Goal: Task Accomplishment & Management: Complete application form

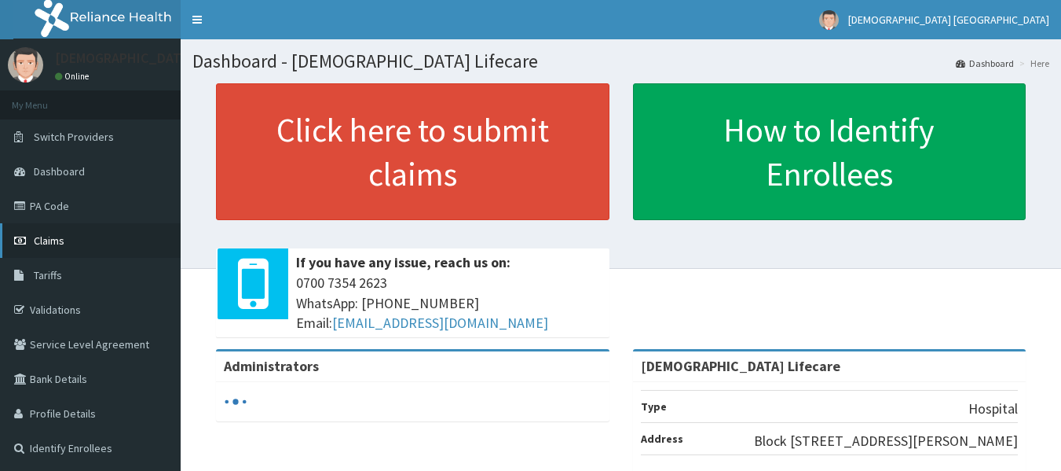
drag, startPoint x: 0, startPoint y: 0, endPoint x: 51, endPoint y: 240, distance: 245.0
click at [51, 240] on span "Claims" at bounding box center [49, 240] width 31 height 14
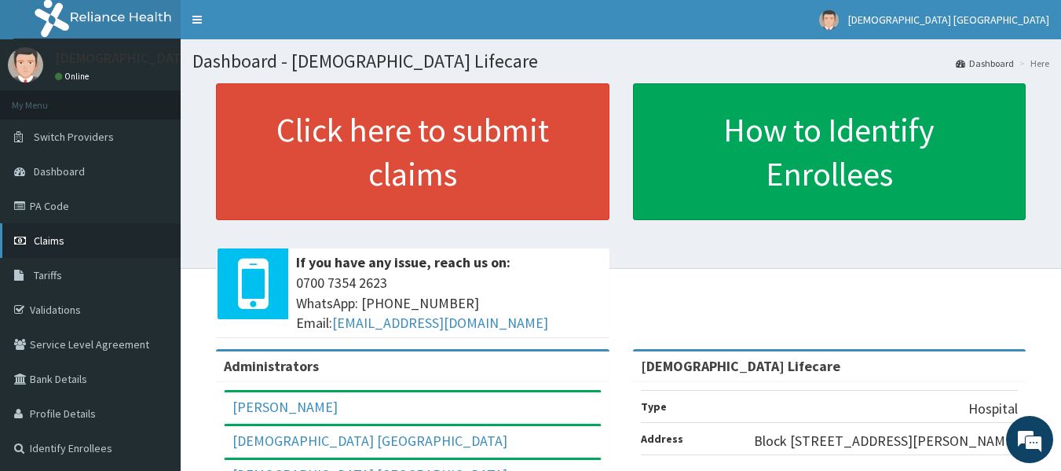
click at [53, 245] on span "Claims" at bounding box center [49, 240] width 31 height 14
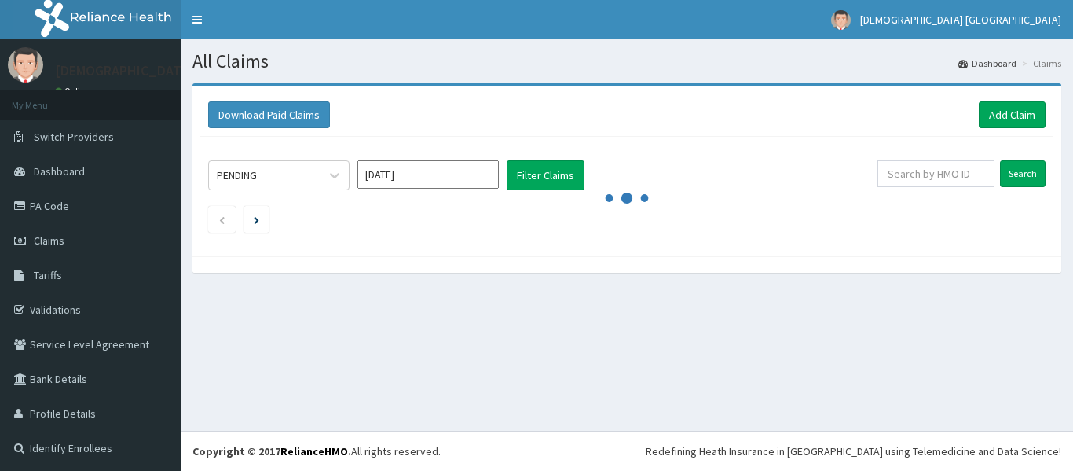
click at [471, 178] on input "Sep 2025" at bounding box center [427, 174] width 141 height 28
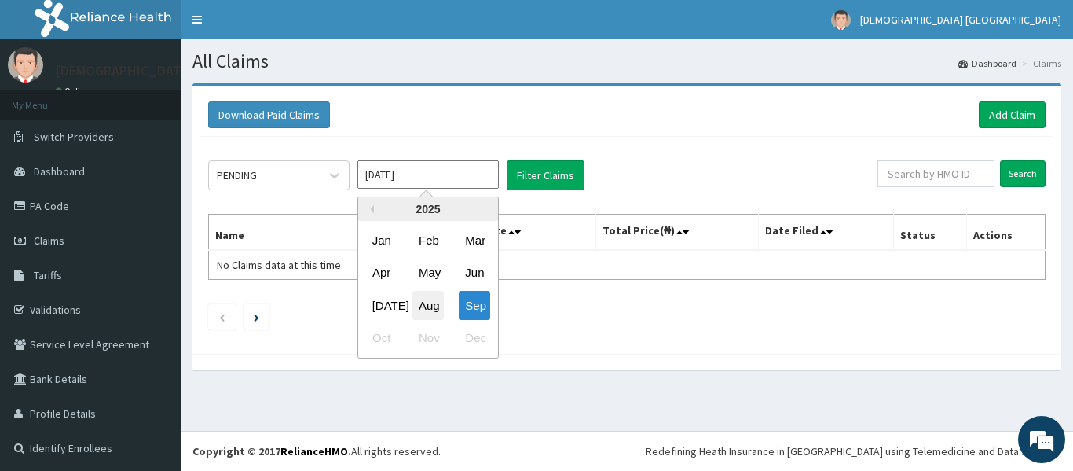
click at [425, 296] on div "Aug" at bounding box center [427, 305] width 31 height 29
type input "Aug 2025"
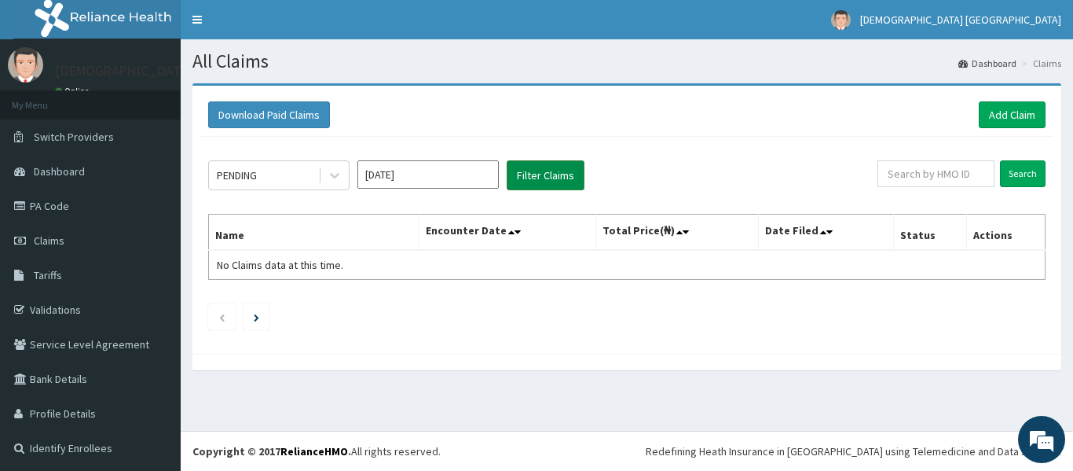
click at [530, 179] on button "Filter Claims" at bounding box center [546, 175] width 78 height 30
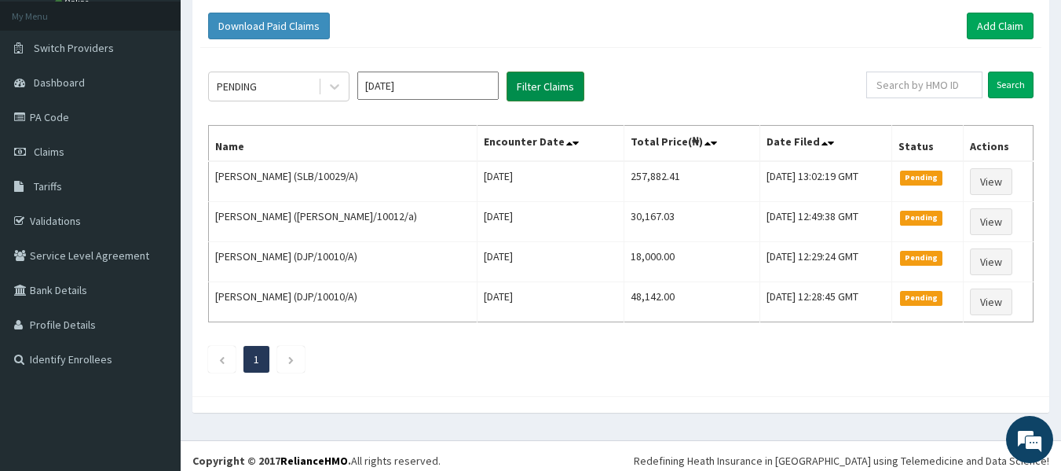
scroll to position [98, 0]
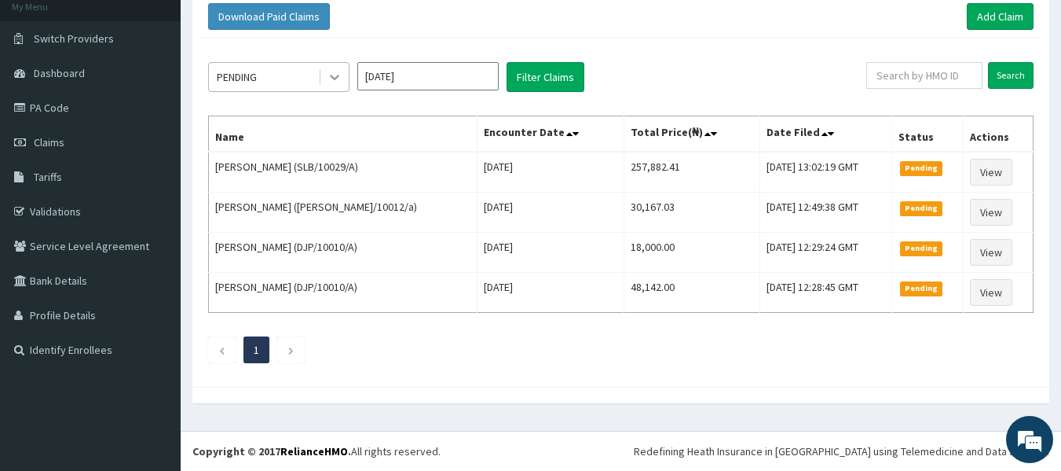
click at [346, 77] on div at bounding box center [334, 77] width 28 height 28
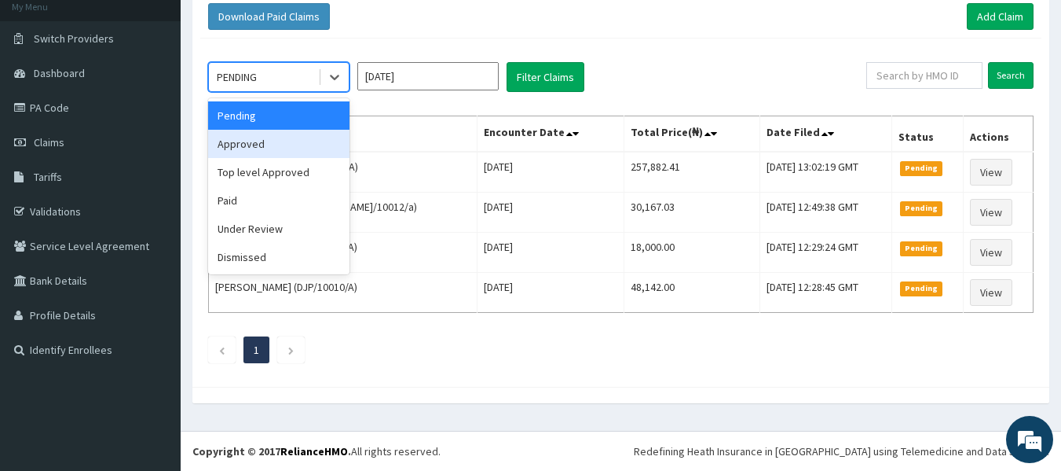
click at [309, 143] on div "Approved" at bounding box center [278, 144] width 141 height 28
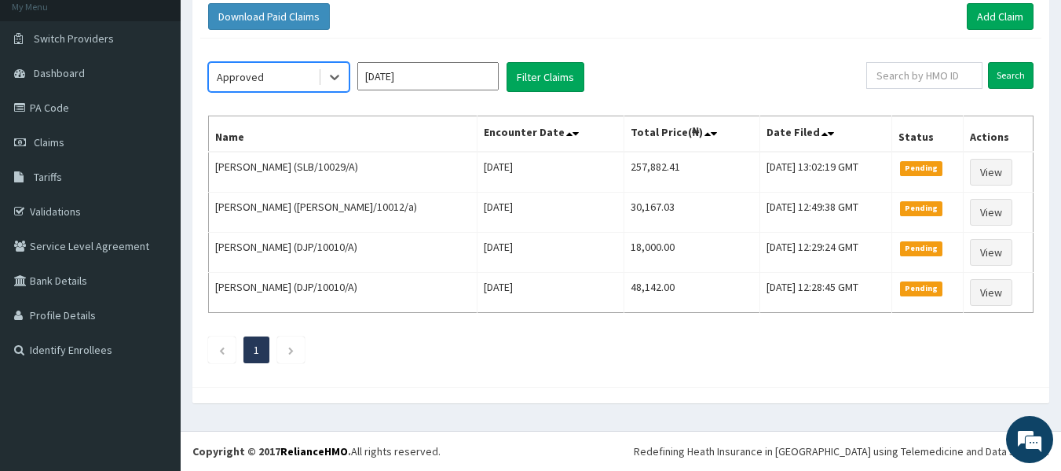
click at [562, 101] on div "option Approved, selected. Select is focused ,type to refine list, press Down t…" at bounding box center [620, 208] width 841 height 340
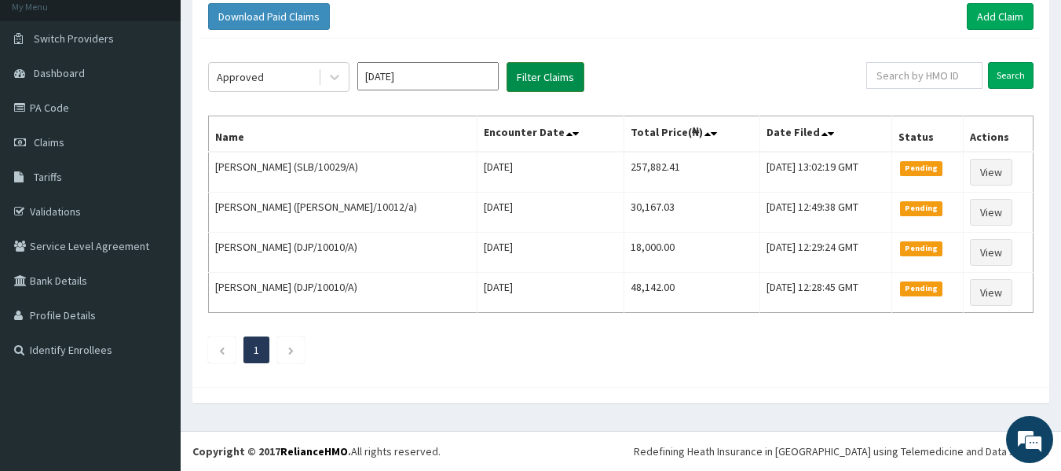
click at [556, 85] on button "Filter Claims" at bounding box center [546, 77] width 78 height 30
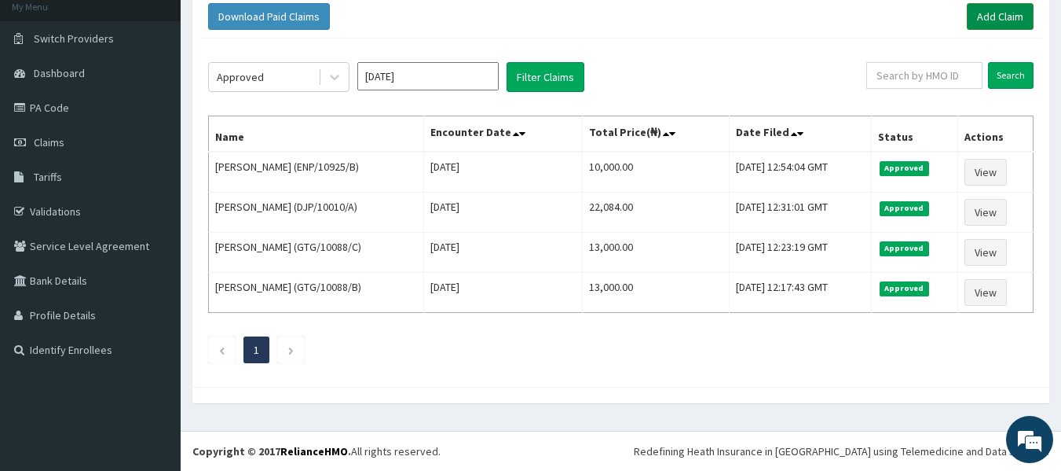
click at [998, 19] on link "Add Claim" at bounding box center [1000, 16] width 67 height 27
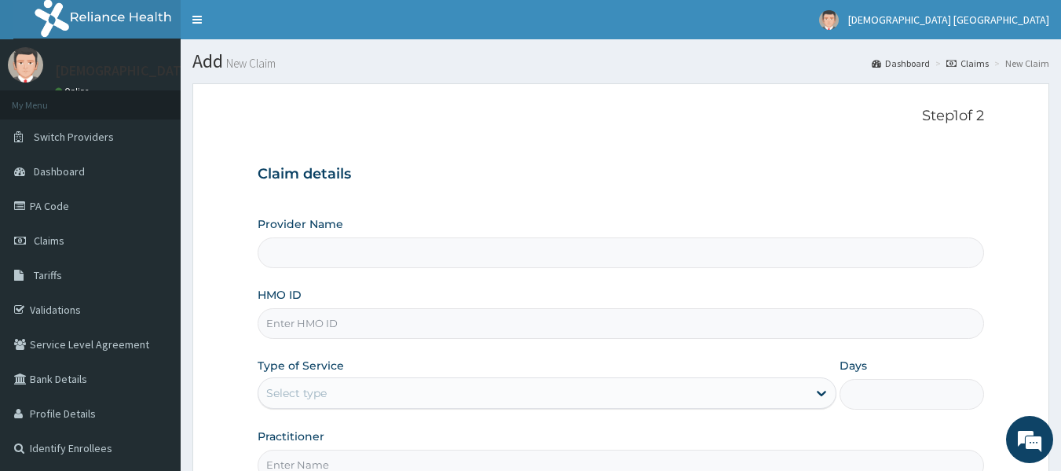
type input "[DEMOGRAPHIC_DATA] Lifecare"
click at [334, 319] on input "HMO ID" at bounding box center [621, 323] width 727 height 31
paste input "ENP/10842/A"
type input "ENP/10842/A"
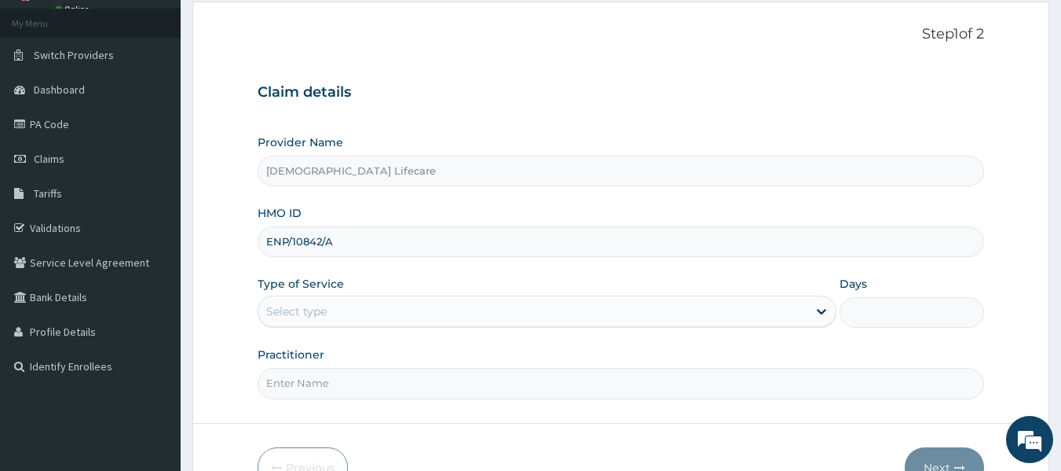
scroll to position [157, 0]
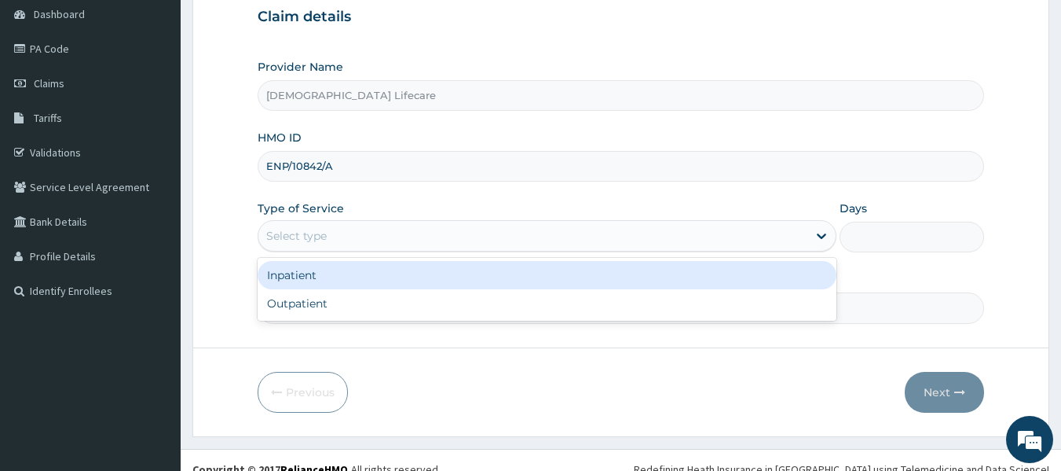
click at [317, 242] on div "Select type" at bounding box center [296, 236] width 60 height 16
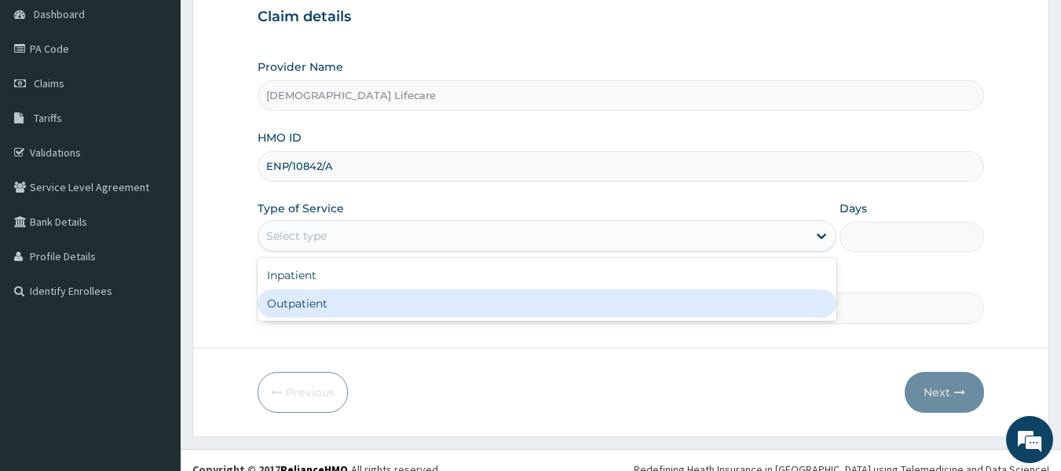
click at [317, 299] on div "Outpatient" at bounding box center [547, 303] width 579 height 28
type input "1"
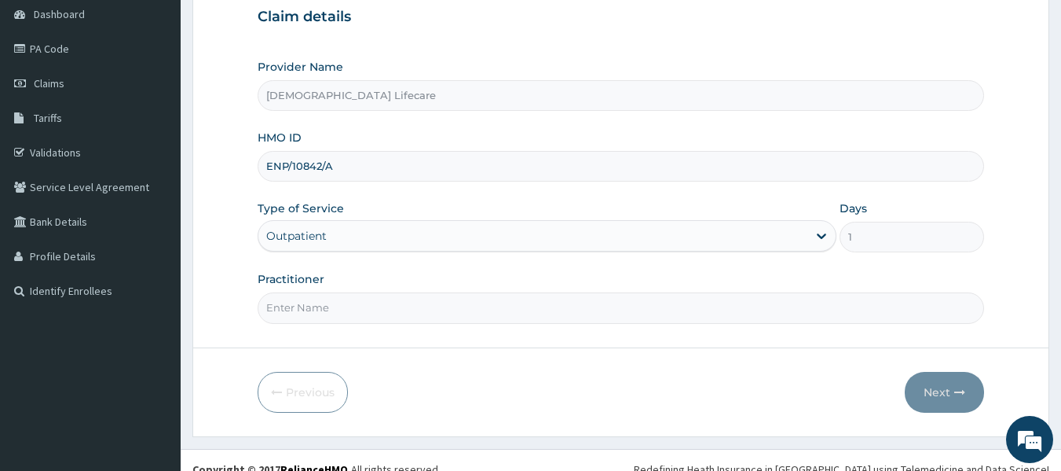
click at [311, 328] on form "Step 1 of 2 Claim details Provider Name Vedic Lifecare HMO ID ENP/10842/A Type …" at bounding box center [620, 181] width 857 height 510
click at [335, 295] on input "Practitioner" at bounding box center [621, 307] width 727 height 31
type input "DR CHISOM NWEKE"
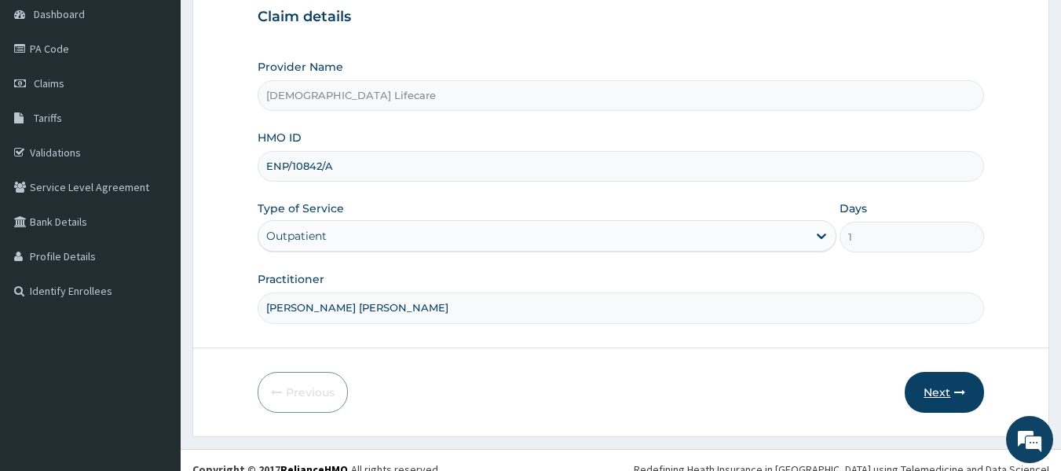
click at [930, 401] on button "Next" at bounding box center [944, 392] width 79 height 41
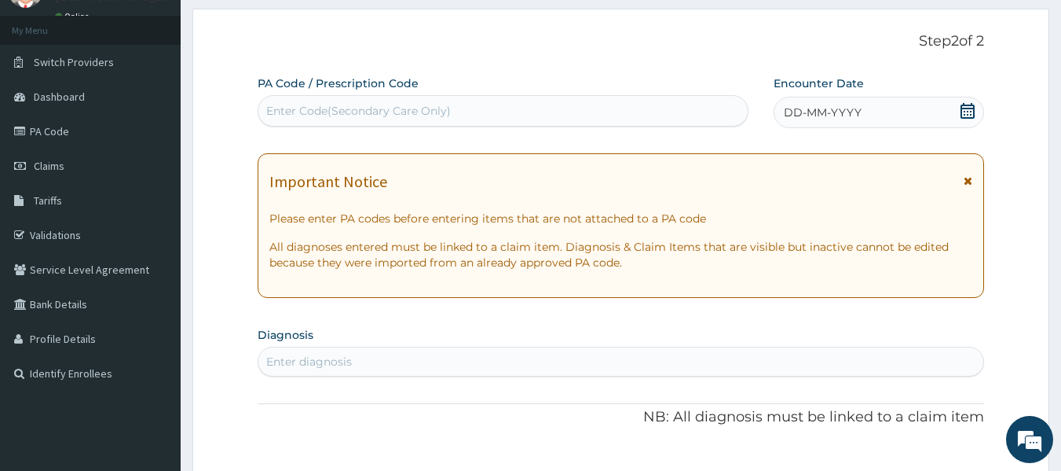
scroll to position [0, 0]
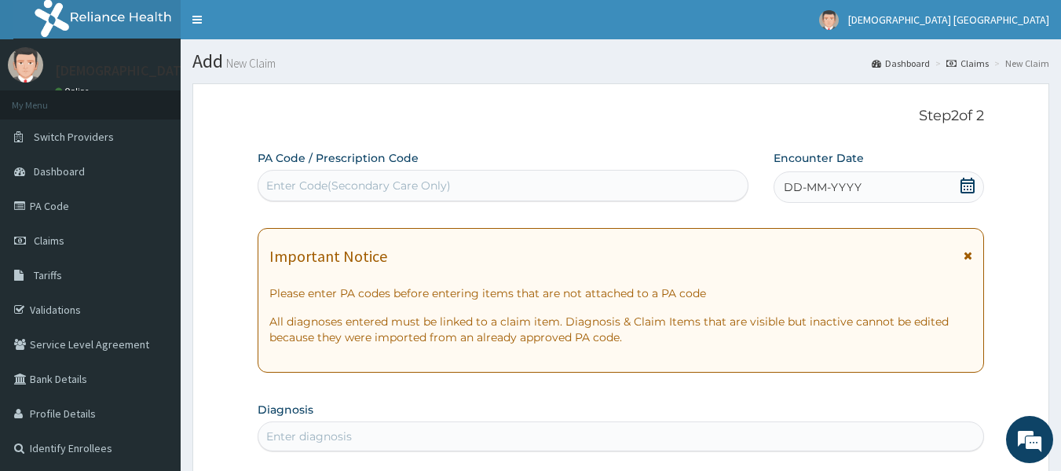
click at [338, 194] on div "Enter Code(Secondary Care Only)" at bounding box center [503, 185] width 490 height 25
paste input "PA/00F3CD"
type input "PA/00F3CD"
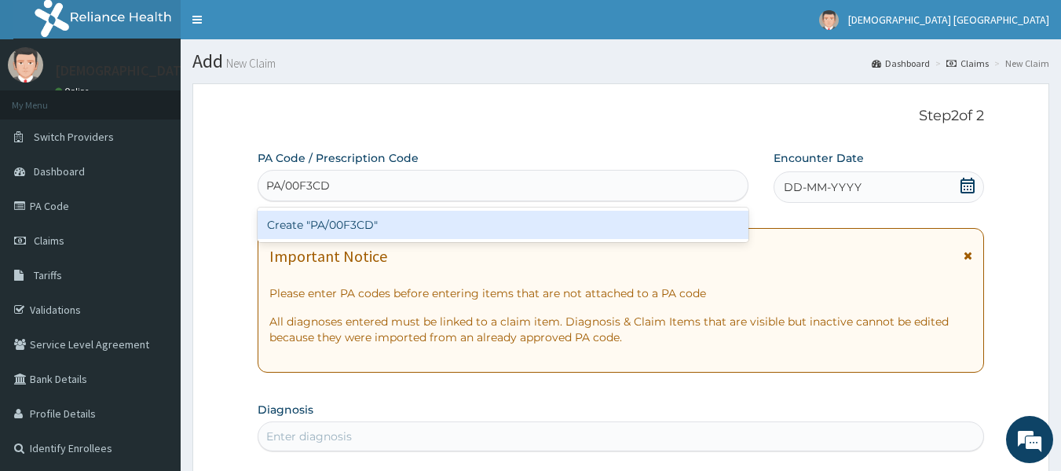
click at [353, 220] on div "Create "PA/00F3CD"" at bounding box center [504, 225] width 492 height 28
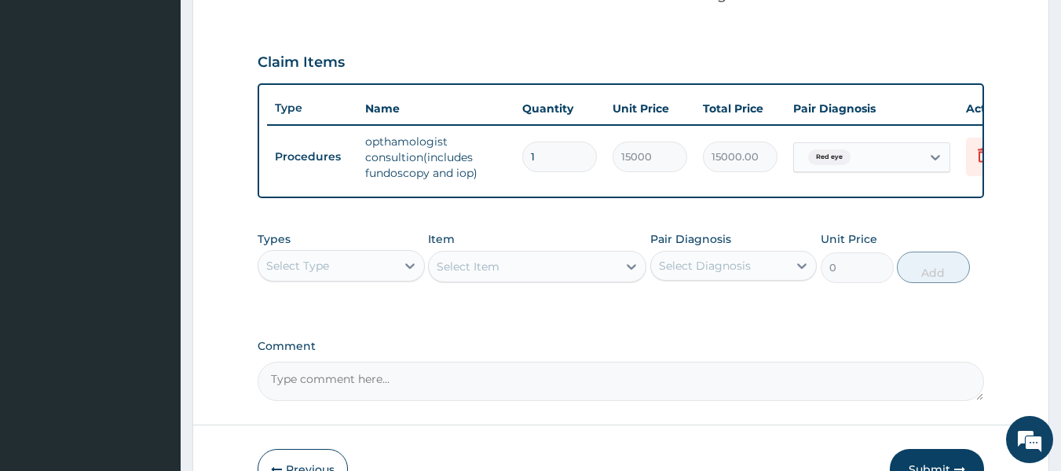
scroll to position [265, 0]
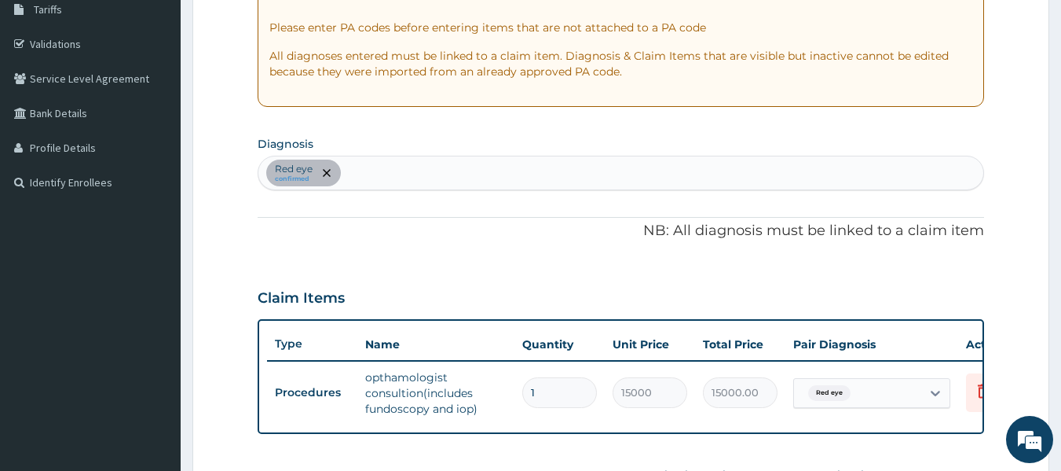
click at [438, 170] on div "Red eye confirmed" at bounding box center [621, 172] width 726 height 33
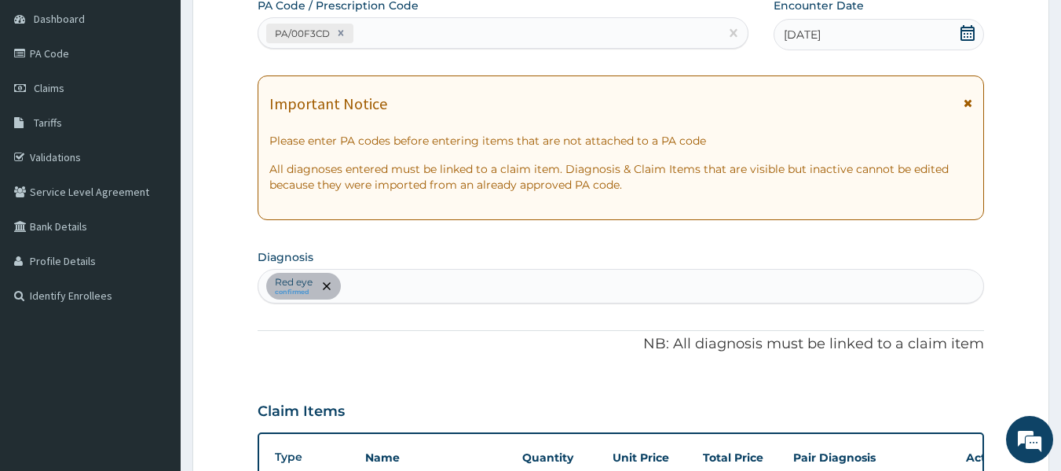
scroll to position [0, 0]
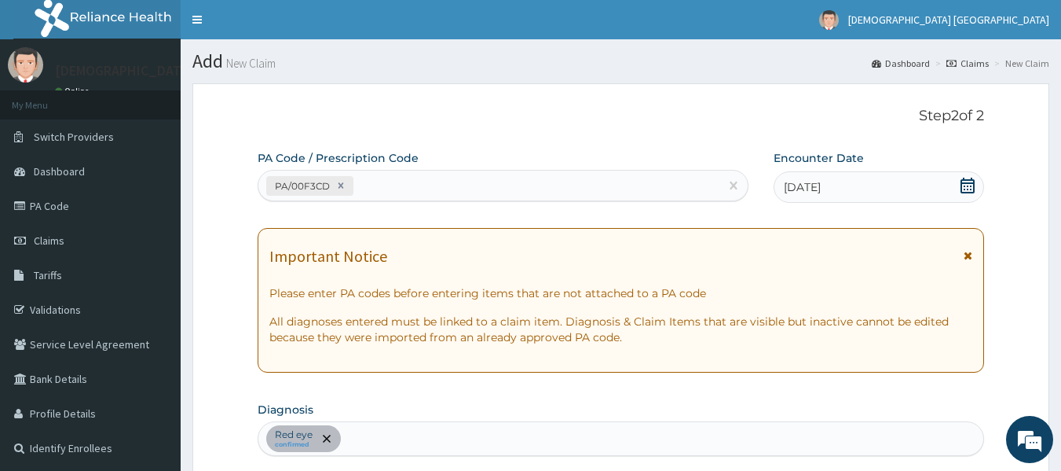
click at [424, 198] on div "PA/00F3CD" at bounding box center [489, 186] width 462 height 26
paste input "PA/EB8C2F"
type input "PA/EB8C2F"
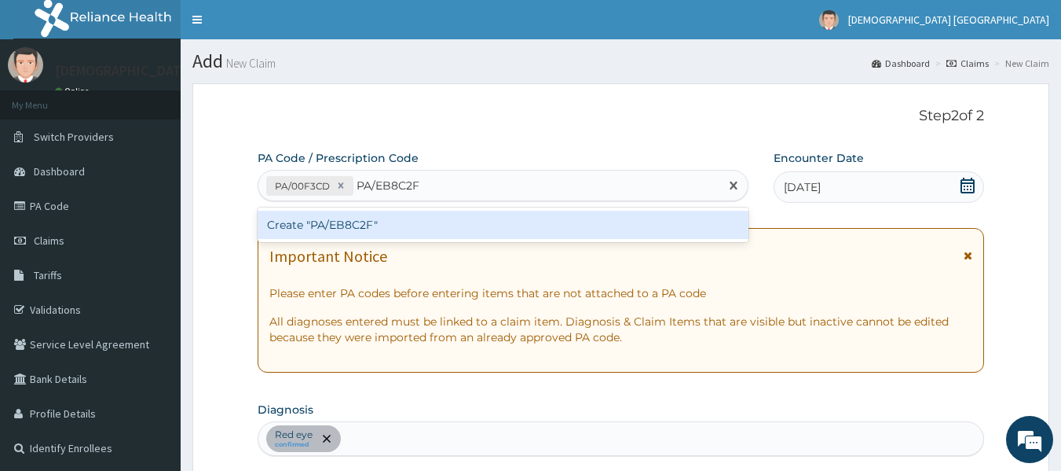
click at [359, 223] on div "Create "PA/EB8C2F"" at bounding box center [504, 225] width 492 height 28
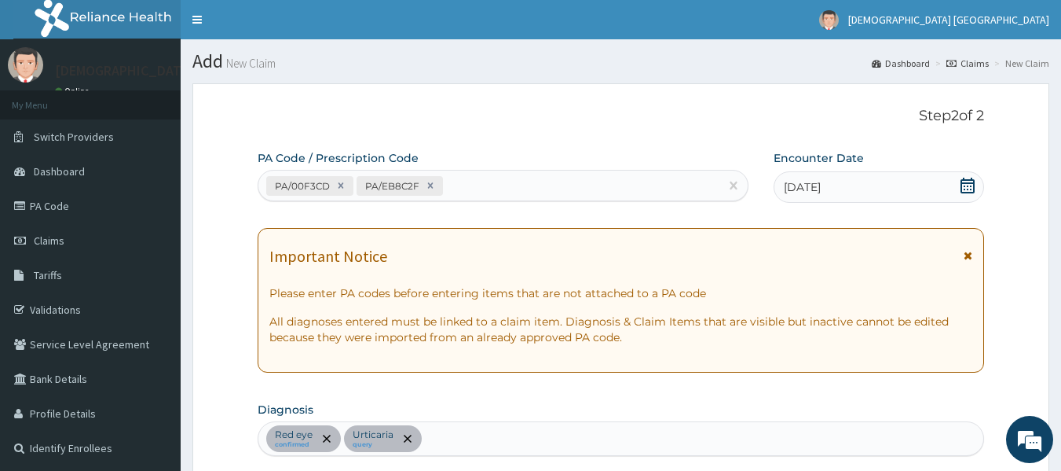
click at [467, 190] on div "PA/00F3CD PA/EB8C2F" at bounding box center [489, 186] width 462 height 26
paste input "PA/2717EF"
type input "PA/2717EF"
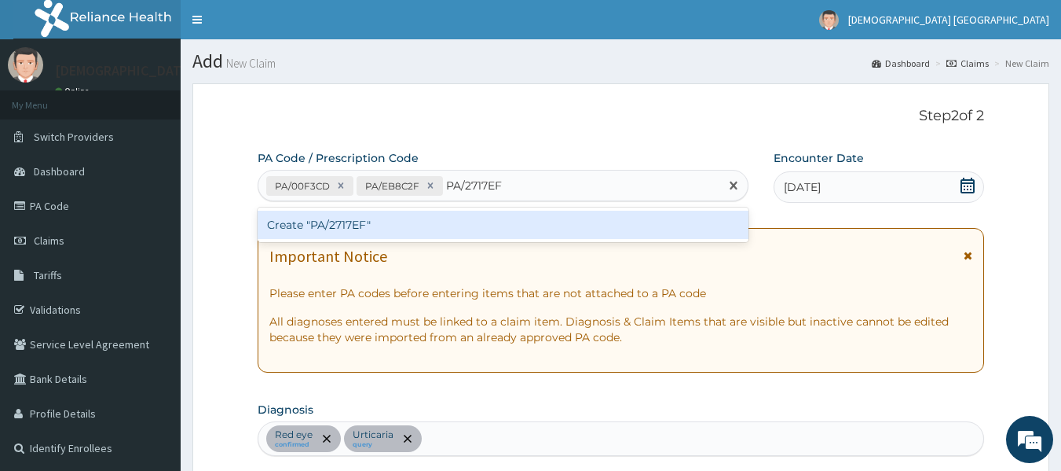
click at [372, 222] on div "Create "PA/2717EF"" at bounding box center [504, 225] width 492 height 28
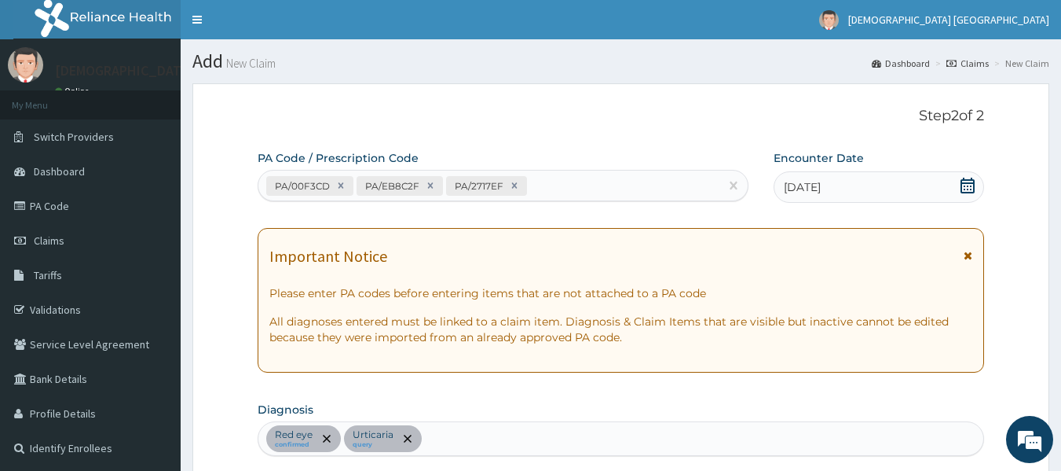
click at [555, 181] on div "PA/00F3CD PA/EB8C2F PA/2717EF" at bounding box center [489, 186] width 462 height 26
paste input "PA/E0A1AA"
type input "PA/E0A1AA"
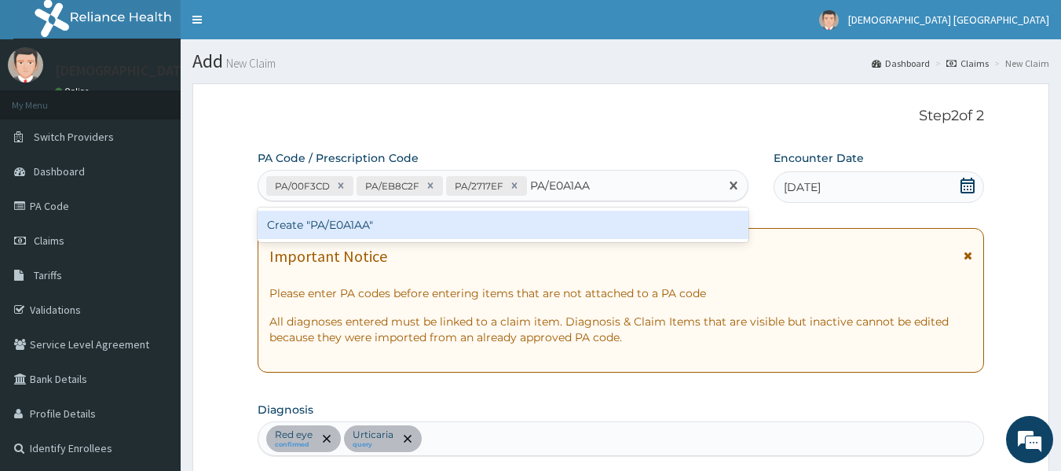
click at [383, 226] on div "Create "PA/E0A1AA"" at bounding box center [504, 225] width 492 height 28
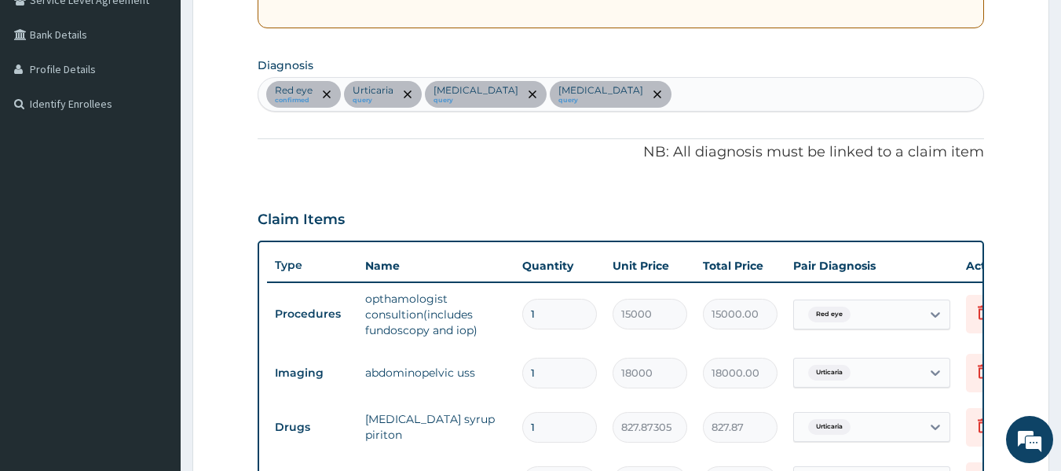
scroll to position [287, 0]
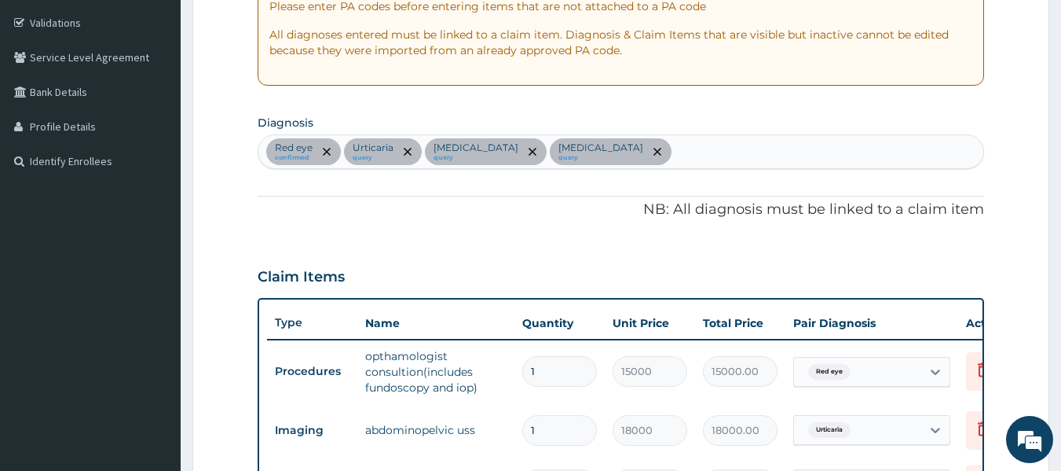
click at [616, 159] on div "Red eye confirmed Urticaria query Malaria query Chest pain query" at bounding box center [621, 151] width 726 height 33
drag, startPoint x: 609, startPoint y: 158, endPoint x: 595, endPoint y: 160, distance: 13.6
click at [595, 160] on div "Red eye confirmed Urticaria query Malaria query Chest pain query" at bounding box center [621, 151] width 726 height 33
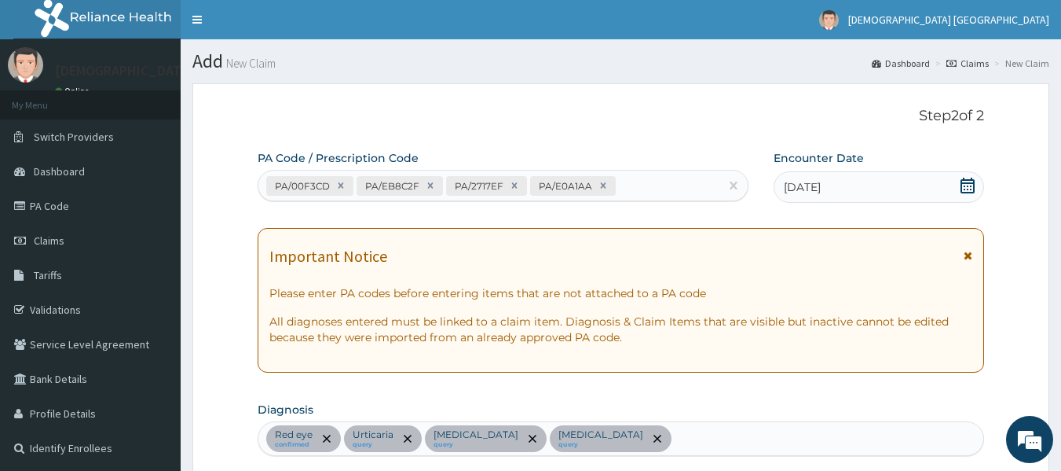
click at [636, 182] on div "PA/00F3CD PA/EB8C2F PA/2717EF PA/E0A1AA" at bounding box center [489, 186] width 462 height 26
paste input "PA/CDB82C"
type input "PA/CDB82C"
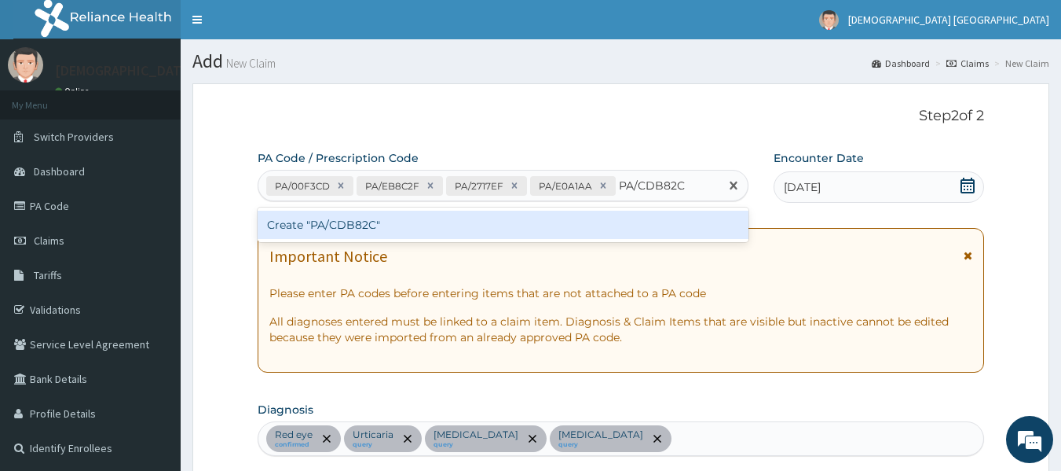
click at [573, 218] on div "Create "PA/CDB82C"" at bounding box center [504, 225] width 492 height 28
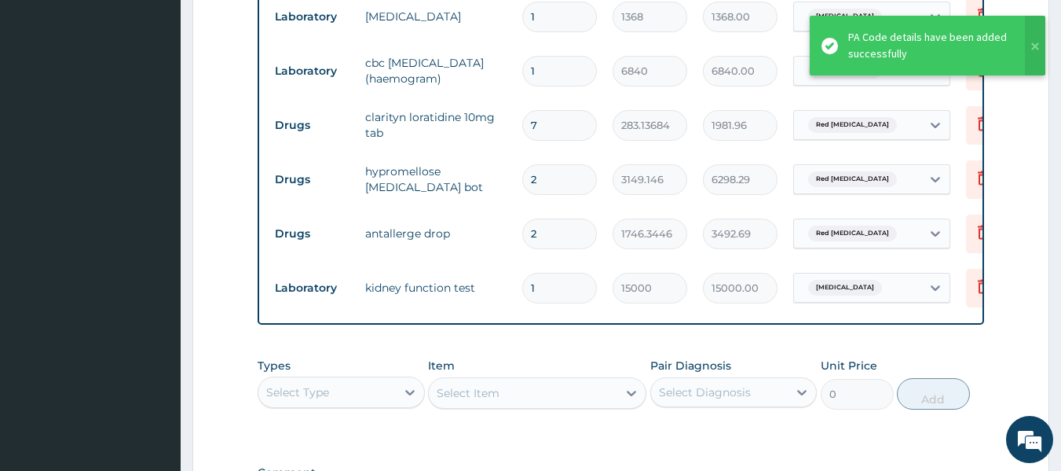
scroll to position [1053, 0]
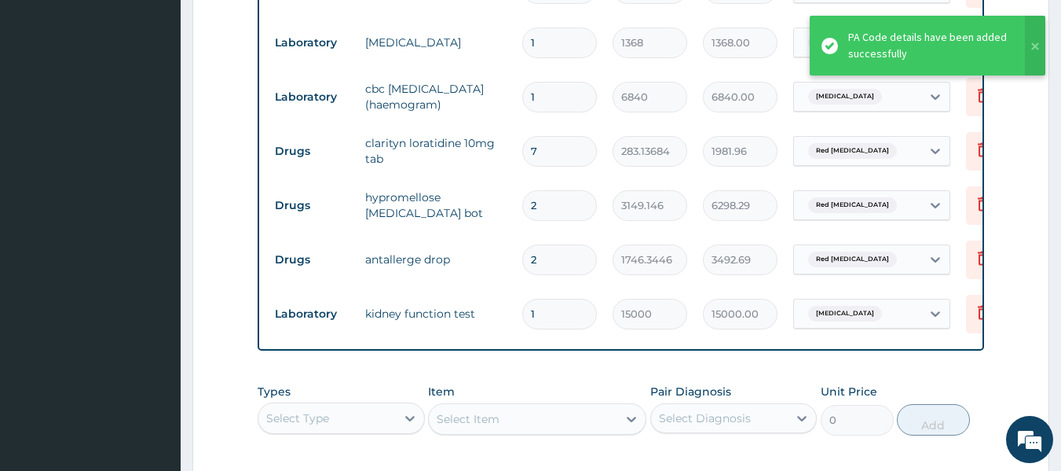
drag, startPoint x: 543, startPoint y: 263, endPoint x: 528, endPoint y: 262, distance: 14.9
click at [528, 262] on input "2" at bounding box center [559, 259] width 75 height 31
type input "1"
type input "1746.34"
type input "1"
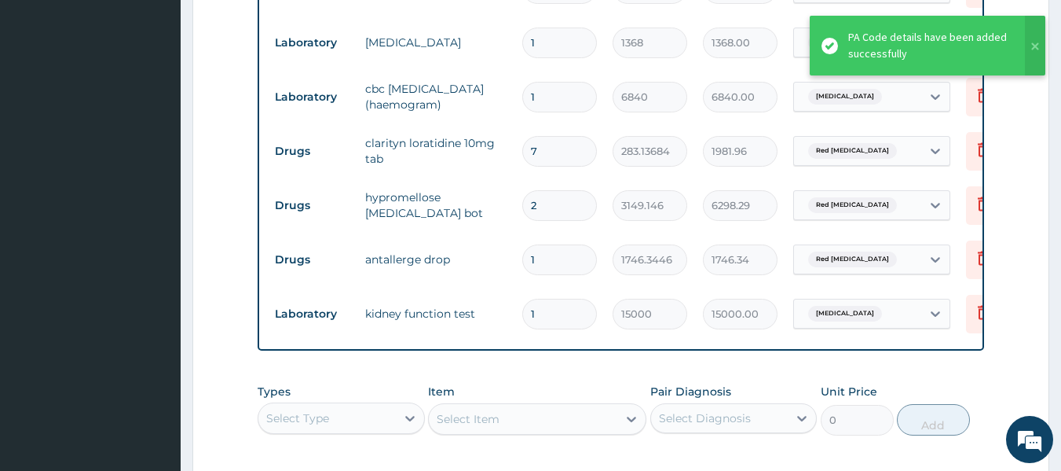
click at [531, 295] on td "1" at bounding box center [559, 314] width 90 height 46
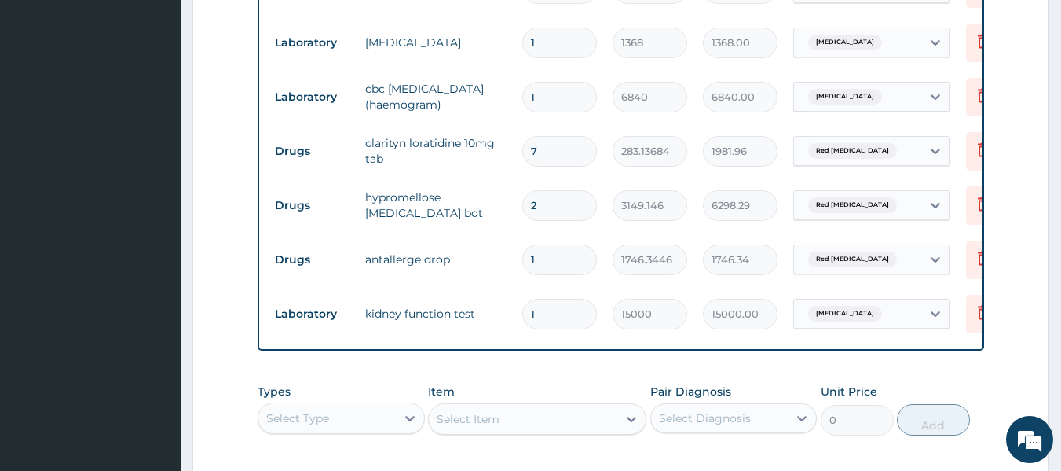
drag, startPoint x: 550, startPoint y: 207, endPoint x: 525, endPoint y: 211, distance: 24.7
click at [525, 211] on input "2" at bounding box center [559, 205] width 75 height 31
type input "1"
type input "3149.15"
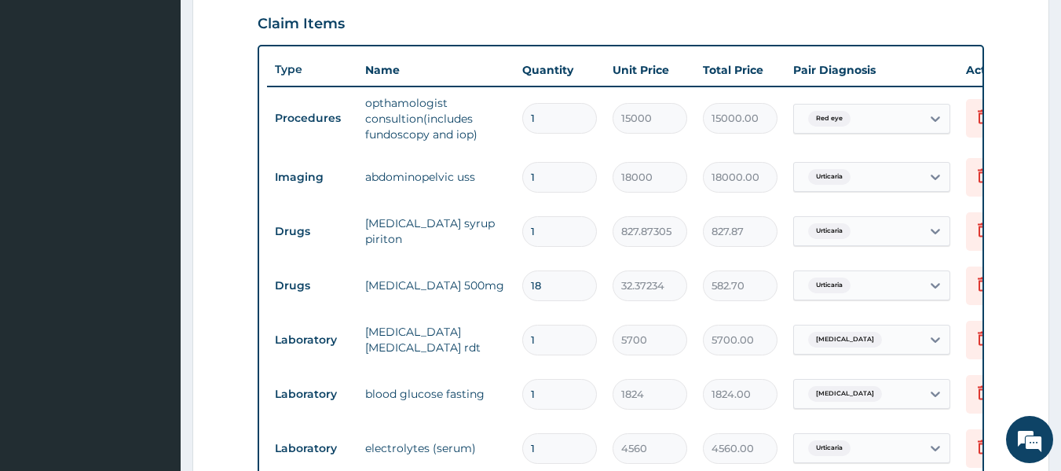
scroll to position [504, 0]
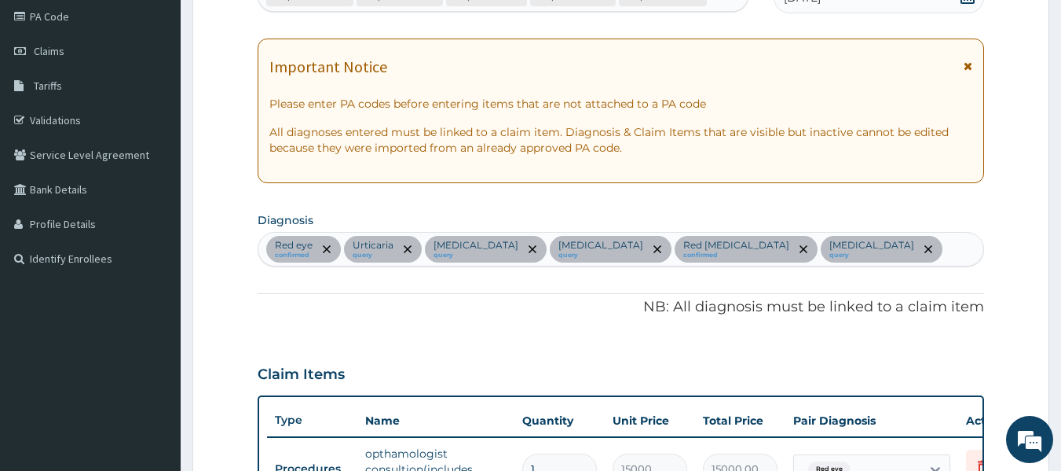
type input "1"
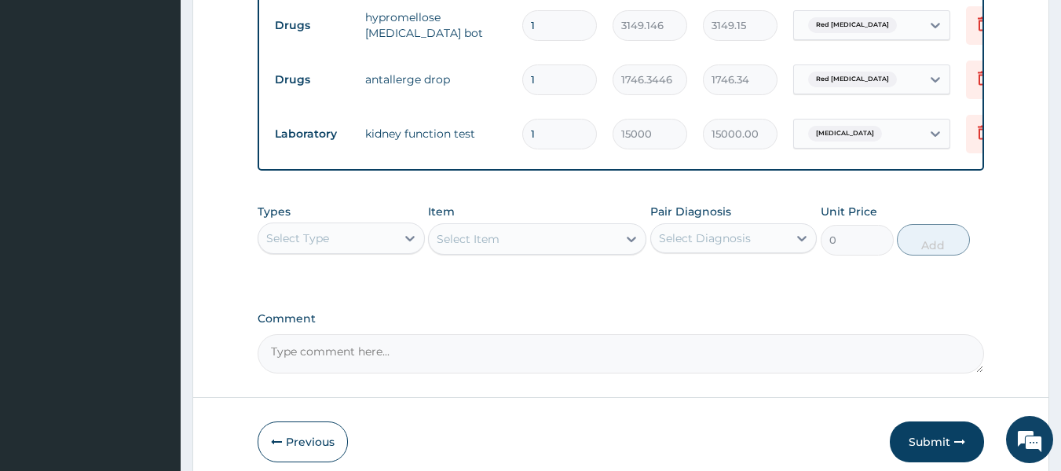
scroll to position [1313, 0]
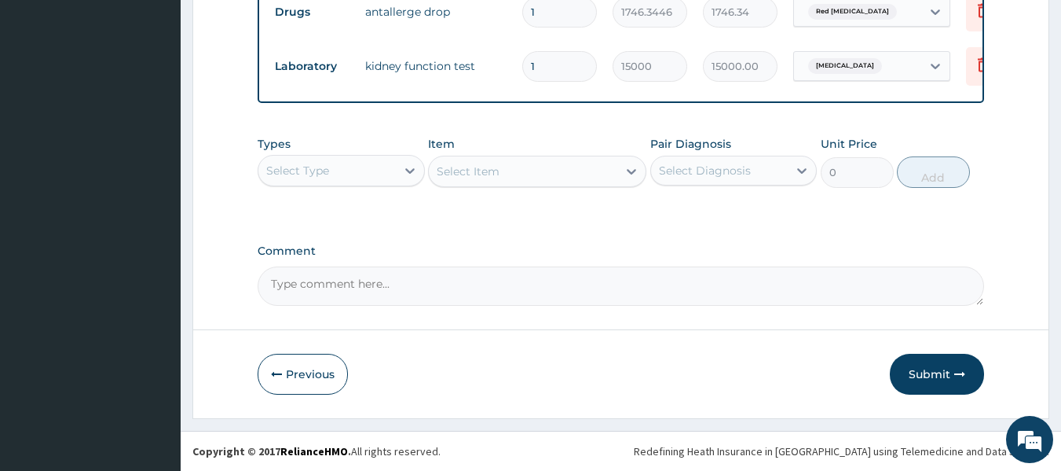
click at [361, 178] on div "Select Type" at bounding box center [326, 170] width 137 height 25
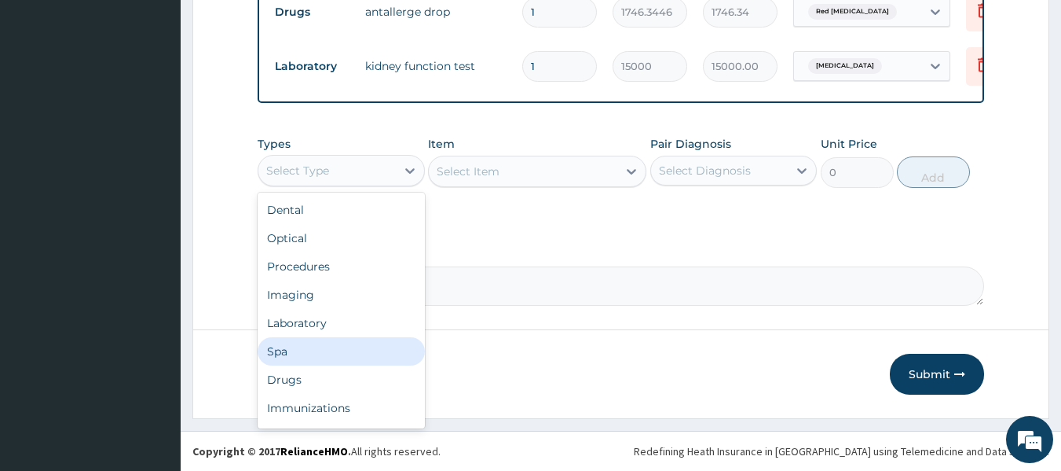
scroll to position [53, 0]
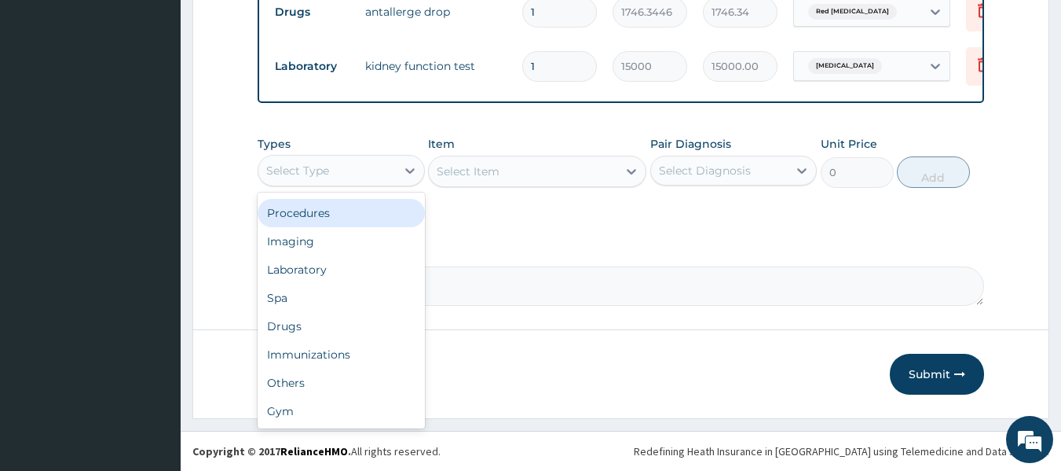
click at [339, 214] on div "Procedures" at bounding box center [341, 213] width 167 height 28
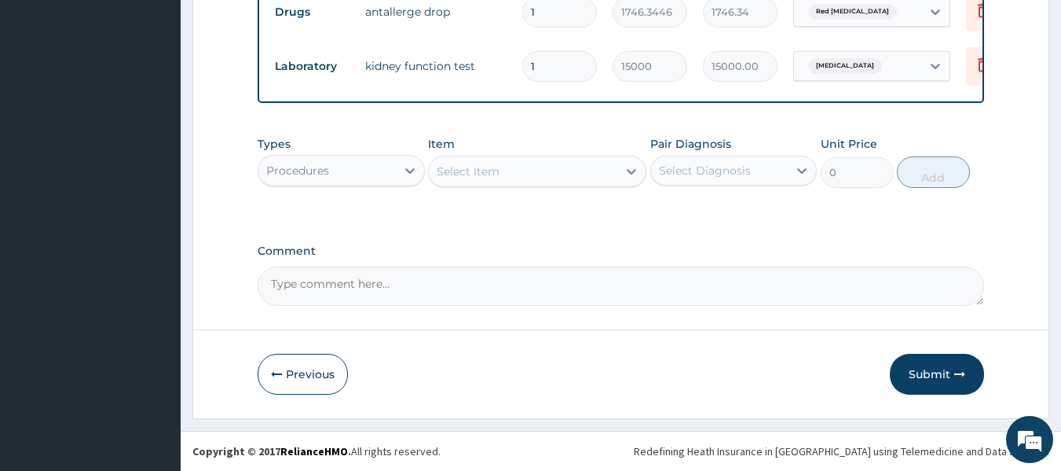
click at [468, 181] on div "Select Item" at bounding box center [523, 171] width 189 height 25
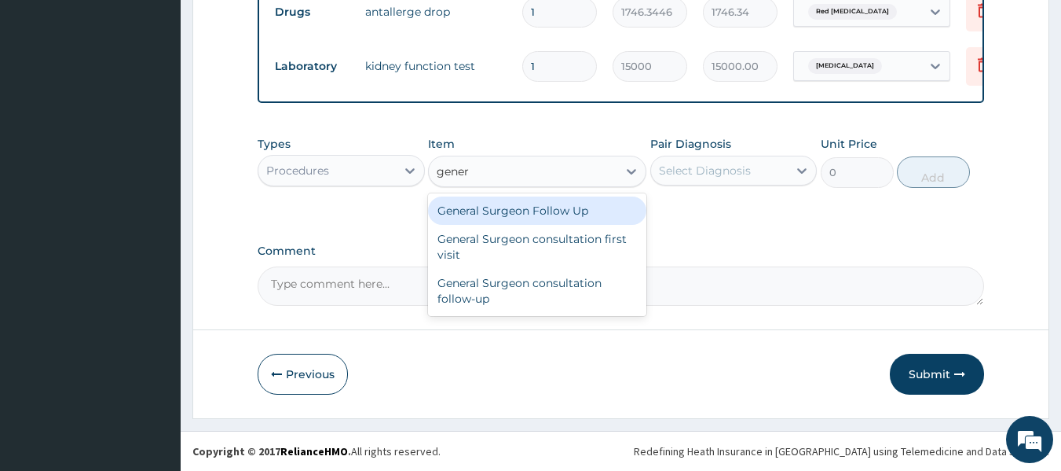
type input "gener"
click at [487, 190] on div "Types Procedures Item option General Surgeon Follow Up focused, 730 of 748. 3 r…" at bounding box center [621, 162] width 727 height 68
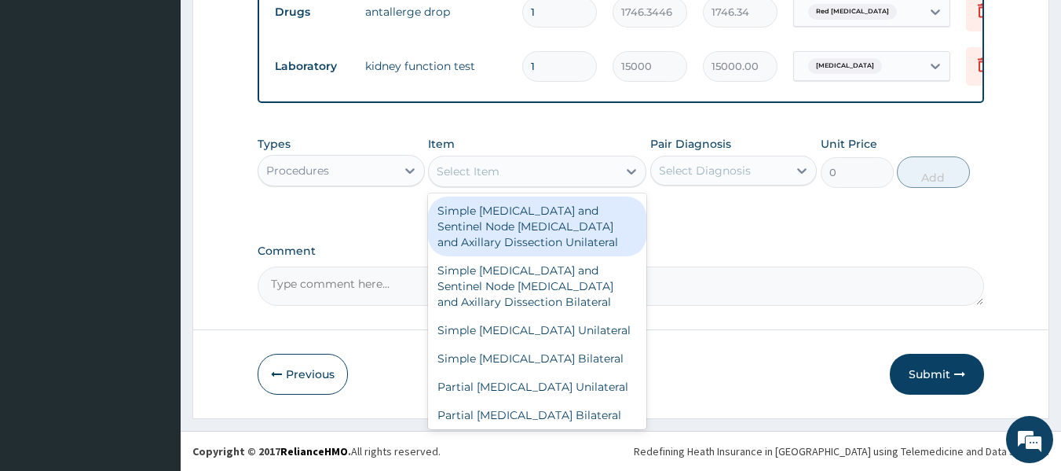
click at [497, 157] on div "Select Item" at bounding box center [537, 171] width 218 height 31
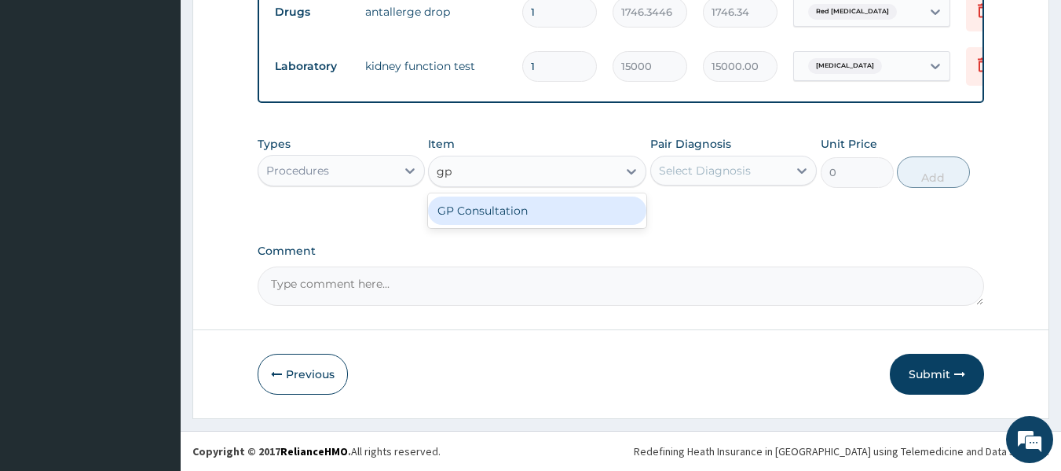
type input "gp"
drag, startPoint x: 588, startPoint y: 219, endPoint x: 705, endPoint y: 192, distance: 121.0
click at [590, 220] on div "GP Consultation" at bounding box center [537, 210] width 218 height 28
type input "10000"
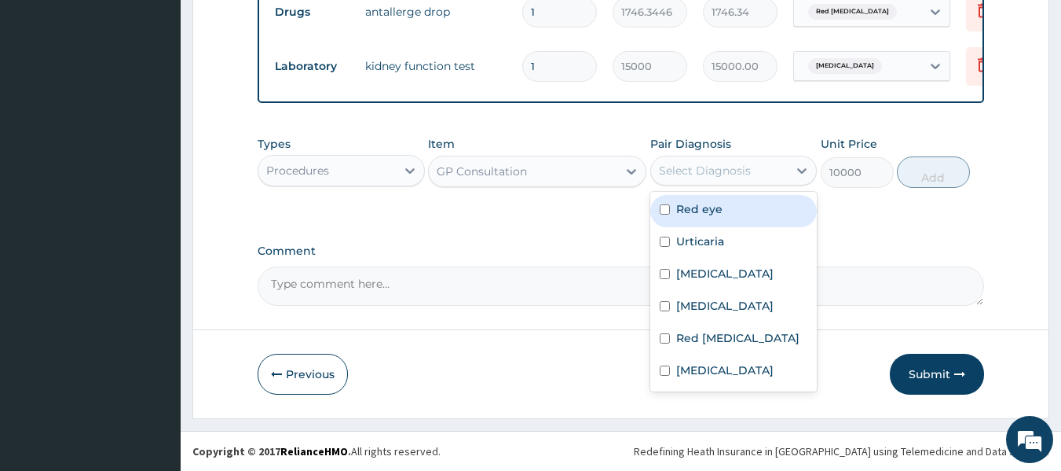
click at [748, 174] on div "Select Diagnosis" at bounding box center [705, 171] width 92 height 16
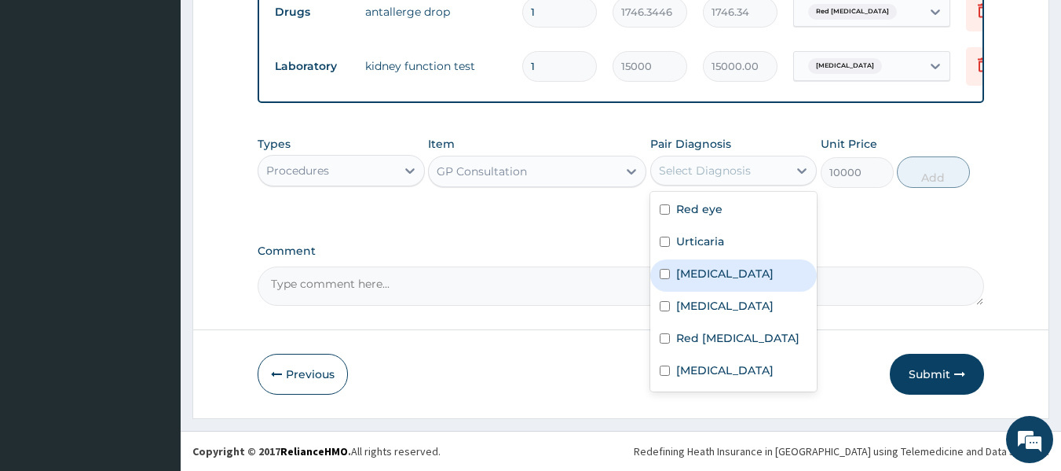
click at [716, 273] on label "[MEDICAL_DATA]" at bounding box center [724, 273] width 97 height 16
checkbox input "true"
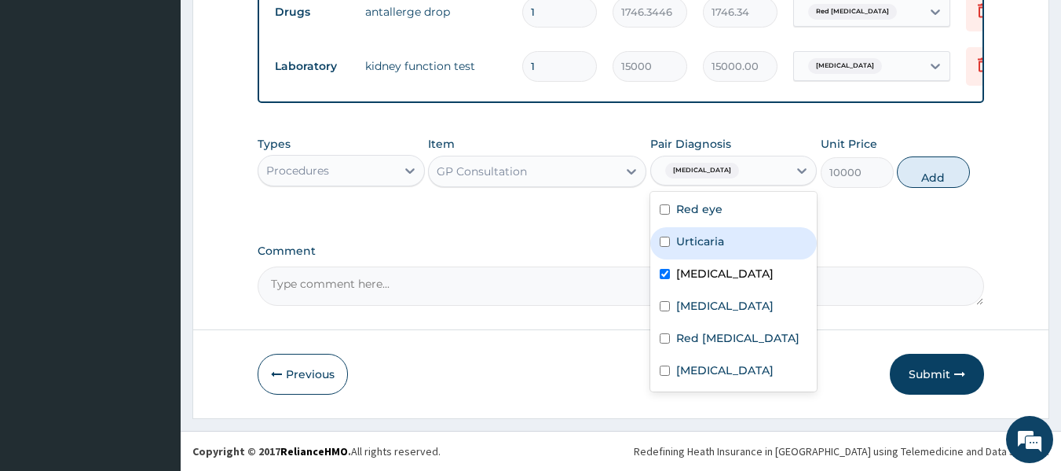
click at [722, 246] on label "Urticaria" at bounding box center [700, 241] width 48 height 16
checkbox input "true"
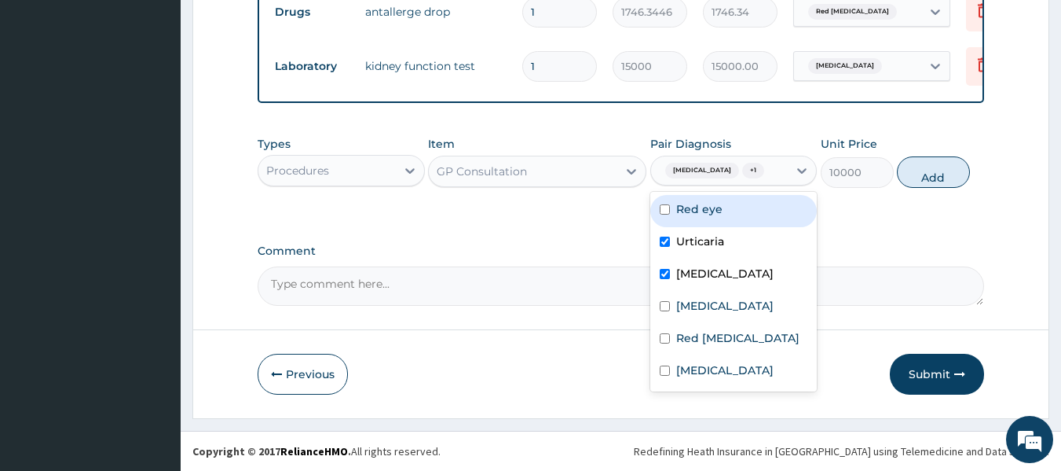
click at [742, 208] on div "Red eye" at bounding box center [733, 211] width 167 height 32
checkbox input "true"
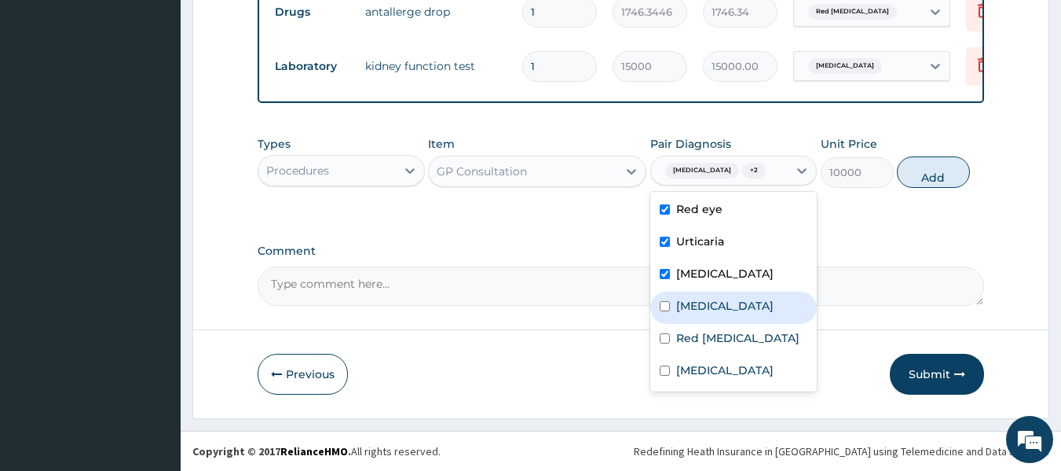
click at [723, 294] on div "Chest pain" at bounding box center [733, 307] width 167 height 32
checkbox input "true"
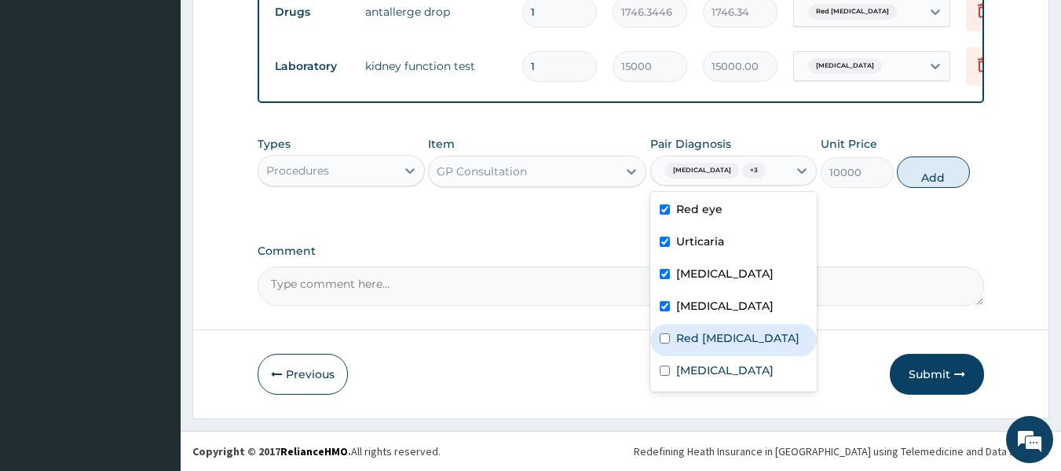
click at [727, 338] on label "Red pinna" at bounding box center [737, 338] width 123 height 16
checkbox input "true"
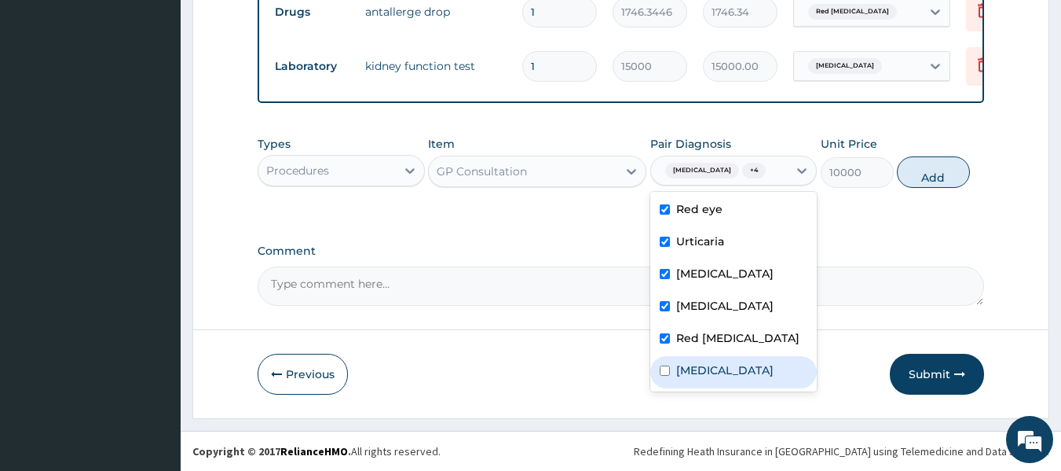
click at [727, 372] on label "Renal pain" at bounding box center [724, 370] width 97 height 16
checkbox input "true"
click at [668, 340] on input "checkbox" at bounding box center [665, 338] width 10 height 10
checkbox input "false"
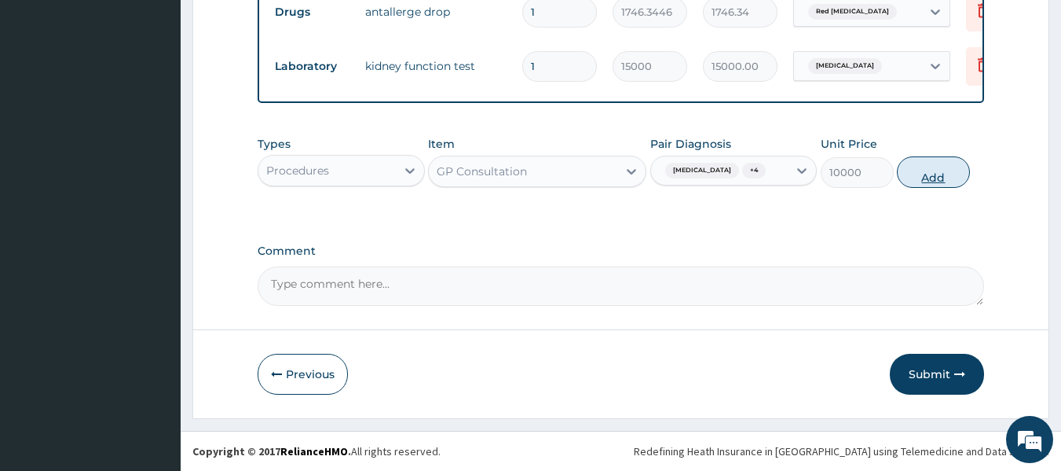
click at [928, 174] on button "Add" at bounding box center [933, 171] width 73 height 31
type input "0"
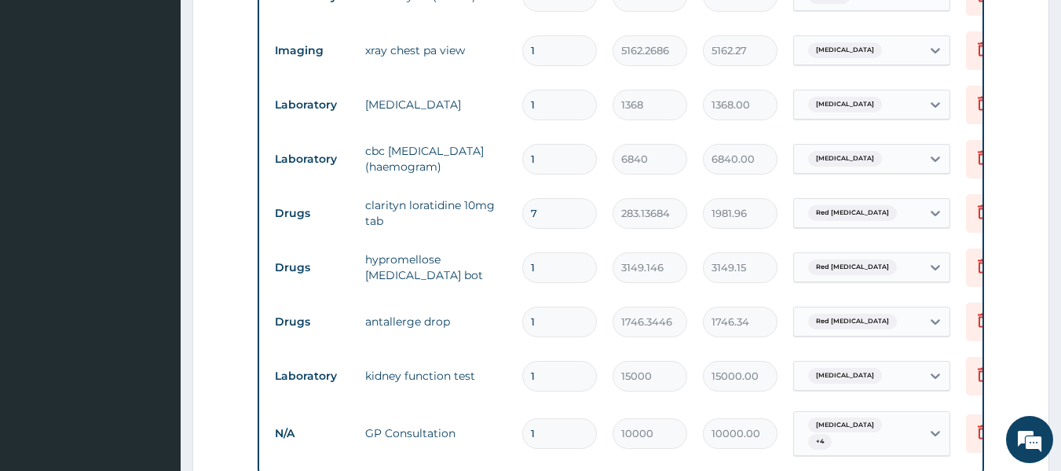
scroll to position [998, 0]
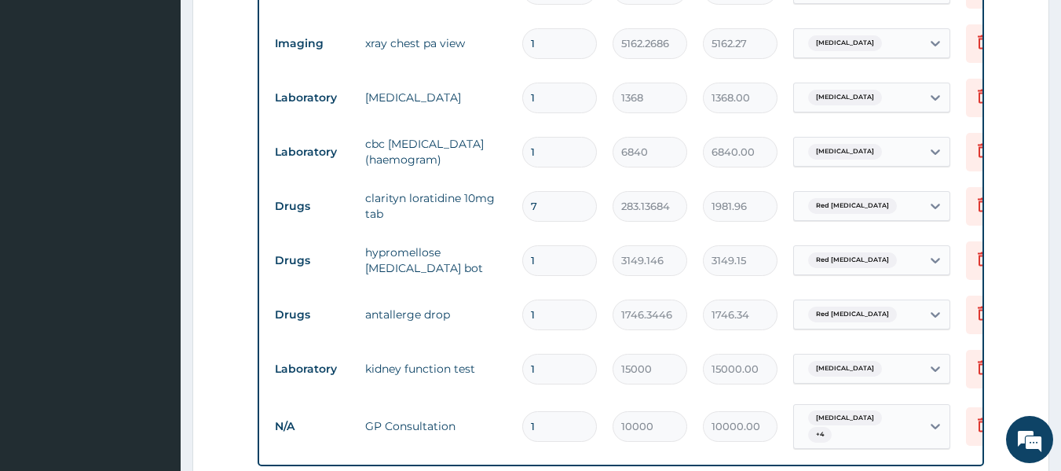
click at [863, 243] on td "Red pinna" at bounding box center [871, 260] width 173 height 46
click at [855, 262] on span "Red pinna" at bounding box center [852, 260] width 89 height 16
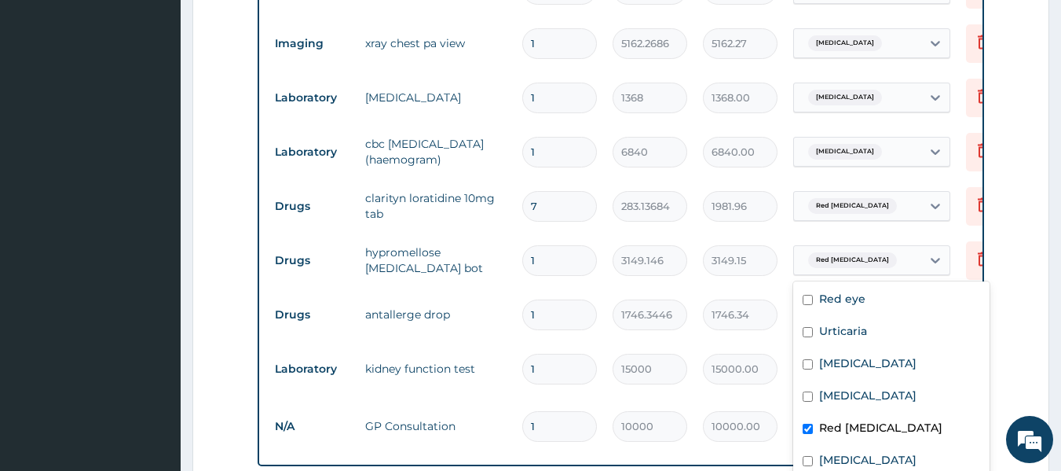
click at [807, 424] on input "checkbox" at bounding box center [808, 428] width 10 height 10
click at [811, 429] on input "checkbox" at bounding box center [808, 428] width 10 height 10
checkbox input "true"
click at [833, 392] on label "Chest pain" at bounding box center [867, 395] width 97 height 16
checkbox input "true"
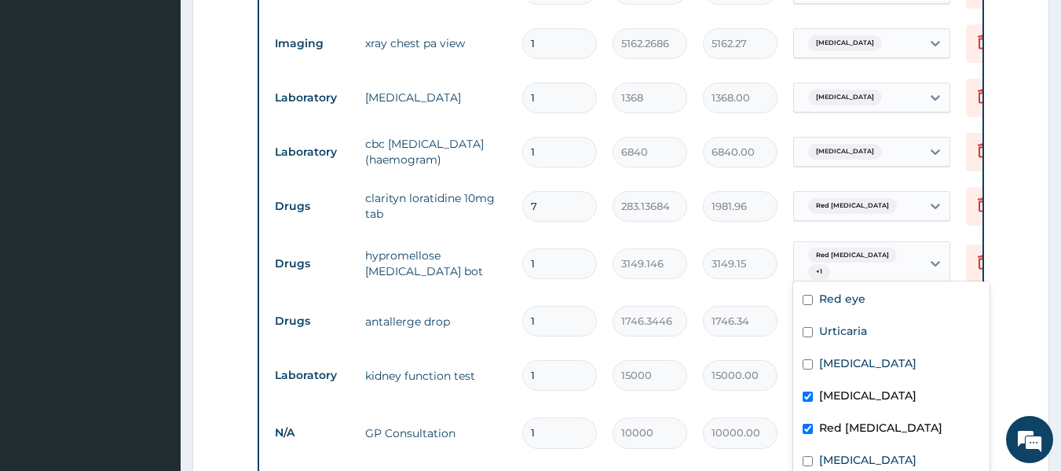
click at [808, 430] on input "checkbox" at bounding box center [808, 428] width 10 height 10
click at [811, 432] on input "checkbox" at bounding box center [808, 428] width 10 height 10
click at [811, 430] on input "checkbox" at bounding box center [808, 428] width 10 height 10
checkbox input "true"
click at [811, 402] on div "Chest pain" at bounding box center [891, 397] width 196 height 32
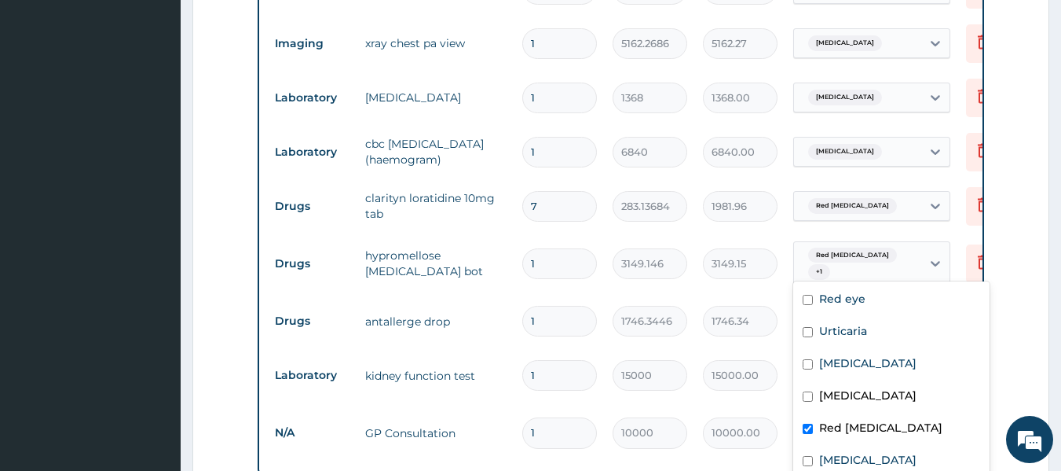
checkbox input "false"
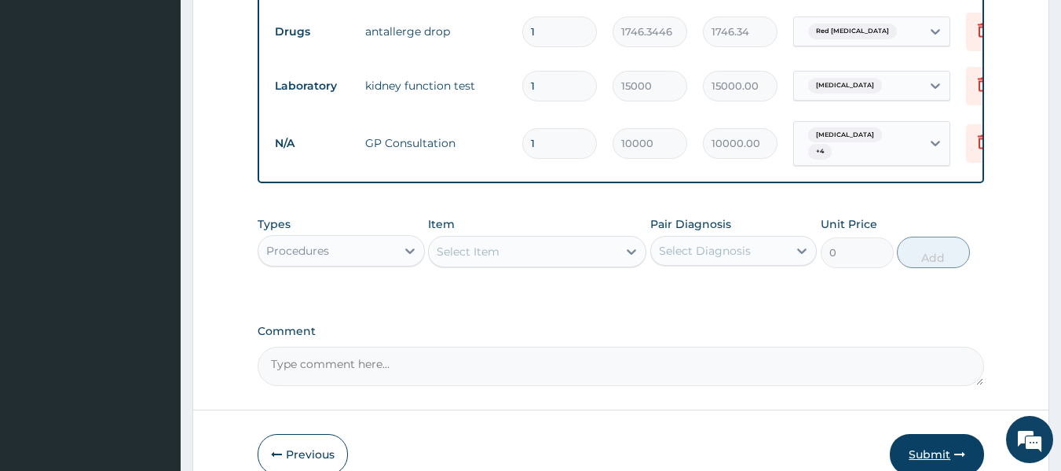
scroll to position [1367, 0]
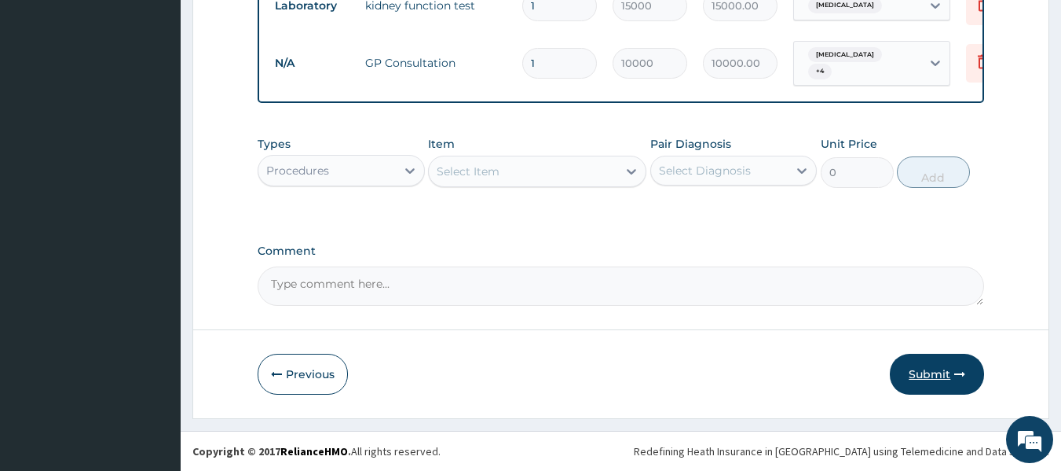
click at [939, 364] on button "Submit" at bounding box center [937, 373] width 94 height 41
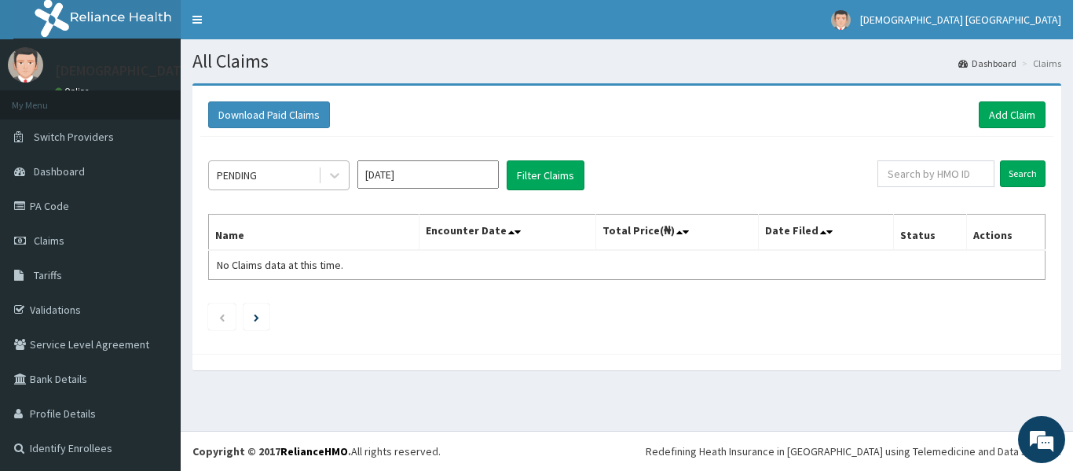
click at [315, 175] on div "PENDING" at bounding box center [263, 175] width 109 height 25
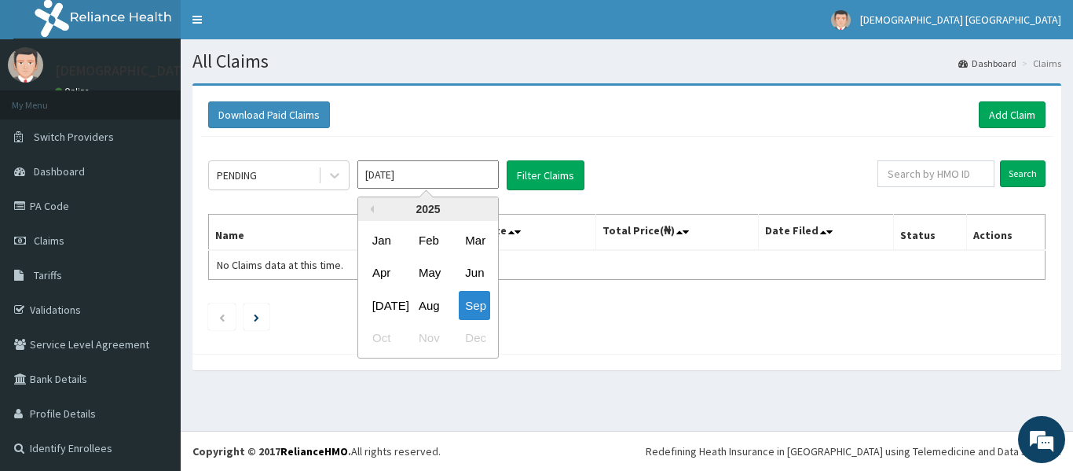
click at [406, 174] on input "Sep 2025" at bounding box center [427, 174] width 141 height 28
click at [430, 308] on div "Aug" at bounding box center [427, 305] width 31 height 29
type input "Aug 2025"
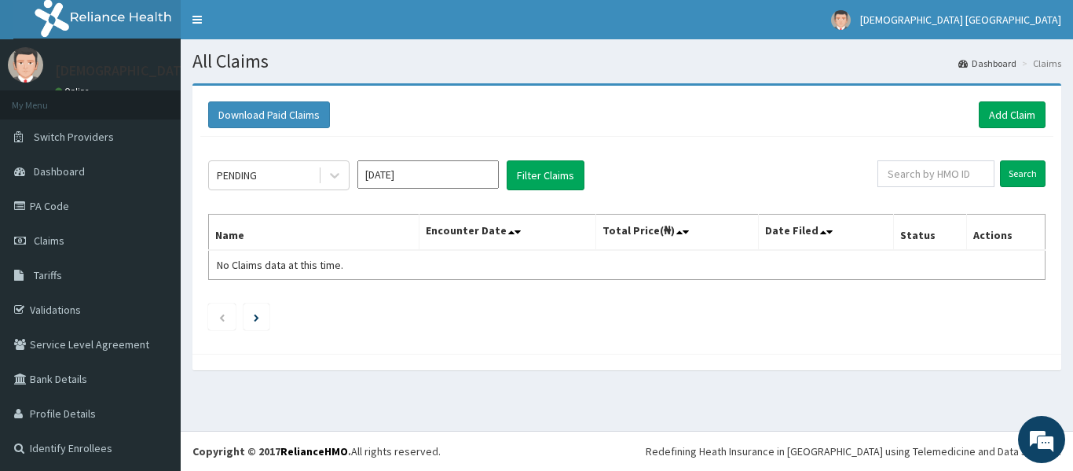
click at [530, 196] on div "PENDING Aug 2025 Filter Claims Search Name Encounter Date Total Price(₦) Date F…" at bounding box center [626, 241] width 853 height 209
click at [543, 173] on button "Filter Claims" at bounding box center [546, 175] width 78 height 30
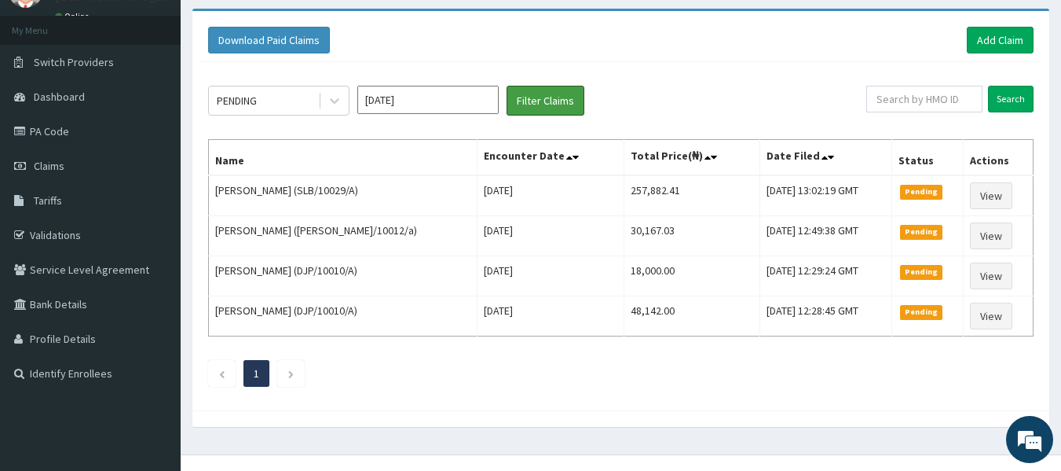
scroll to position [79, 0]
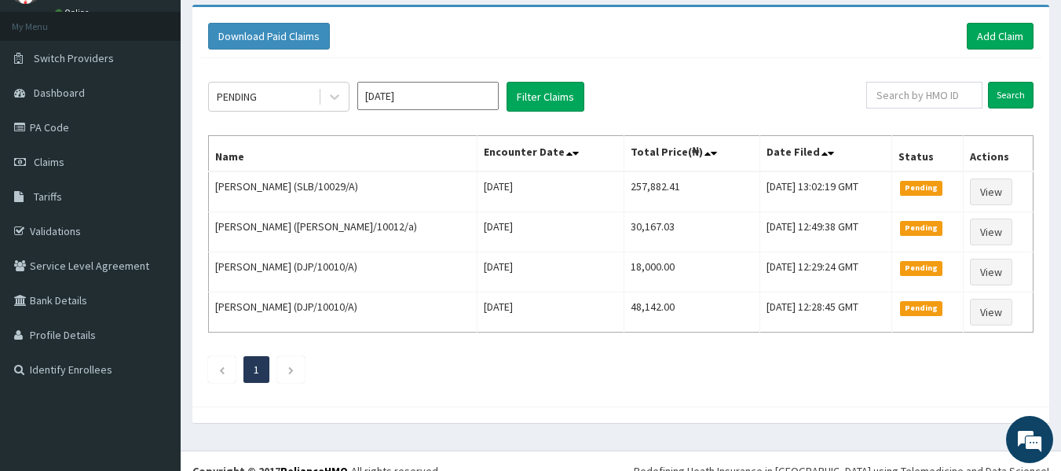
click at [445, 95] on input "Aug 2025" at bounding box center [427, 96] width 141 height 28
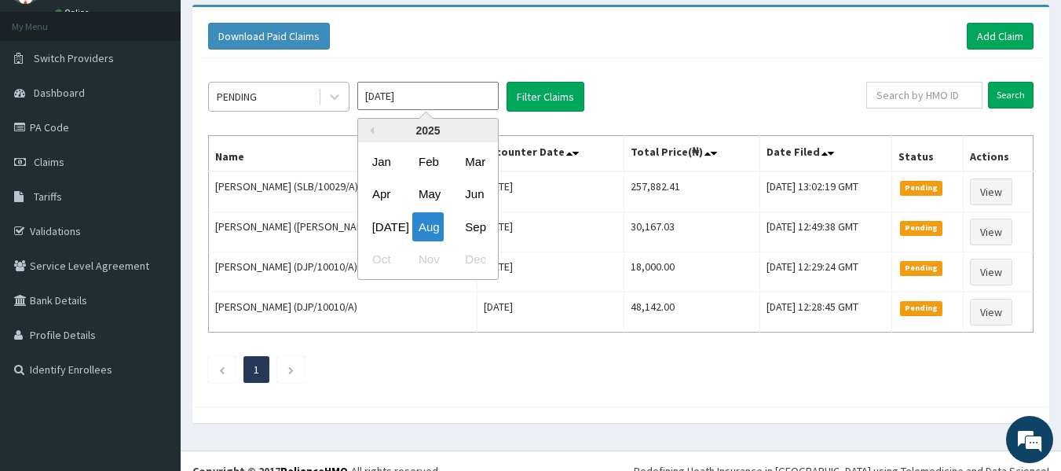
click at [291, 98] on div "PENDING" at bounding box center [263, 96] width 109 height 25
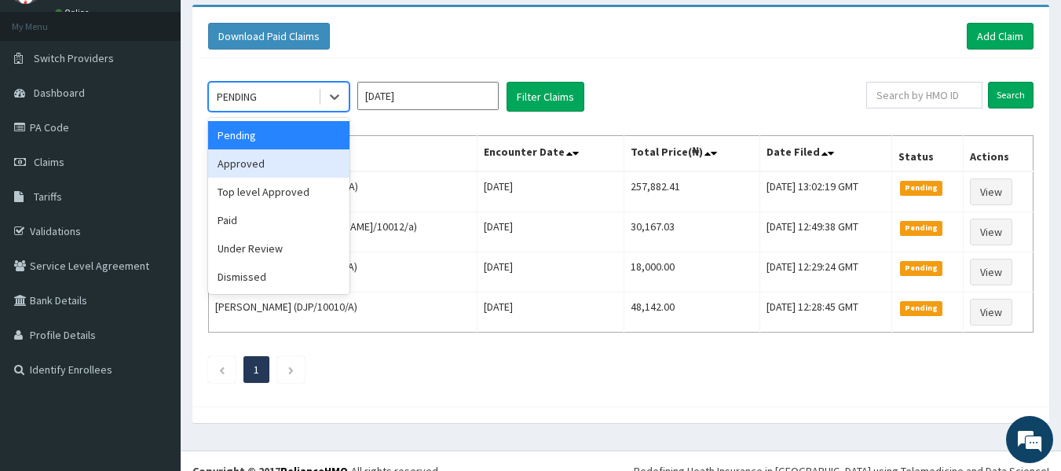
click at [271, 170] on div "Approved" at bounding box center [278, 163] width 141 height 28
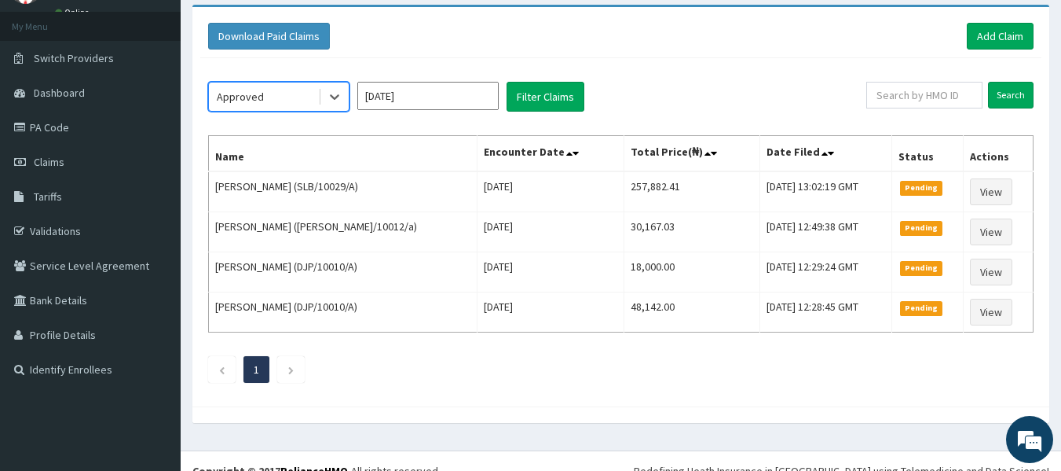
scroll to position [0, 0]
click at [540, 88] on button "Filter Claims" at bounding box center [546, 97] width 78 height 30
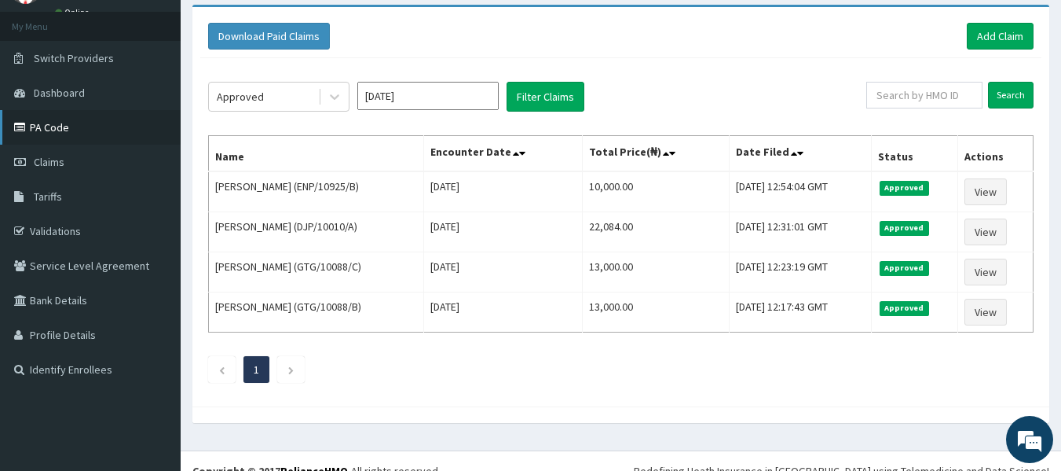
click at [65, 124] on link "PA Code" at bounding box center [90, 127] width 181 height 35
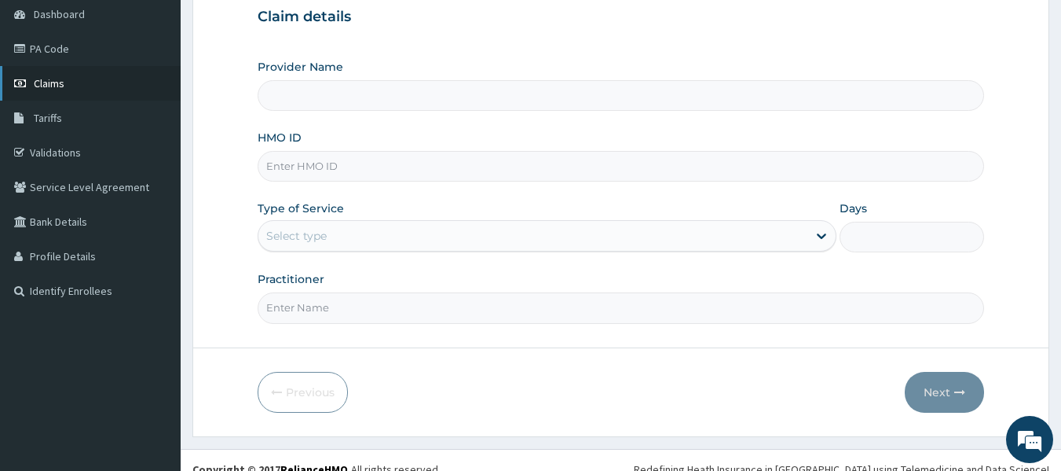
type input "[DEMOGRAPHIC_DATA] Lifecare"
click at [79, 76] on link "Claims" at bounding box center [90, 83] width 181 height 35
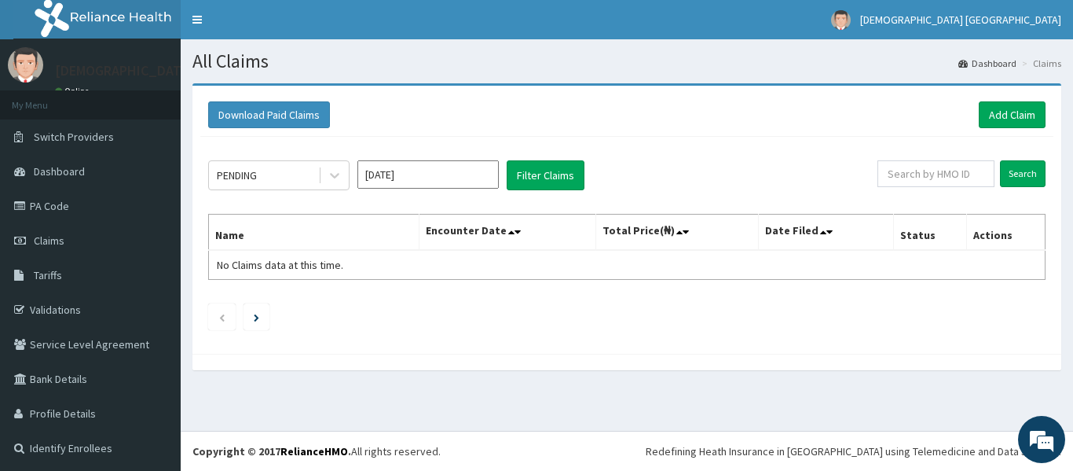
click at [370, 167] on input "[DATE]" at bounding box center [427, 174] width 141 height 28
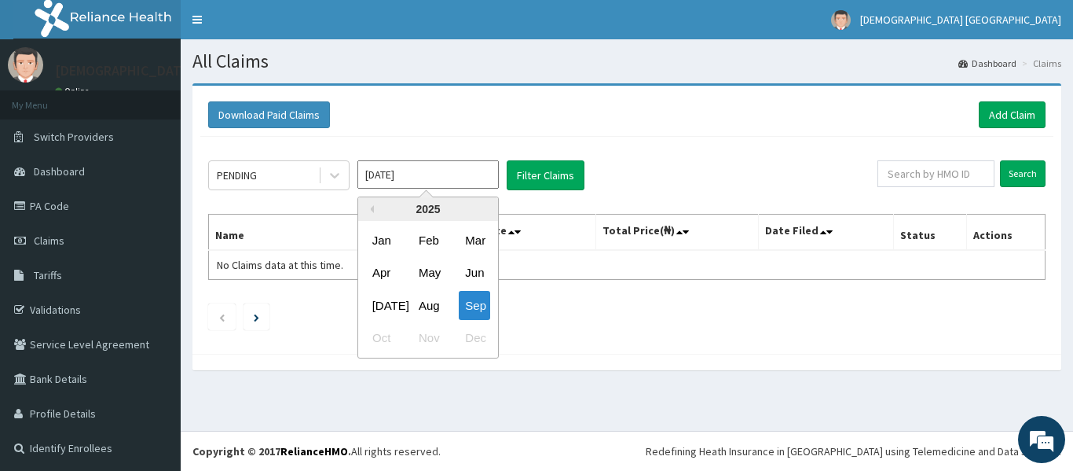
click at [428, 306] on div "Aug" at bounding box center [427, 305] width 31 height 29
type input "Aug 2025"
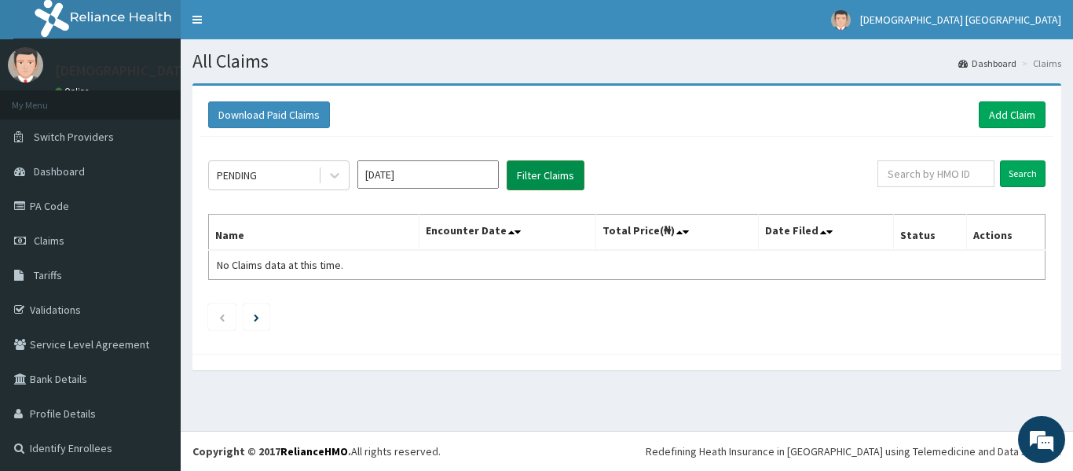
click at [547, 161] on button "Filter Claims" at bounding box center [546, 175] width 78 height 30
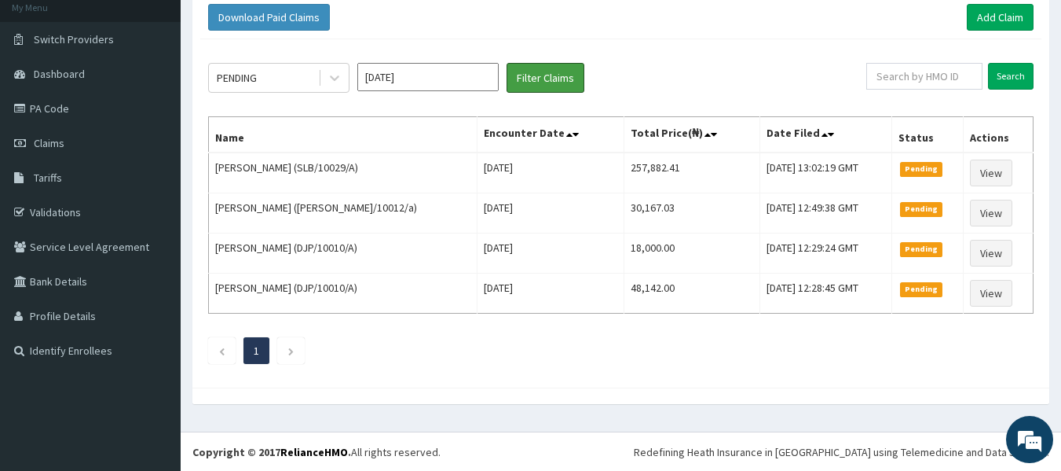
scroll to position [98, 0]
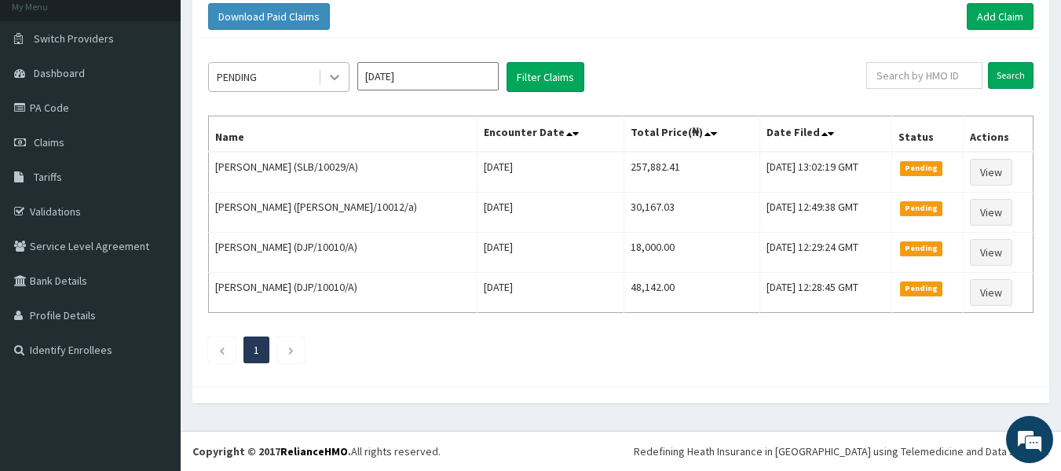
click at [333, 76] on icon at bounding box center [335, 77] width 16 height 16
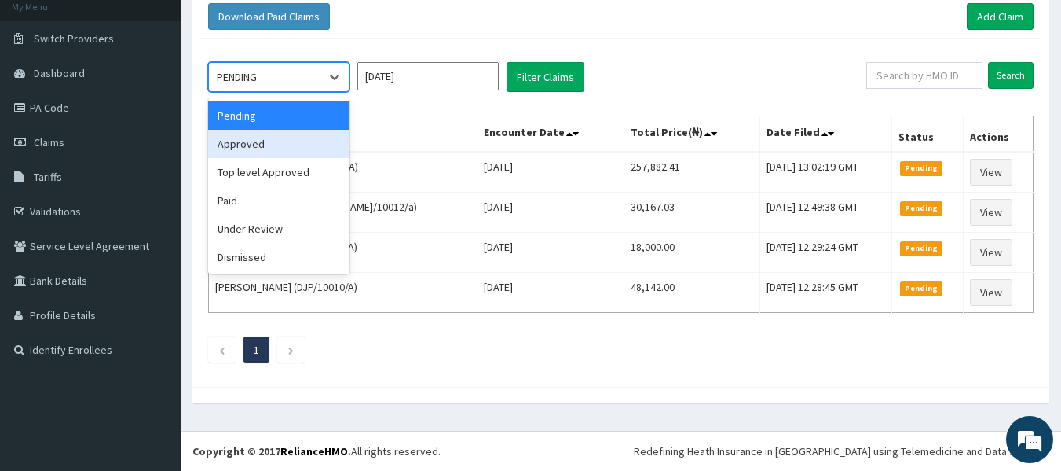
click at [289, 141] on div "Approved" at bounding box center [278, 144] width 141 height 28
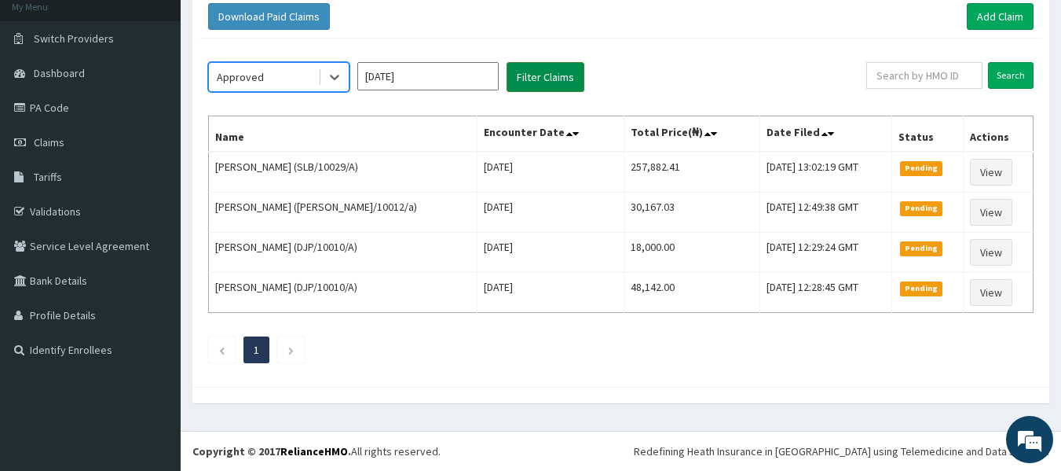
click at [547, 88] on button "Filter Claims" at bounding box center [546, 77] width 78 height 30
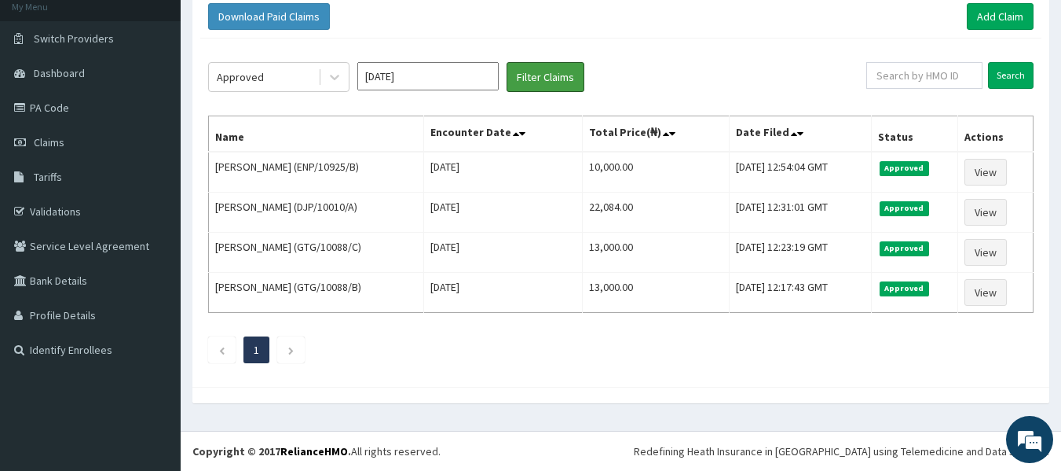
scroll to position [0, 0]
click at [1019, 17] on link "Add Claim" at bounding box center [1000, 16] width 67 height 27
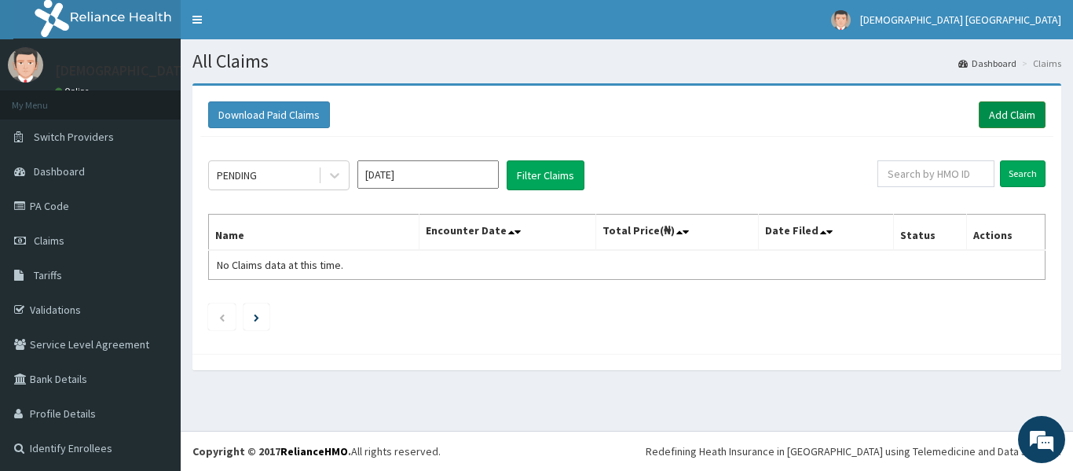
click at [1004, 120] on link "Add Claim" at bounding box center [1012, 114] width 67 height 27
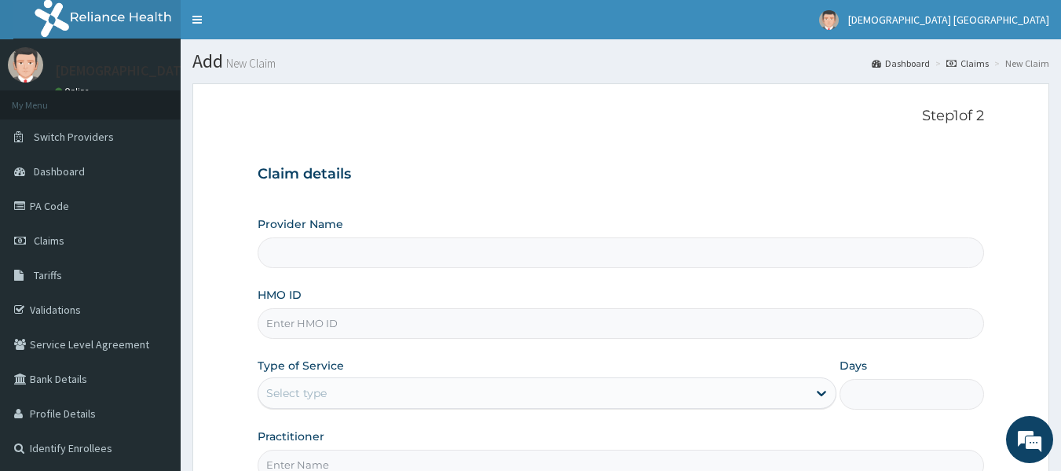
type input "Vedic Lifecare"
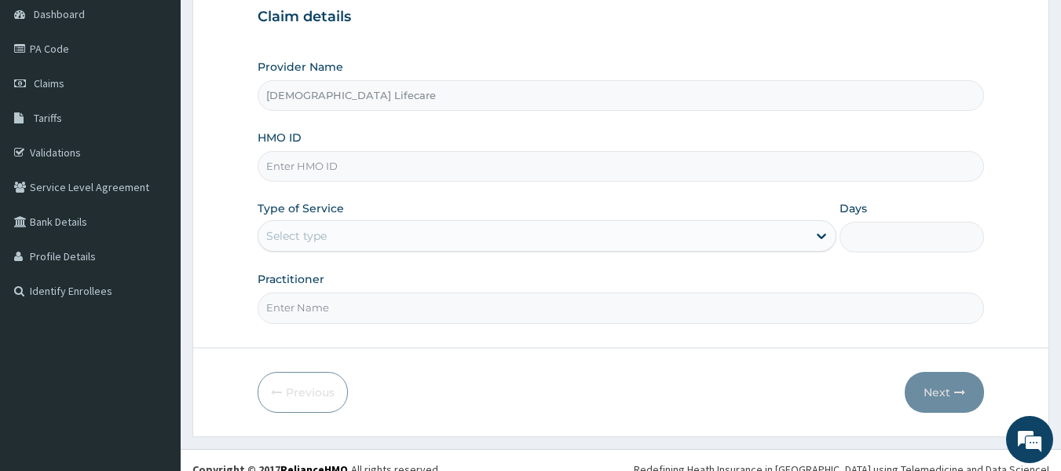
click at [304, 170] on input "HMO ID" at bounding box center [621, 166] width 727 height 31
paste input "ENP/10842/A"
type input "ENP/10842/A"
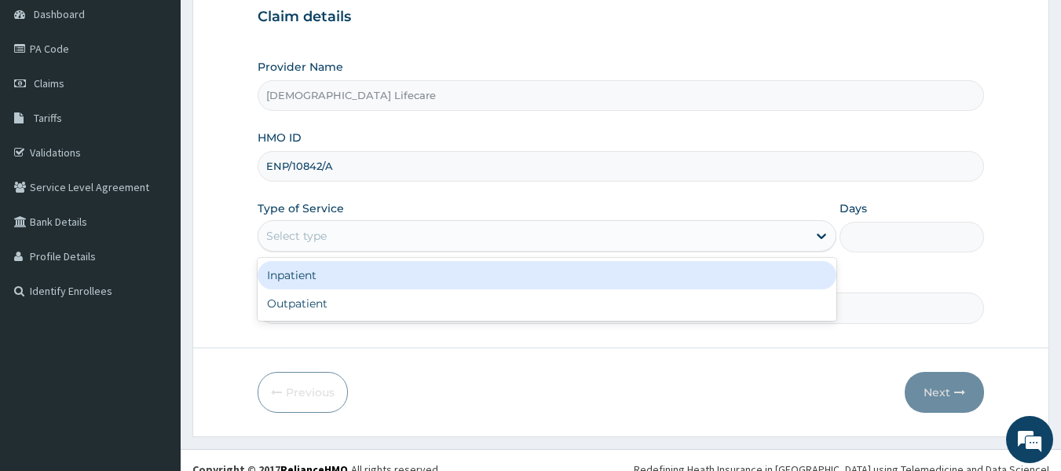
click at [474, 233] on div "Select type" at bounding box center [532, 235] width 549 height 25
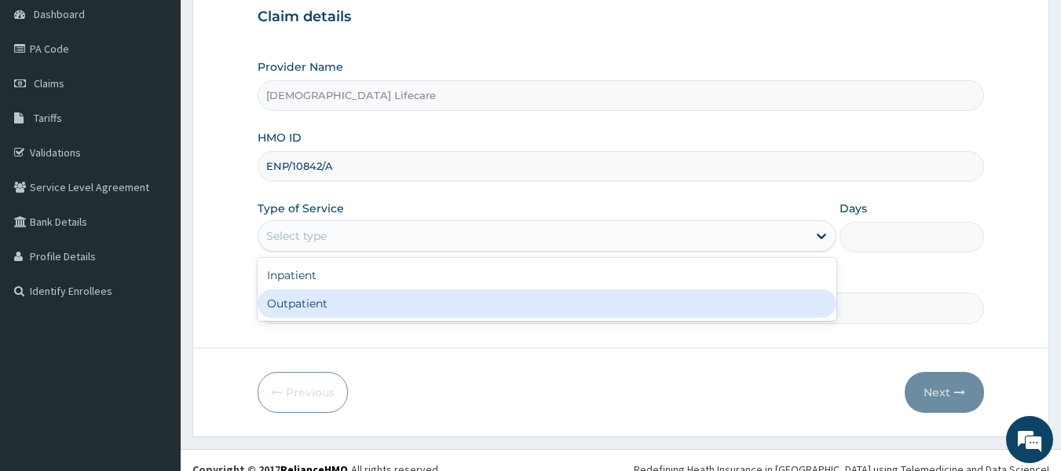
click at [375, 301] on div "Outpatient" at bounding box center [547, 303] width 579 height 28
type input "1"
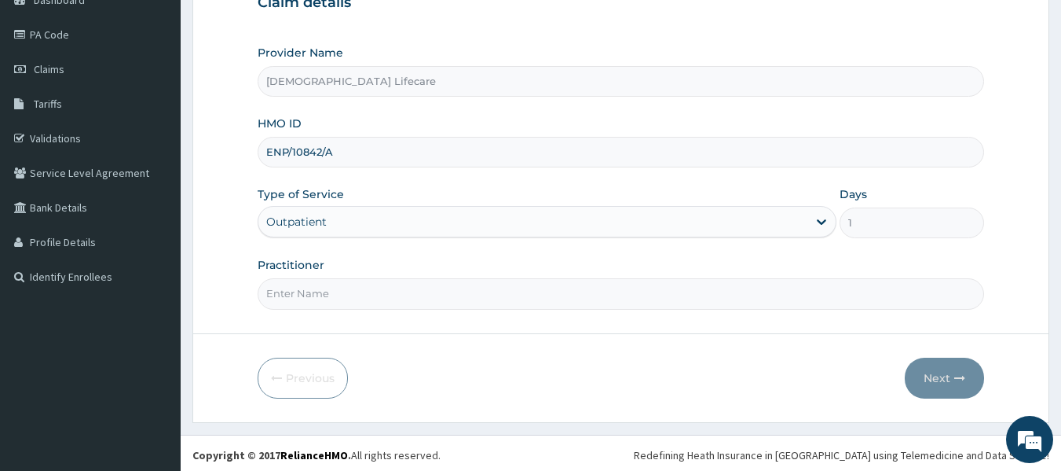
scroll to position [175, 0]
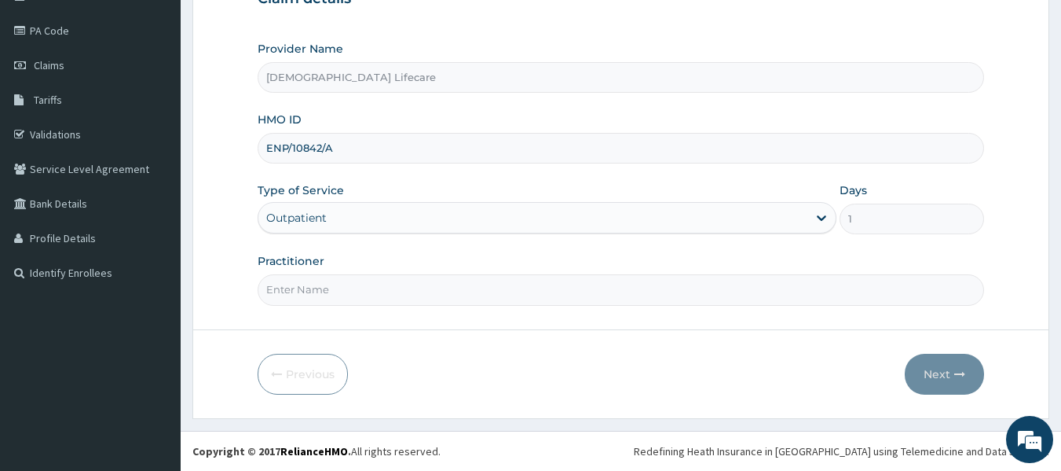
click at [368, 285] on input "Practitioner" at bounding box center [621, 289] width 727 height 31
type input "[PERSON_NAME] [PERSON_NAME]"
click at [966, 370] on button "Next" at bounding box center [944, 373] width 79 height 41
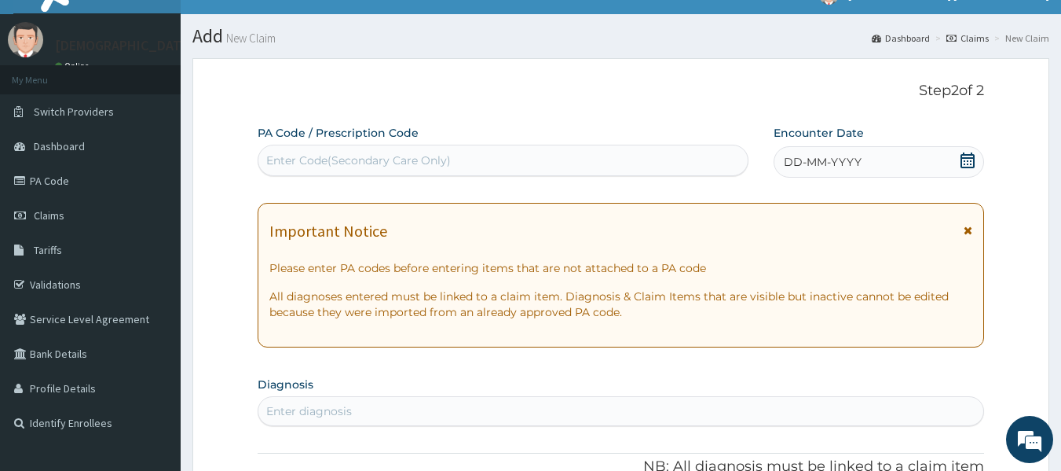
scroll to position [18, 0]
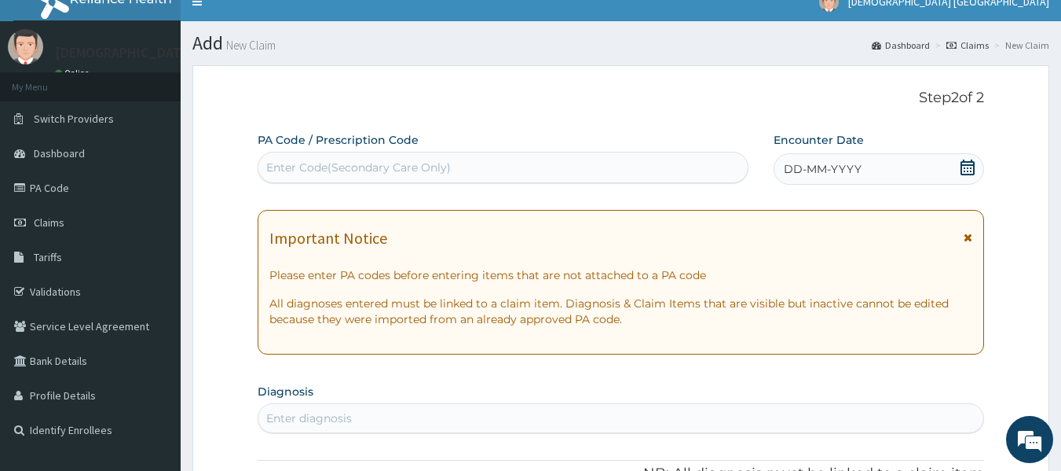
click at [361, 159] on div "Enter Code(Secondary Care Only)" at bounding box center [503, 167] width 490 height 25
paste input "PA/622867"
type input "PA/622867"
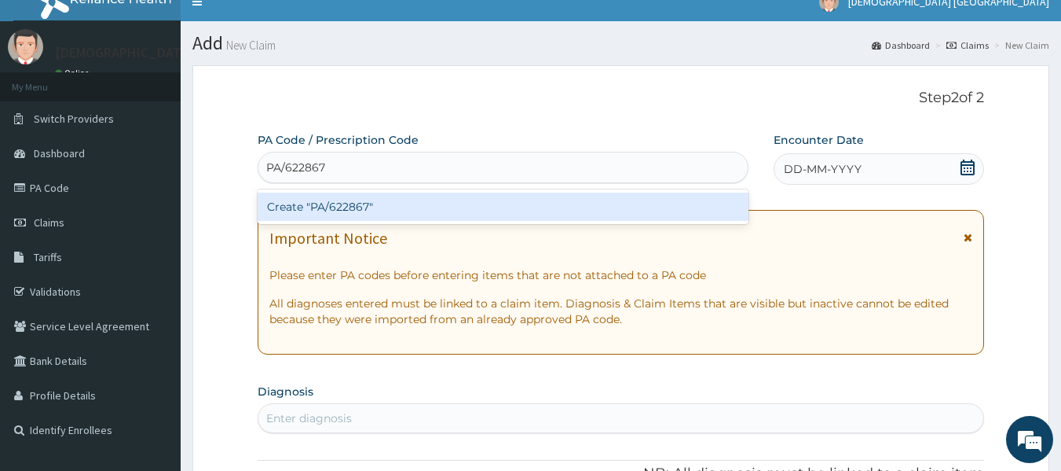
click at [317, 205] on div "Create "PA/622867"" at bounding box center [504, 206] width 492 height 28
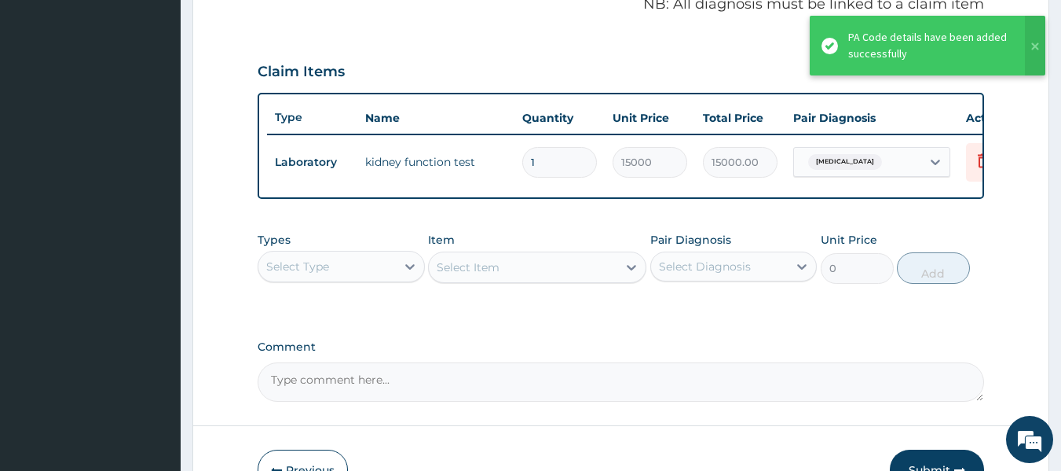
scroll to position [599, 0]
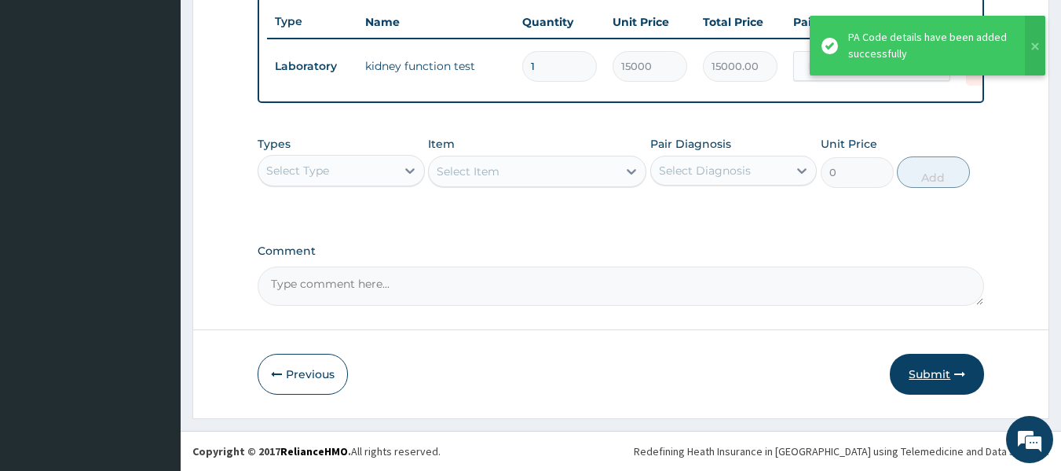
click at [950, 372] on button "Submit" at bounding box center [937, 373] width 94 height 41
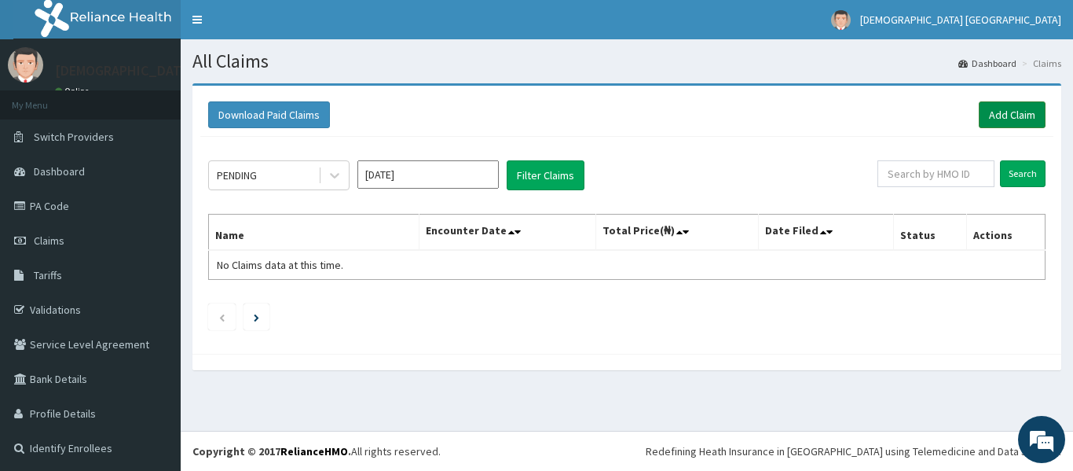
click at [1005, 111] on link "Add Claim" at bounding box center [1012, 114] width 67 height 27
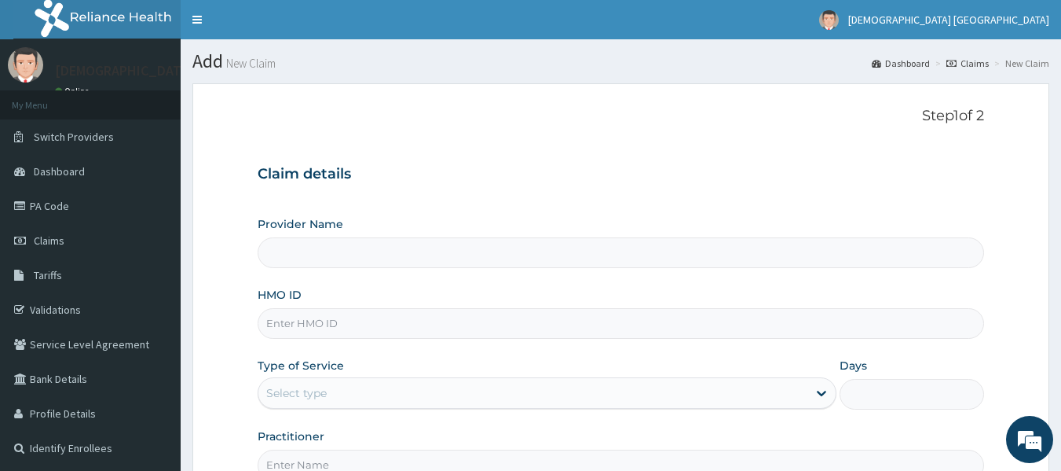
paste input "ENP/10842/A"
type input "ENP/10842/A"
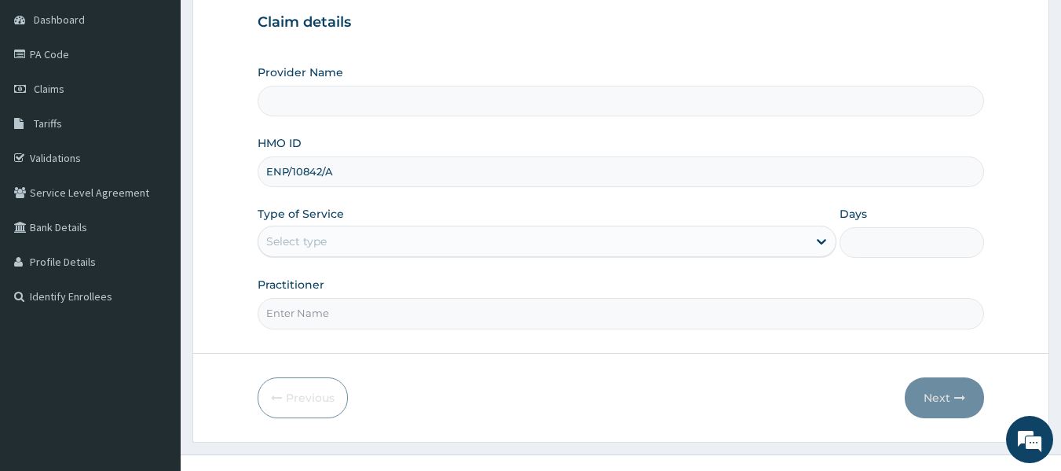
scroll to position [157, 0]
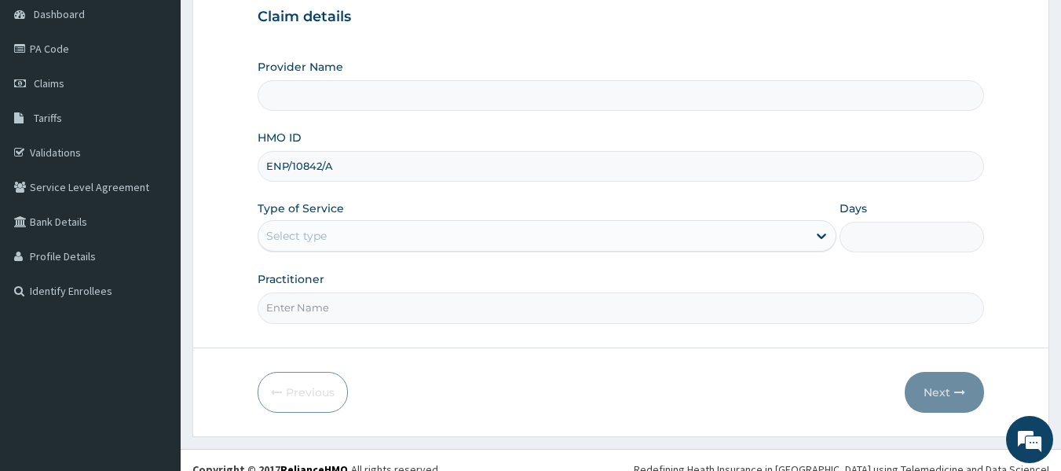
type input "[DEMOGRAPHIC_DATA] Lifecare"
type input "ENP/10842/A"
click at [325, 240] on div "Select type" at bounding box center [296, 236] width 60 height 16
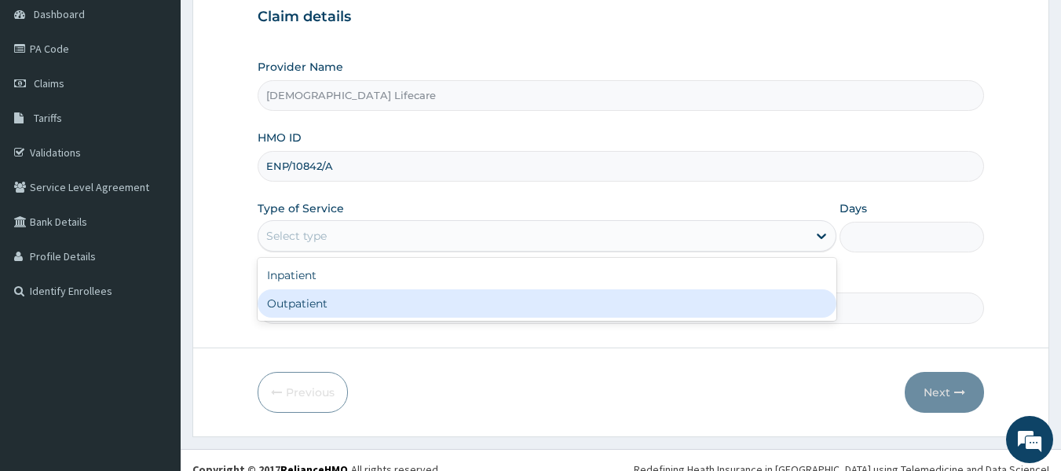
click at [313, 296] on div "Outpatient" at bounding box center [547, 303] width 579 height 28
type input "1"
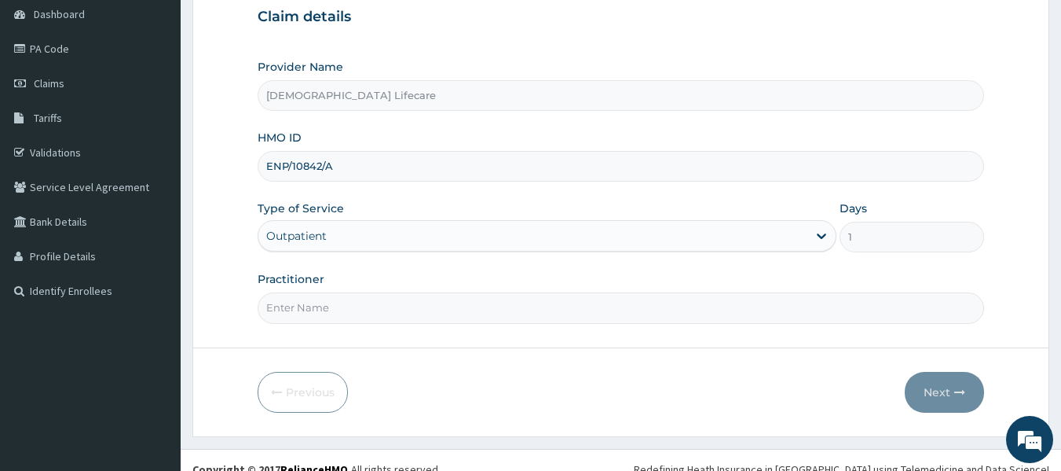
click at [313, 315] on input "Practitioner" at bounding box center [621, 307] width 727 height 31
type input "[PERSON_NAME] [PERSON_NAME]"
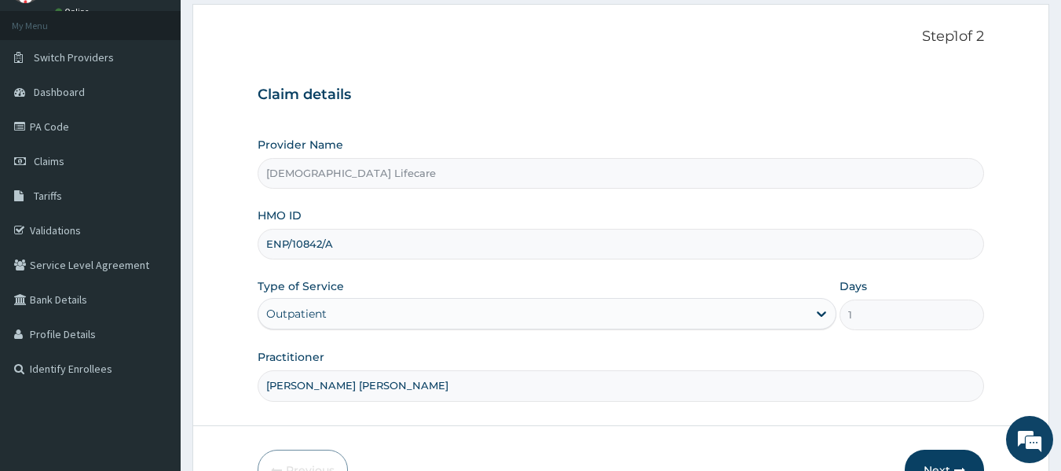
scroll to position [175, 0]
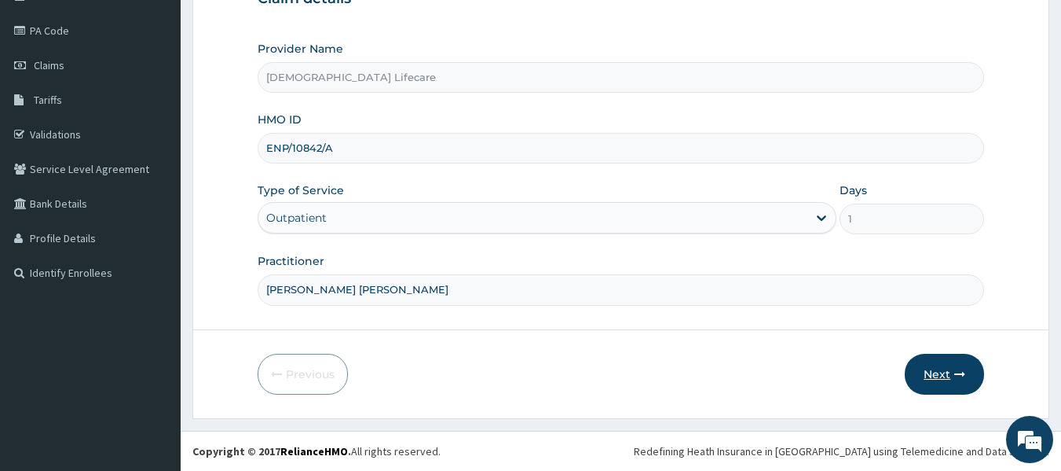
click at [944, 372] on button "Next" at bounding box center [944, 373] width 79 height 41
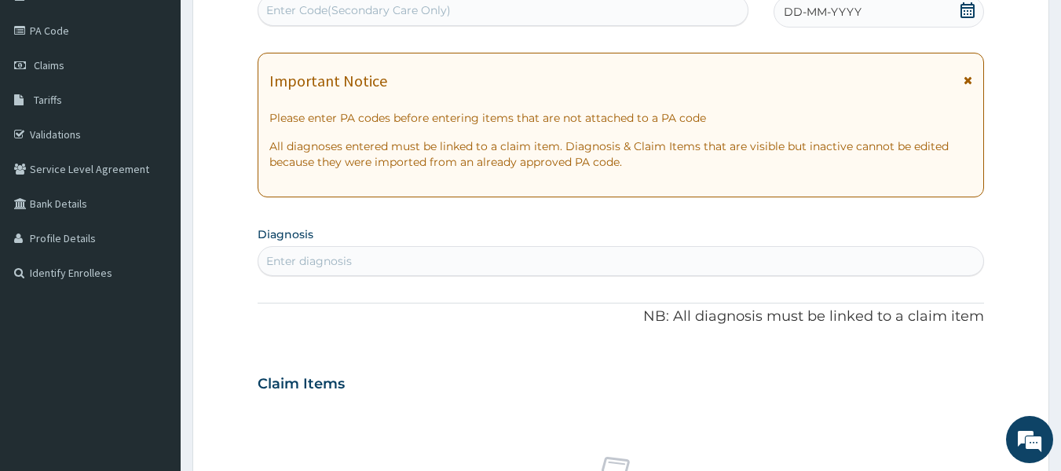
scroll to position [18, 0]
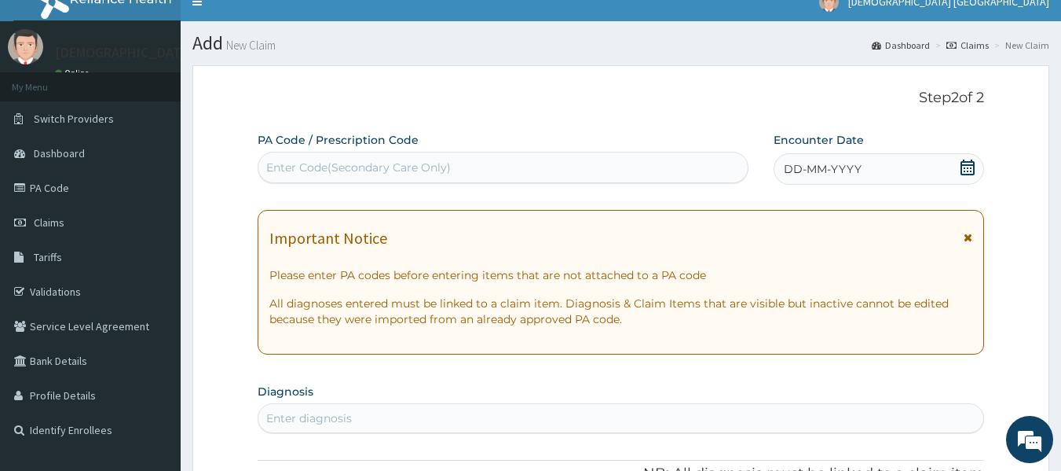
click at [357, 168] on div "Enter Code(Secondary Care Only)" at bounding box center [358, 167] width 185 height 16
paste input "PA/53CE3E"
type input "PA/53CE3E"
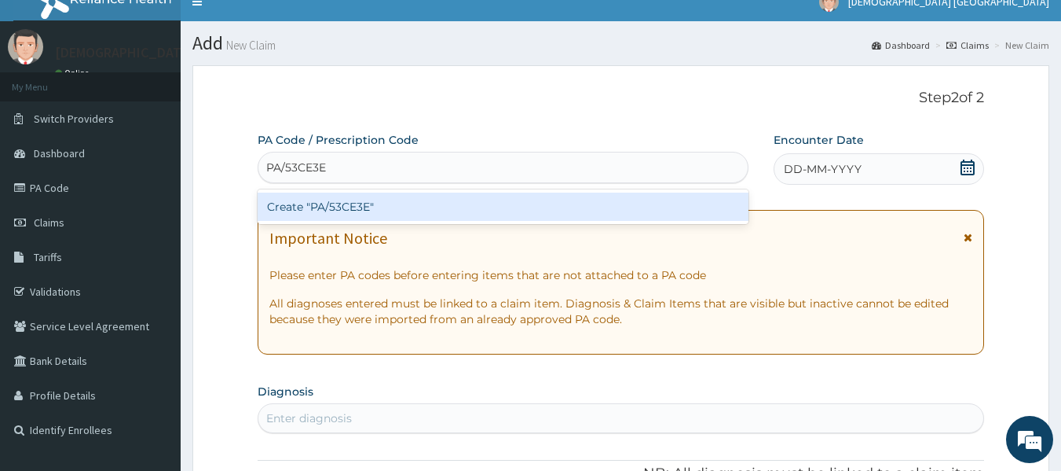
click at [341, 206] on div "Create "PA/53CE3E"" at bounding box center [504, 206] width 492 height 28
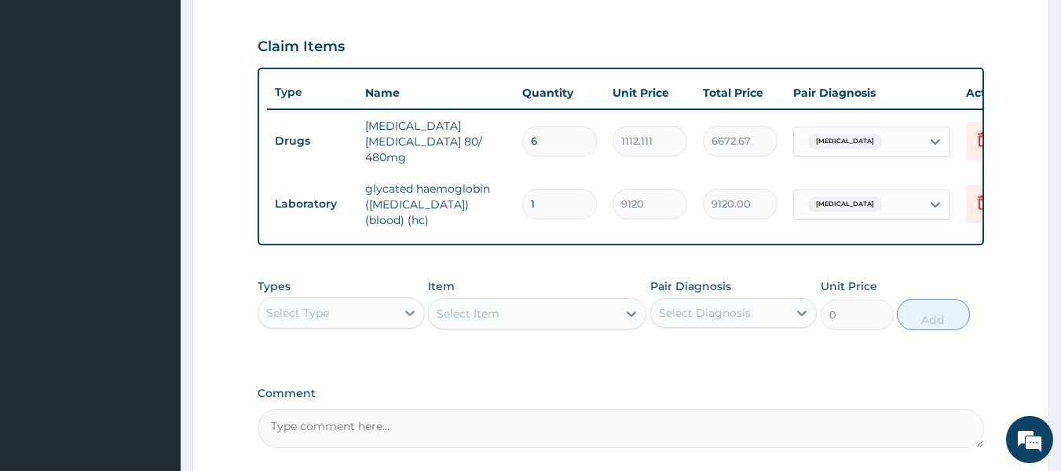
scroll to position [551, 0]
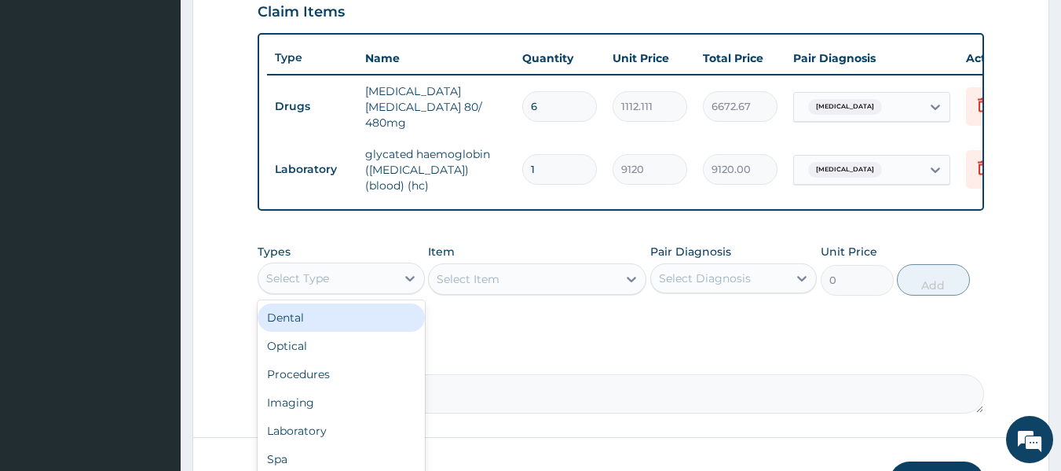
click at [321, 281] on div "Select Type" at bounding box center [326, 277] width 137 height 25
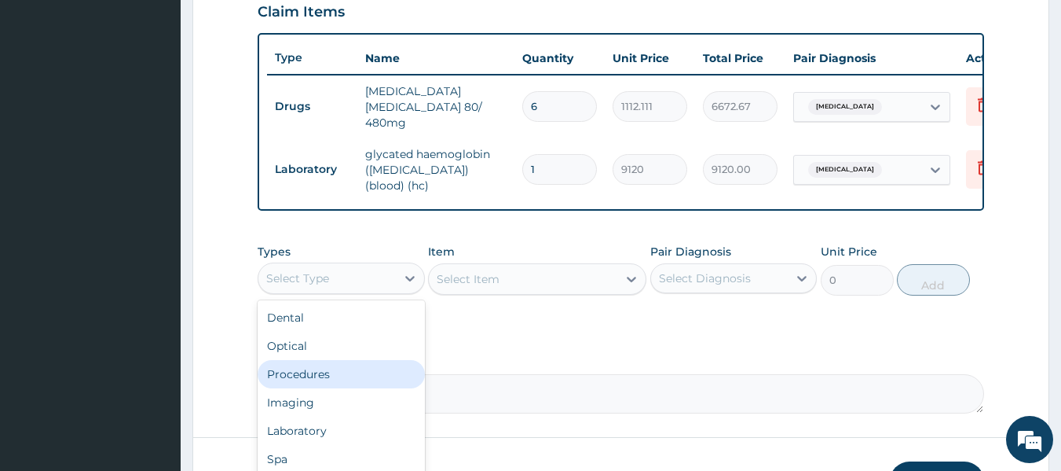
click at [343, 380] on div "Procedures" at bounding box center [341, 374] width 167 height 28
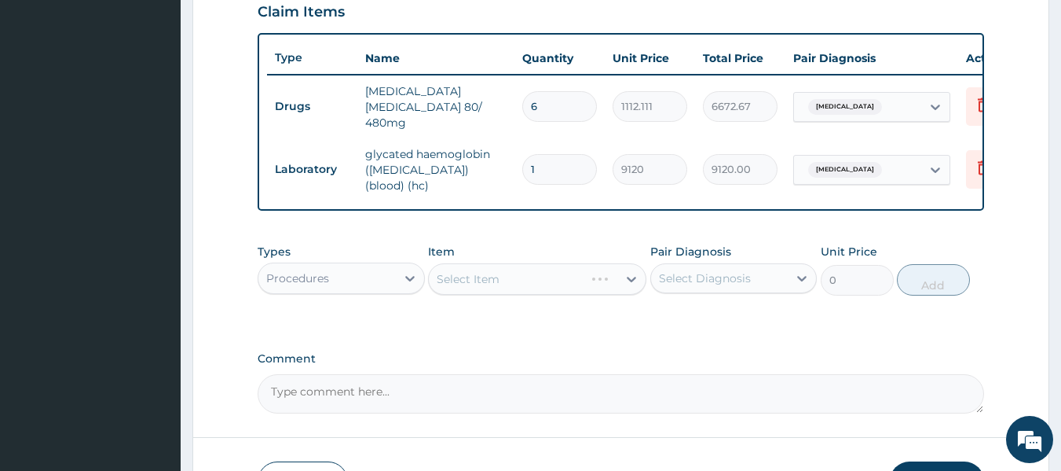
click at [461, 263] on div "Select Item" at bounding box center [537, 278] width 218 height 31
click at [462, 278] on div "Select Item" at bounding box center [537, 278] width 218 height 31
click at [464, 279] on div "Select Item" at bounding box center [468, 279] width 63 height 16
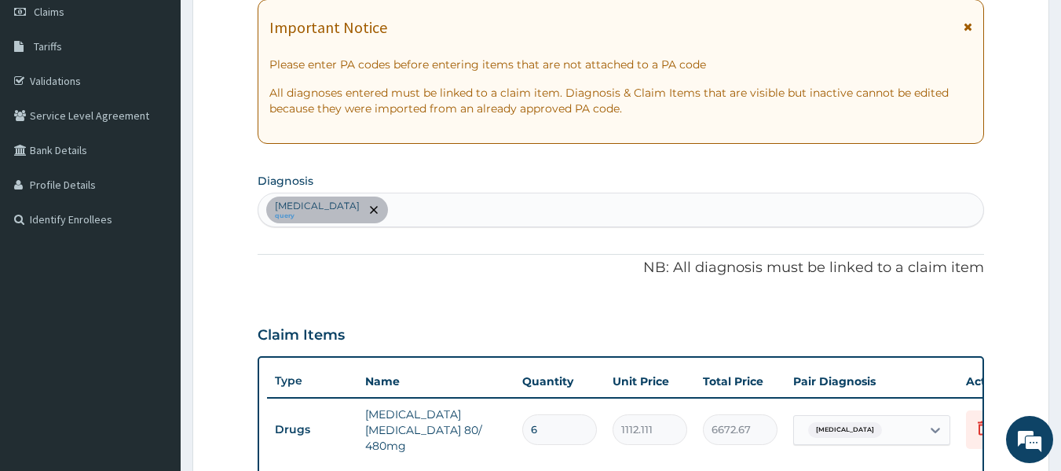
scroll to position [159, 0]
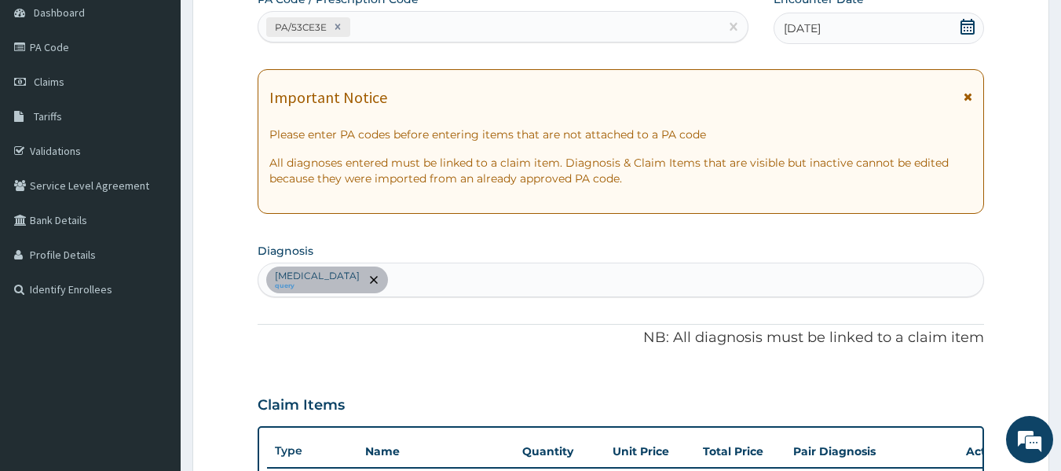
click at [438, 282] on div "[MEDICAL_DATA] query" at bounding box center [621, 279] width 726 height 33
type input "[MEDICAL_DATA] melli"
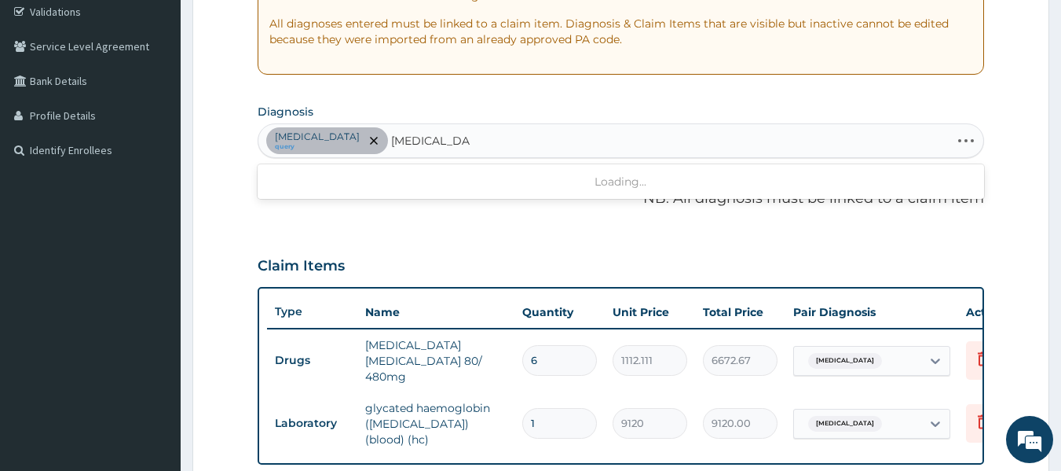
scroll to position [316, 0]
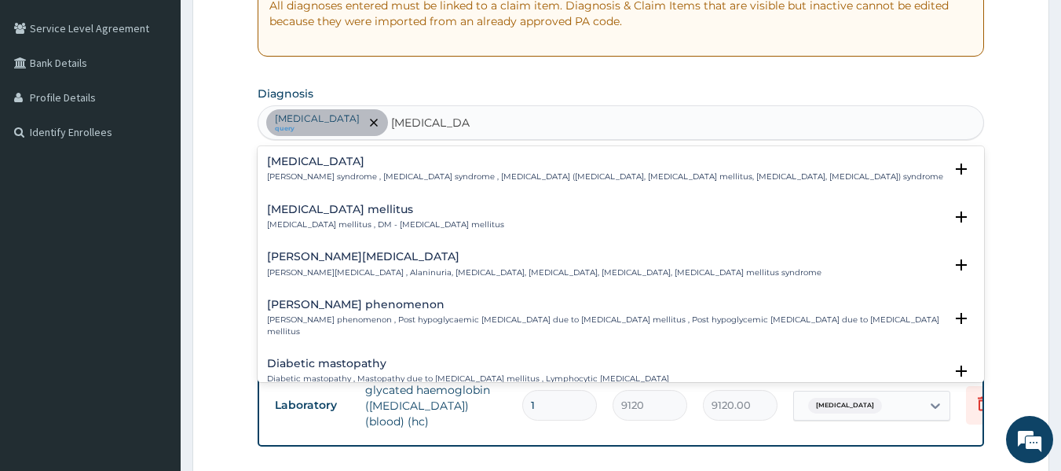
click at [349, 208] on h4 "[MEDICAL_DATA] mellitus" at bounding box center [385, 209] width 237 height 12
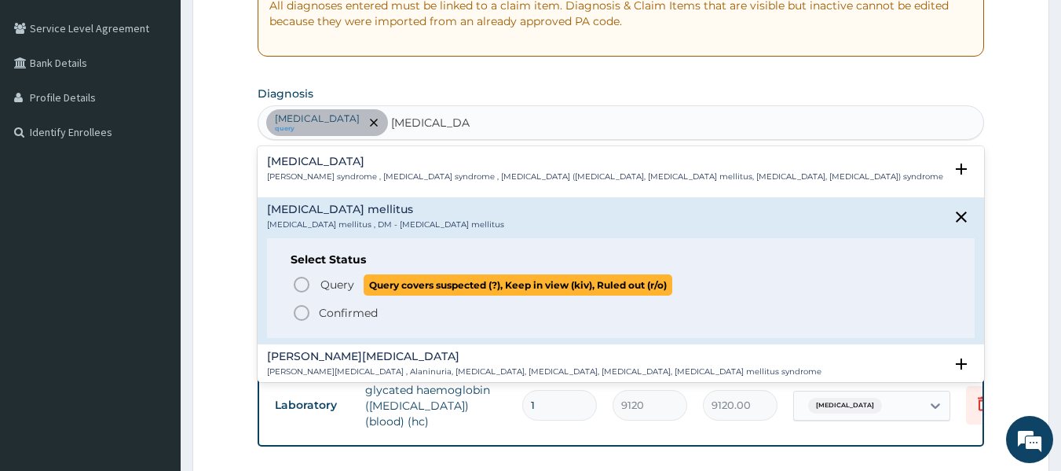
click at [302, 288] on icon "status option query" at bounding box center [301, 284] width 19 height 19
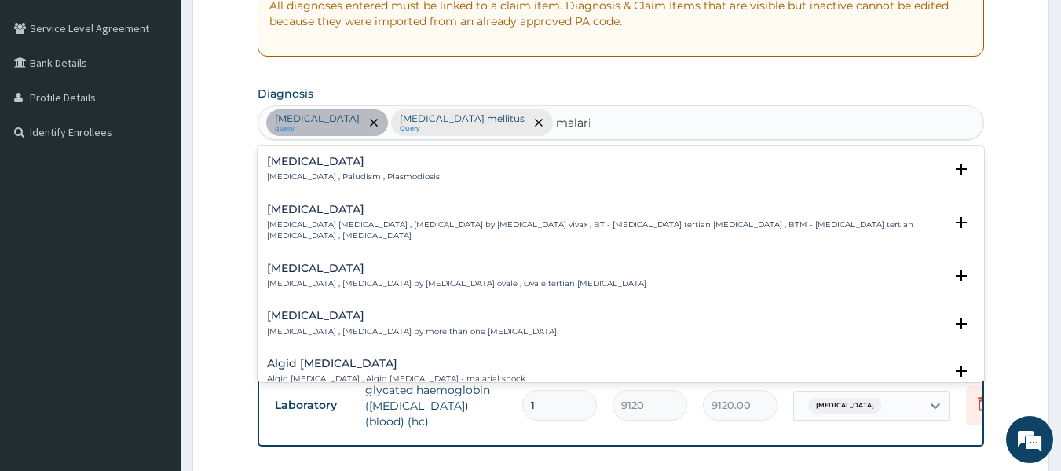
type input "[MEDICAL_DATA]"
click at [333, 157] on h4 "[MEDICAL_DATA]" at bounding box center [353, 162] width 173 height 12
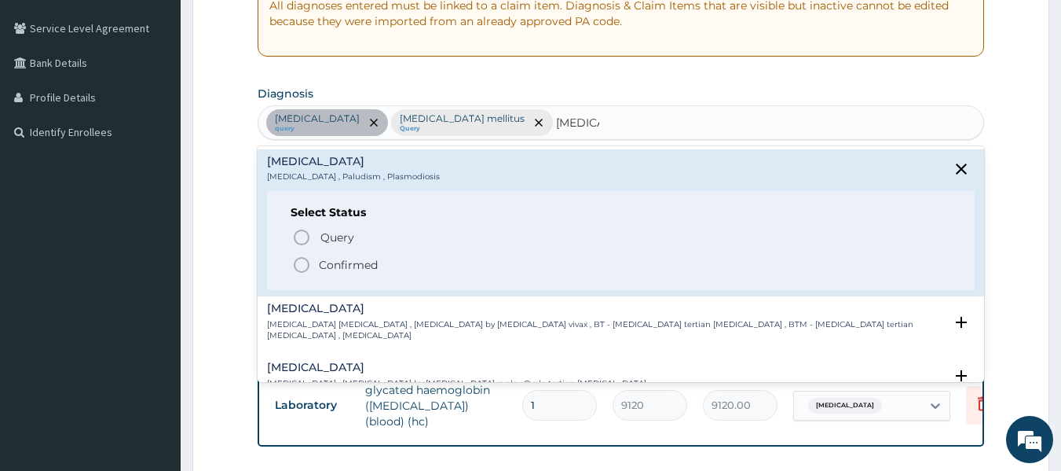
click at [305, 263] on icon "status option filled" at bounding box center [301, 264] width 19 height 19
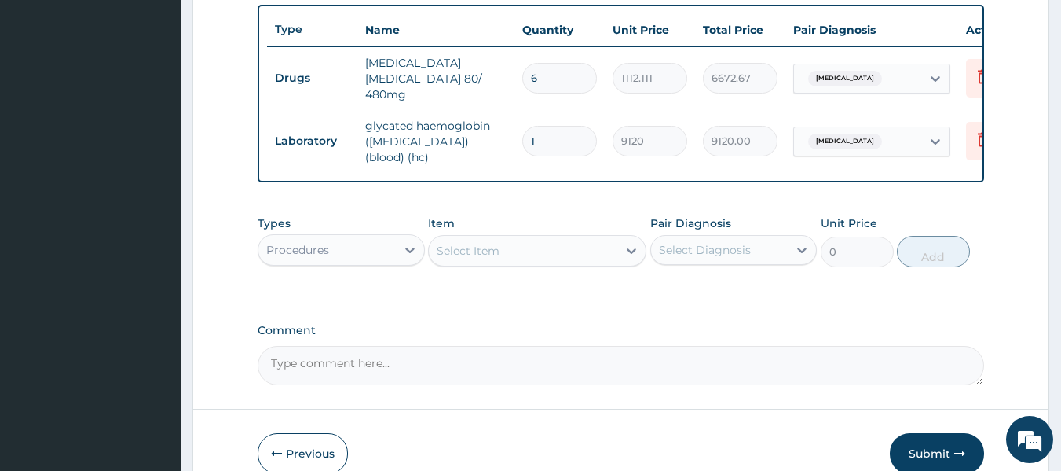
scroll to position [551, 0]
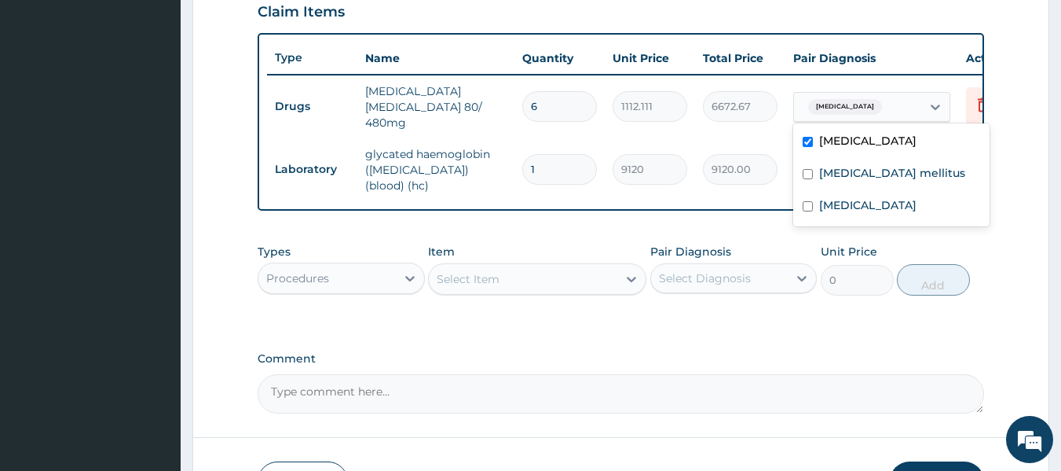
click at [917, 93] on div "[MEDICAL_DATA]" at bounding box center [857, 106] width 127 height 27
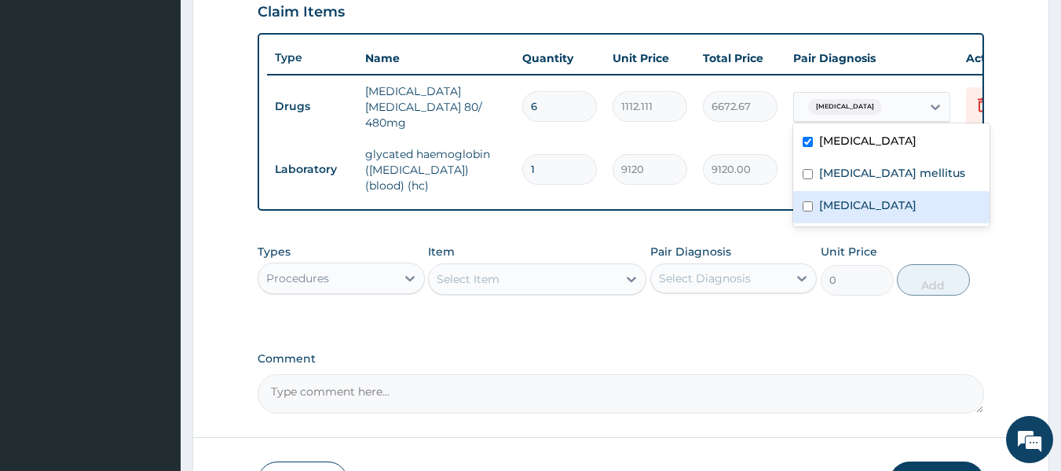
click at [822, 209] on label "[MEDICAL_DATA]" at bounding box center [867, 205] width 97 height 16
checkbox input "true"
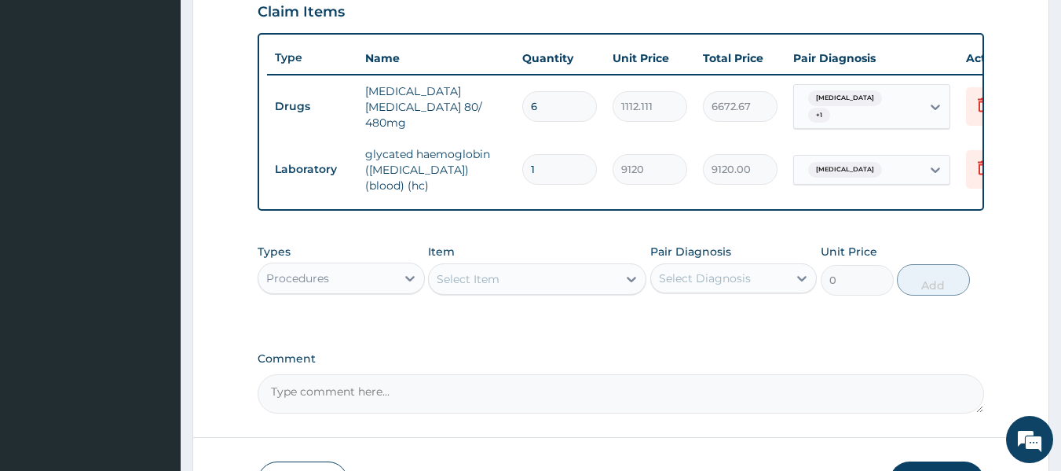
click at [742, 214] on div "PA Code / Prescription Code PA/53CE3E Encounter Date [DATE] Important Notice Pl…" at bounding box center [621, 6] width 727 height 815
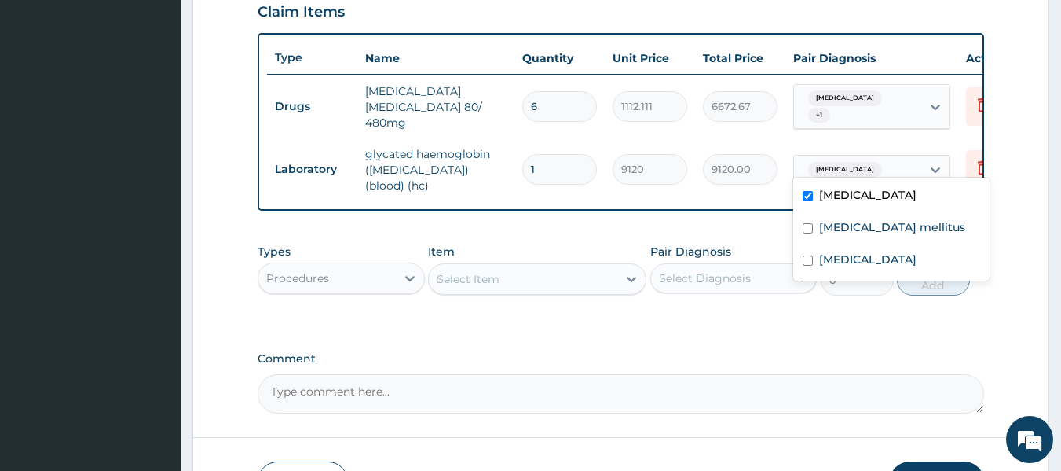
click at [892, 167] on div "[MEDICAL_DATA]" at bounding box center [857, 169] width 127 height 27
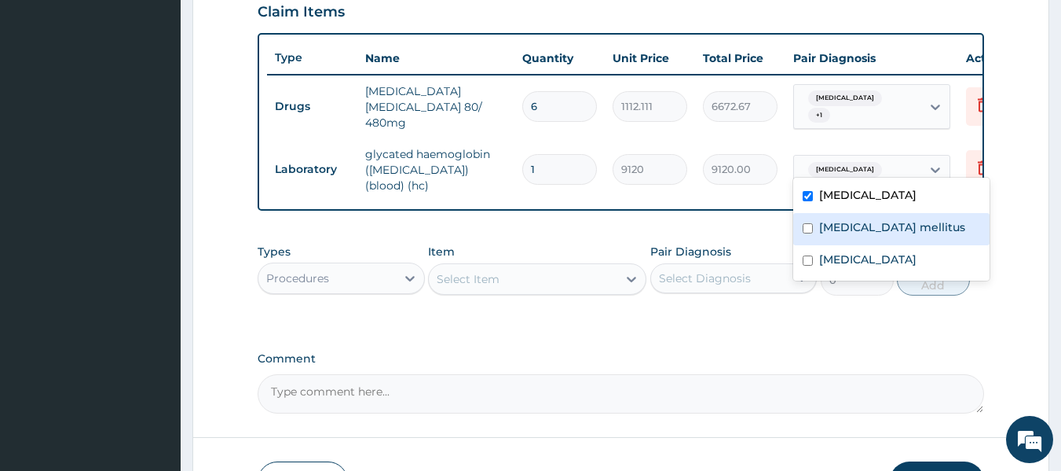
click at [830, 233] on label "[MEDICAL_DATA] mellitus" at bounding box center [892, 227] width 146 height 16
checkbox input "true"
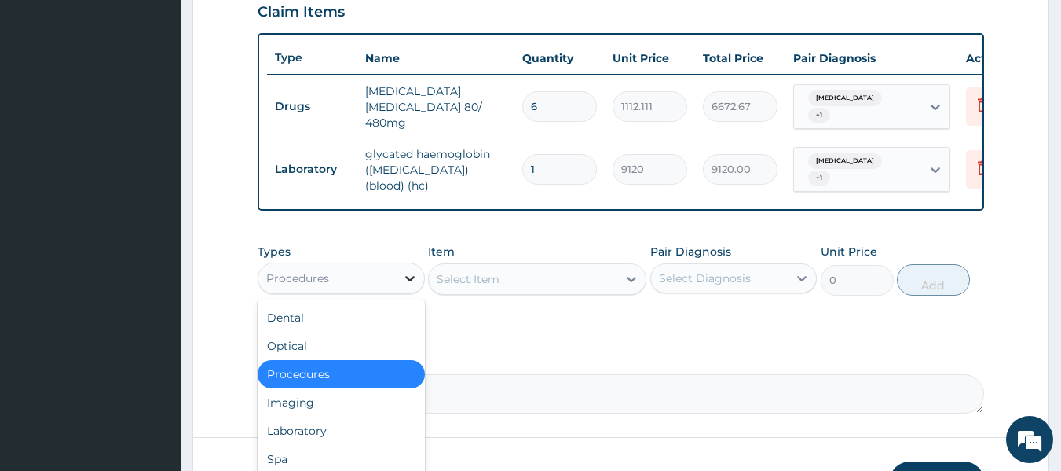
click at [405, 285] on div at bounding box center [410, 278] width 28 height 28
click at [498, 273] on div "Select Item" at bounding box center [468, 279] width 63 height 16
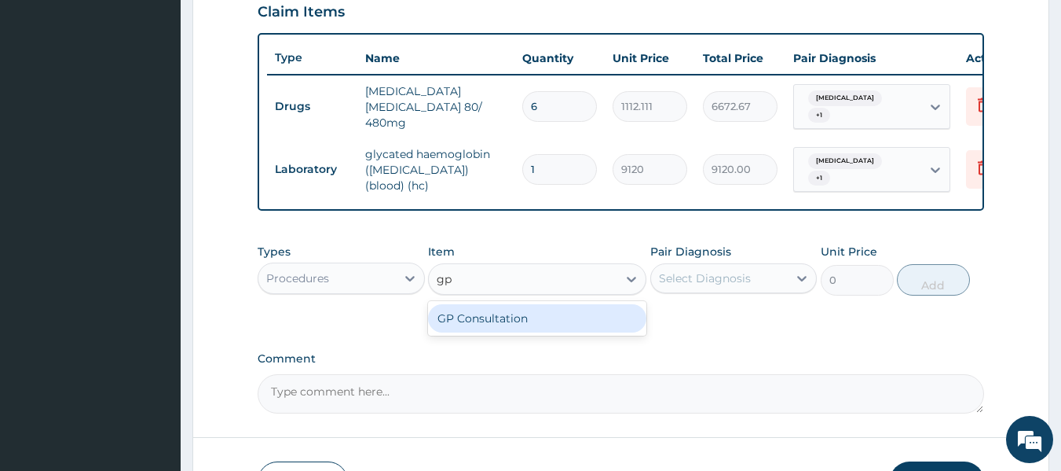
type input "gp"
drag, startPoint x: 507, startPoint y: 314, endPoint x: 577, endPoint y: 309, distance: 70.1
click at [510, 313] on div "GP Consultation" at bounding box center [537, 318] width 218 height 28
type input "10000"
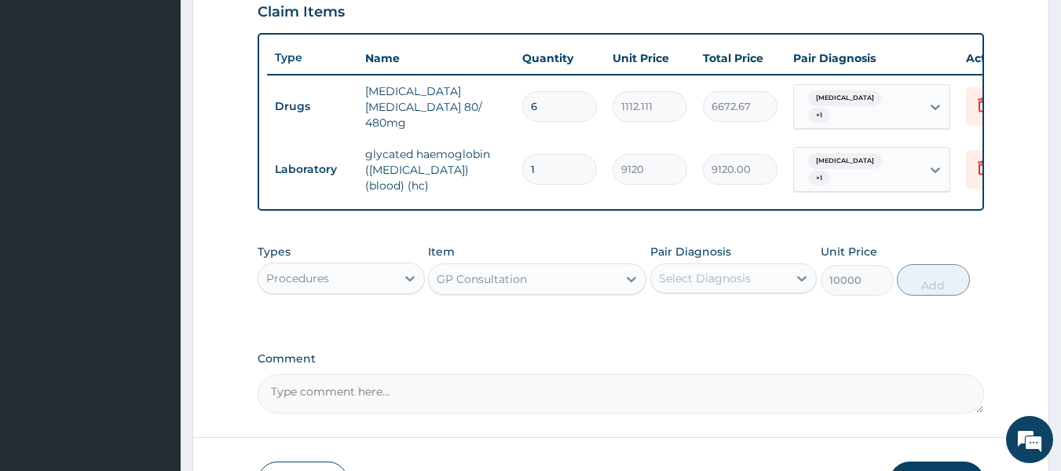
click at [705, 280] on div "Select Diagnosis" at bounding box center [719, 277] width 137 height 25
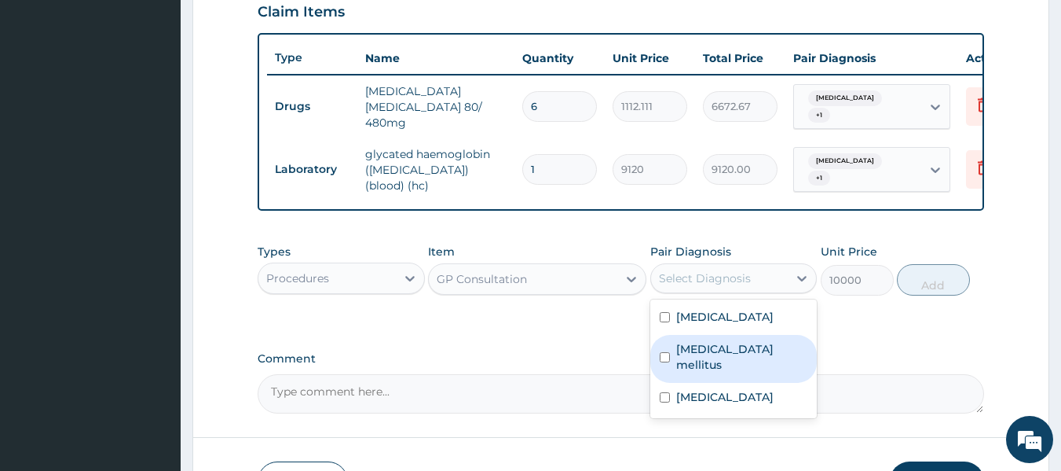
click at [706, 347] on label "[MEDICAL_DATA] mellitus" at bounding box center [742, 356] width 132 height 31
checkbox input "true"
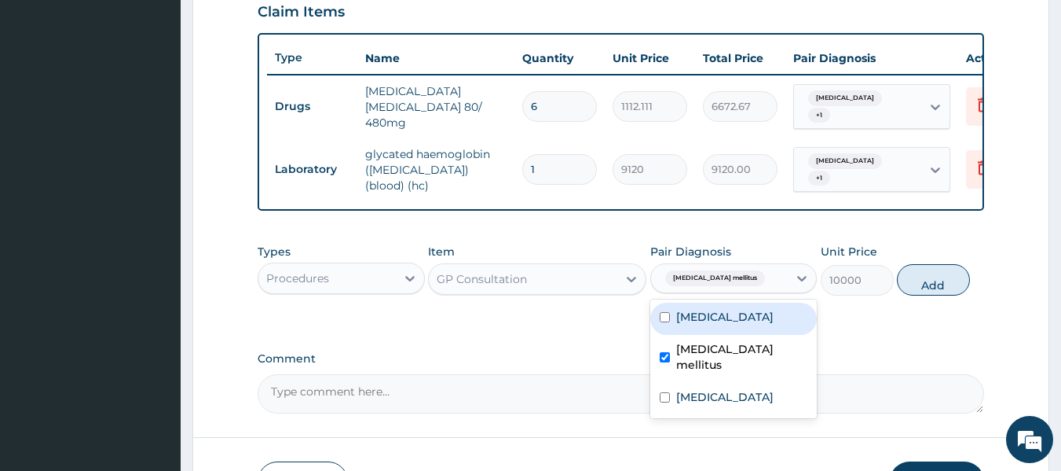
click at [721, 321] on div "[MEDICAL_DATA]" at bounding box center [733, 318] width 167 height 32
checkbox input "true"
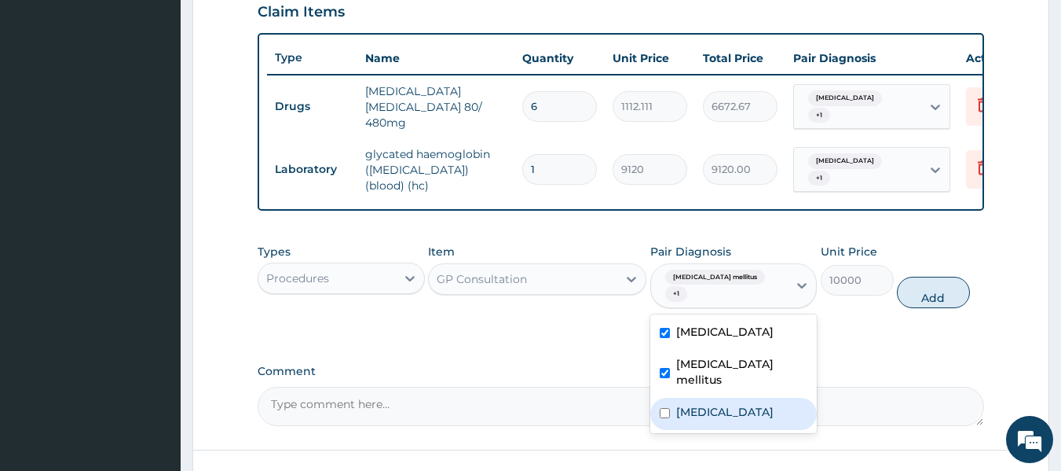
click at [720, 397] on div "[MEDICAL_DATA]" at bounding box center [733, 413] width 167 height 32
checkbox input "true"
click at [932, 276] on button "Add" at bounding box center [933, 291] width 73 height 31
type input "0"
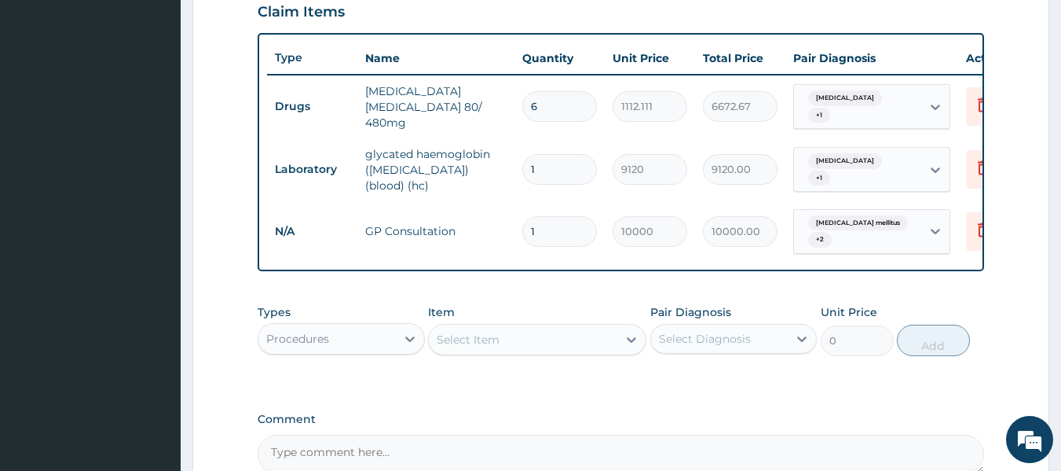
click at [489, 327] on div "Select Item" at bounding box center [523, 339] width 189 height 25
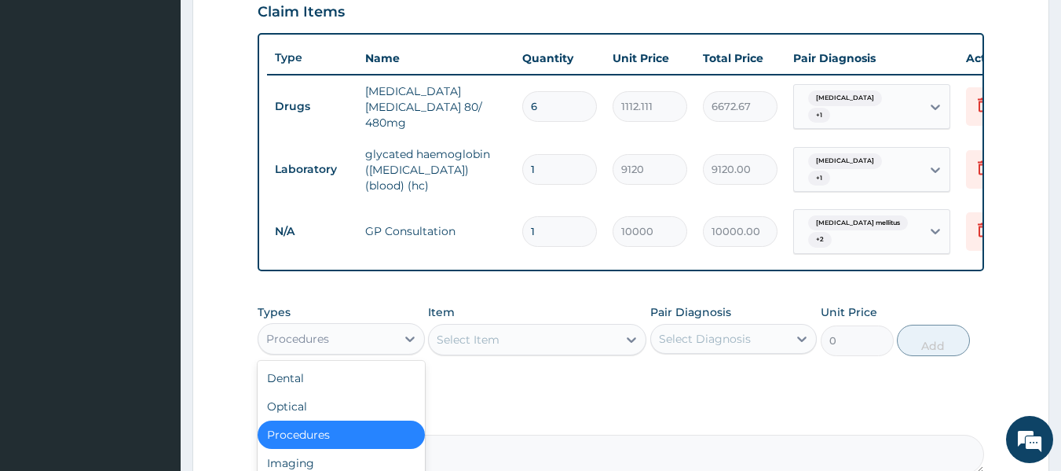
drag, startPoint x: 352, startPoint y: 327, endPoint x: 331, endPoint y: 377, distance: 54.6
click at [350, 326] on div "Procedures" at bounding box center [326, 338] width 137 height 25
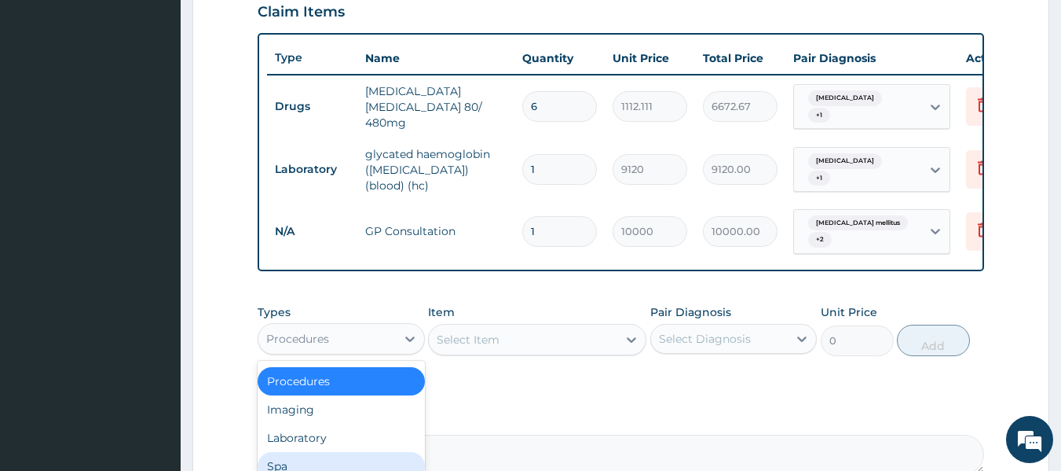
click at [307, 437] on div "Laboratory" at bounding box center [341, 437] width 167 height 28
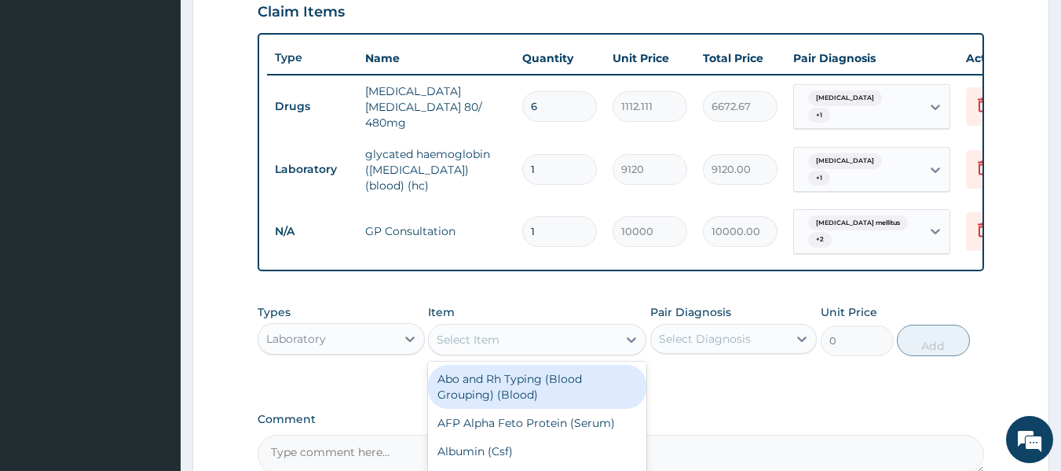
click at [523, 339] on div "Select Item" at bounding box center [523, 339] width 189 height 25
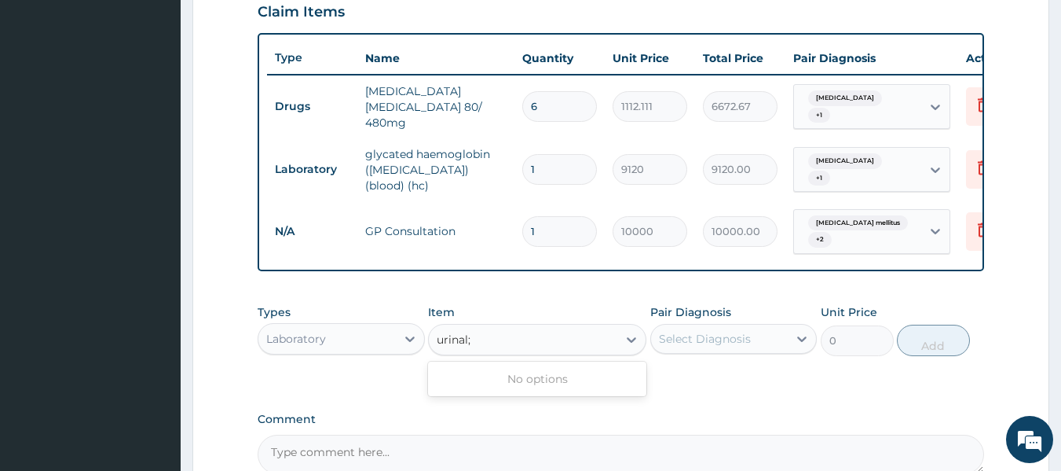
type input "urinal"
click at [520, 379] on div "[MEDICAL_DATA]" at bounding box center [537, 378] width 218 height 28
type input "1368"
click at [721, 341] on div "Select Diagnosis" at bounding box center [719, 338] width 137 height 25
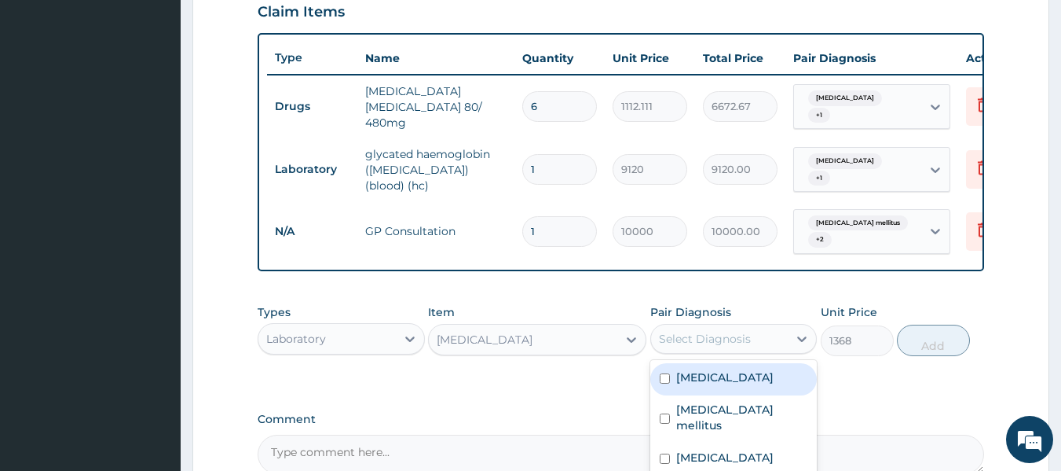
click at [713, 380] on div "[MEDICAL_DATA]" at bounding box center [733, 379] width 167 height 32
checkbox input "true"
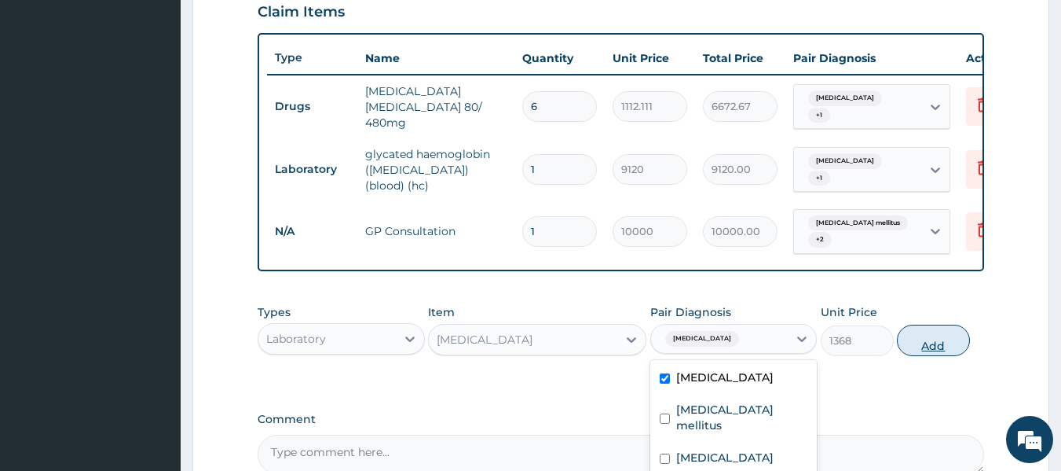
click at [926, 340] on button "Add" at bounding box center [933, 339] width 73 height 31
type input "0"
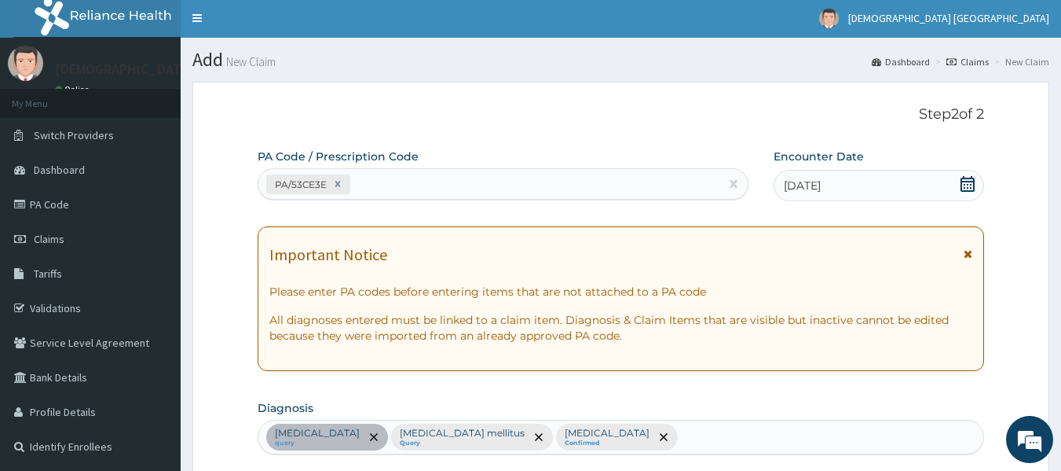
scroll to position [0, 0]
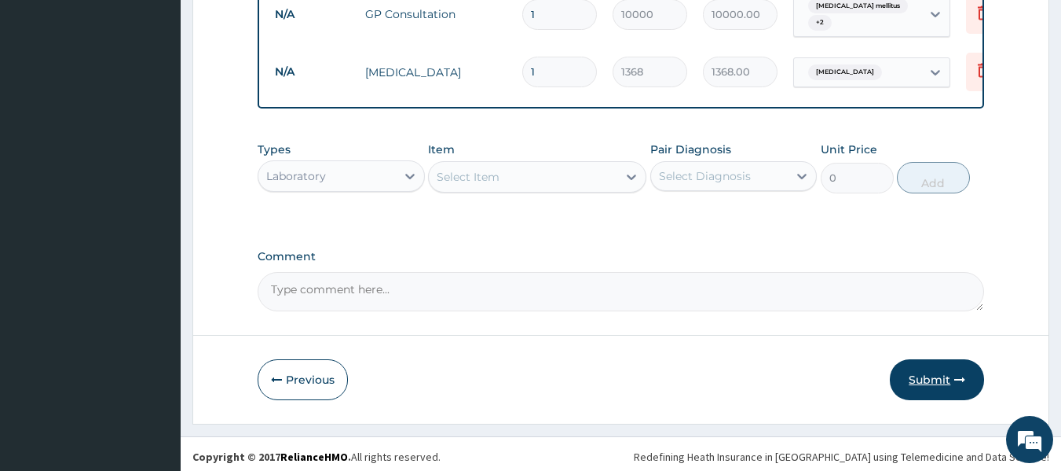
click at [947, 372] on button "Submit" at bounding box center [937, 379] width 94 height 41
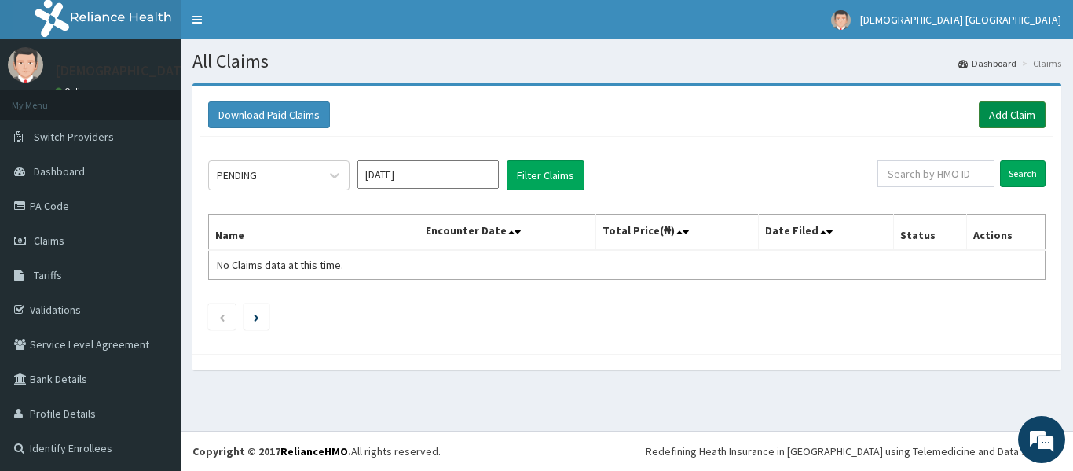
click at [979, 119] on link "Add Claim" at bounding box center [1012, 114] width 67 height 27
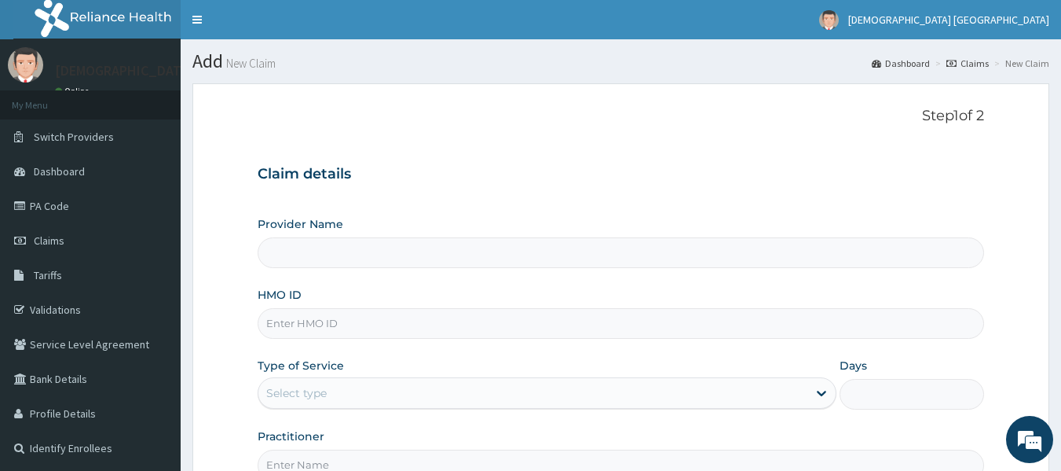
click at [312, 241] on input "Provider Name" at bounding box center [621, 252] width 727 height 31
click at [313, 319] on input "HMO ID" at bounding box center [621, 323] width 727 height 31
type input "Vedic Lifecare"
paste input "WAK/10091/A"
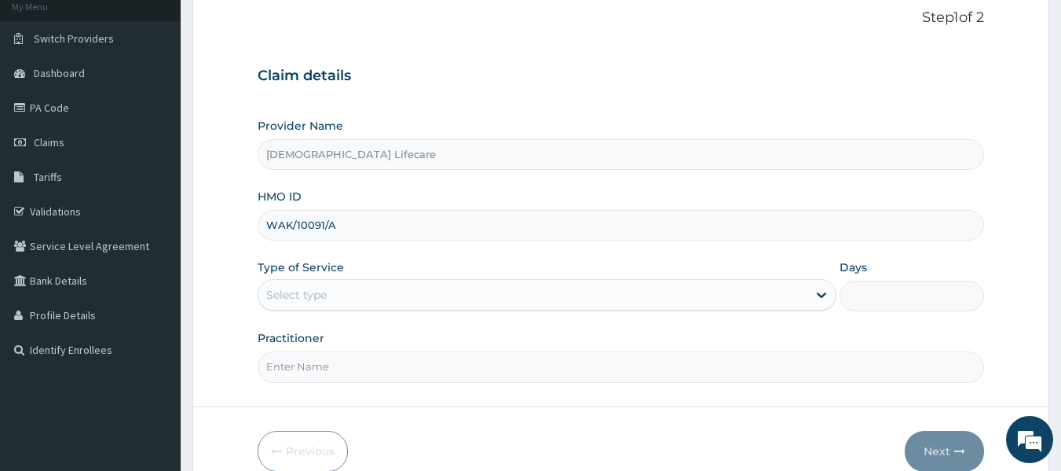
scroll to position [175, 0]
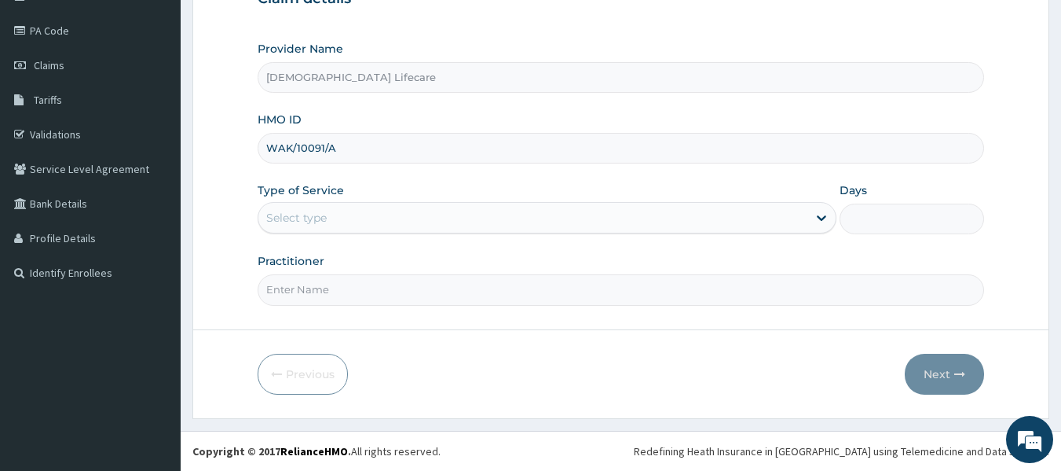
type input "WAK/10091/A"
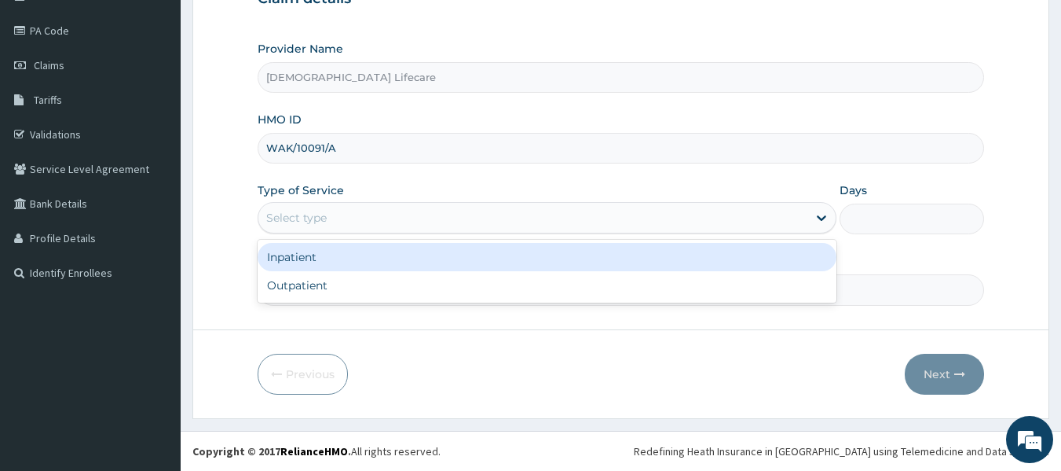
click at [308, 207] on div "Select type" at bounding box center [532, 217] width 549 height 25
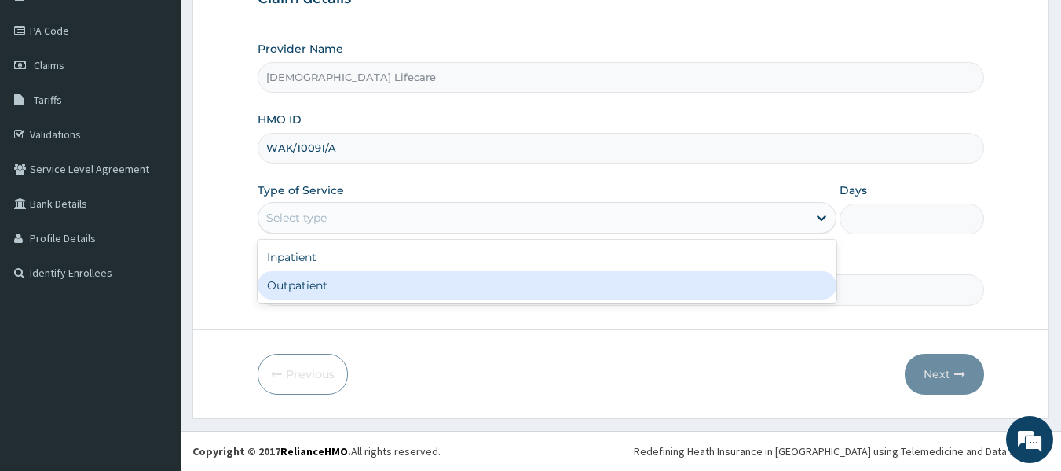
click at [285, 294] on div "Outpatient" at bounding box center [547, 285] width 579 height 28
type input "1"
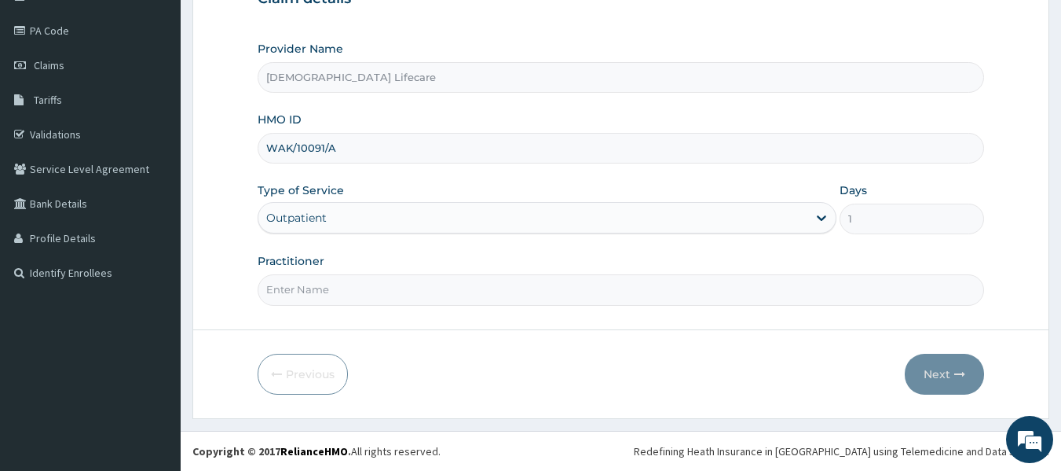
click at [328, 291] on input "Practitioner" at bounding box center [621, 289] width 727 height 31
type input "DR BADRUDEEN ABDULLAHI"
click at [956, 372] on icon "button" at bounding box center [959, 373] width 11 height 11
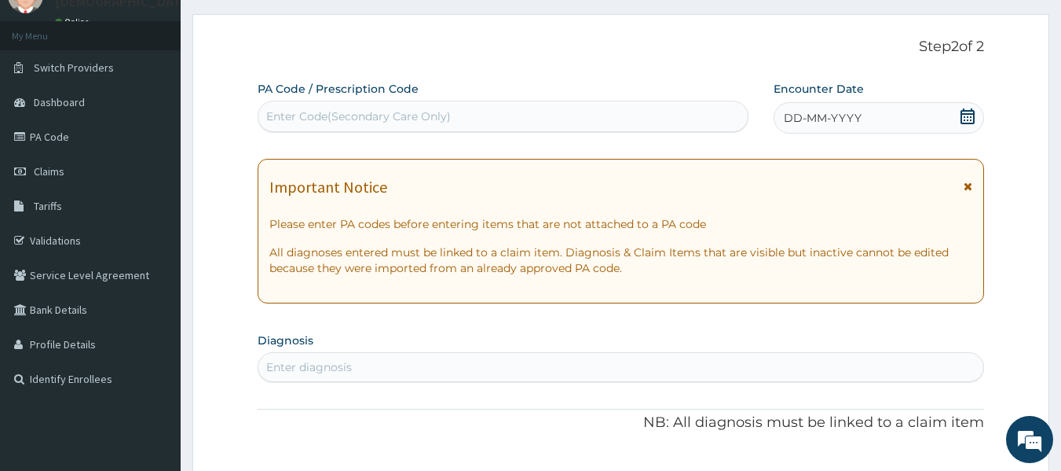
scroll to position [97, 0]
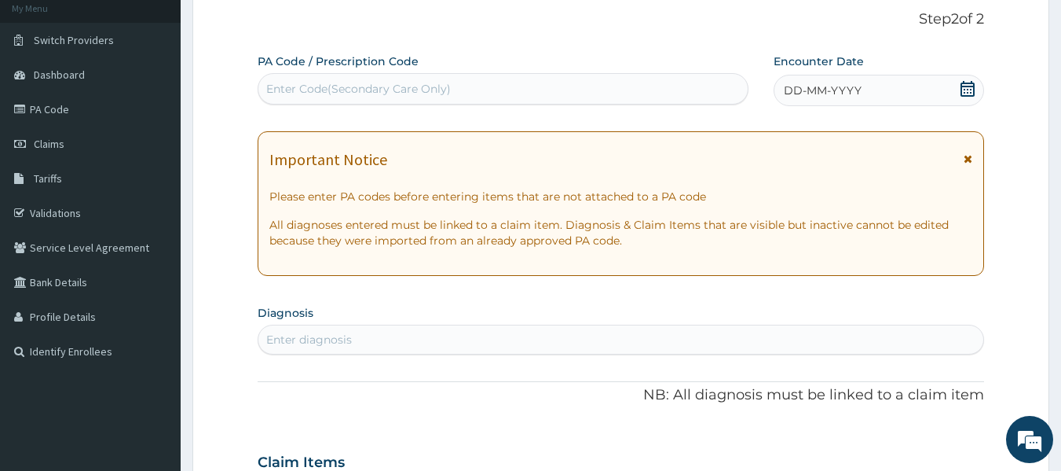
click at [343, 88] on div "Enter Code(Secondary Care Only)" at bounding box center [358, 89] width 185 height 16
paste input "PA/843CCB"
type input "PA/843CCB"
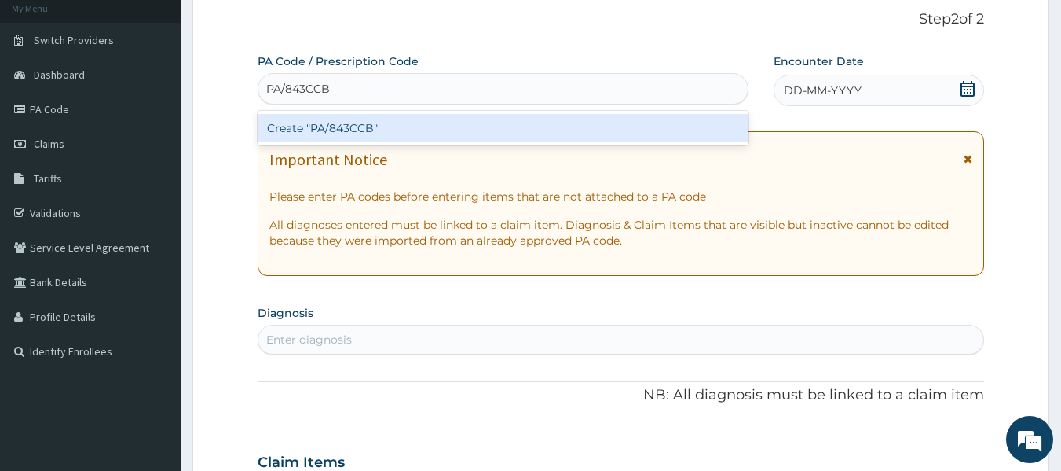
click at [315, 128] on div "Create "PA/843CCB"" at bounding box center [504, 128] width 492 height 28
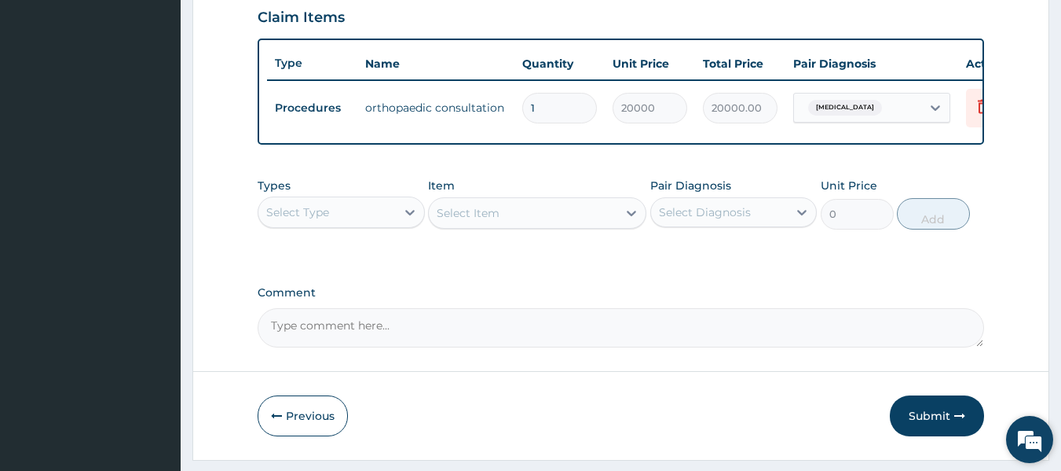
scroll to position [599, 0]
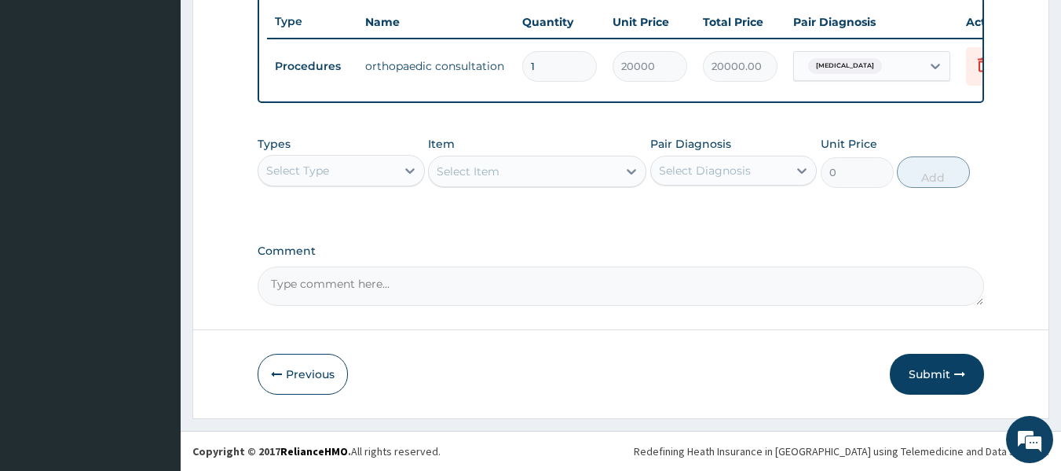
click at [947, 380] on button "Submit" at bounding box center [937, 373] width 94 height 41
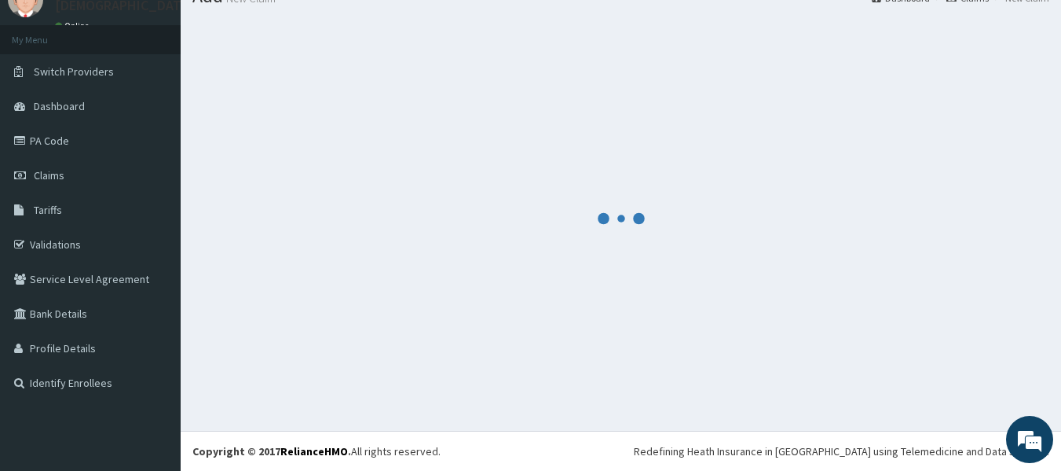
scroll to position [65, 0]
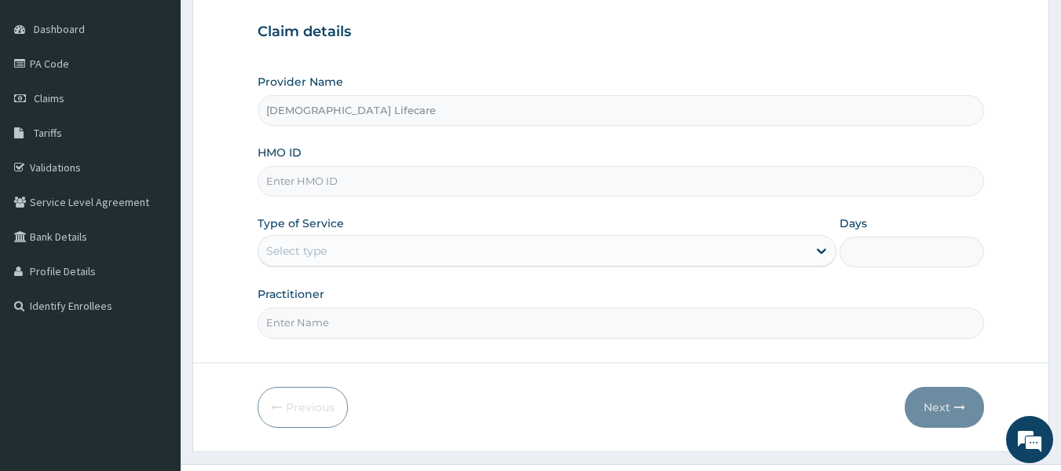
scroll to position [157, 0]
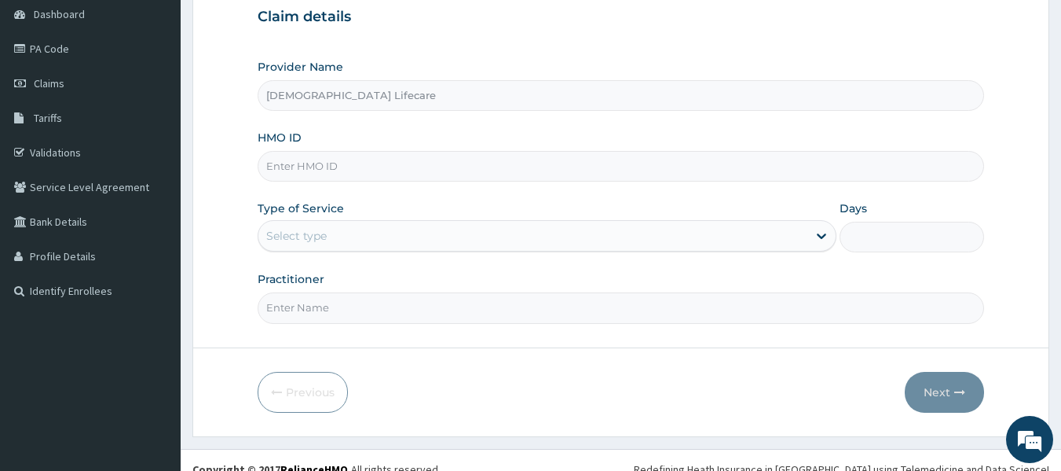
click at [310, 163] on input "HMO ID" at bounding box center [621, 166] width 727 height 31
paste input "LUN/10004/A"
type input "LUN/10004/A"
click at [309, 280] on label "Practitioner" at bounding box center [291, 279] width 67 height 16
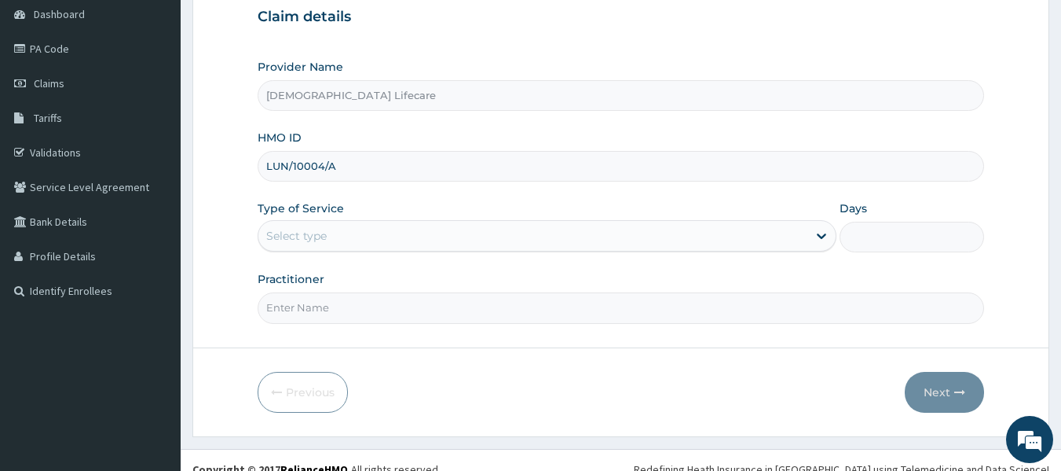
click at [304, 308] on input "Practitioner" at bounding box center [621, 307] width 727 height 31
type input "[PERSON_NAME] [PERSON_NAME]"
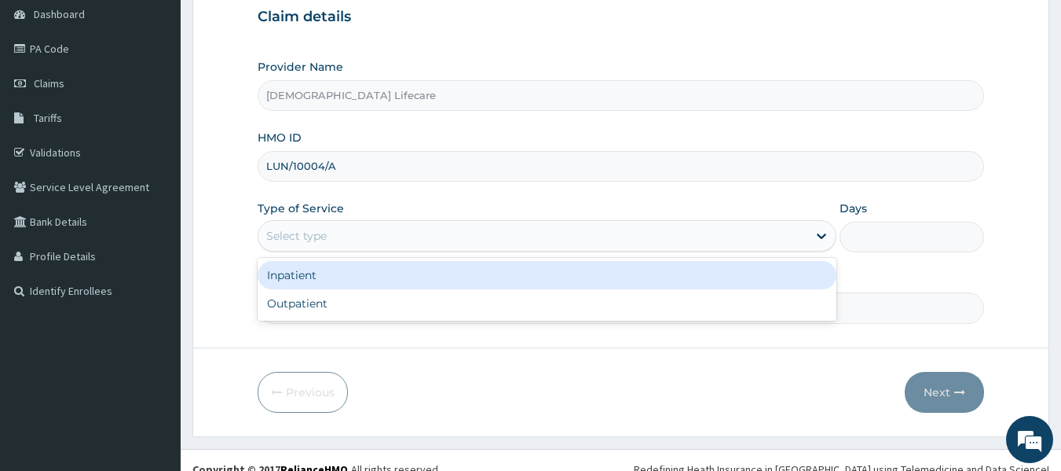
click at [343, 224] on div "Select type" at bounding box center [532, 235] width 549 height 25
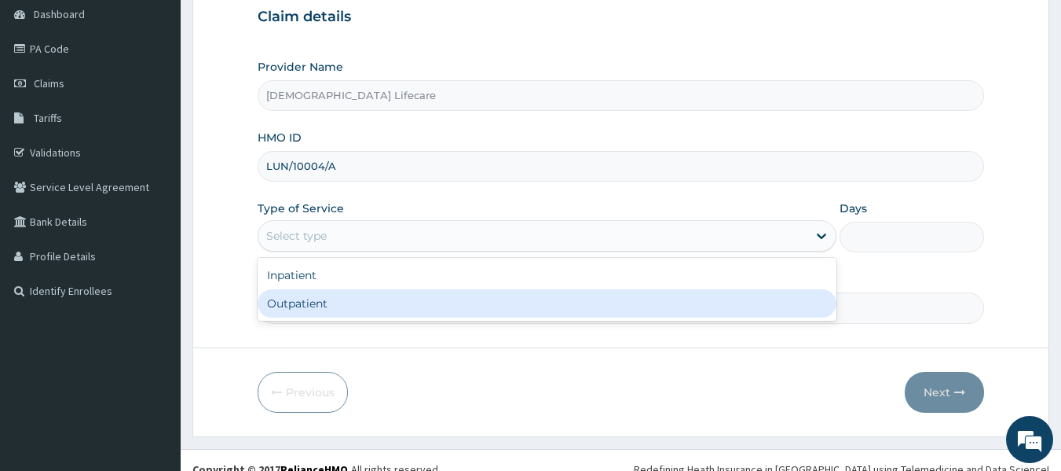
click at [316, 300] on div "Outpatient" at bounding box center [547, 303] width 579 height 28
type input "1"
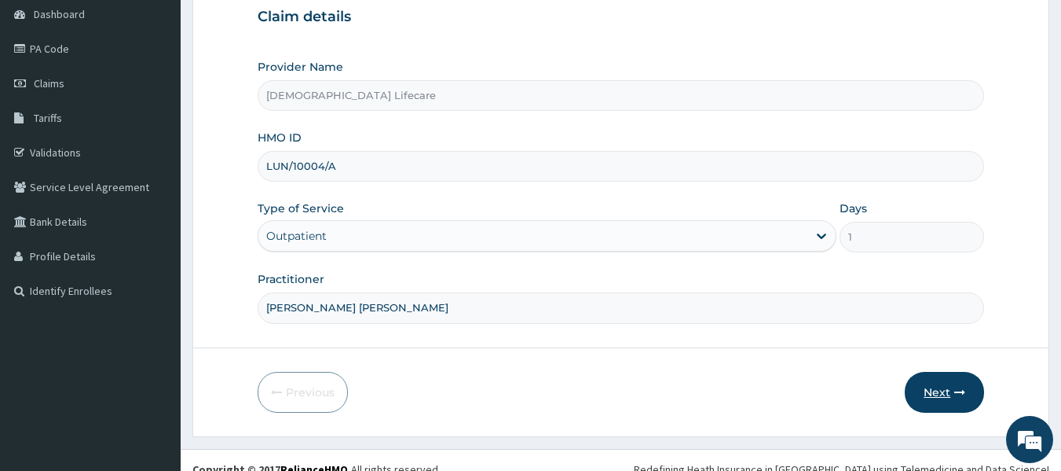
click at [948, 387] on button "Next" at bounding box center [944, 392] width 79 height 41
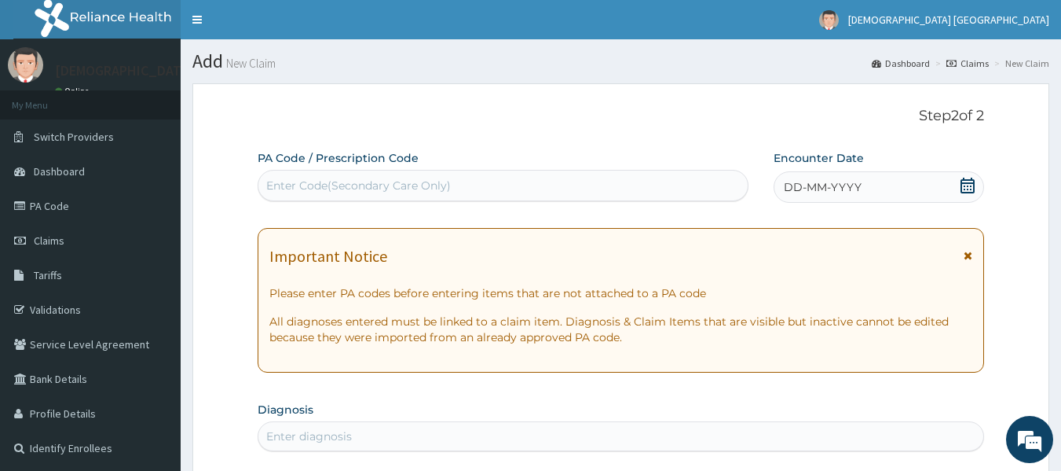
drag, startPoint x: 403, startPoint y: 191, endPoint x: 424, endPoint y: 185, distance: 21.9
click at [403, 190] on div "Enter Code(Secondary Care Only)" at bounding box center [358, 186] width 185 height 16
click at [961, 181] on icon at bounding box center [968, 186] width 14 height 16
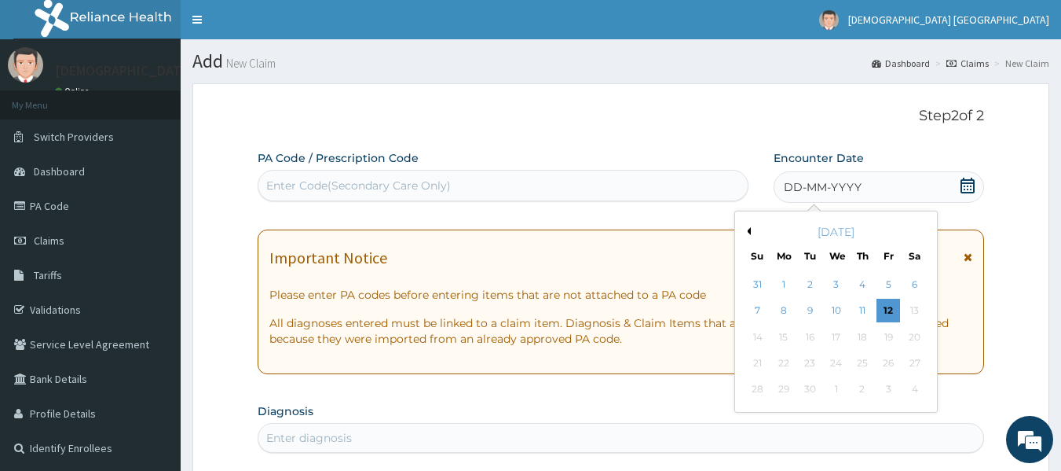
click at [749, 232] on button "Previous Month" at bounding box center [747, 231] width 8 height 8
click at [788, 325] on div "11" at bounding box center [784, 337] width 24 height 24
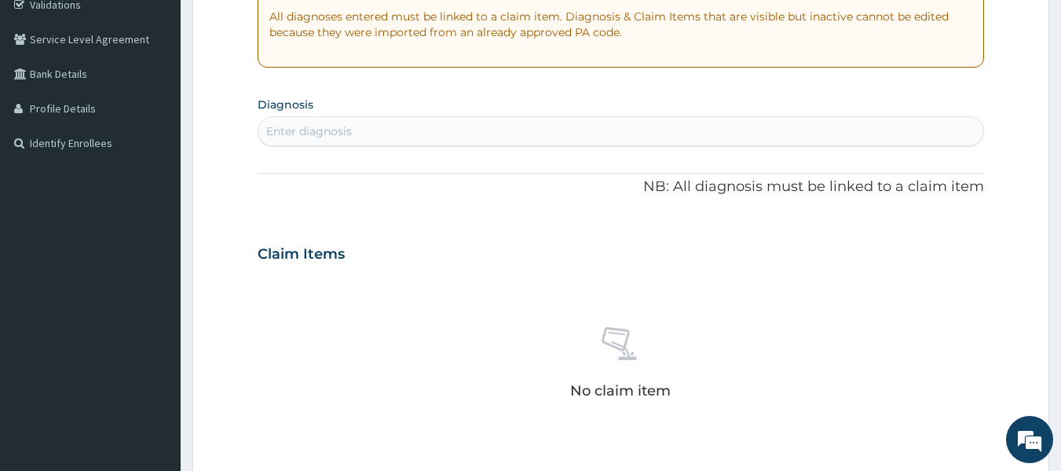
scroll to position [314, 0]
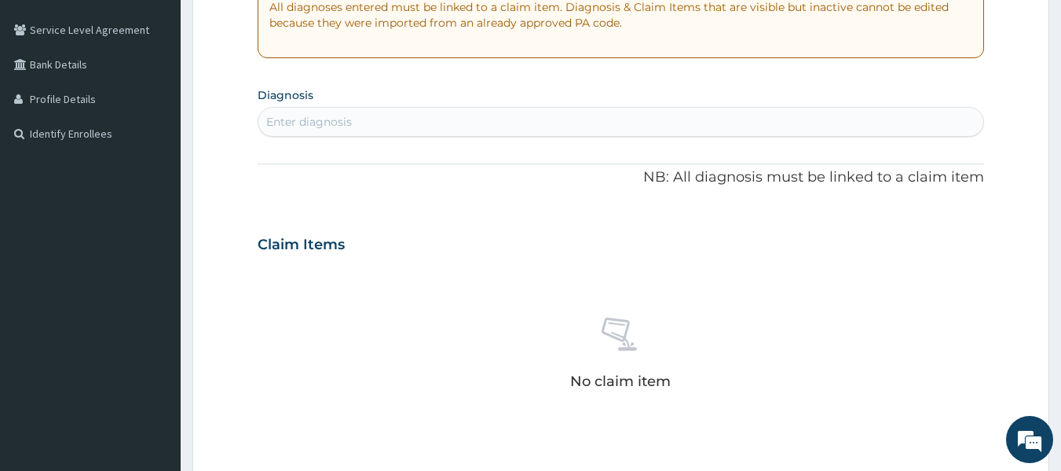
click at [442, 117] on div "Enter diagnosis" at bounding box center [621, 121] width 726 height 25
type input "j"
type input "upper respirato"
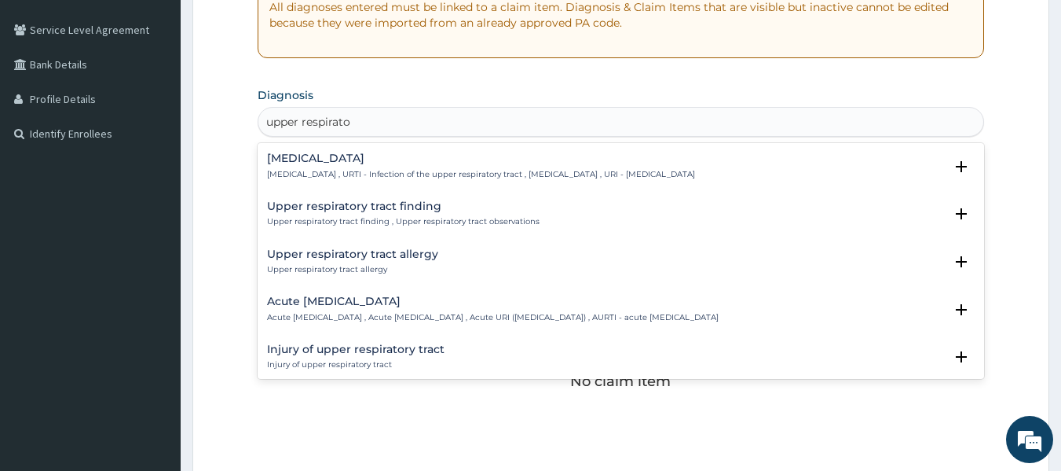
click at [402, 156] on h4 "Upper respiratory infection" at bounding box center [481, 158] width 428 height 12
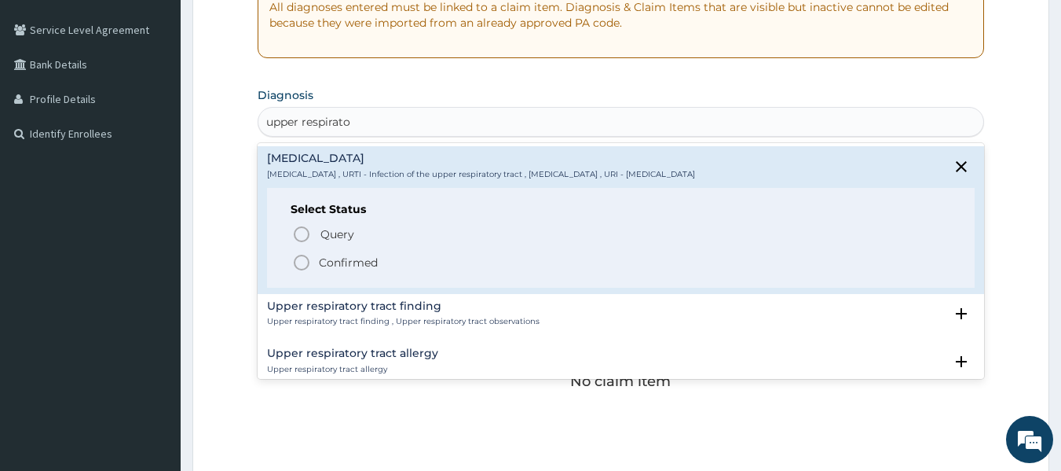
click at [301, 255] on circle "status option filled" at bounding box center [302, 262] width 14 height 14
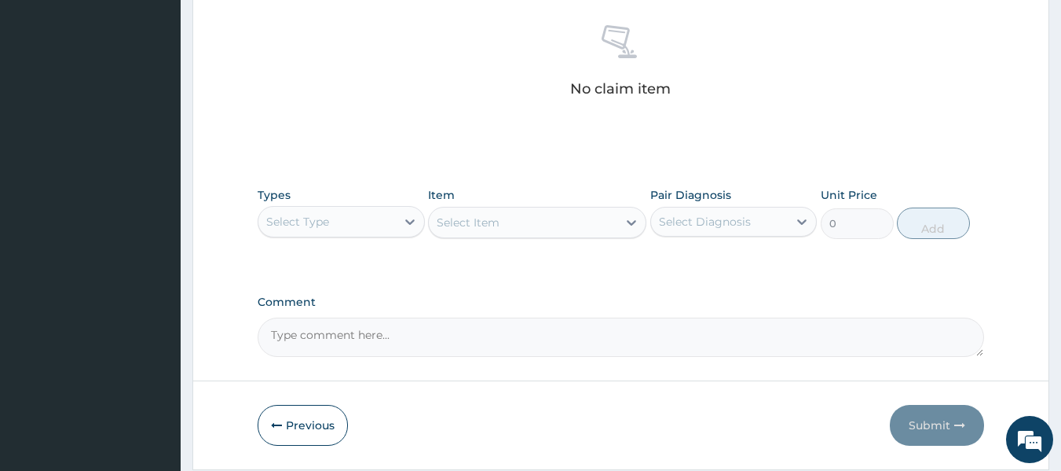
scroll to position [584, 0]
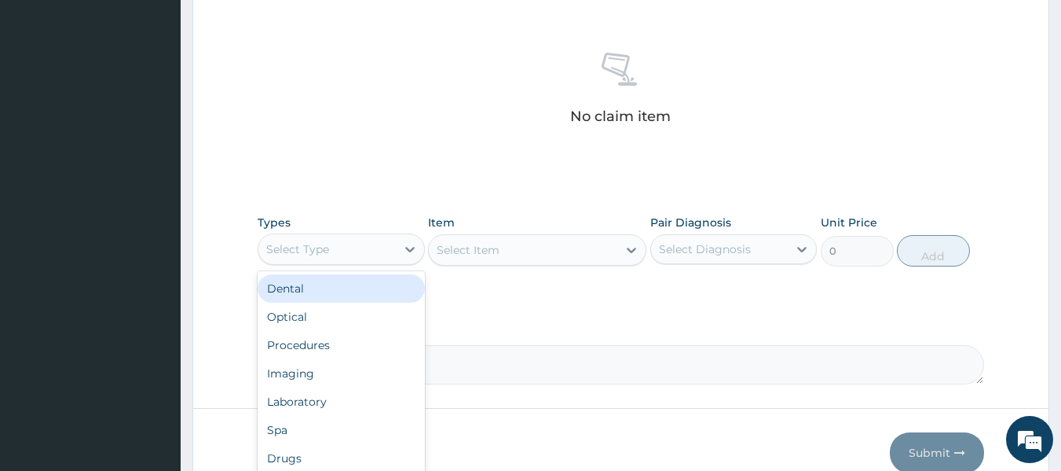
drag, startPoint x: 327, startPoint y: 237, endPoint x: 316, endPoint y: 260, distance: 25.3
click at [328, 237] on div "Select Type" at bounding box center [326, 248] width 137 height 25
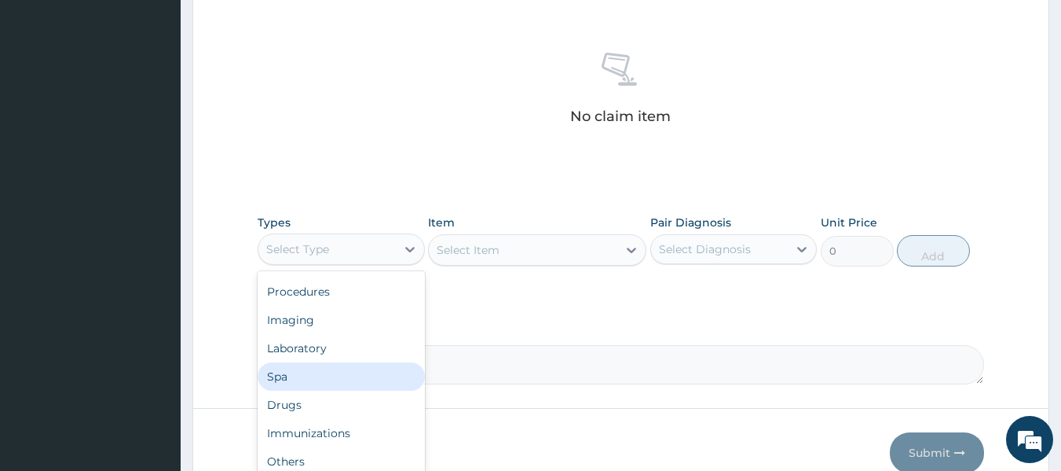
scroll to position [662, 0]
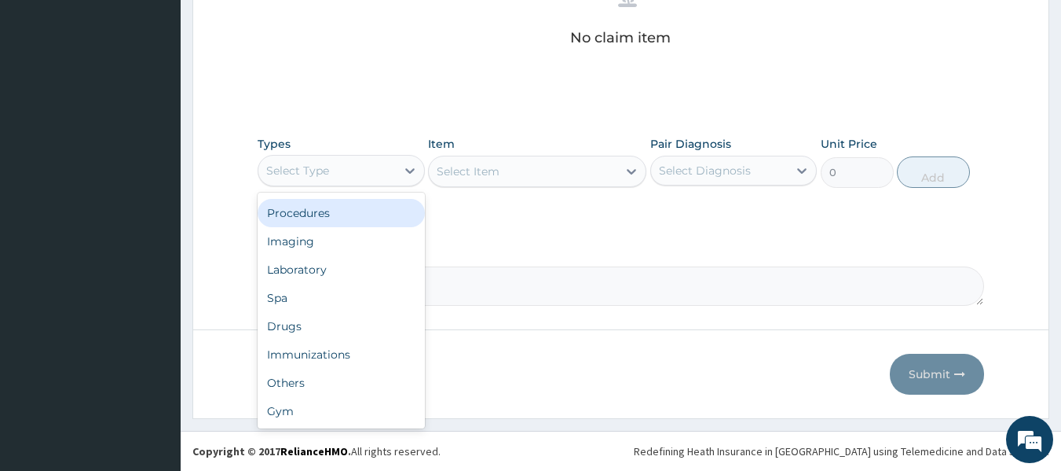
click at [351, 222] on div "Procedures" at bounding box center [341, 213] width 167 height 28
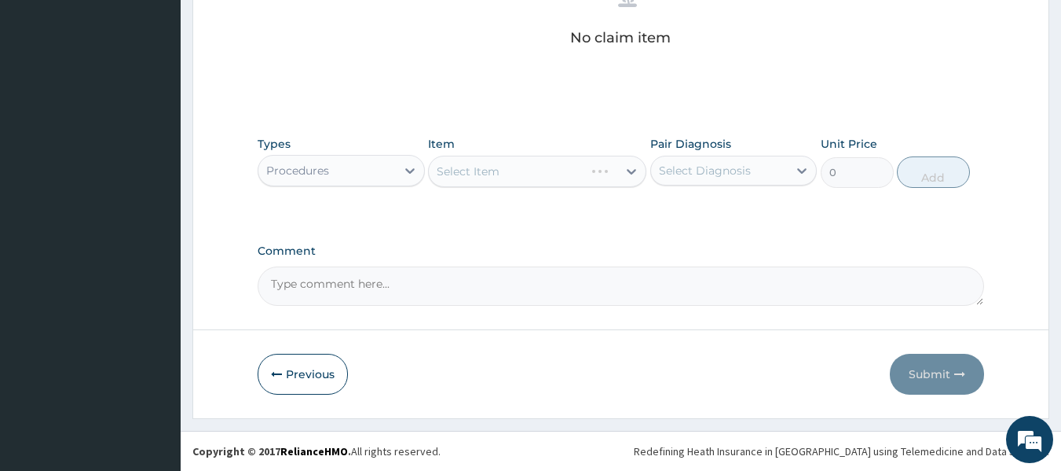
click at [507, 168] on div "Select Item" at bounding box center [537, 171] width 218 height 31
click at [503, 177] on div "Select Item" at bounding box center [537, 171] width 218 height 31
click at [529, 188] on div "Types Procedures Item Select Item Pair Diagnosis Select Diagnosis Unit Price 0 …" at bounding box center [621, 162] width 727 height 68
click at [536, 164] on div "Select Item" at bounding box center [523, 171] width 189 height 25
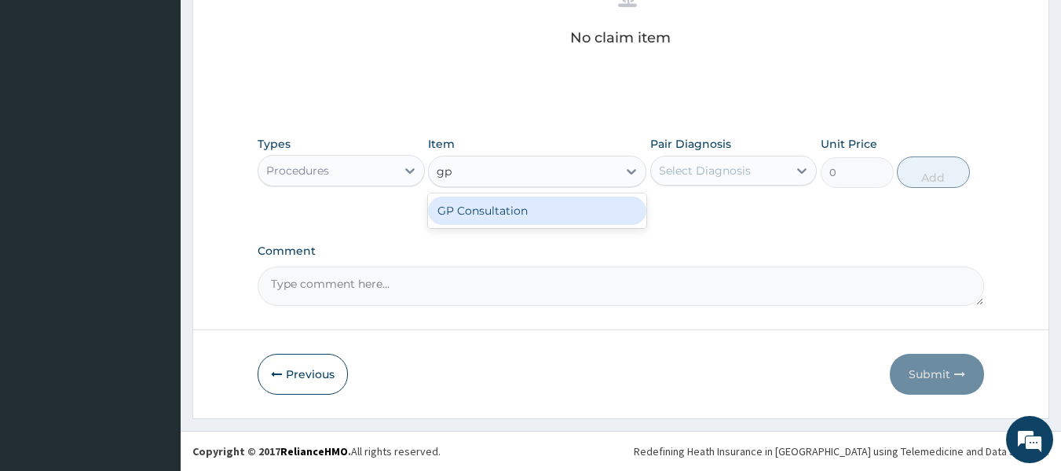
type input "gp"
click at [519, 207] on div "GP Consultation" at bounding box center [537, 210] width 218 height 28
type input "10000"
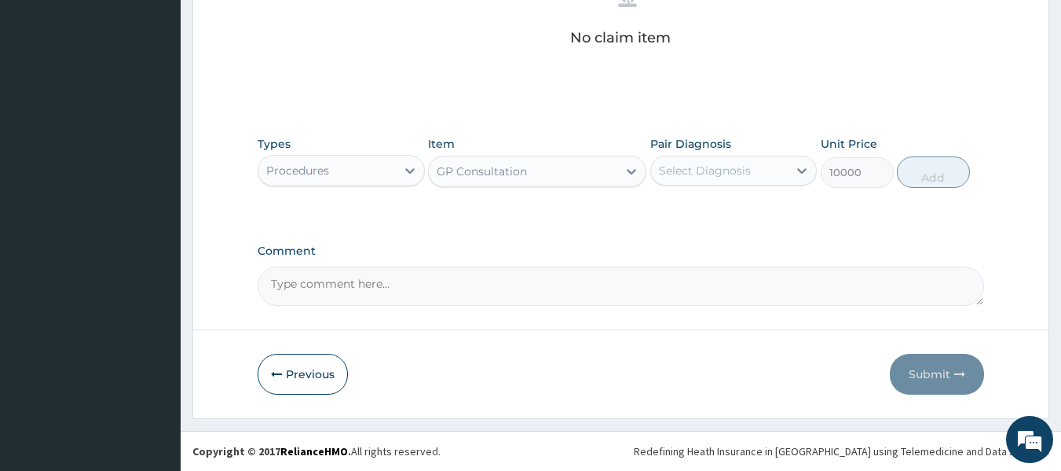
drag, startPoint x: 676, startPoint y: 163, endPoint x: 675, endPoint y: 172, distance: 9.6
click at [677, 163] on div "Select Diagnosis" at bounding box center [705, 171] width 92 height 16
click at [674, 227] on div "Upper respiratory infection" at bounding box center [733, 211] width 167 height 32
checkbox input "true"
click at [927, 168] on button "Add" at bounding box center [933, 171] width 73 height 31
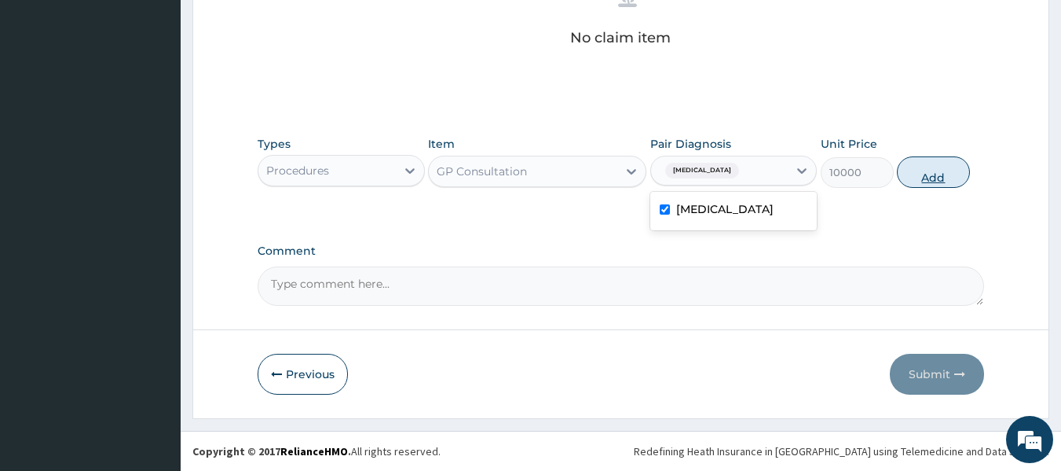
type input "0"
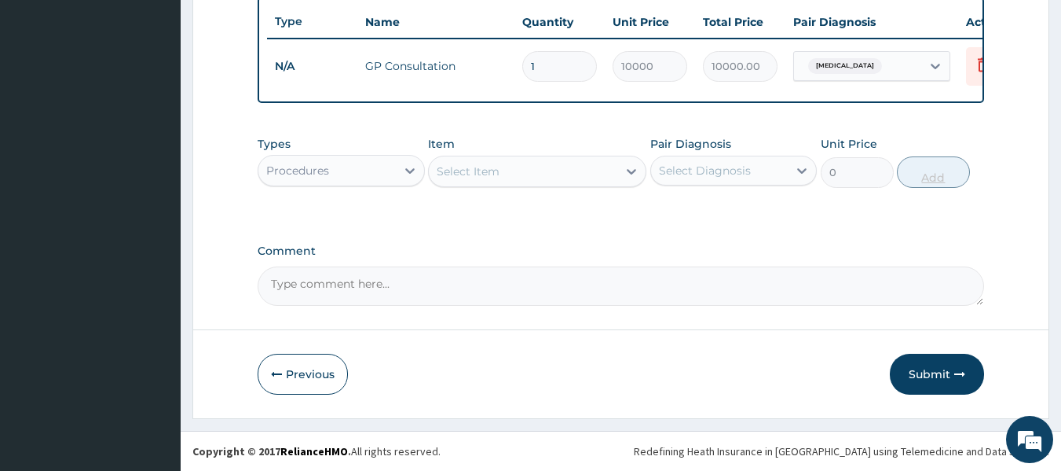
scroll to position [599, 0]
click at [331, 162] on div "Procedures" at bounding box center [326, 170] width 137 height 25
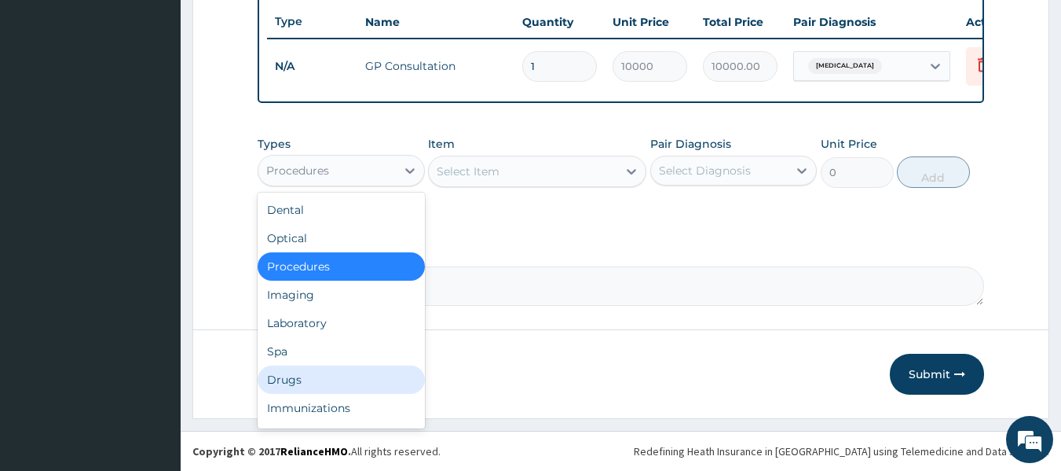
click at [288, 378] on div "Drugs" at bounding box center [341, 379] width 167 height 28
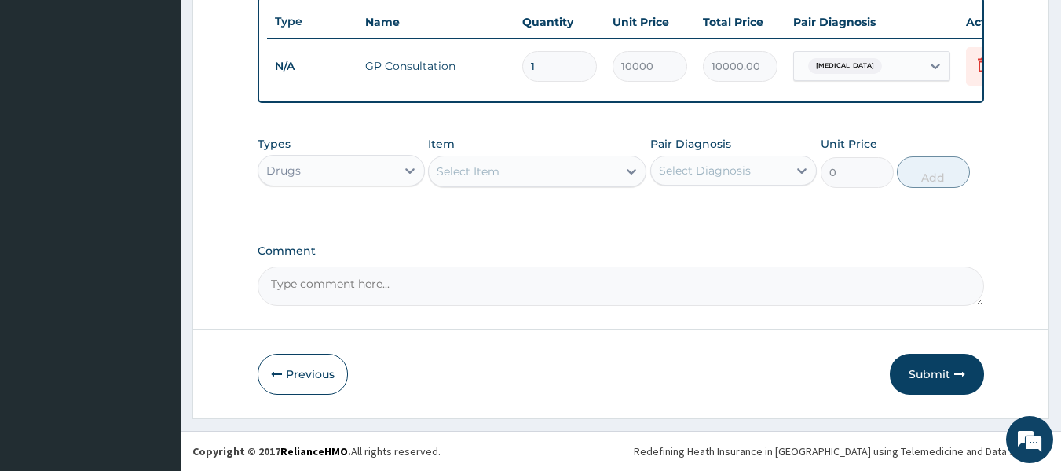
click at [486, 165] on div "Select Item" at bounding box center [468, 171] width 63 height 16
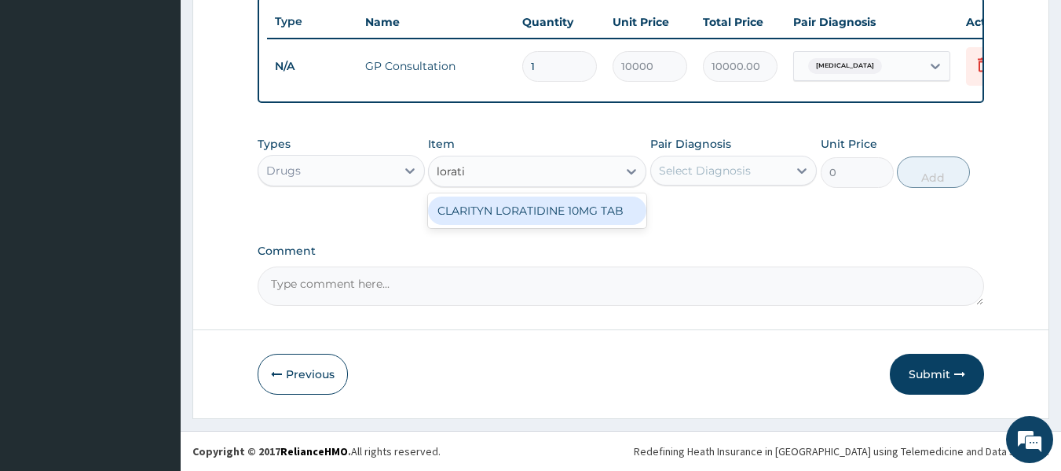
type input "loratid"
click at [512, 200] on div "CLARITYN LORATIDINE 10MG TAB" at bounding box center [537, 210] width 218 height 28
type input "283.13684"
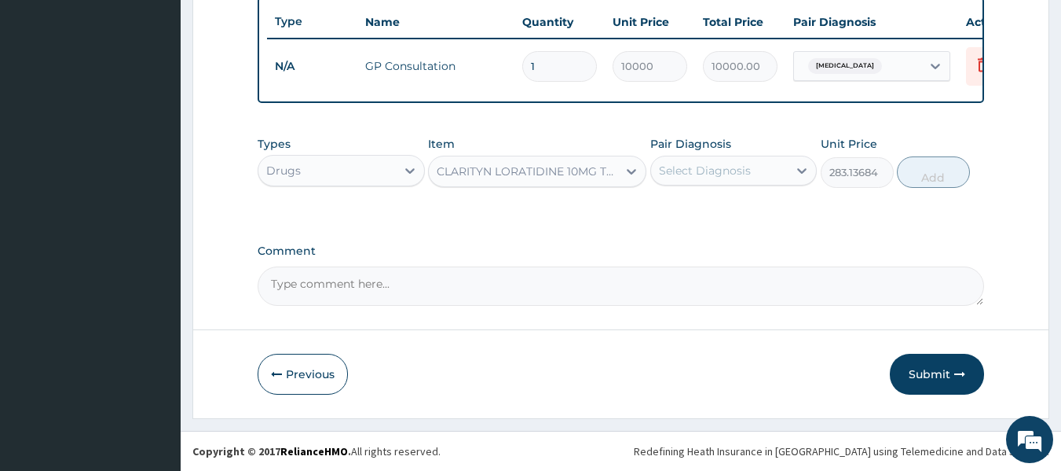
click at [735, 165] on div "Select Diagnosis" at bounding box center [705, 171] width 92 height 16
click at [557, 180] on div "CLARITYN LORATIDINE 10MG TAB" at bounding box center [523, 171] width 189 height 25
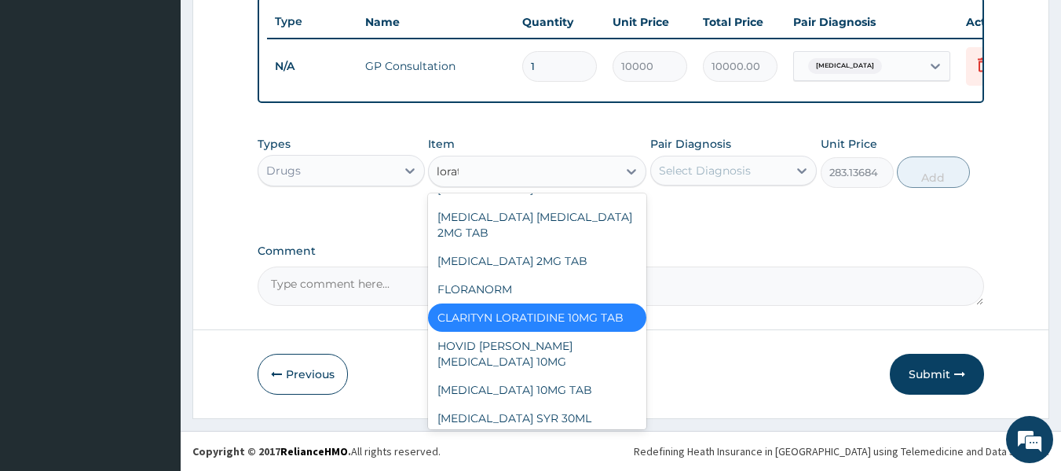
scroll to position [0, 0]
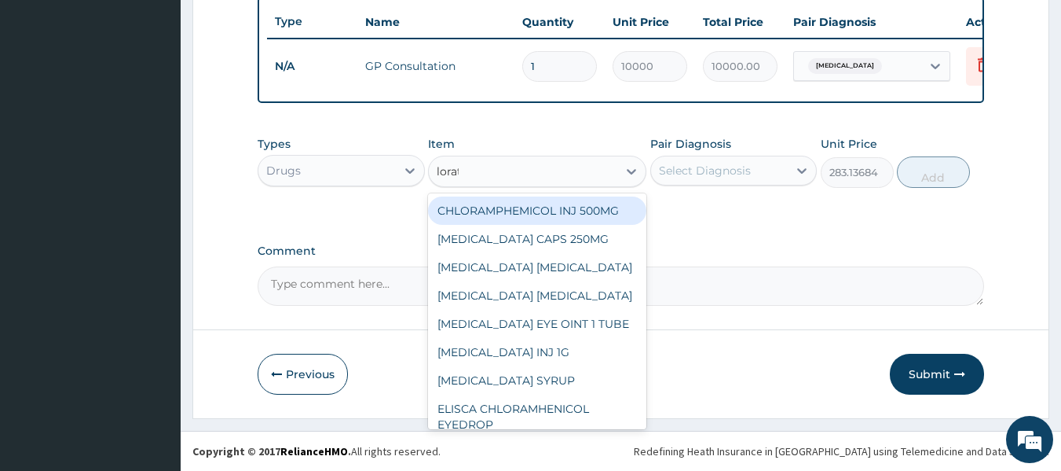
type input "loraty"
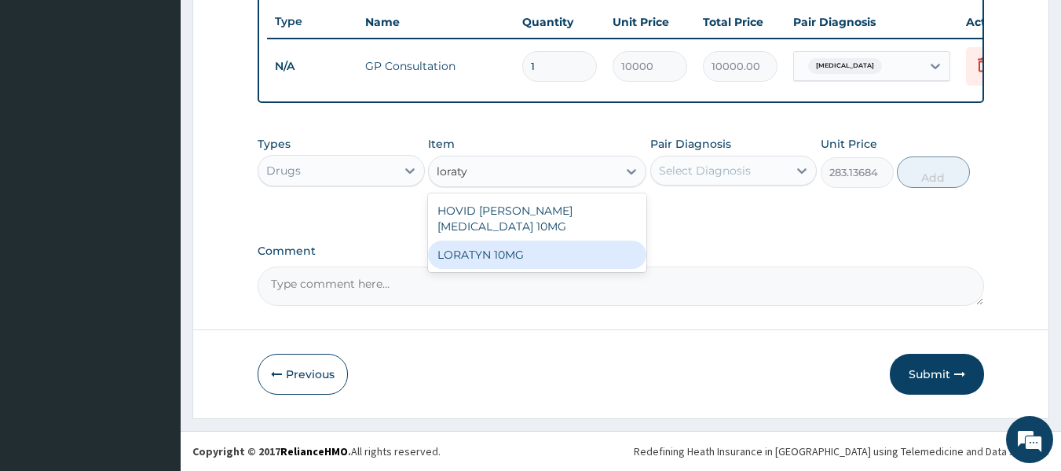
click at [518, 249] on div "LORATYN 10MG" at bounding box center [537, 254] width 218 height 28
type input "83.59551"
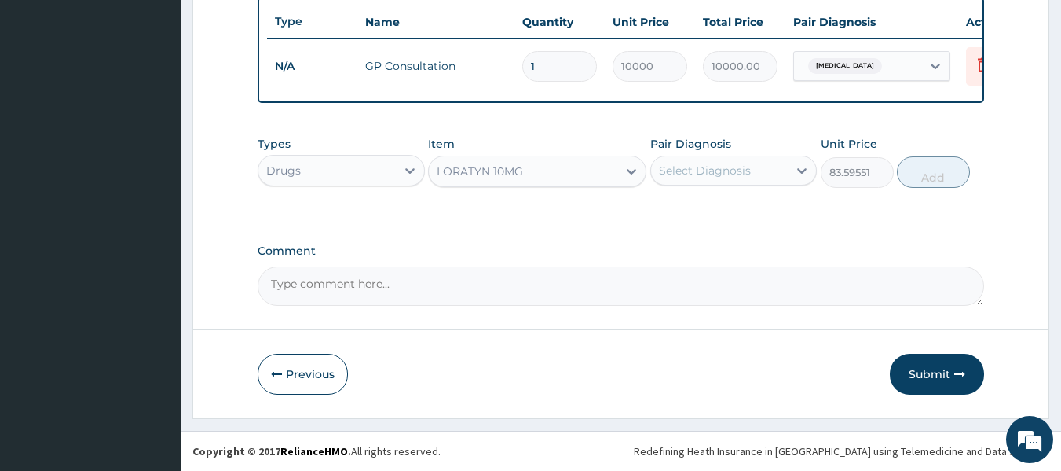
click at [703, 159] on div "Select Diagnosis" at bounding box center [719, 170] width 137 height 25
drag, startPoint x: 722, startPoint y: 221, endPoint x: 818, endPoint y: 219, distance: 95.8
click at [723, 217] on label "Upper respiratory infection" at bounding box center [724, 209] width 97 height 16
checkbox input "true"
click at [962, 190] on div "Types Drugs Item LORATYN 10MG Pair Diagnosis option Upper respiratory infection…" at bounding box center [621, 162] width 727 height 68
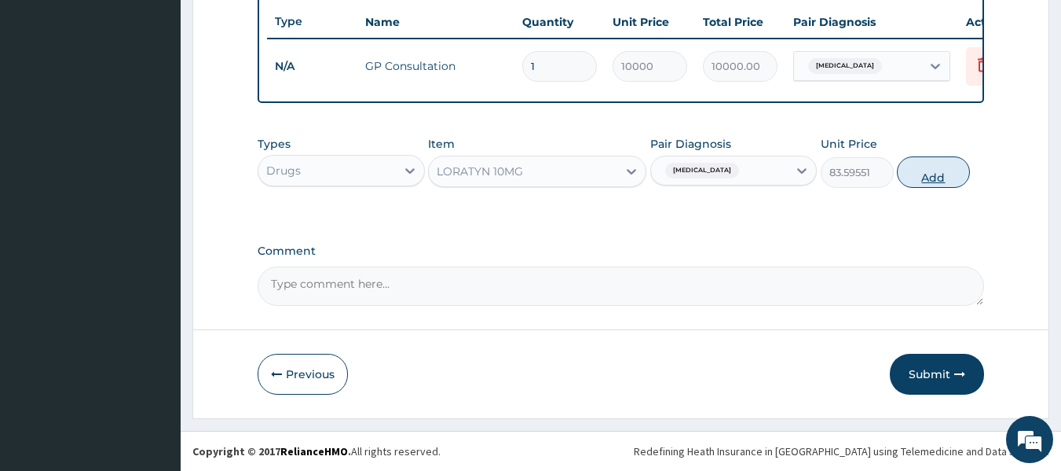
click at [940, 170] on button "Add" at bounding box center [933, 171] width 73 height 31
type input "0"
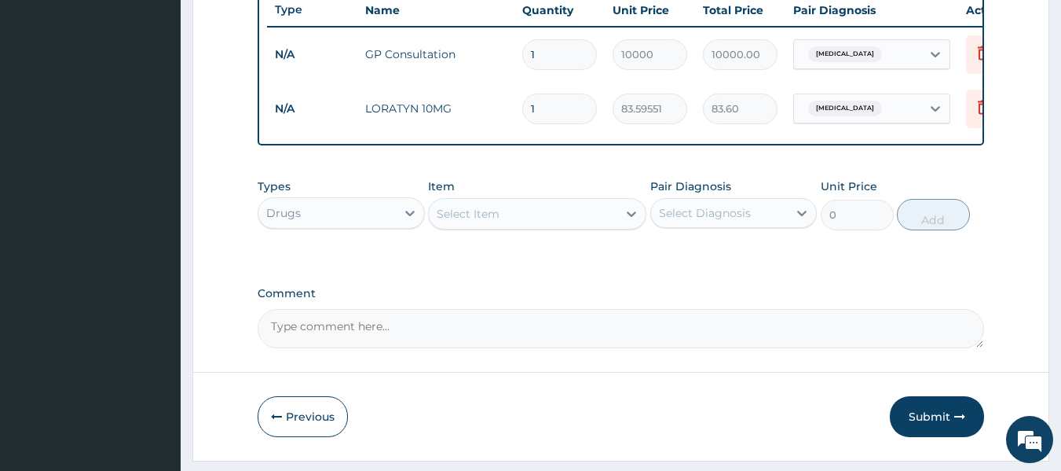
click at [569, 111] on input "1" at bounding box center [559, 108] width 75 height 31
type input "10"
type input "835.96"
type input "10"
click at [568, 218] on div "Select Item" at bounding box center [523, 213] width 189 height 25
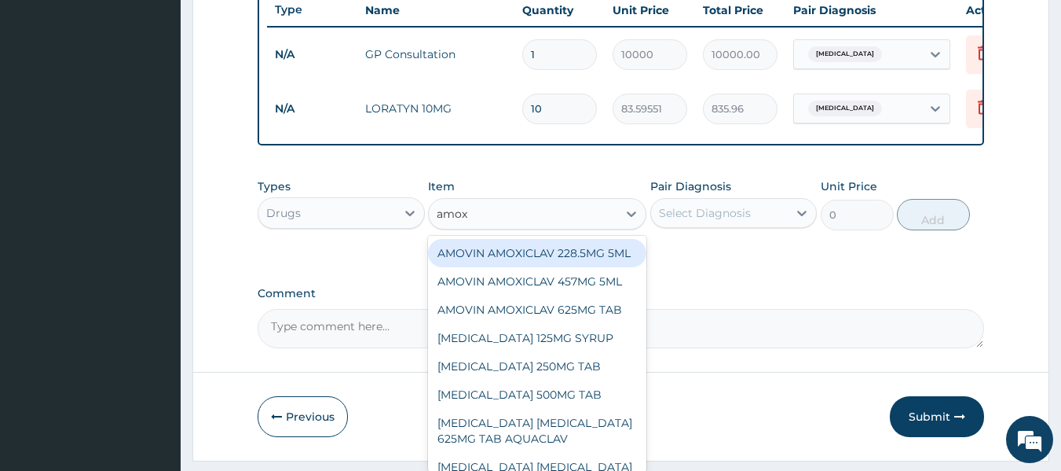
type input "amoxi"
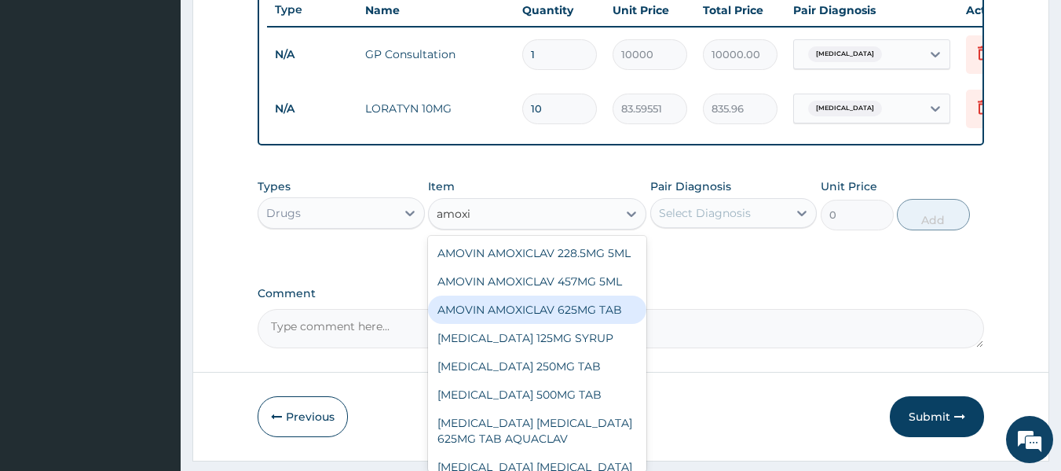
click at [548, 324] on div "AMOVIN AMOXICLAV 625MG TAB" at bounding box center [537, 309] width 218 height 28
type input "3478.375"
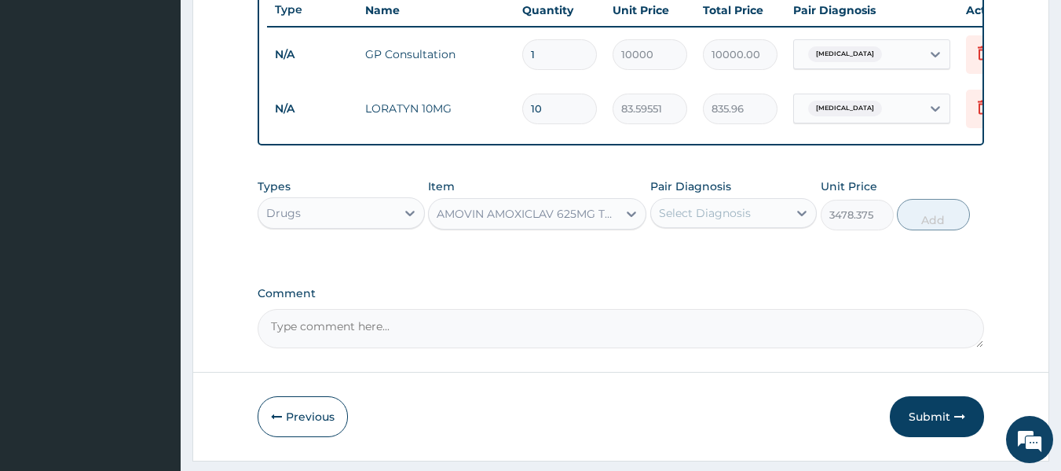
click at [690, 214] on div "Select Diagnosis" at bounding box center [719, 212] width 137 height 25
click at [716, 259] on label "Upper respiratory infection" at bounding box center [724, 252] width 97 height 16
checkbox input "true"
click at [951, 230] on button "Add" at bounding box center [933, 214] width 73 height 31
type input "0"
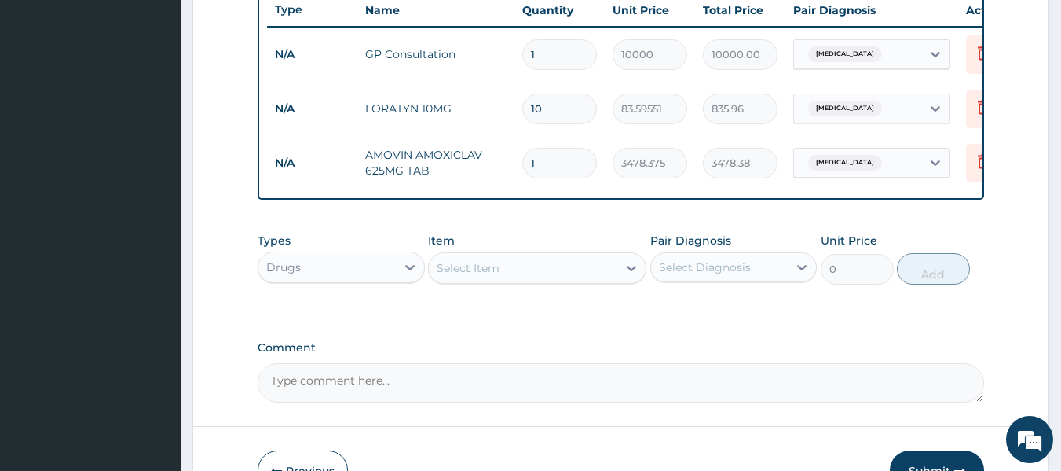
type input "14"
type input "48697.25"
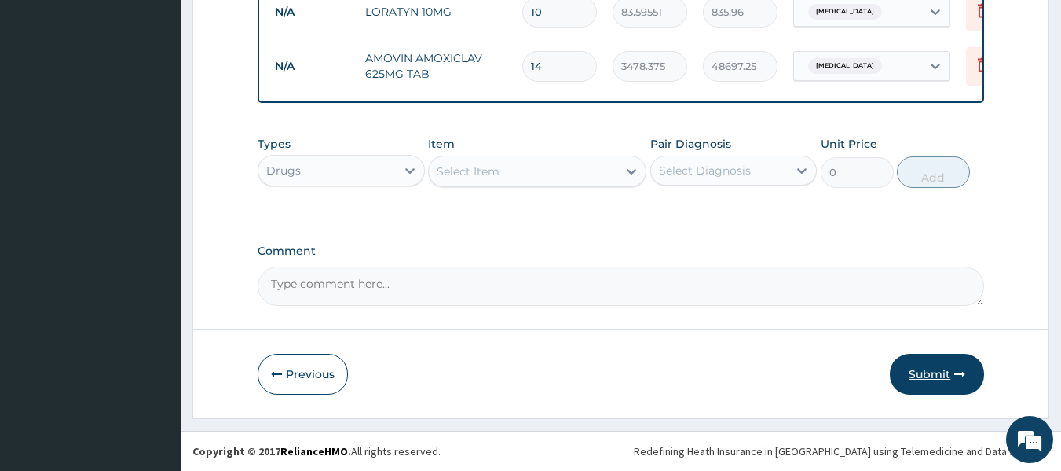
type input "14"
click at [952, 375] on button "Submit" at bounding box center [937, 373] width 94 height 41
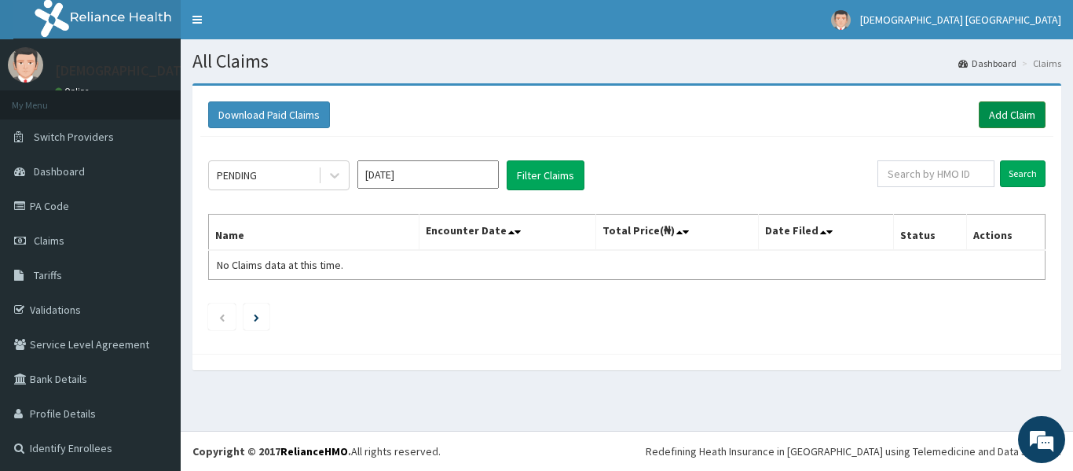
click at [988, 104] on link "Add Claim" at bounding box center [1012, 114] width 67 height 27
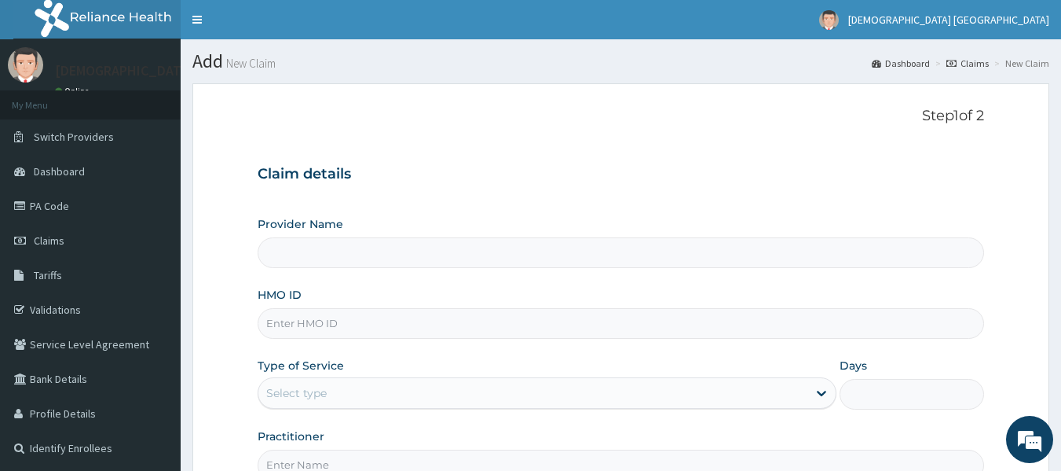
scroll to position [157, 0]
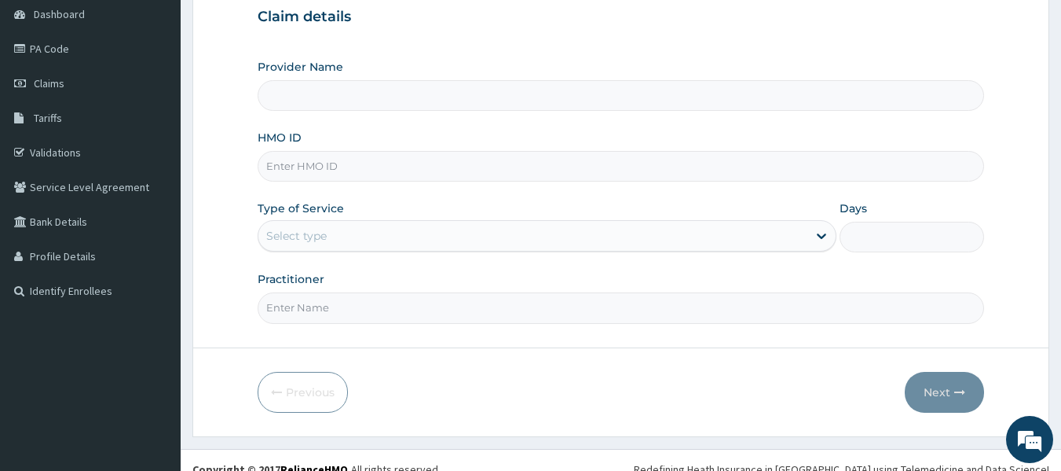
type input "[DEMOGRAPHIC_DATA] Lifecare"
paste input "TLR/10047/B"
type input "TLR/10047/B"
click at [346, 240] on div "Select type" at bounding box center [532, 235] width 549 height 25
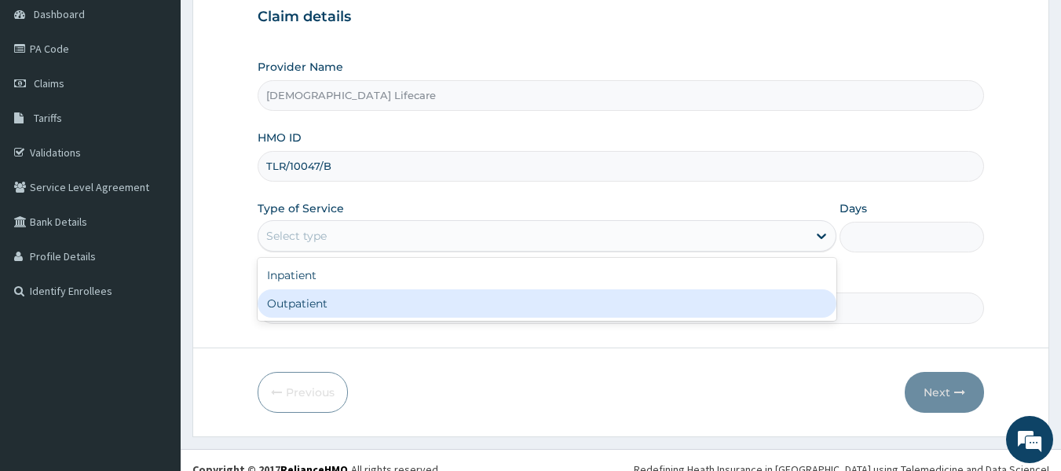
click at [297, 309] on div "Outpatient" at bounding box center [547, 303] width 579 height 28
type input "1"
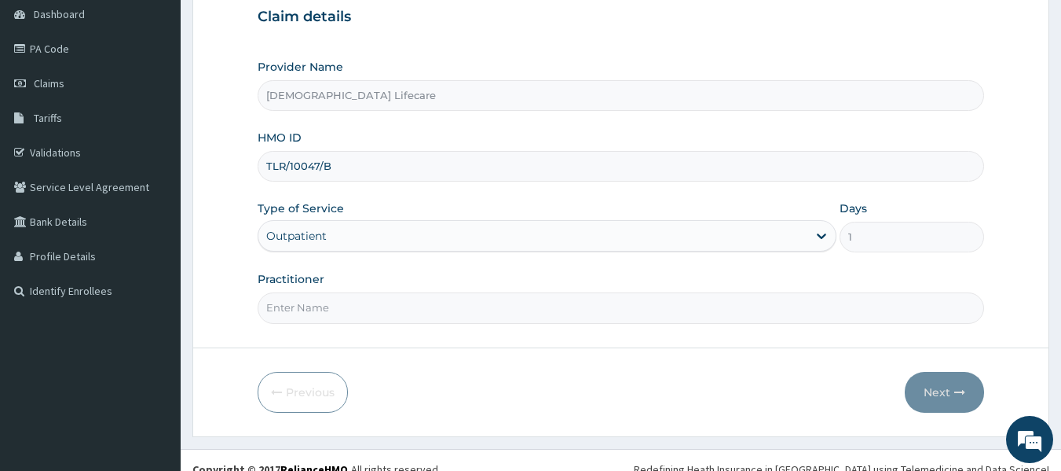
click at [316, 313] on input "Practitioner" at bounding box center [621, 307] width 727 height 31
type input "[PERSON_NAME] [PERSON_NAME]"
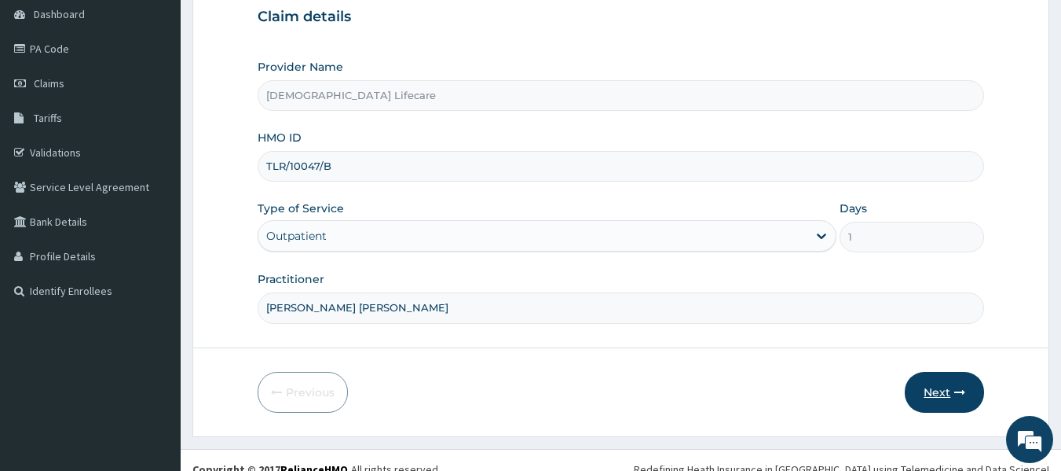
click at [939, 392] on button "Next" at bounding box center [944, 392] width 79 height 41
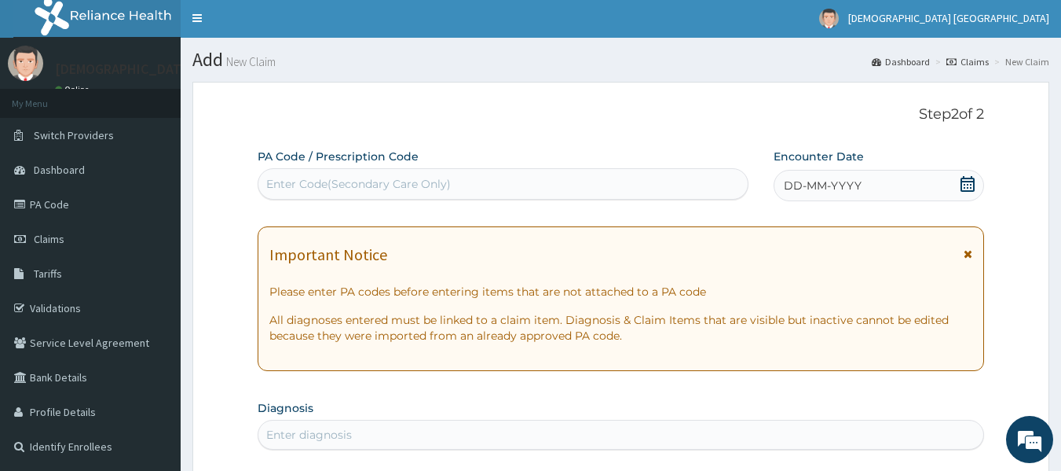
scroll to position [0, 0]
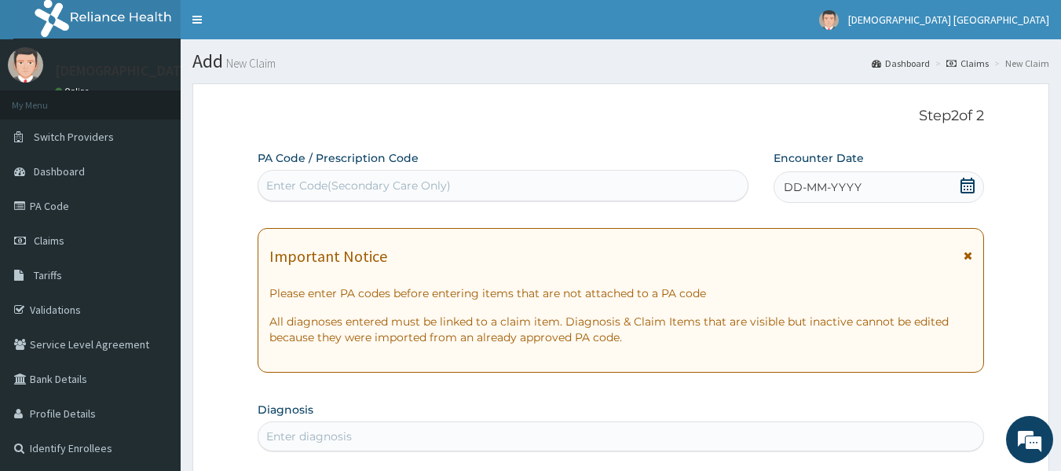
click at [393, 178] on div "Enter Code(Secondary Care Only)" at bounding box center [358, 186] width 185 height 16
paste input "PA/9218EE"
type input "PA/9218EE"
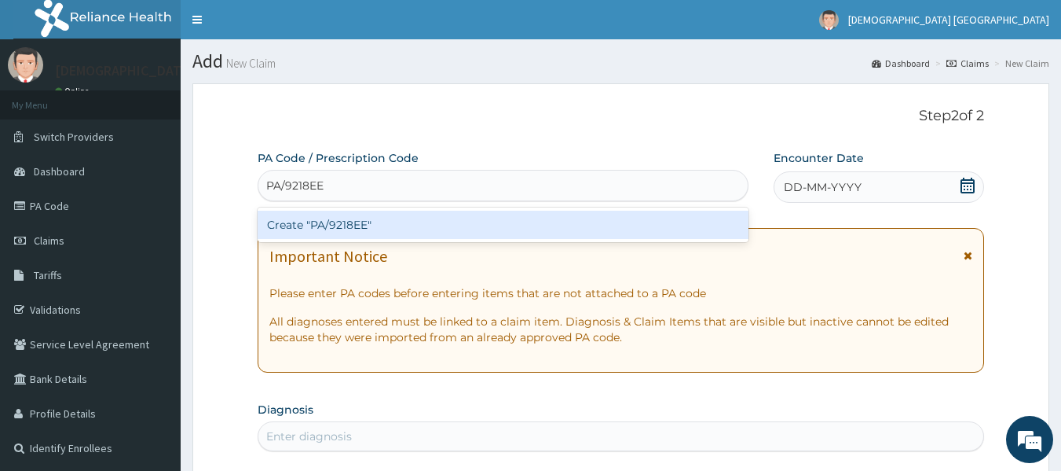
click at [326, 234] on div "Create "PA/9218EE"" at bounding box center [504, 225] width 492 height 28
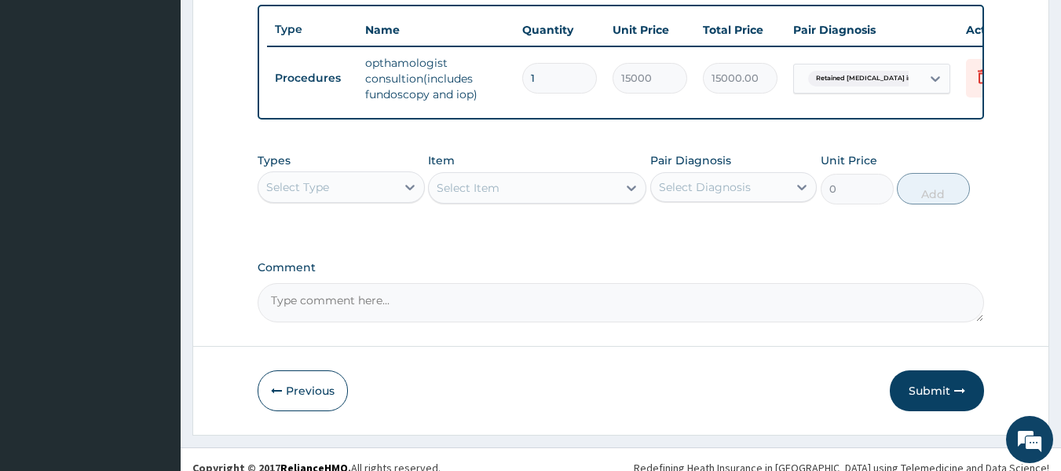
scroll to position [608, 0]
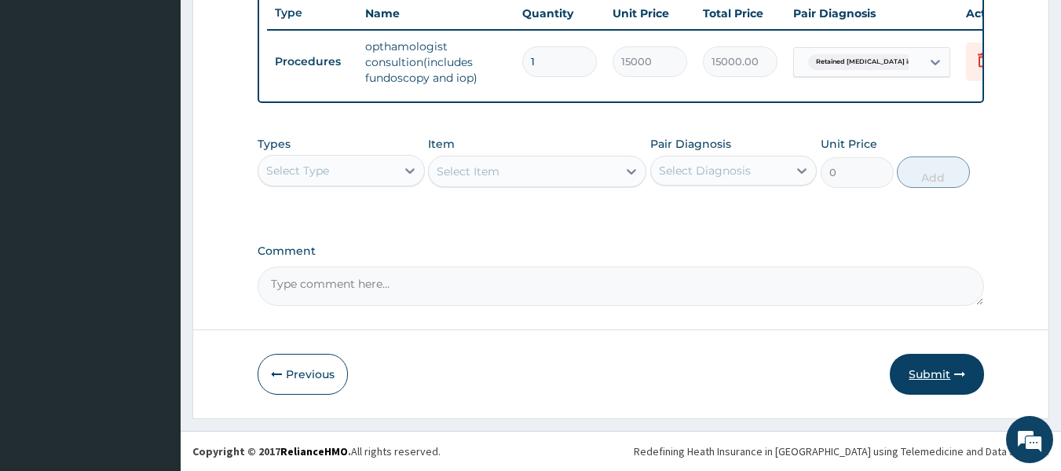
click at [914, 375] on button "Submit" at bounding box center [937, 373] width 94 height 41
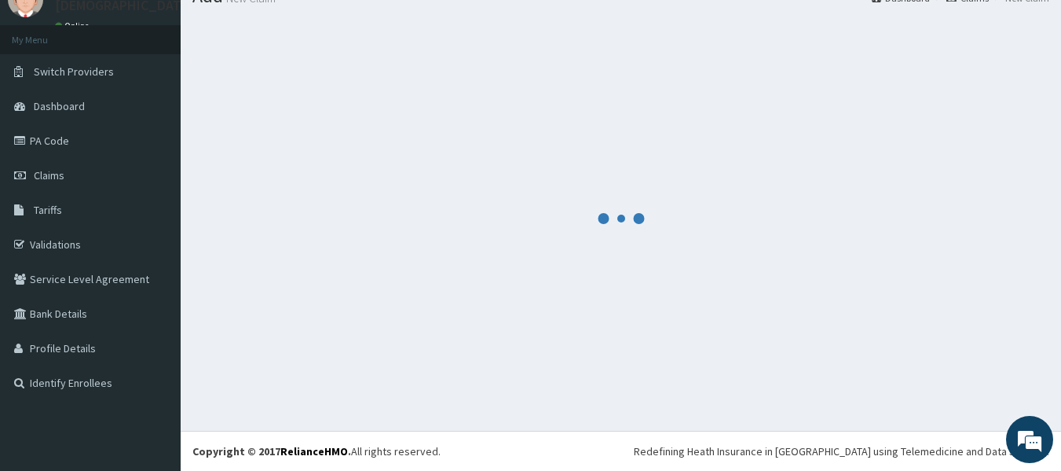
scroll to position [65, 0]
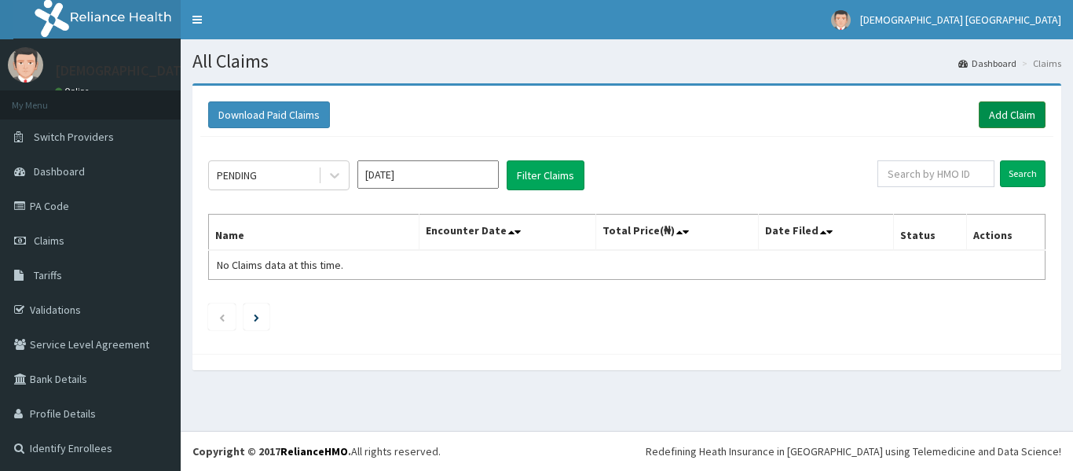
click at [990, 114] on link "Add Claim" at bounding box center [1012, 114] width 67 height 27
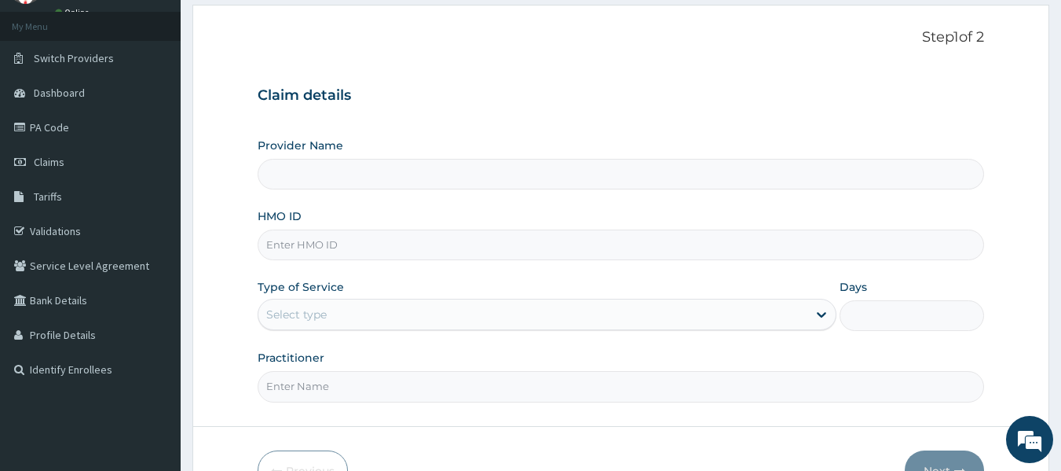
scroll to position [175, 0]
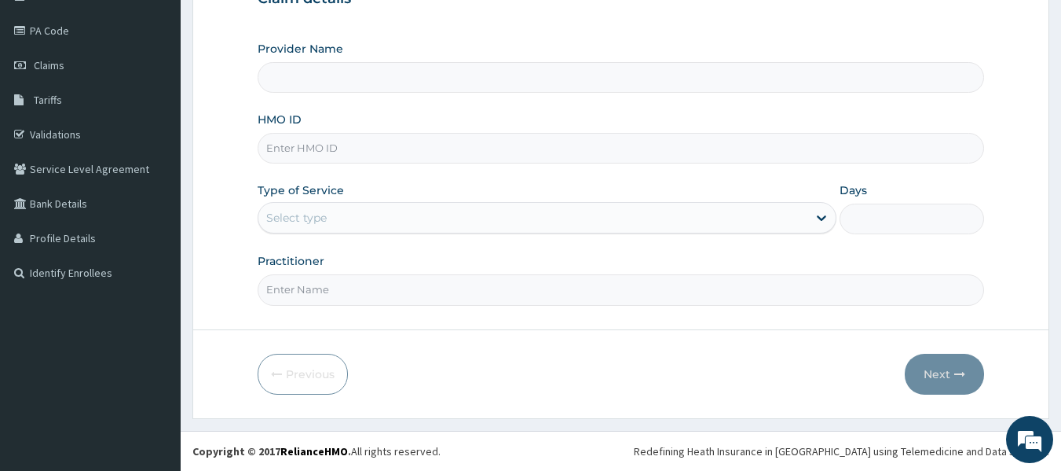
type input "[DEMOGRAPHIC_DATA] Lifecare"
paste input "TLR/10047/B"
type input "TLR/10047/B"
click at [303, 216] on div "Select type" at bounding box center [296, 218] width 60 height 16
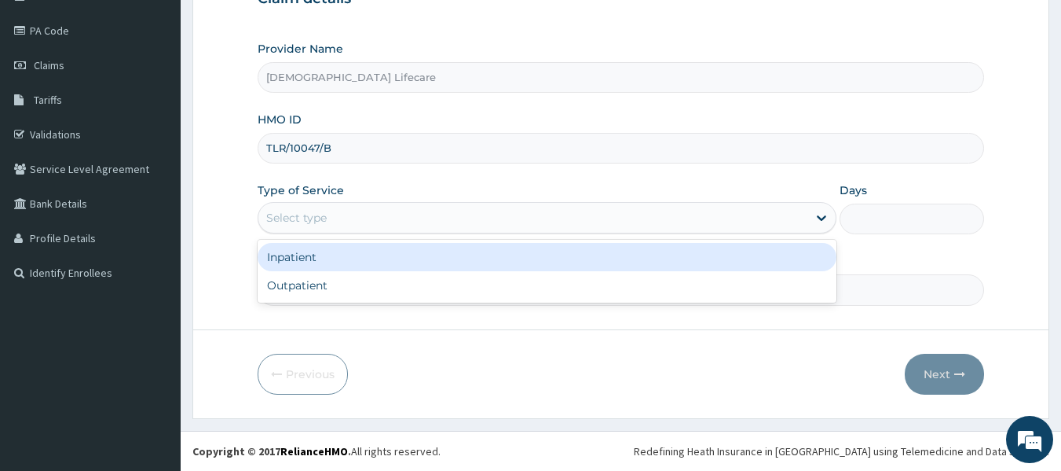
scroll to position [0, 0]
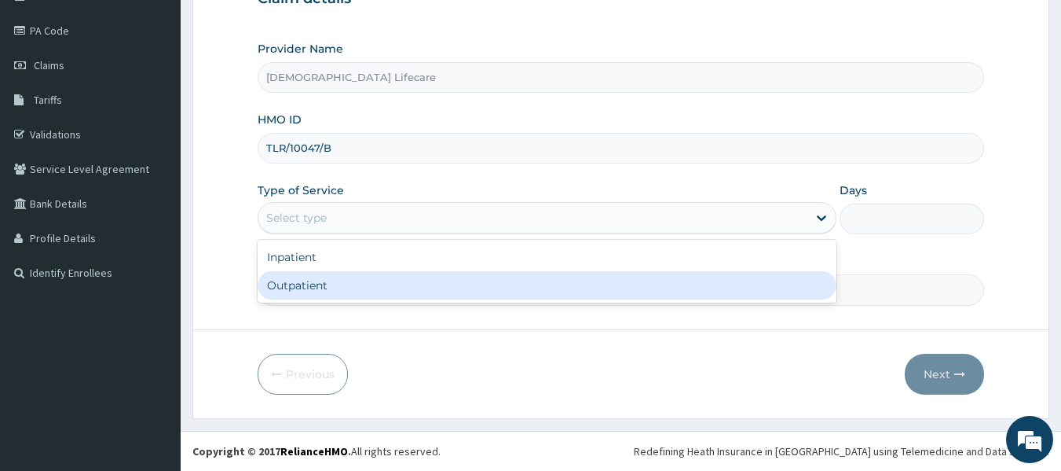
click at [313, 277] on div "Outpatient" at bounding box center [547, 285] width 579 height 28
type input "1"
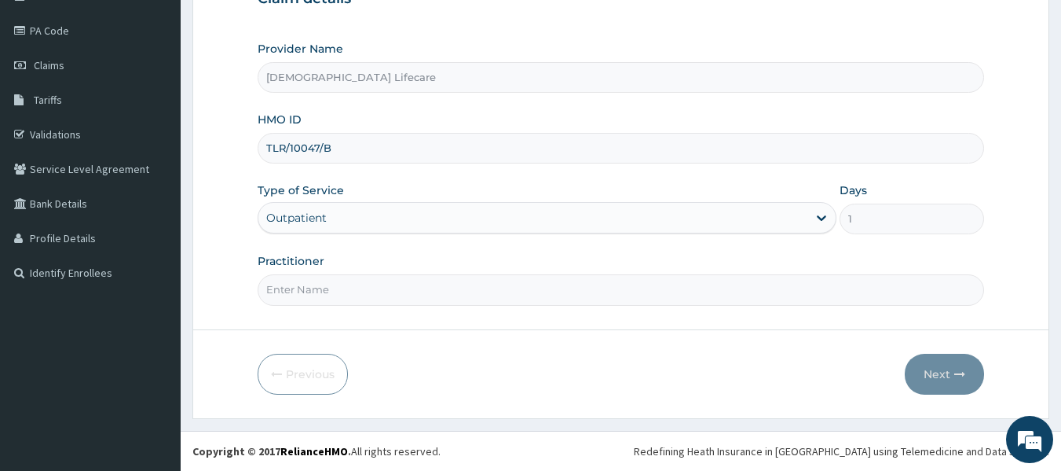
click at [329, 305] on form "Step 1 of 2 Claim details Provider Name Vedic Lifecare HMO ID TLR/10047/B Type …" at bounding box center [620, 163] width 857 height 510
click at [331, 293] on input "Practitioner" at bounding box center [621, 289] width 727 height 31
type input "DR CHISOM NWEKE"
click at [947, 362] on button "Next" at bounding box center [944, 373] width 79 height 41
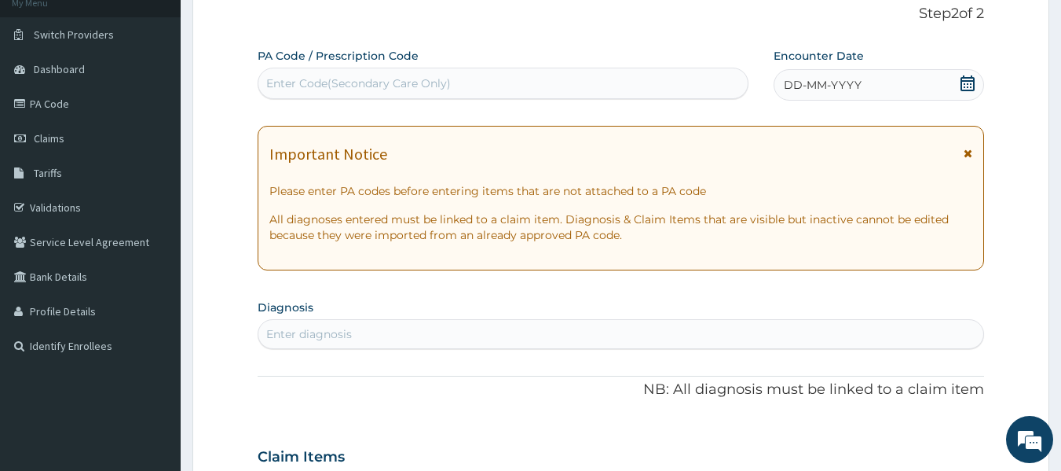
scroll to position [18, 0]
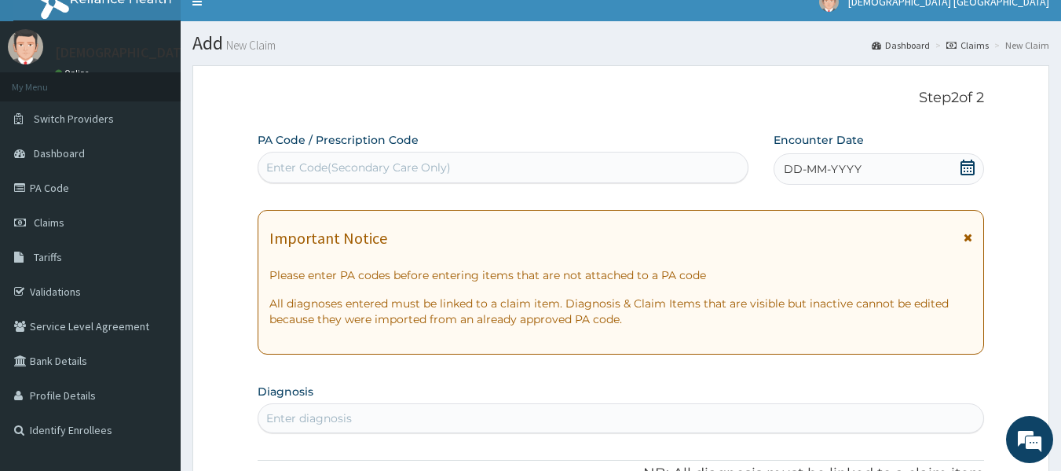
click at [351, 164] on div "Enter Code(Secondary Care Only)" at bounding box center [358, 167] width 185 height 16
paste input "PA/ADB0F0"
type input "PA/ADB0F0"
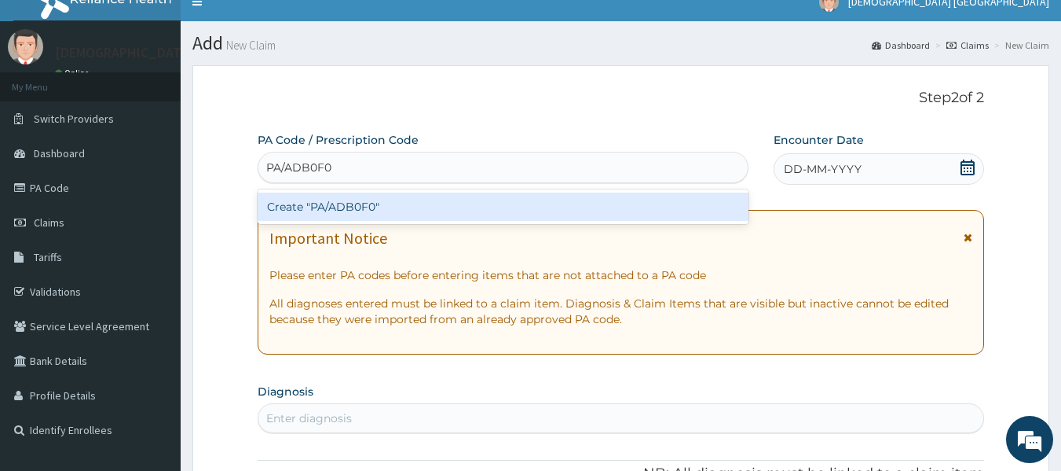
click at [326, 211] on div "Create "PA/ADB0F0"" at bounding box center [504, 206] width 492 height 28
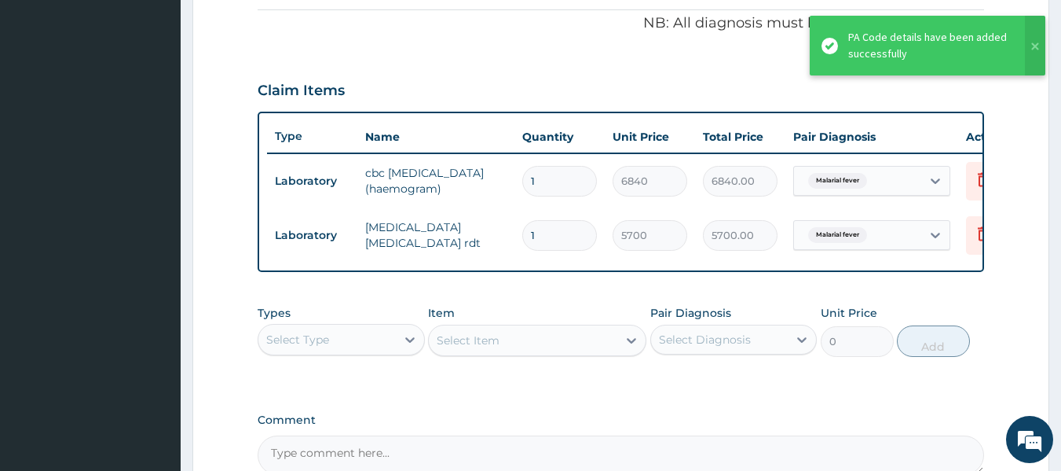
scroll to position [551, 0]
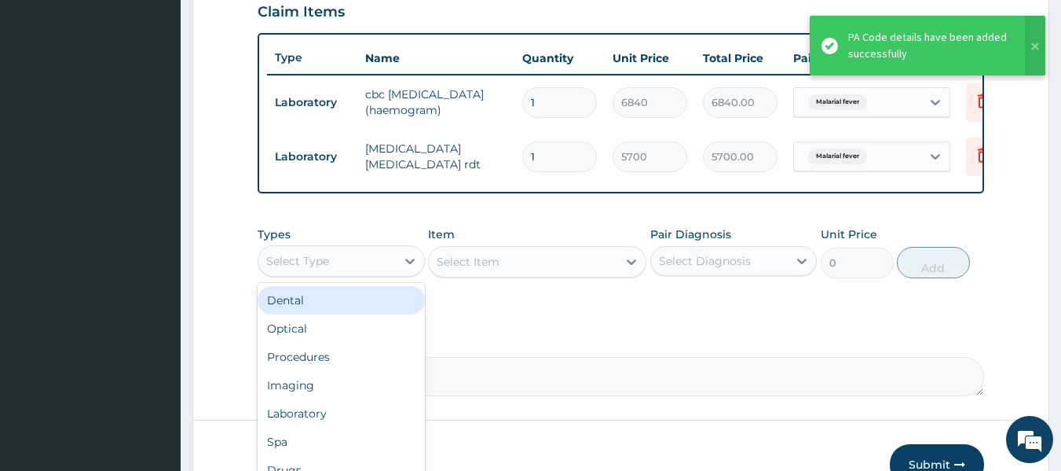
click at [323, 269] on div "Select Type" at bounding box center [297, 261] width 63 height 16
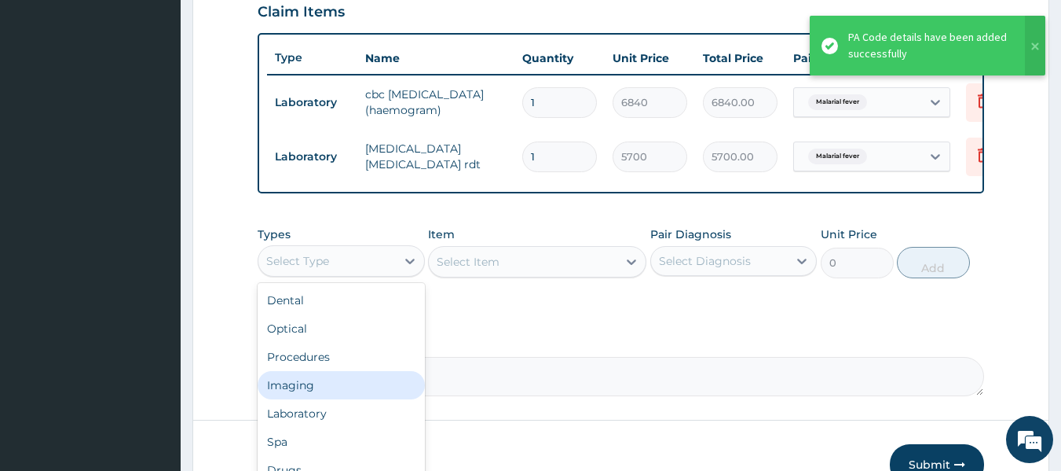
click at [336, 368] on div "Procedures" at bounding box center [341, 356] width 167 height 28
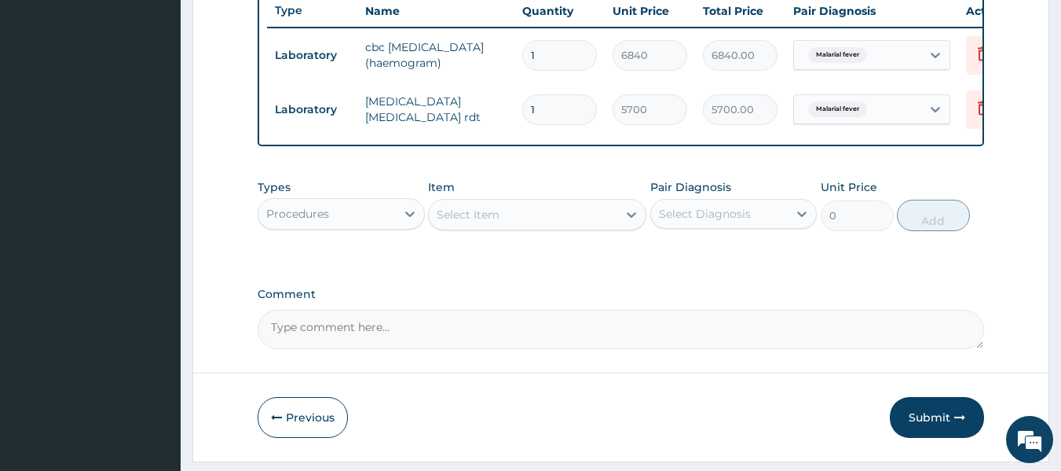
scroll to position [654, 0]
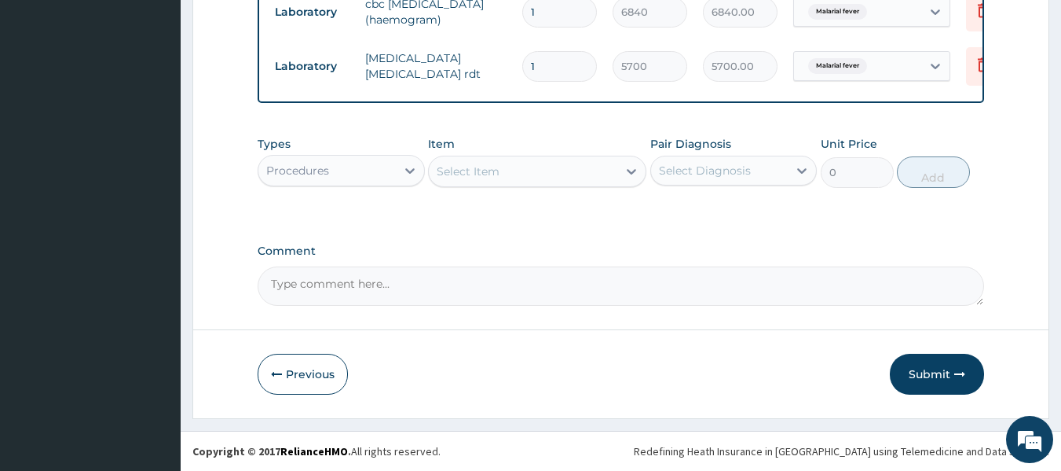
drag, startPoint x: 495, startPoint y: 158, endPoint x: 496, endPoint y: 171, distance: 13.4
click at [497, 159] on div "Select Item" at bounding box center [523, 171] width 189 height 25
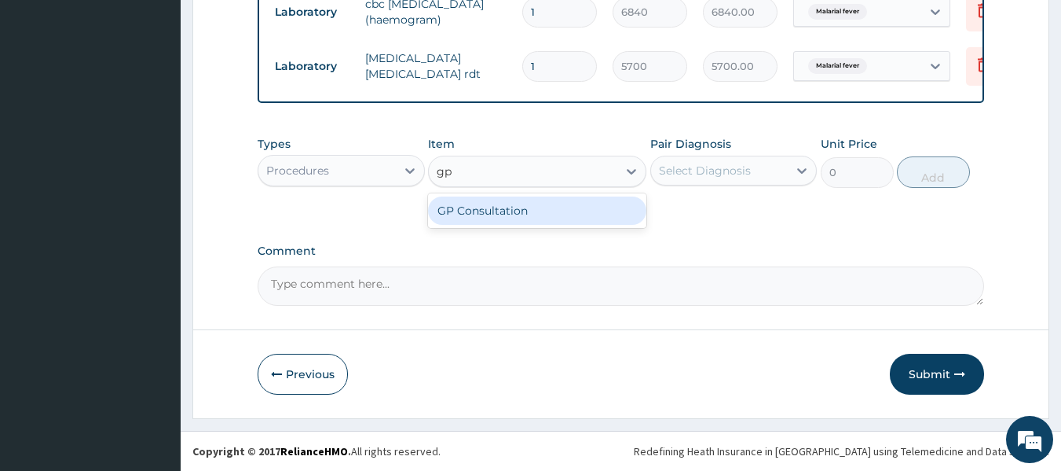
type input "gp"
drag, startPoint x: 507, startPoint y: 215, endPoint x: 520, endPoint y: 209, distance: 14.8
click at [507, 214] on div "GP Consultation" at bounding box center [537, 210] width 218 height 28
type input "10000"
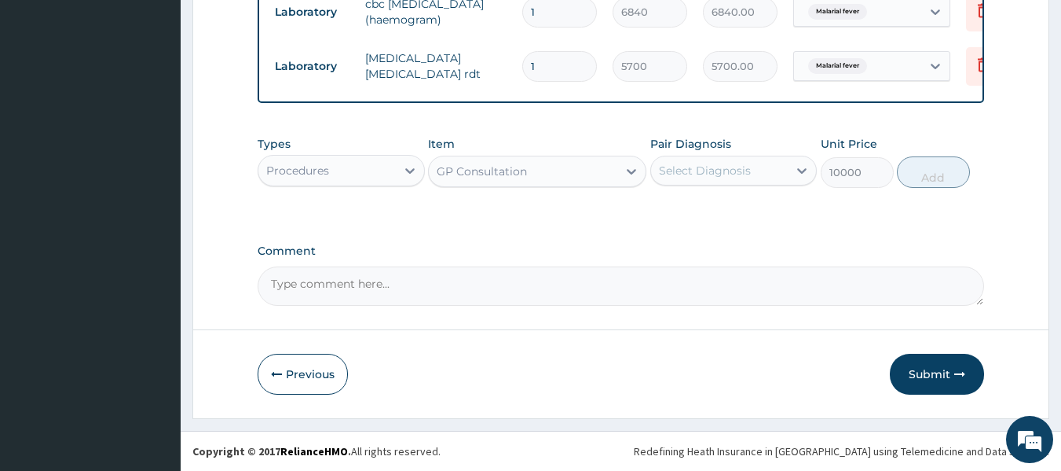
drag, startPoint x: 701, startPoint y: 164, endPoint x: 701, endPoint y: 185, distance: 21.2
click at [701, 163] on div "Select Diagnosis" at bounding box center [705, 171] width 92 height 16
click at [696, 211] on label "Malarial fever" at bounding box center [713, 209] width 75 height 16
checkbox input "true"
click at [956, 174] on button "Add" at bounding box center [933, 171] width 73 height 31
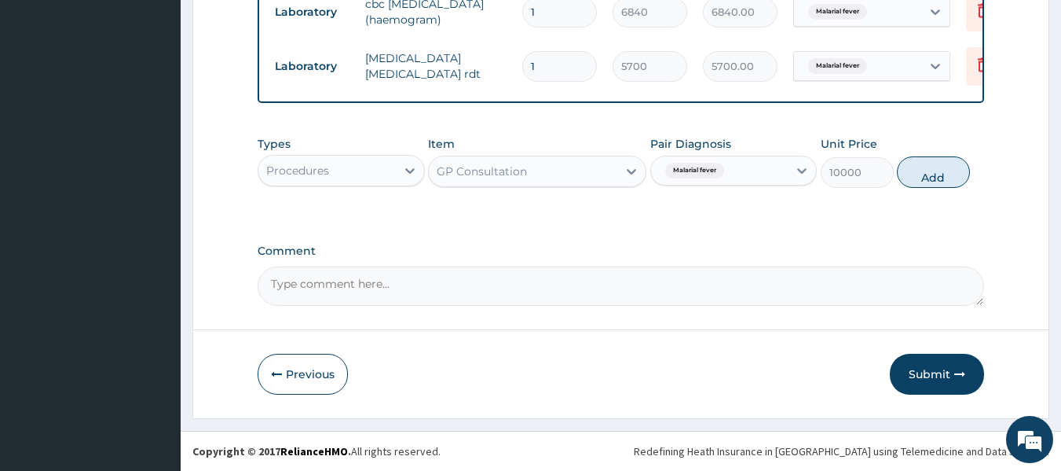
type input "0"
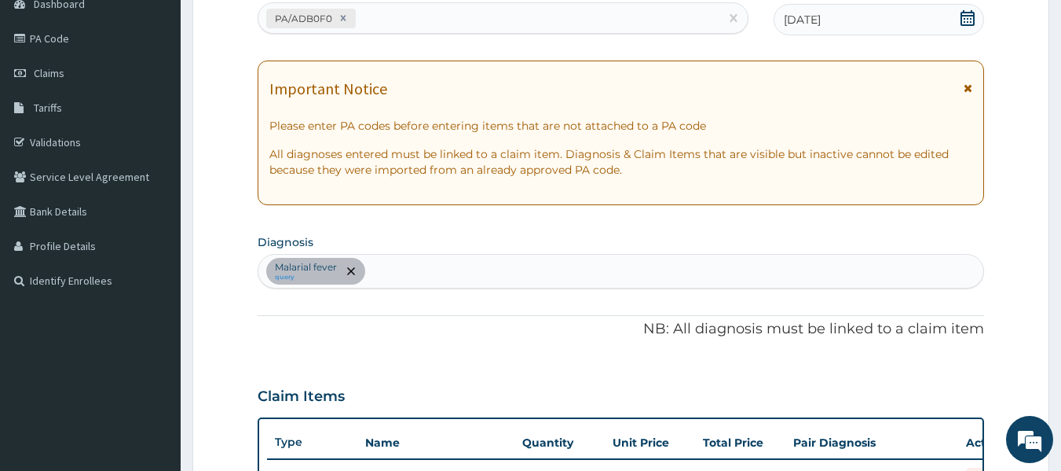
scroll to position [182, 0]
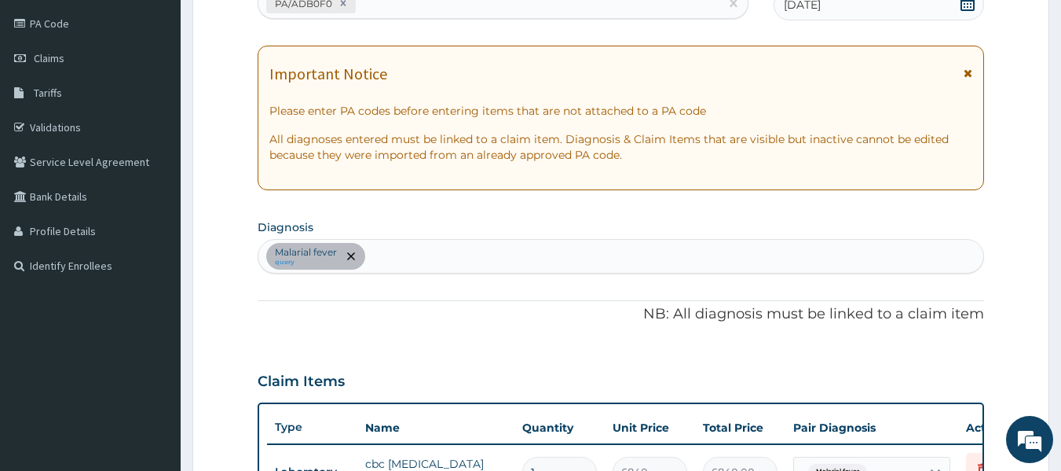
click at [412, 253] on div "Malarial fever query" at bounding box center [621, 256] width 726 height 33
type input "upper res"
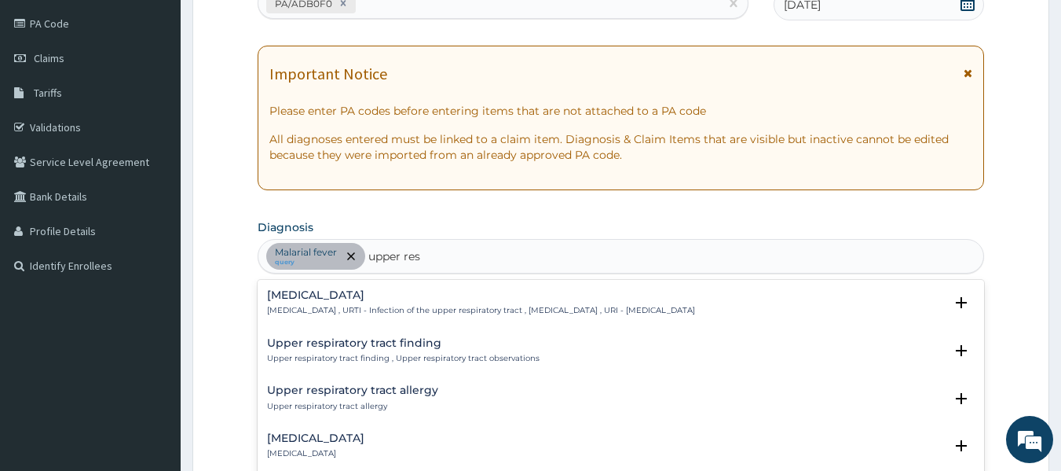
click at [427, 290] on h4 "Upper respiratory infection" at bounding box center [481, 295] width 428 height 12
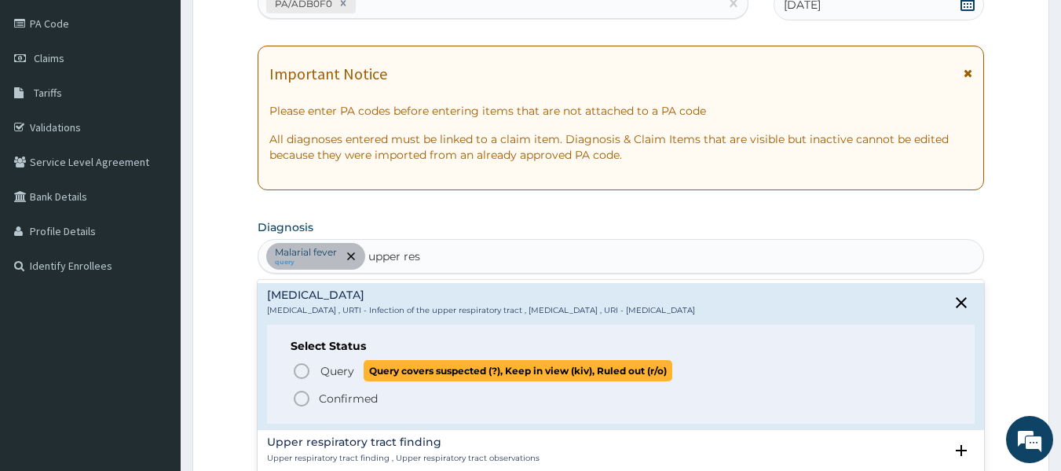
click at [301, 373] on icon "status option query" at bounding box center [301, 370] width 19 height 19
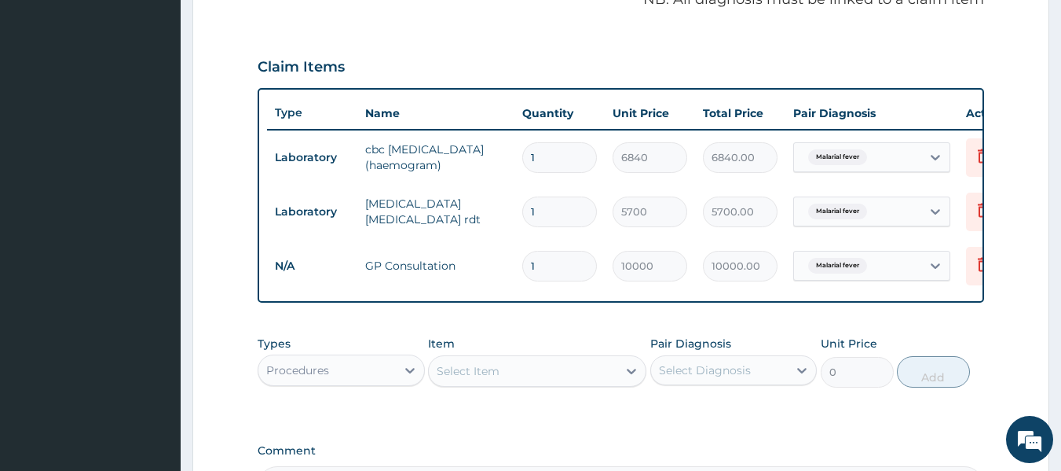
scroll to position [575, 0]
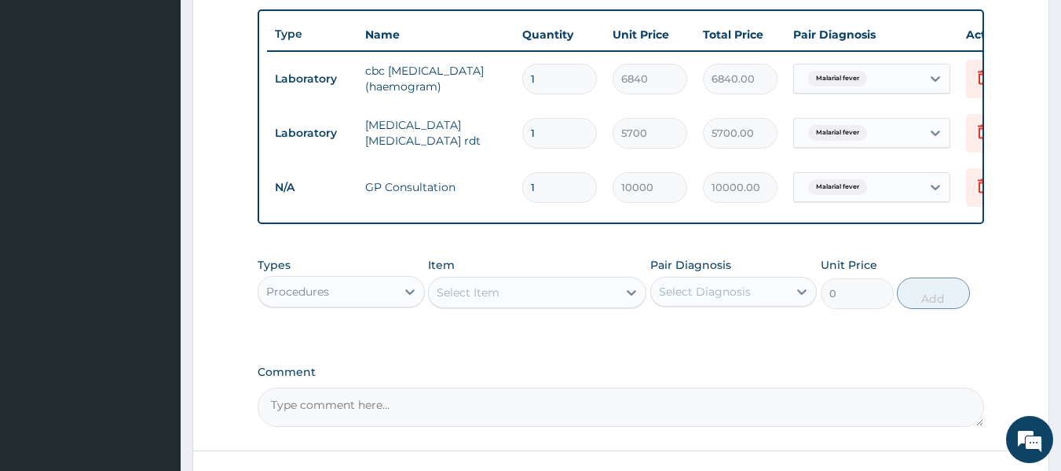
click at [455, 300] on div "Select Item" at bounding box center [468, 292] width 63 height 16
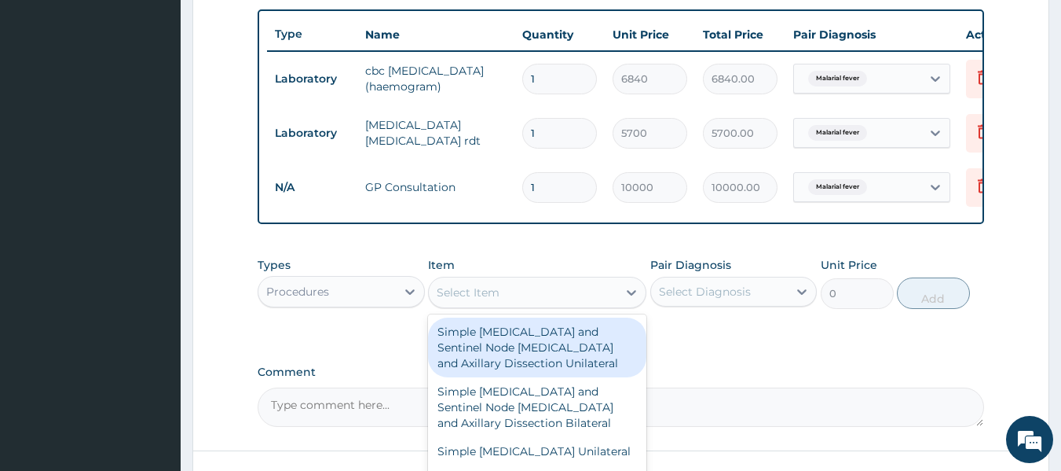
click at [339, 304] on div "Procedures" at bounding box center [326, 291] width 137 height 25
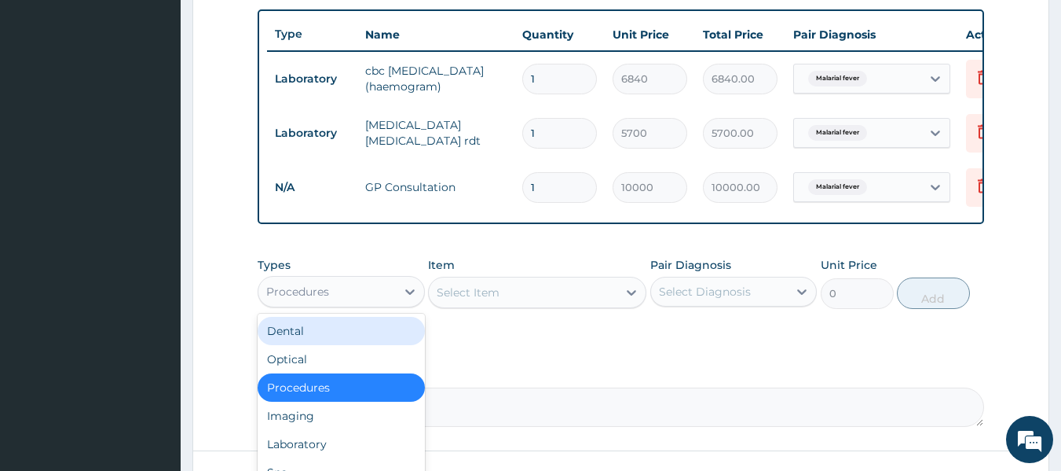
scroll to position [53, 0]
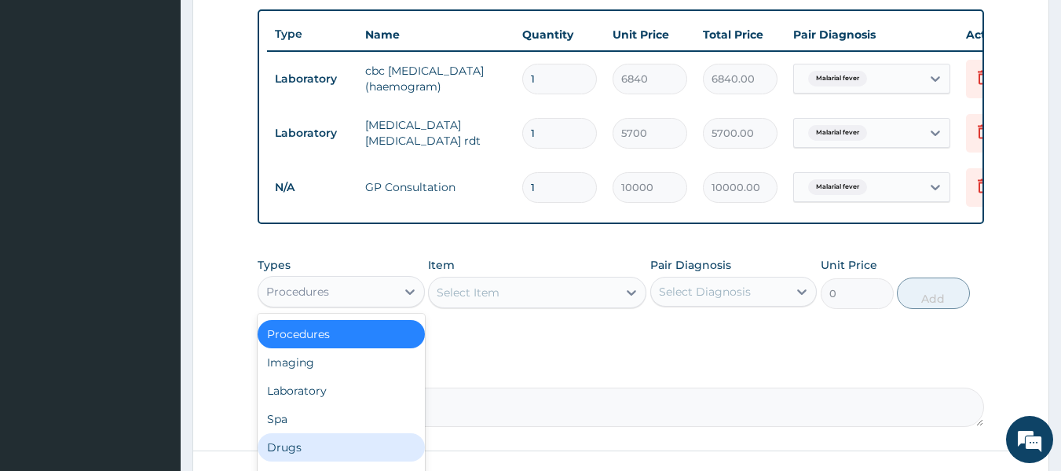
click at [295, 455] on div "Drugs" at bounding box center [341, 447] width 167 height 28
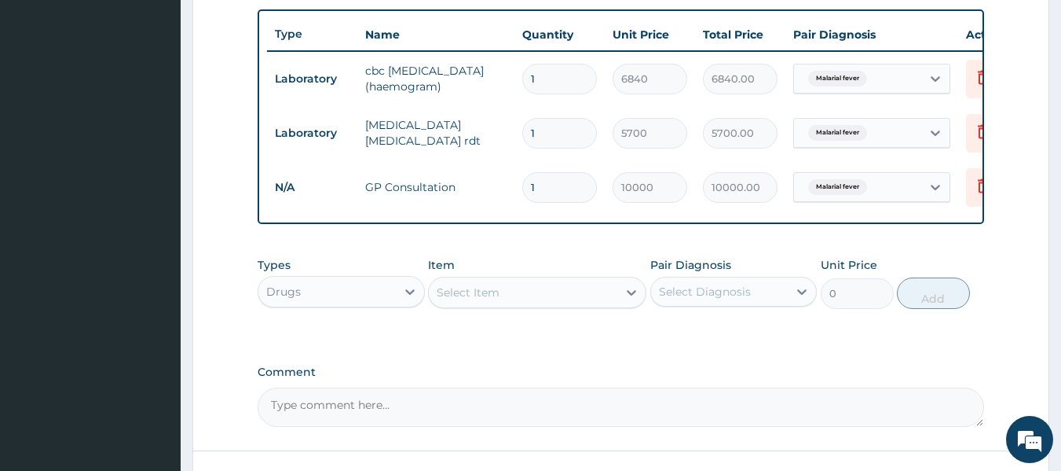
click at [507, 305] on div "Select Item" at bounding box center [523, 292] width 189 height 25
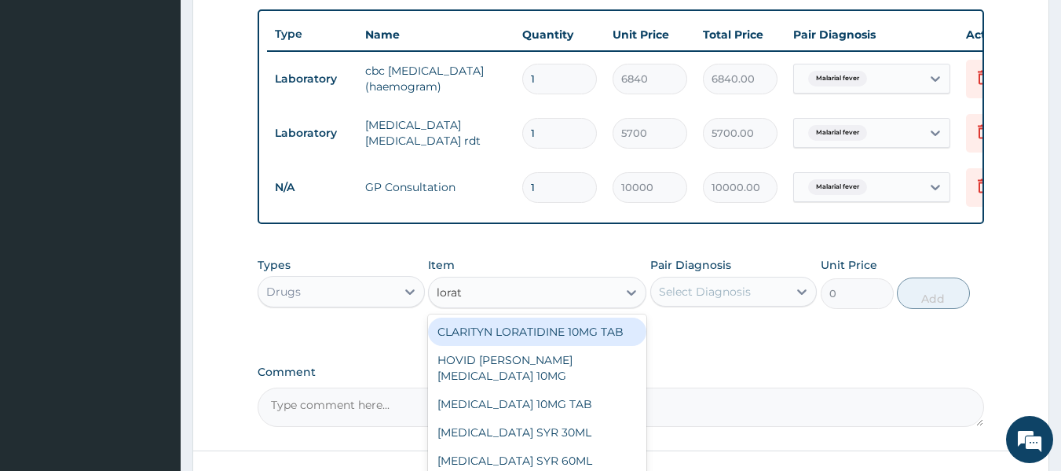
type input "loraty"
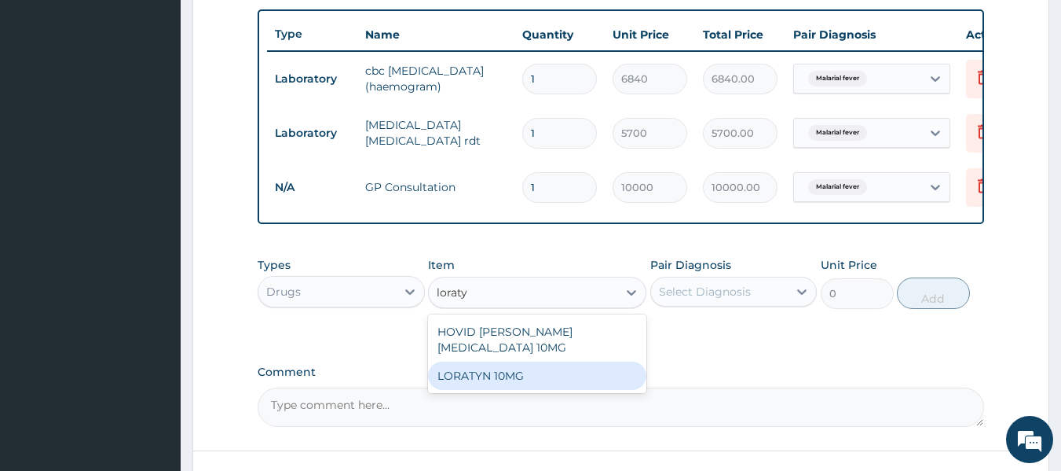
click at [492, 373] on div "LORATYN 10MG" at bounding box center [537, 375] width 218 height 28
type input "83.59551"
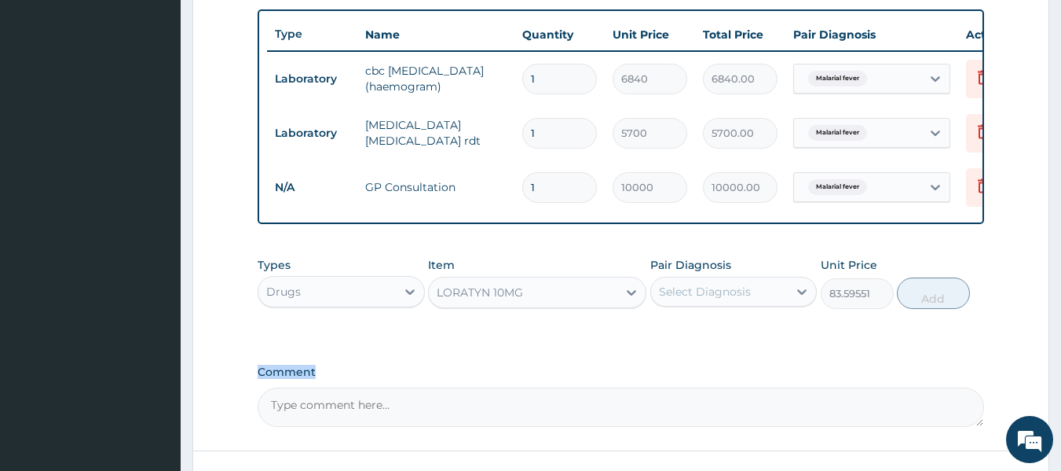
click at [492, 373] on div "PA Code / Prescription Code PA/ADB0F0 Encounter Date 14-08-2025 Important Notic…" at bounding box center [621, 0] width 727 height 851
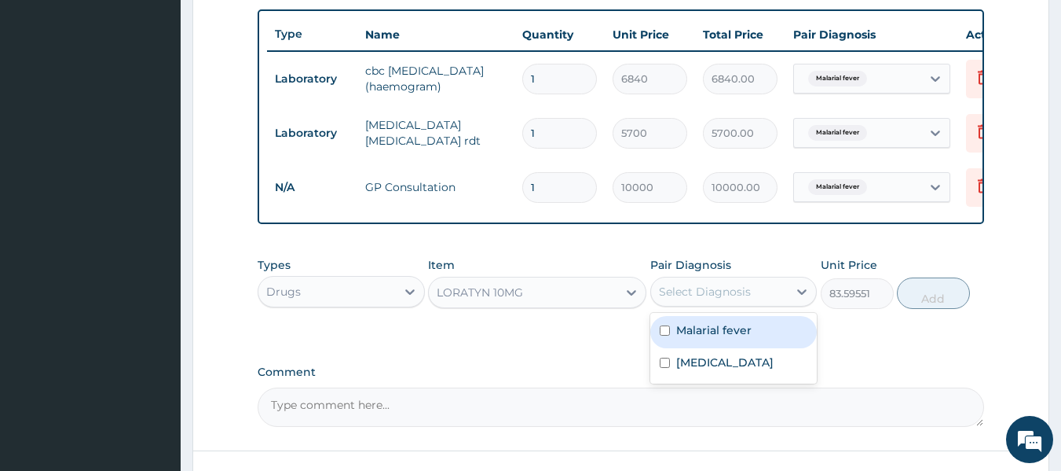
click at [671, 292] on div "Select Diagnosis" at bounding box center [719, 291] width 137 height 25
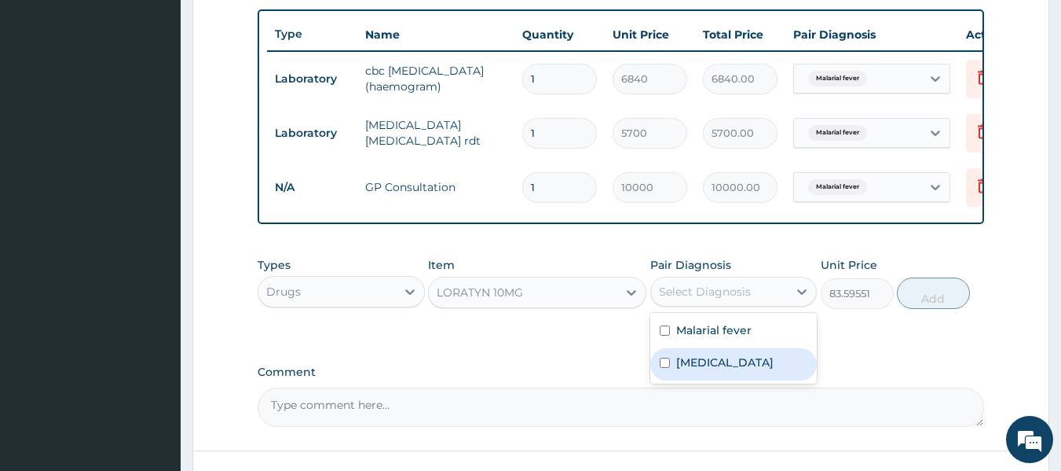
click at [727, 370] on label "Upper respiratory infection" at bounding box center [724, 362] width 97 height 16
checkbox input "true"
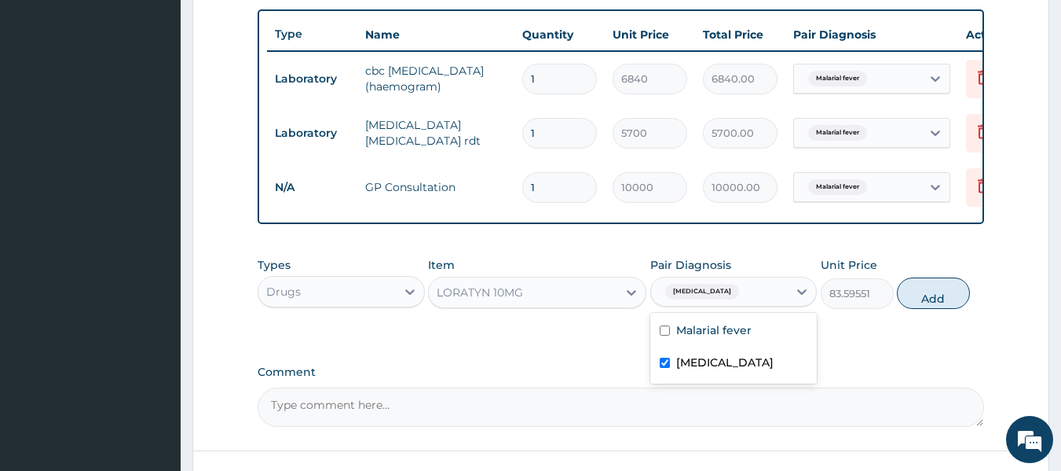
click at [906, 317] on div "Types Drugs Item LORATYN 10MG Pair Diagnosis option Upper respiratory infection…" at bounding box center [621, 283] width 727 height 68
click at [918, 309] on button "Add" at bounding box center [933, 292] width 73 height 31
type input "0"
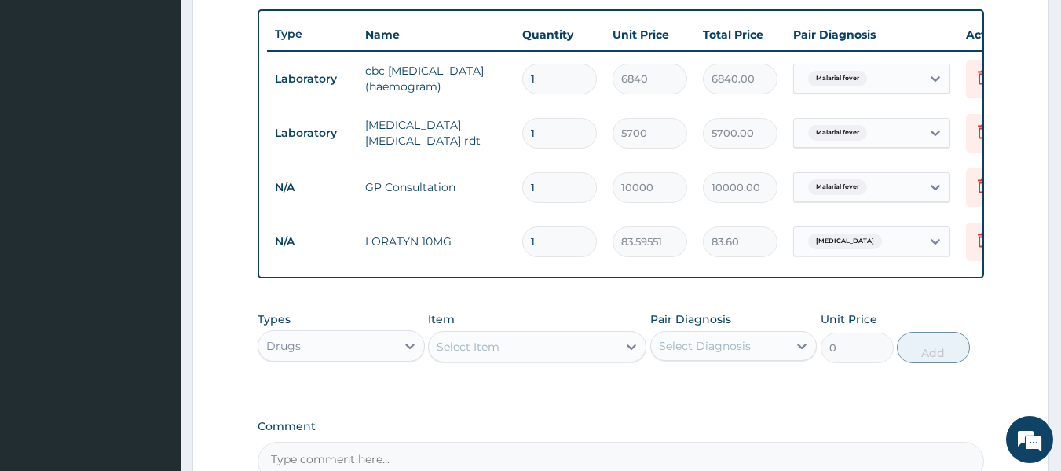
click at [536, 244] on input "1" at bounding box center [559, 241] width 75 height 31
type input "10"
type input "835.96"
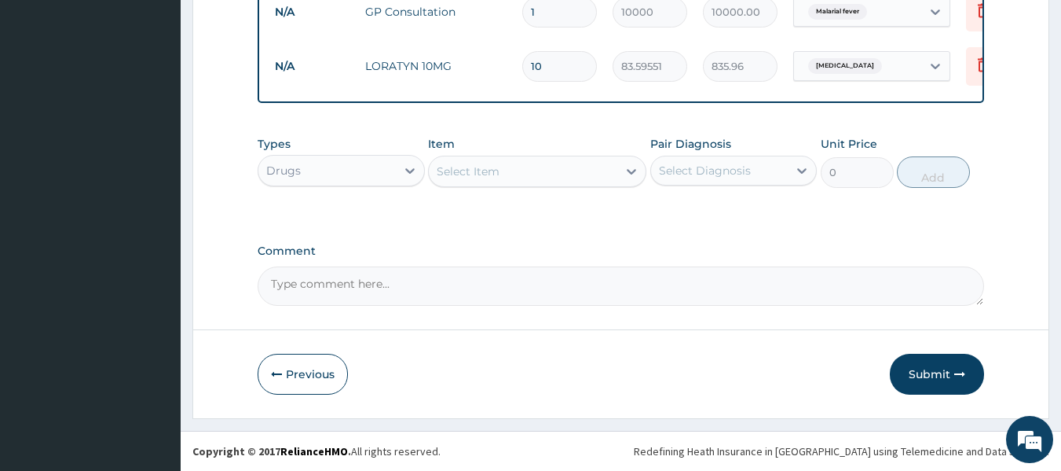
click at [937, 383] on button "Submit" at bounding box center [937, 373] width 94 height 41
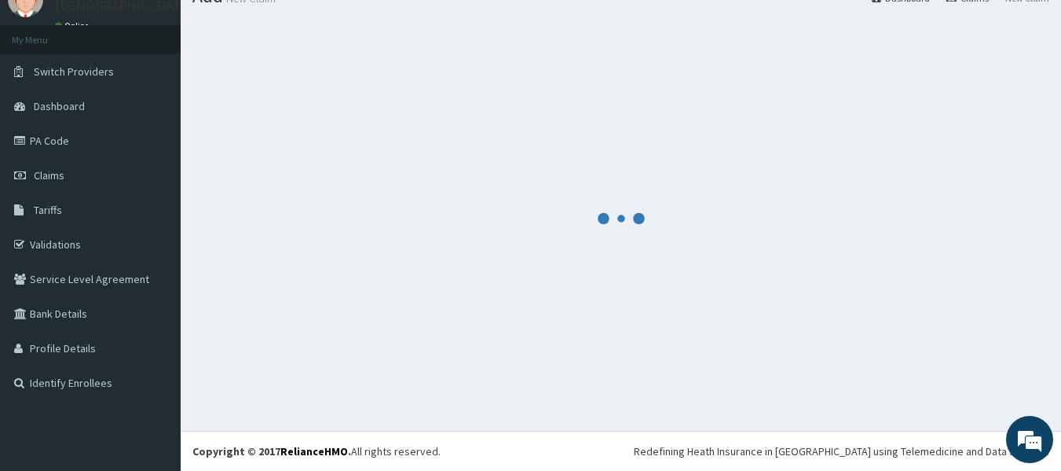
scroll to position [65, 0]
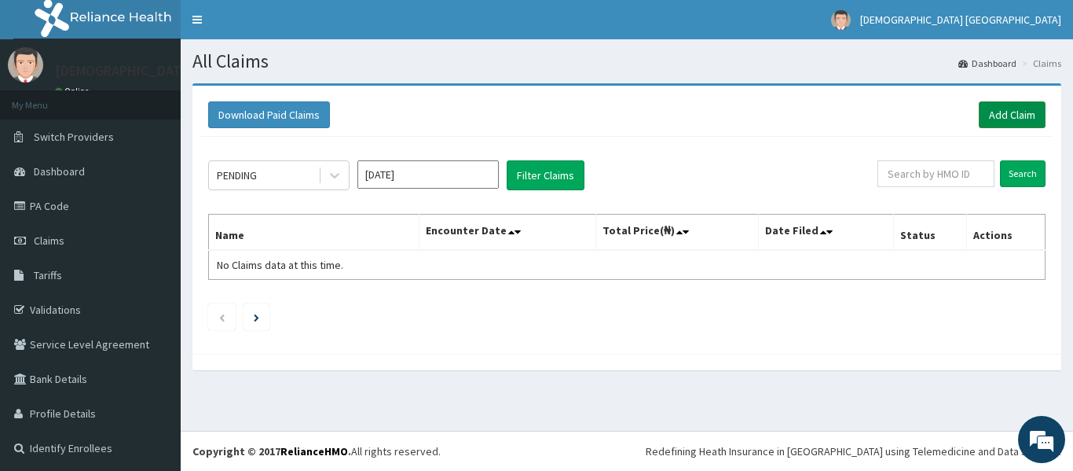
drag, startPoint x: 991, startPoint y: 112, endPoint x: 981, endPoint y: 108, distance: 9.9
click at [991, 112] on link "Add Claim" at bounding box center [1012, 114] width 67 height 27
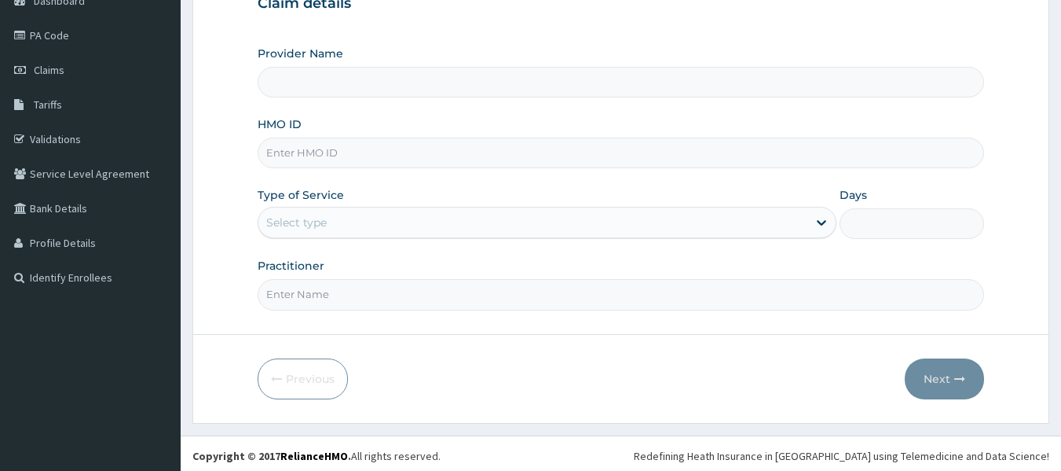
scroll to position [175, 0]
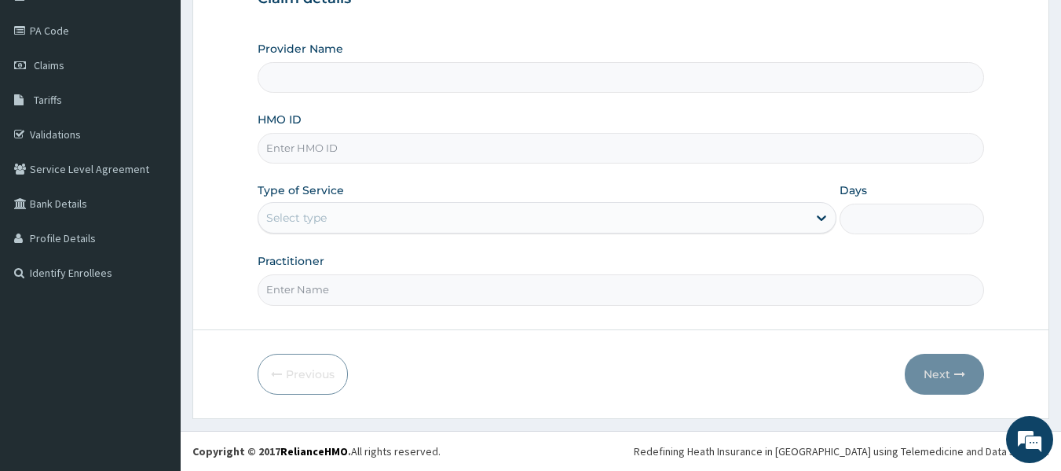
paste input "TLO/10029/A"
type input "TLO/10029/A"
type input "[DEMOGRAPHIC_DATA] Lifecare"
type input "TLO/10029/A"
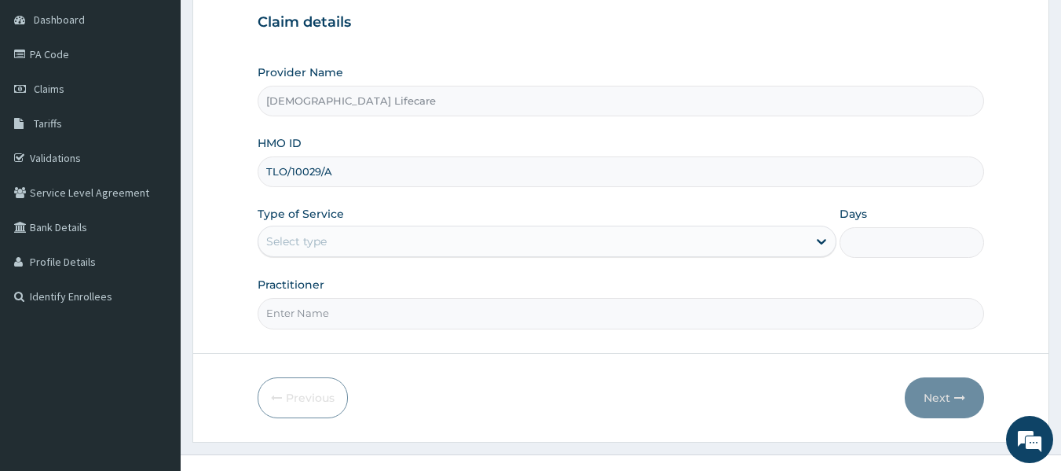
scroll to position [175, 0]
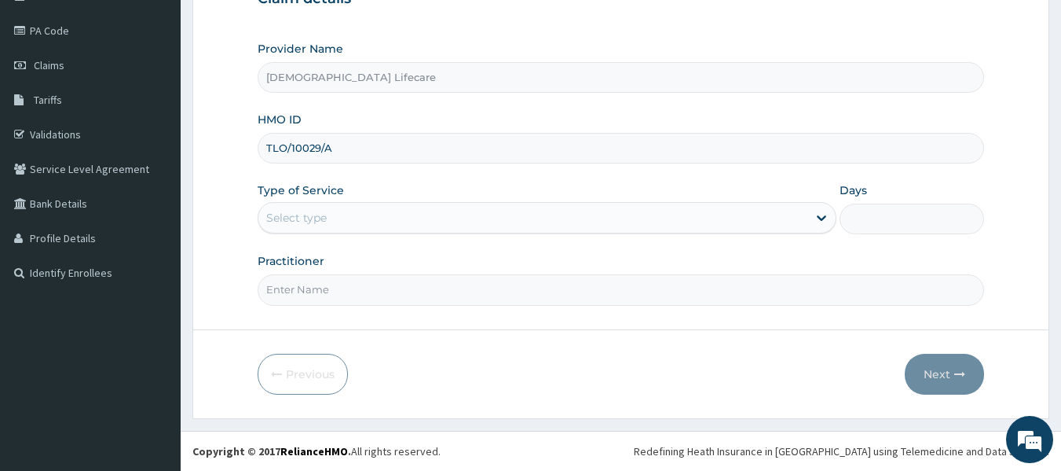
click at [297, 305] on input "Practitioner" at bounding box center [621, 289] width 727 height 31
type input "[PERSON_NAME] [PERSON_NAME]"
click at [887, 202] on div "Days" at bounding box center [912, 208] width 145 height 52
click at [597, 230] on div "Select type" at bounding box center [532, 217] width 549 height 25
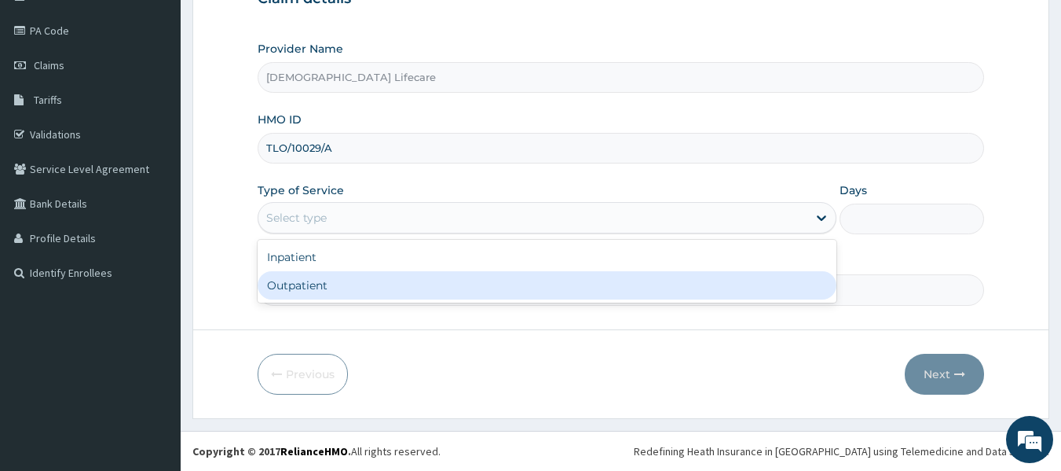
click at [522, 289] on div "Outpatient" at bounding box center [547, 285] width 579 height 28
type input "1"
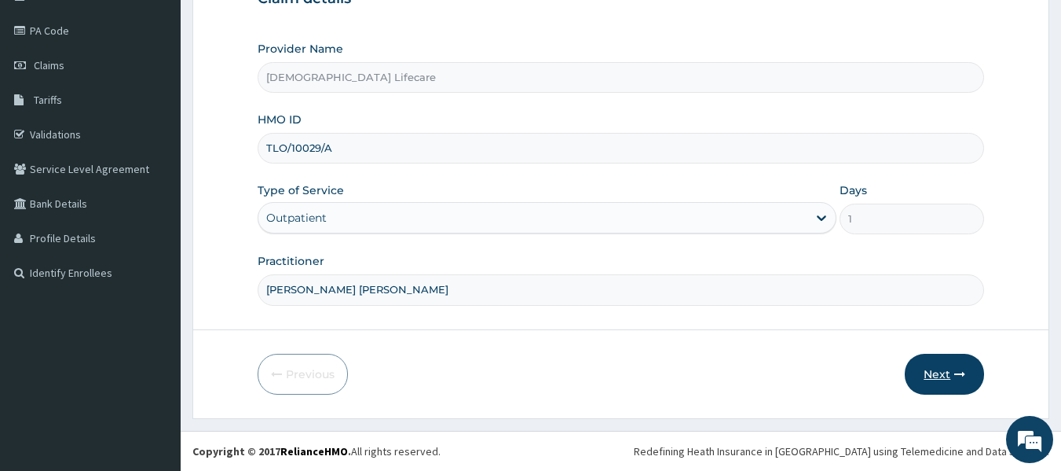
click at [954, 375] on button "Next" at bounding box center [944, 373] width 79 height 41
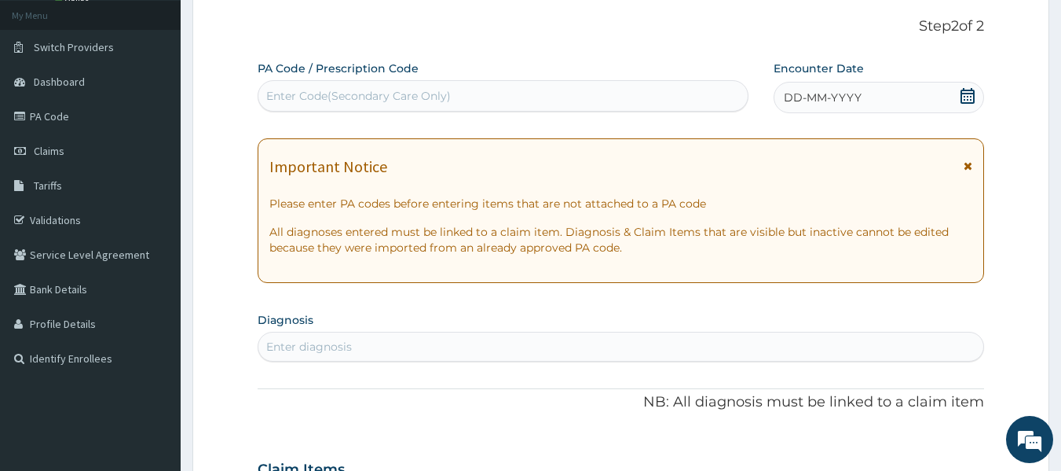
scroll to position [0, 0]
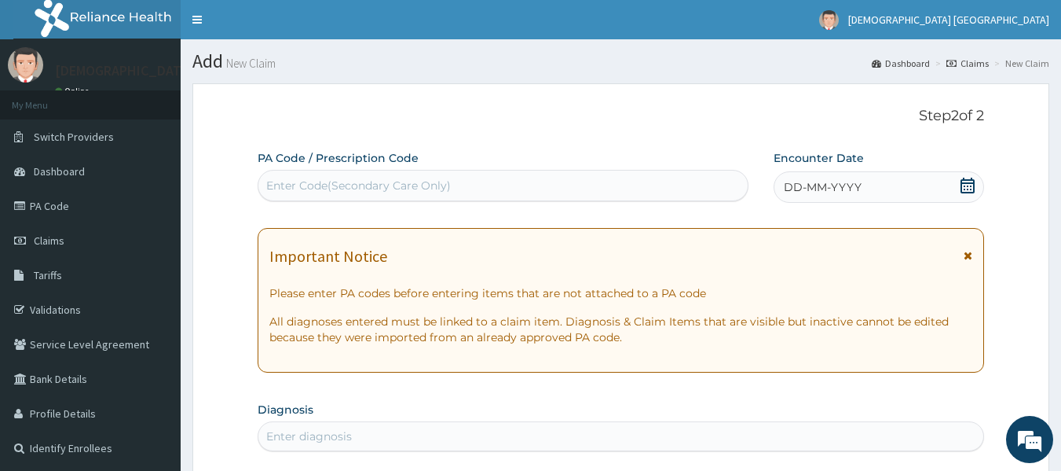
drag, startPoint x: 323, startPoint y: 197, endPoint x: 280, endPoint y: 174, distance: 48.5
click at [280, 174] on div "Enter Code(Secondary Care Only)" at bounding box center [503, 185] width 490 height 25
paste input "PA/9E041B"
type input "PA/9E041B"
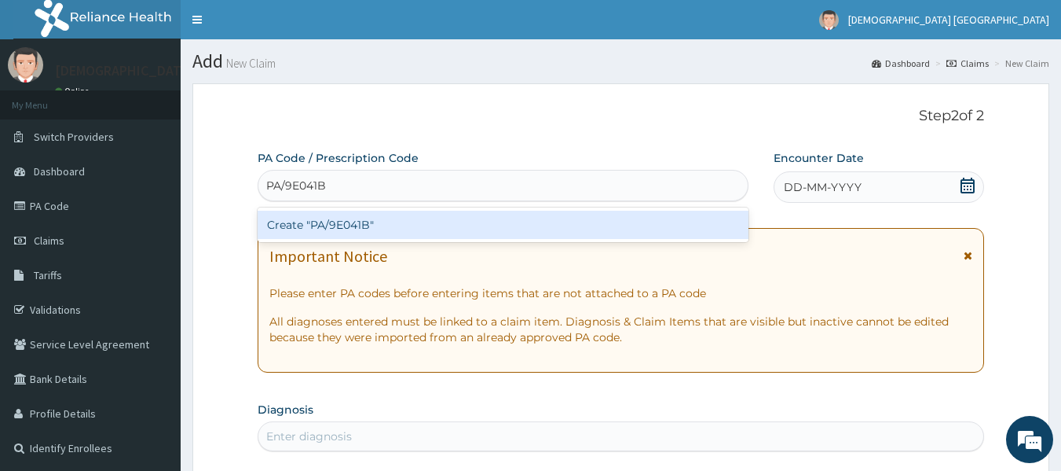
click at [332, 217] on div "Create "PA/9E041B"" at bounding box center [504, 225] width 492 height 28
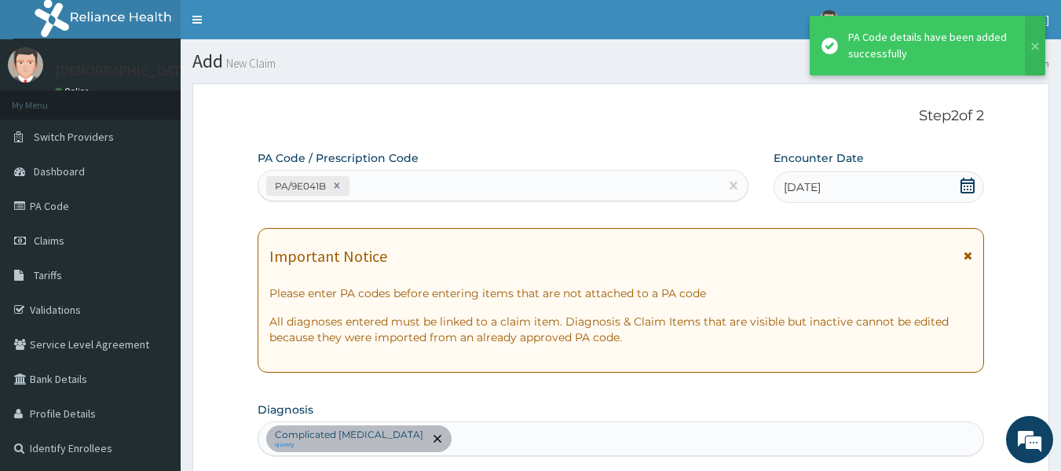
scroll to position [527, 0]
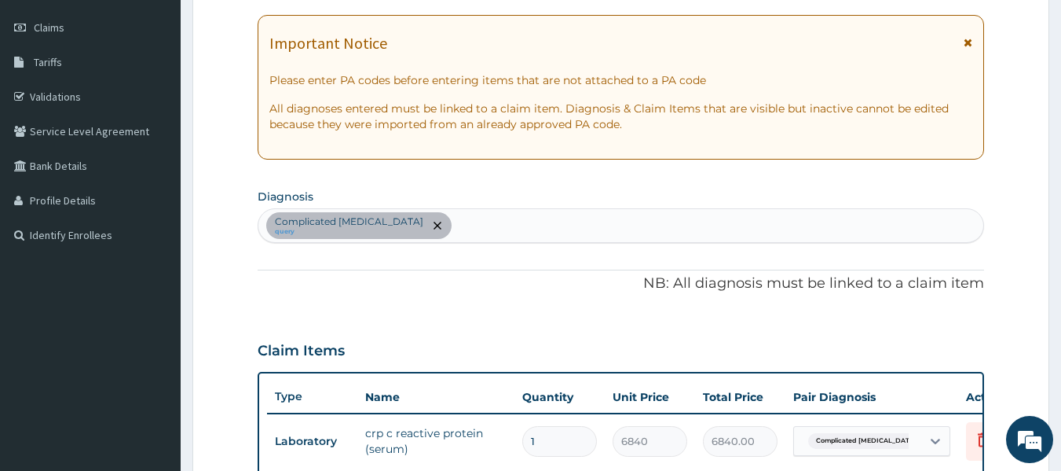
click at [452, 226] on div "Complicated [MEDICAL_DATA] query" at bounding box center [621, 225] width 726 height 33
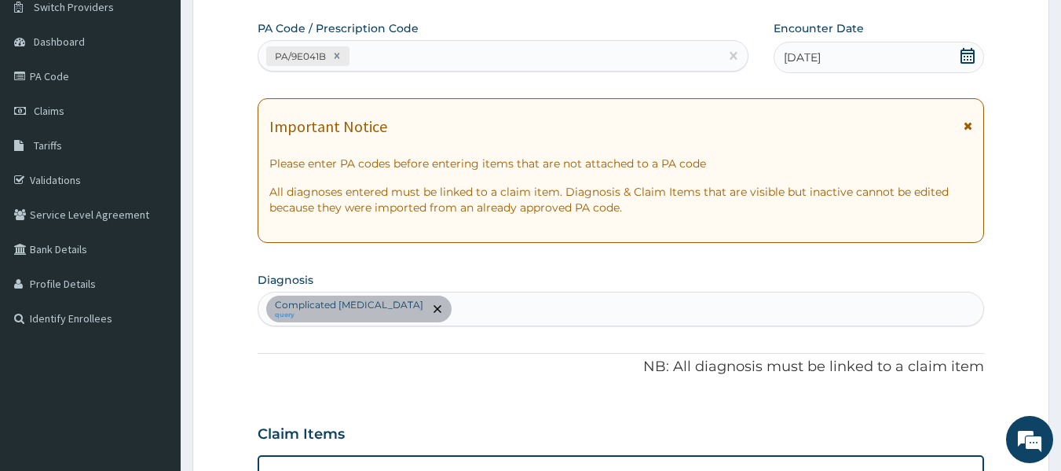
scroll to position [0, 0]
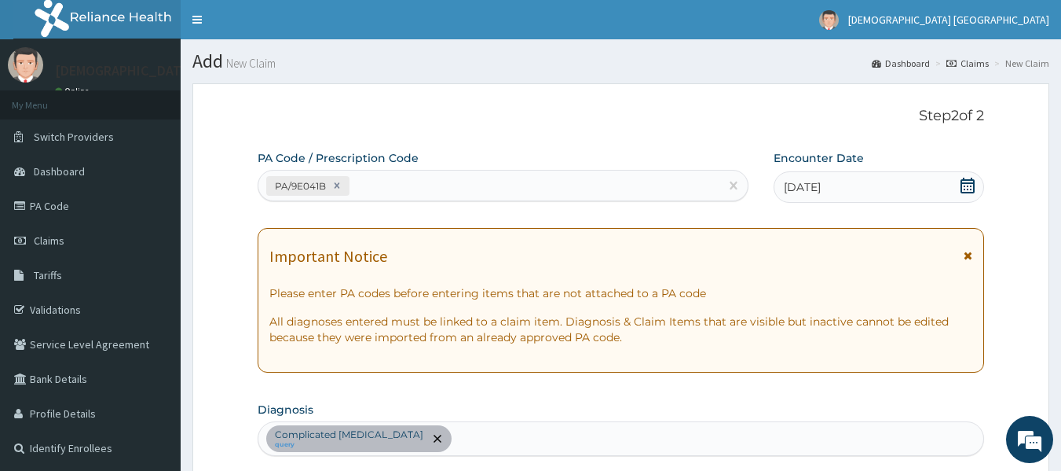
click at [443, 185] on div "PA/9E041B" at bounding box center [489, 186] width 462 height 26
paste input "PA/414A46"
type input "PA/414A46"
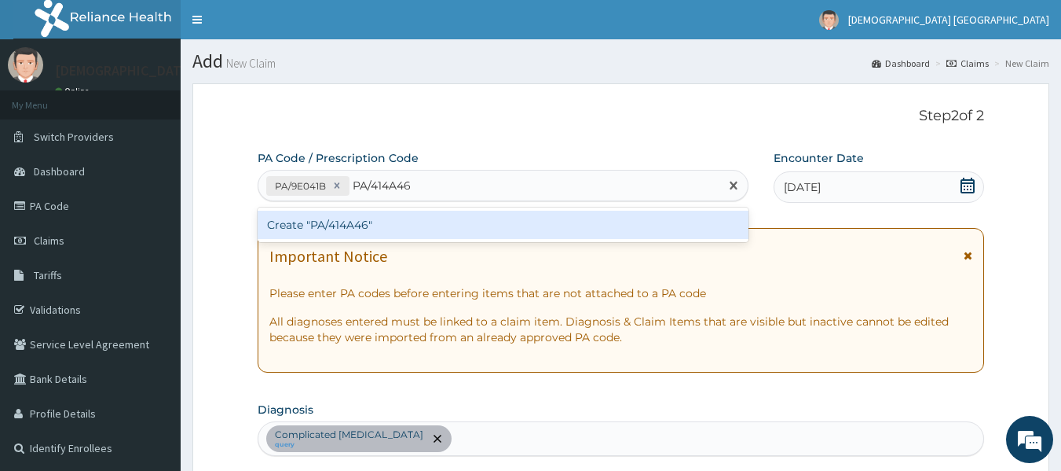
click at [396, 210] on div "Create "PA/414A46"" at bounding box center [504, 224] width 492 height 35
click at [377, 221] on div "Create "PA/414A46"" at bounding box center [504, 225] width 492 height 28
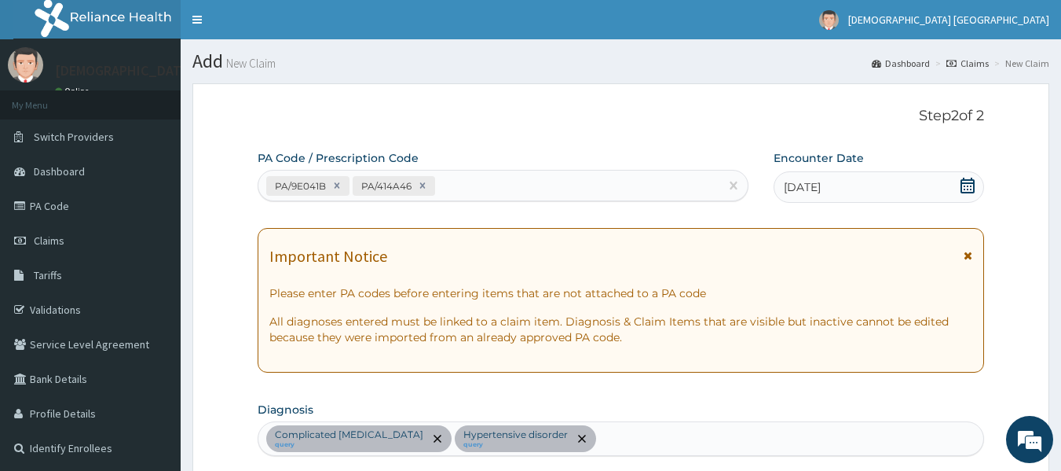
click at [461, 188] on div "PA/9E041B PA/414A46" at bounding box center [489, 186] width 462 height 26
paste input "PA/65DDDA"
type input "PA/65DDDA"
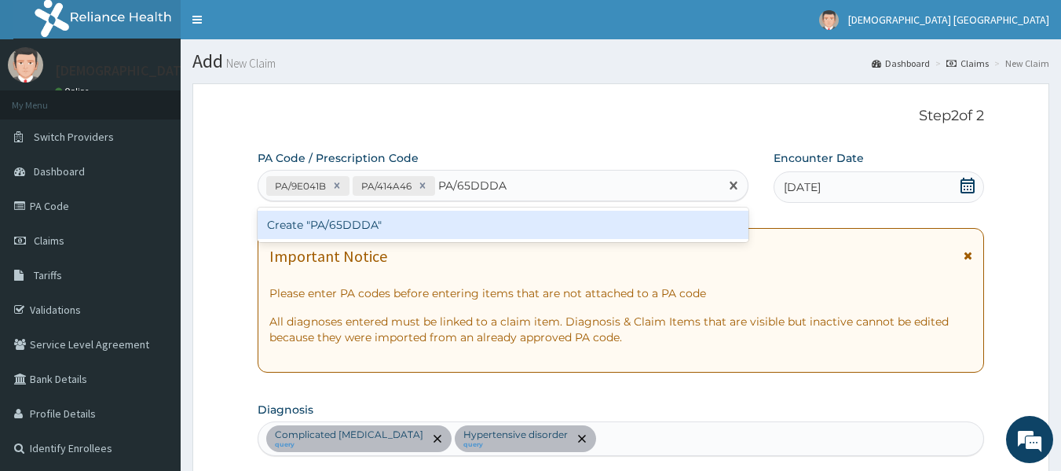
click at [441, 219] on div "Create "PA/65DDDA"" at bounding box center [504, 225] width 492 height 28
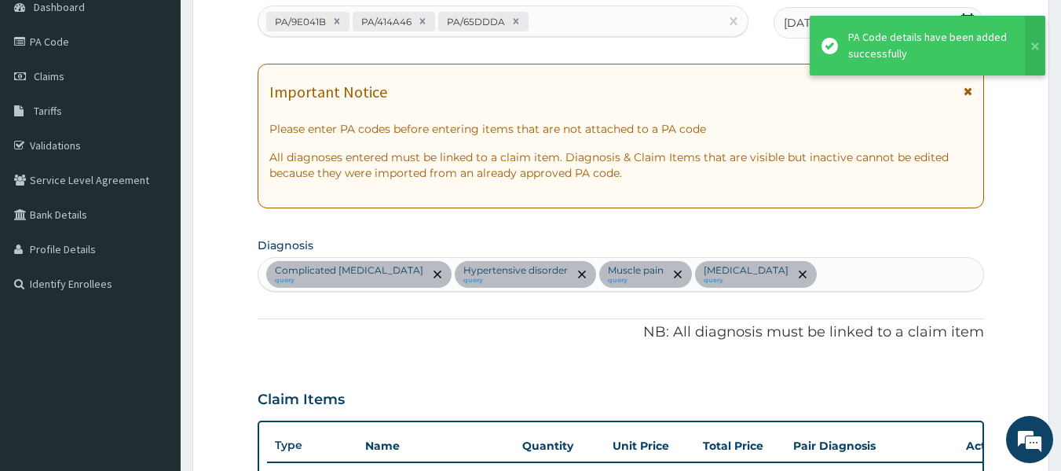
scroll to position [7, 0]
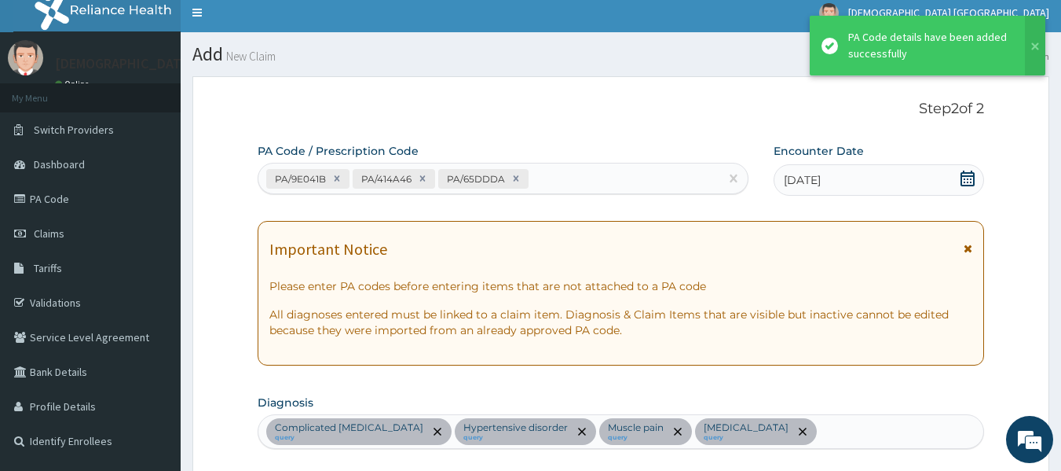
click at [571, 193] on div "PA/9E041B PA/414A46 PA/65DDDA" at bounding box center [504, 178] width 492 height 31
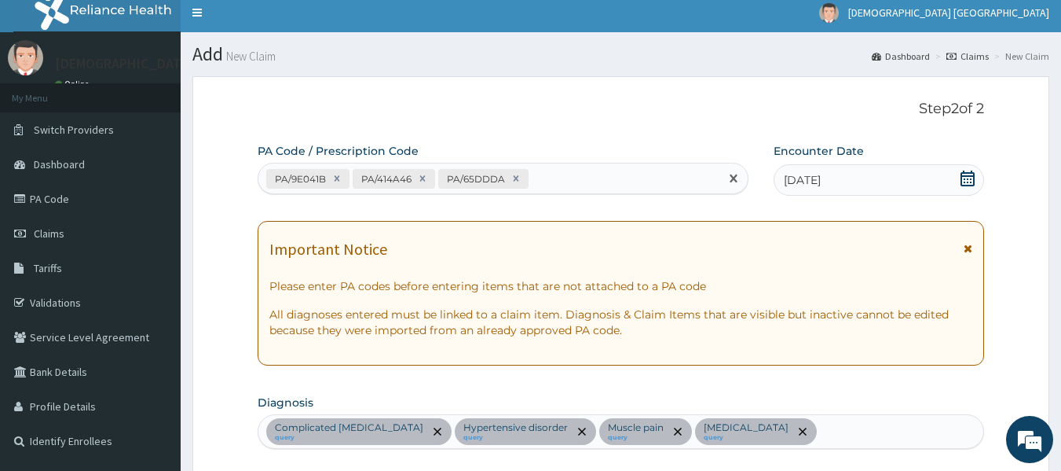
paste input "PA/7BAD85"
type input "PA/7BAD85"
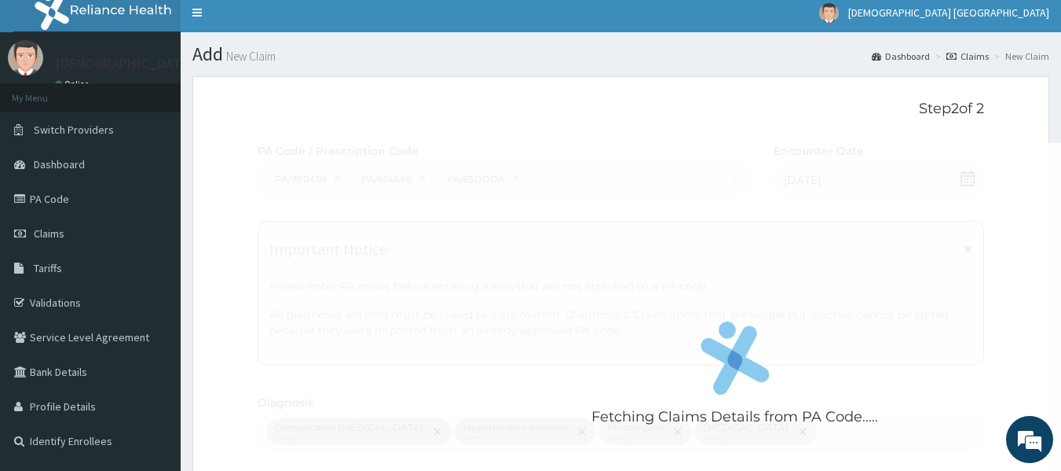
drag, startPoint x: 577, startPoint y: 198, endPoint x: 566, endPoint y: 216, distance: 21.2
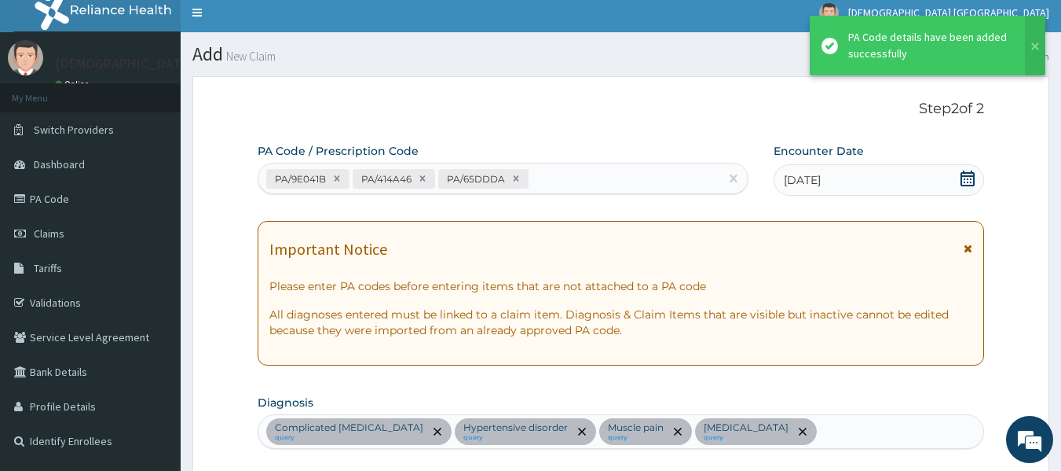
scroll to position [635, 0]
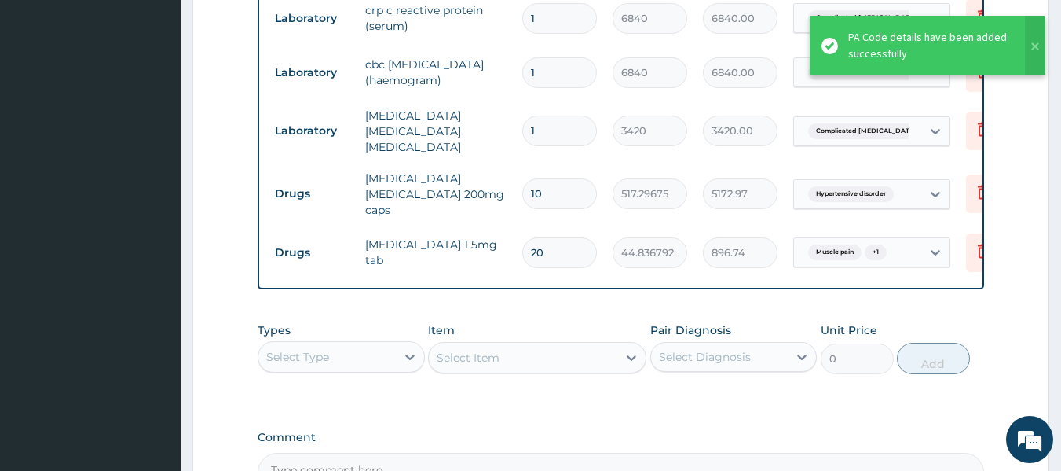
click at [564, 240] on input "20" at bounding box center [559, 252] width 75 height 31
drag, startPoint x: 564, startPoint y: 240, endPoint x: 496, endPoint y: 239, distance: 68.3
click at [496, 239] on tr "Drugs bromazepam 1 5mg tab 20 44.836792 896.74 Muscle pain + 1 Delete" at bounding box center [652, 252] width 770 height 54
type input "1"
type input "44.84"
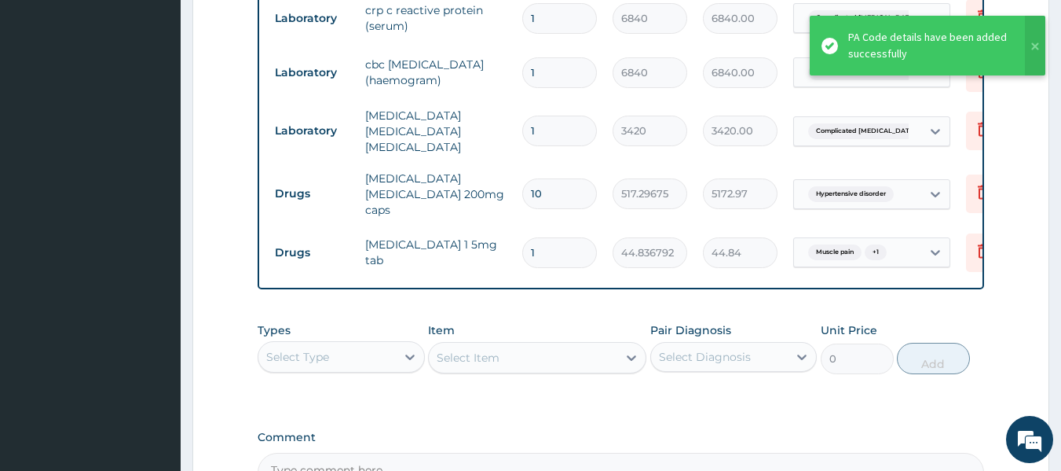
type input "10"
type input "448.37"
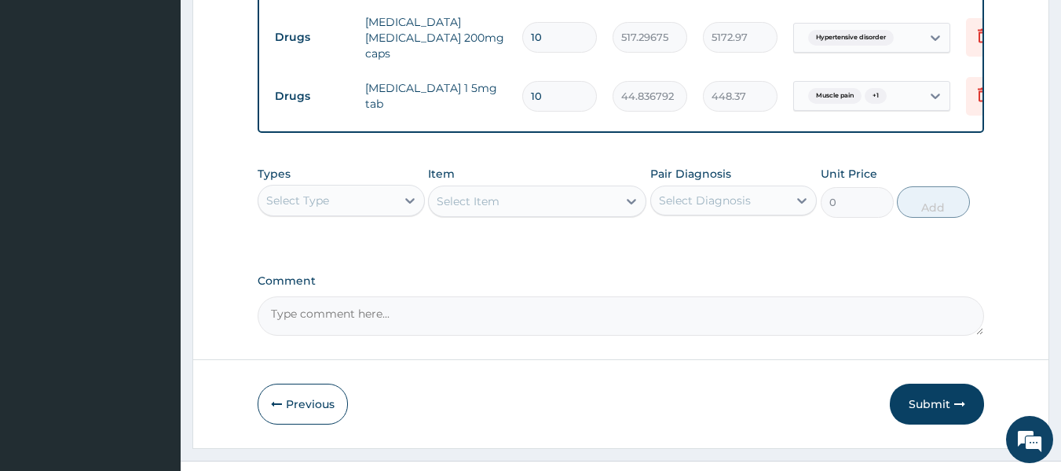
scroll to position [793, 0]
type input "10"
click at [335, 204] on div "Select Type" at bounding box center [326, 199] width 137 height 25
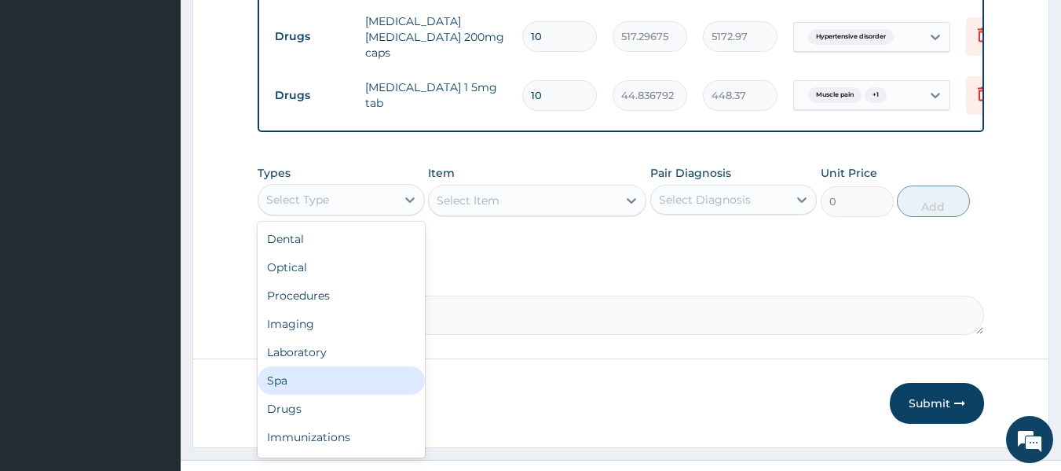
scroll to position [53, 0]
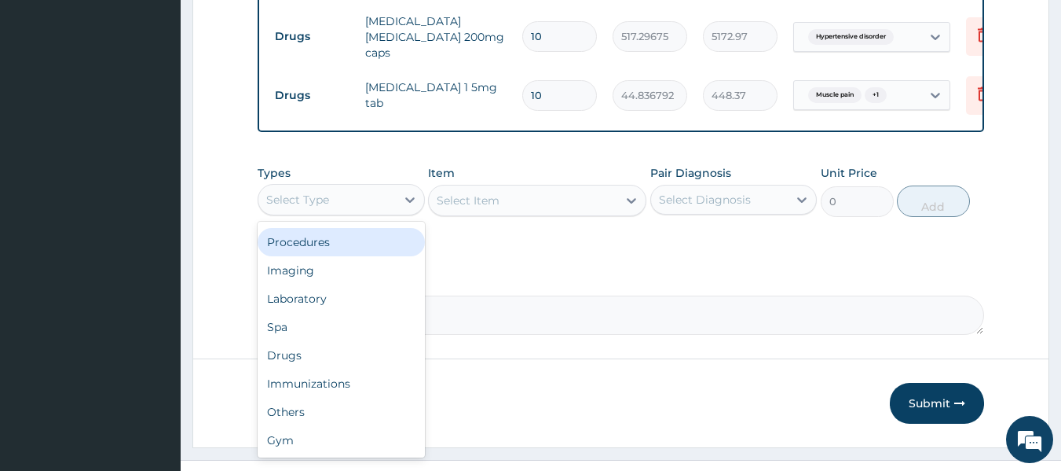
click at [372, 236] on div "Procedures" at bounding box center [341, 242] width 167 height 28
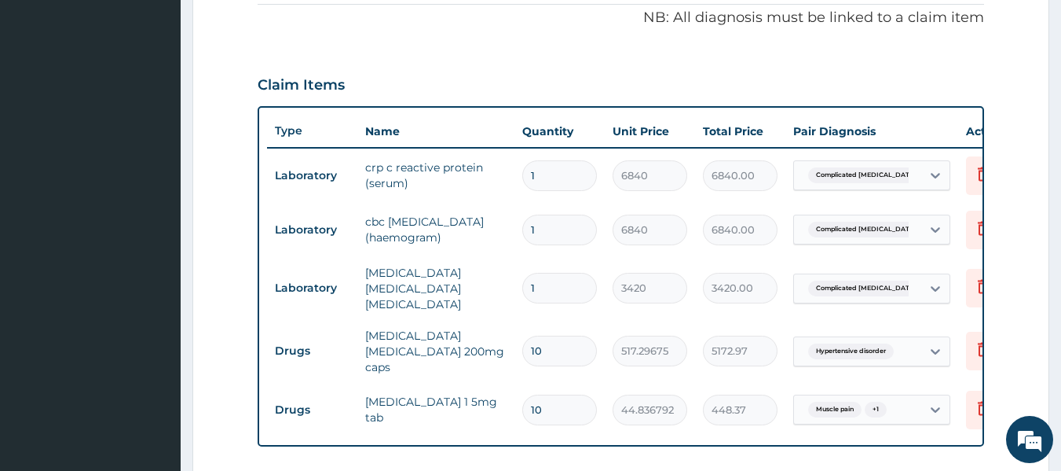
scroll to position [321, 0]
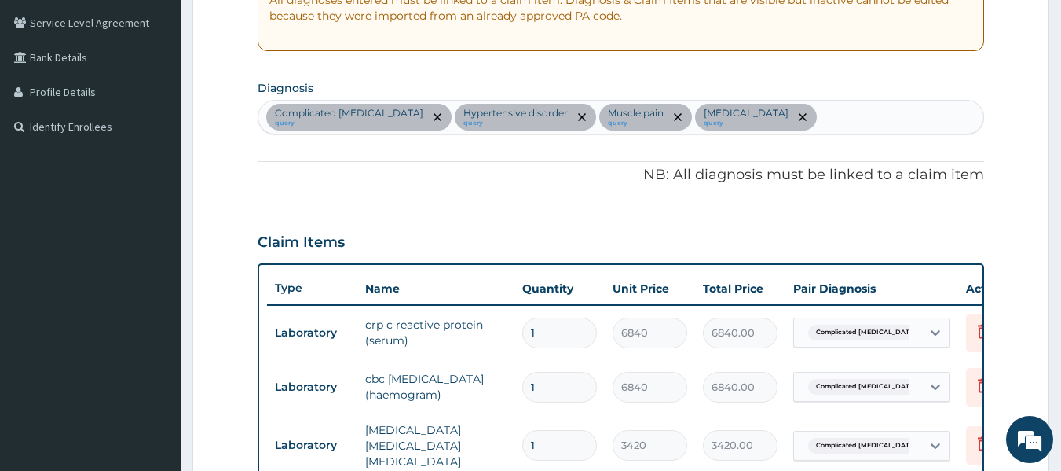
click at [862, 128] on div "Complicated malaria query Hypertensive disorder query Muscle pain query Essenti…" at bounding box center [621, 117] width 726 height 33
type input "spondylos"
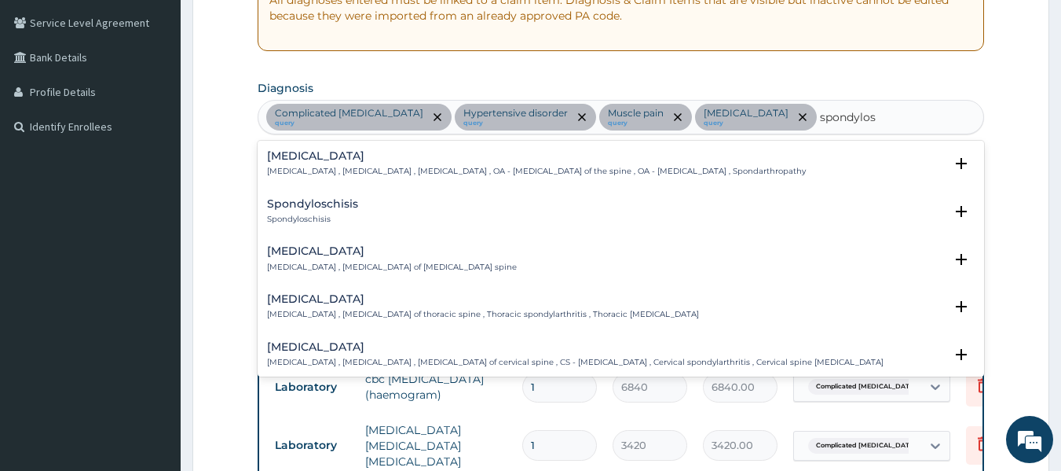
click at [359, 170] on p "Spondylosis , Spondylarthrosis , Osteoarthritis of spine , OA - Osteoarthritis …" at bounding box center [536, 171] width 539 height 11
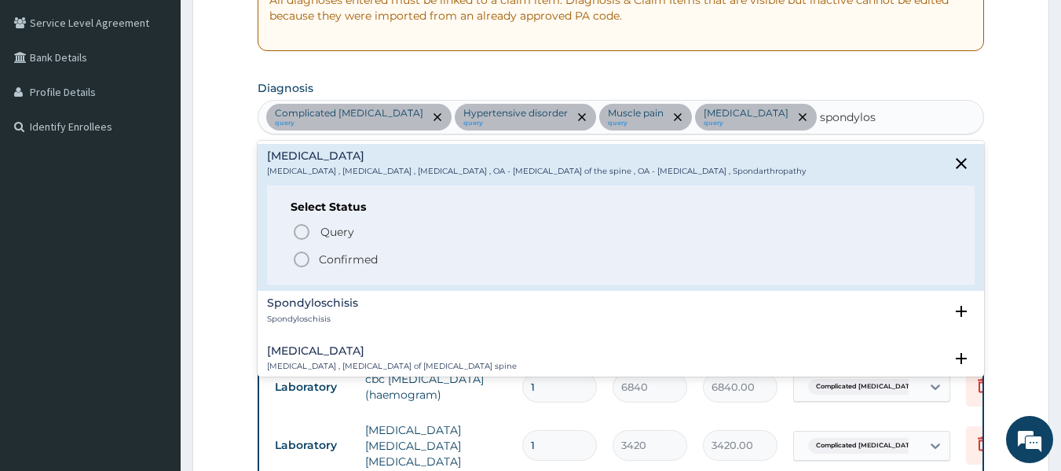
click at [302, 259] on icon "status option filled" at bounding box center [301, 259] width 19 height 19
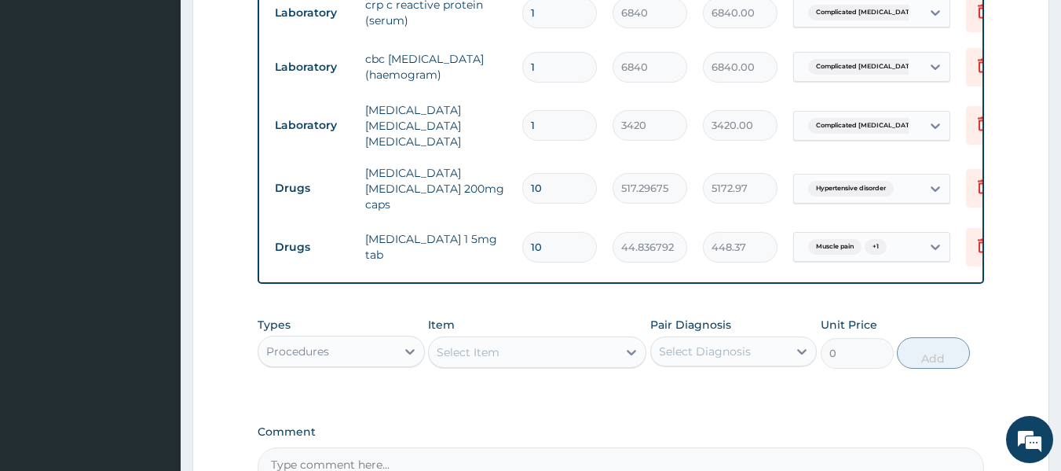
scroll to position [714, 0]
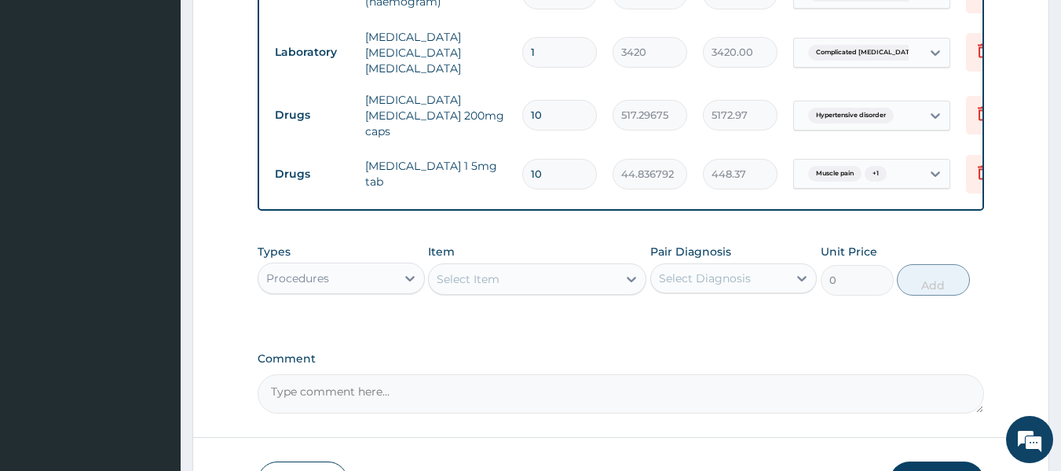
click at [881, 111] on div "Hypertensive disorder" at bounding box center [849, 115] width 94 height 20
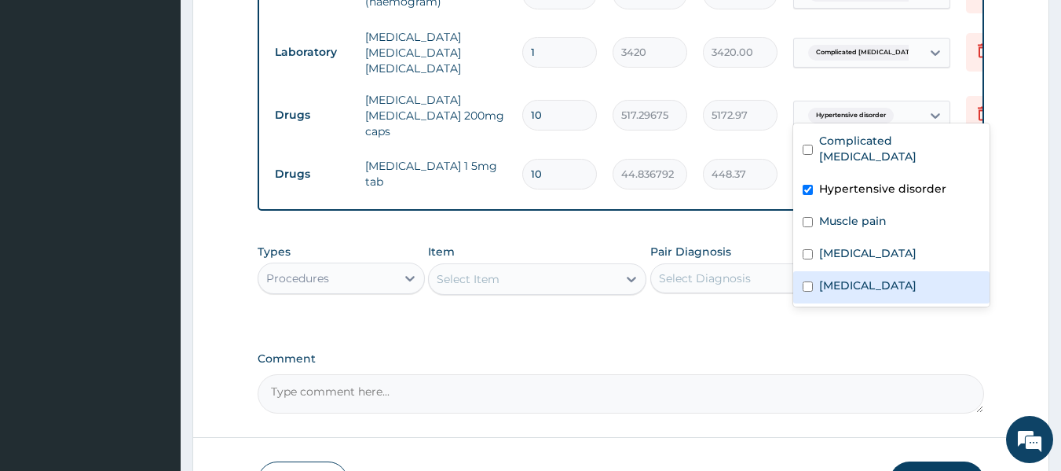
click at [809, 276] on div "Spondylosis" at bounding box center [891, 287] width 196 height 32
checkbox input "true"
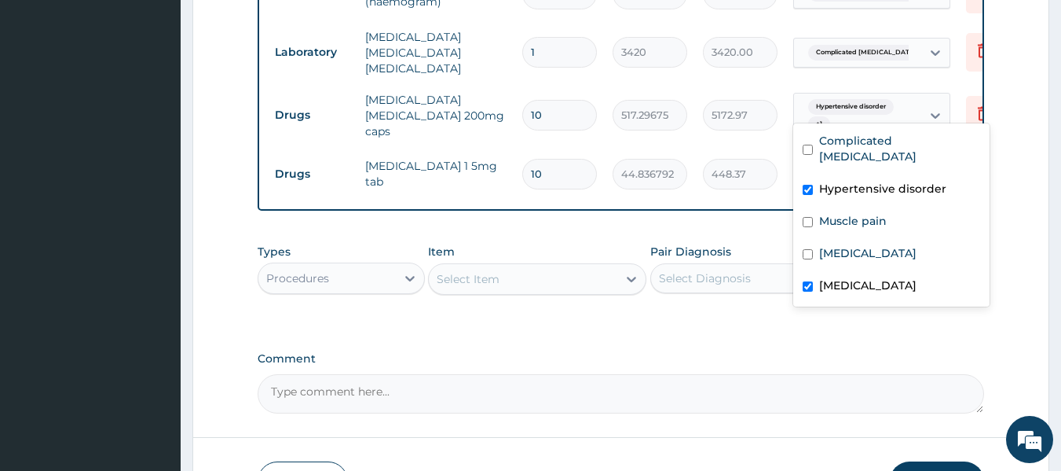
click at [463, 237] on div "Types Procedures Item Select Item Pair Diagnosis Select Diagnosis Unit Price 0 …" at bounding box center [621, 270] width 727 height 68
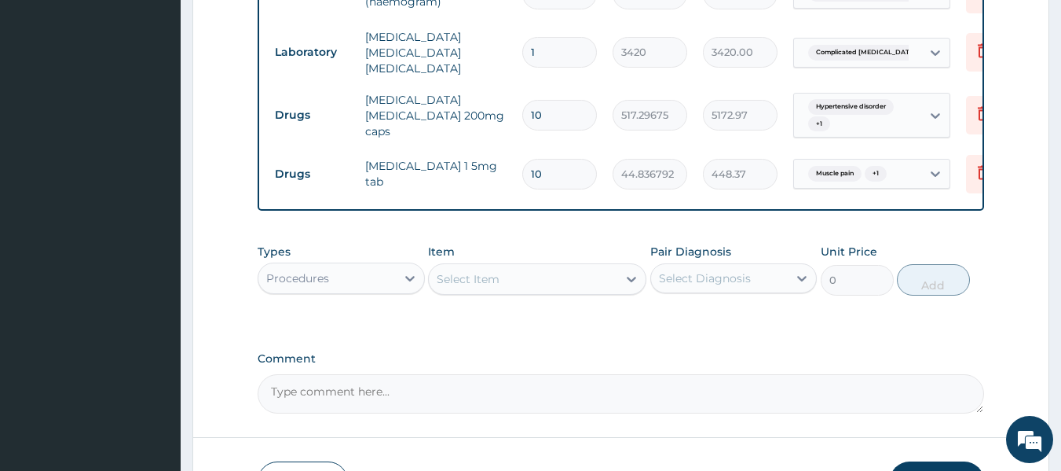
click at [862, 163] on div "Muscle pain + 1" at bounding box center [845, 173] width 87 height 20
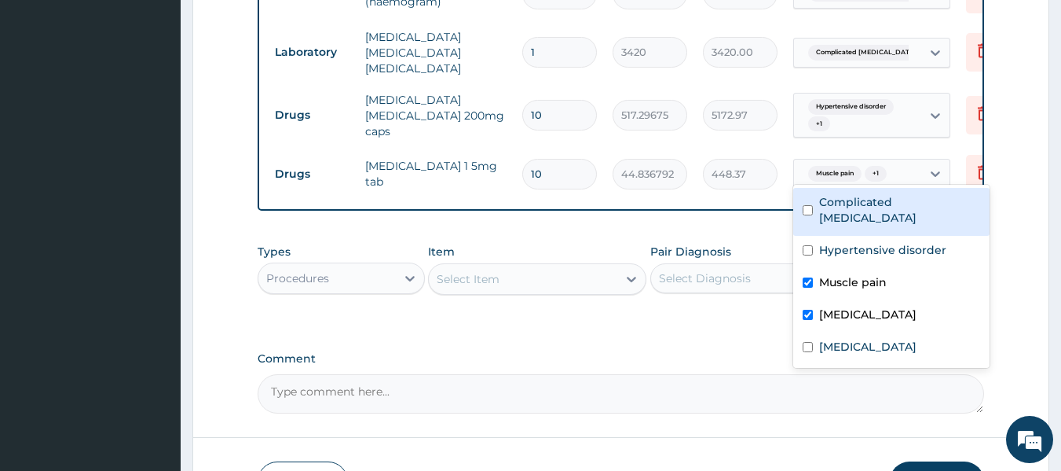
click at [669, 244] on label "Pair Diagnosis" at bounding box center [690, 252] width 81 height 16
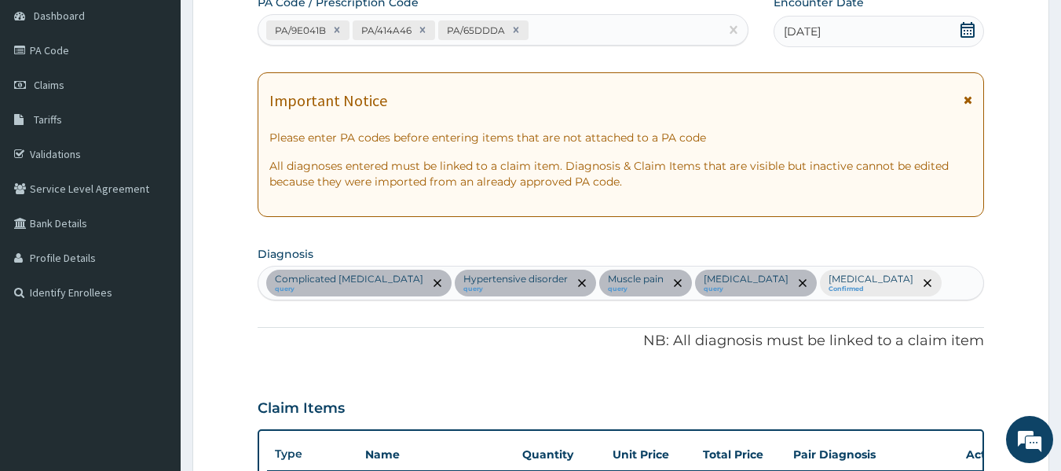
scroll to position [243, 0]
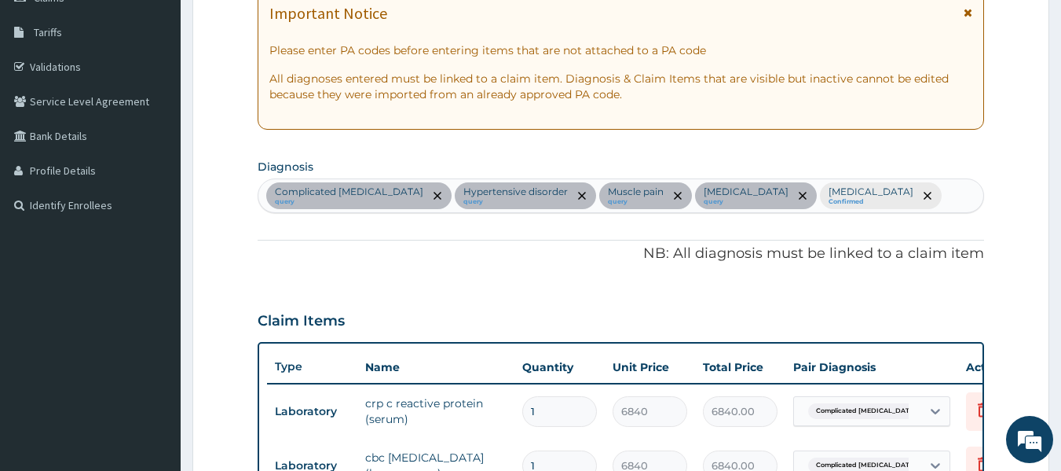
click at [927, 194] on div "Complicated malaria query Hypertensive disorder query Muscle pain query Essenti…" at bounding box center [621, 195] width 726 height 33
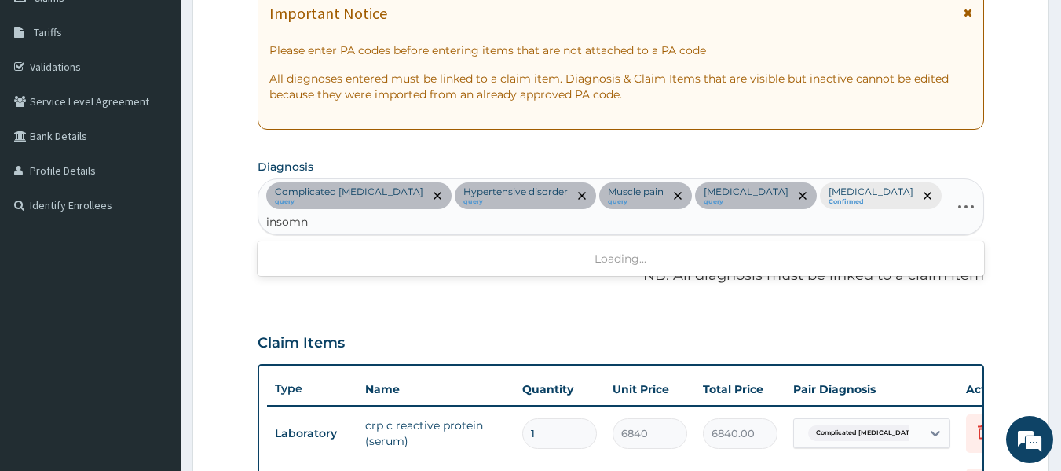
type input "insomni"
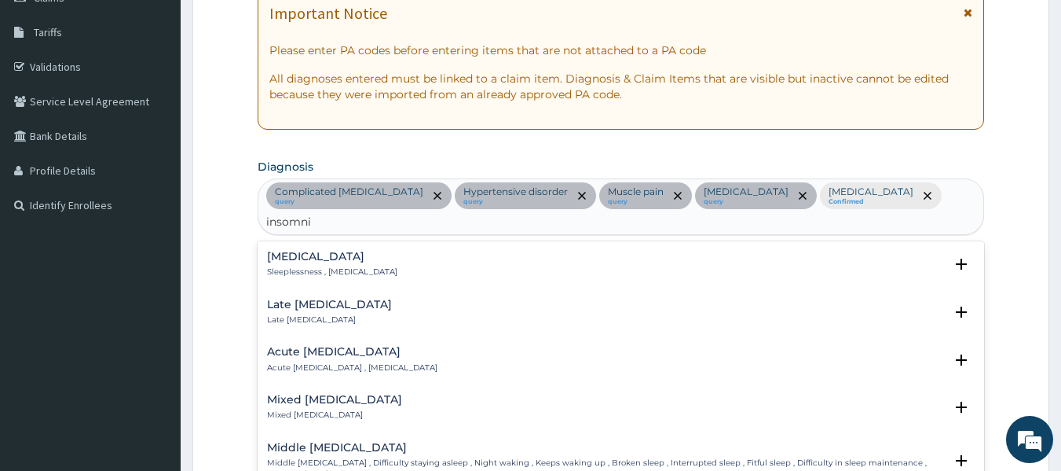
click at [381, 251] on div "Insomnia Sleeplessness , Insomnia" at bounding box center [621, 264] width 709 height 27
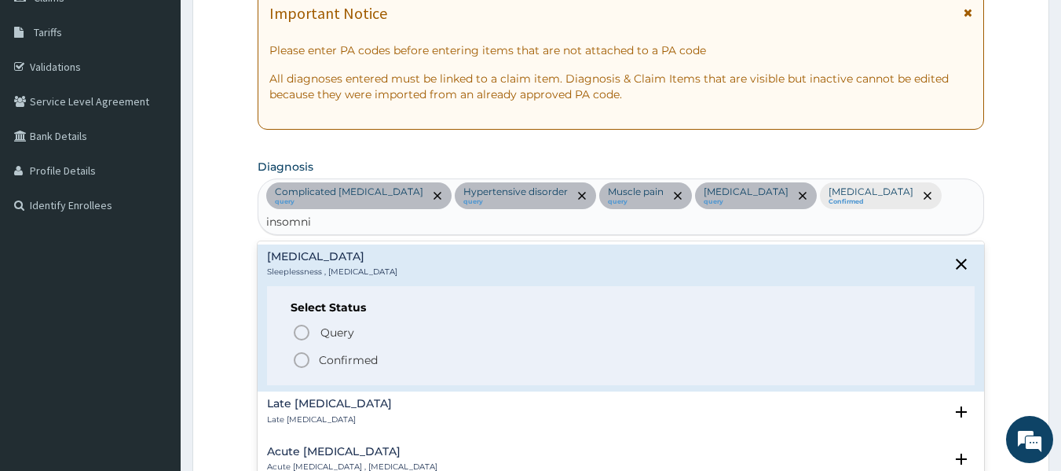
click at [299, 350] on icon "status option filled" at bounding box center [301, 359] width 19 height 19
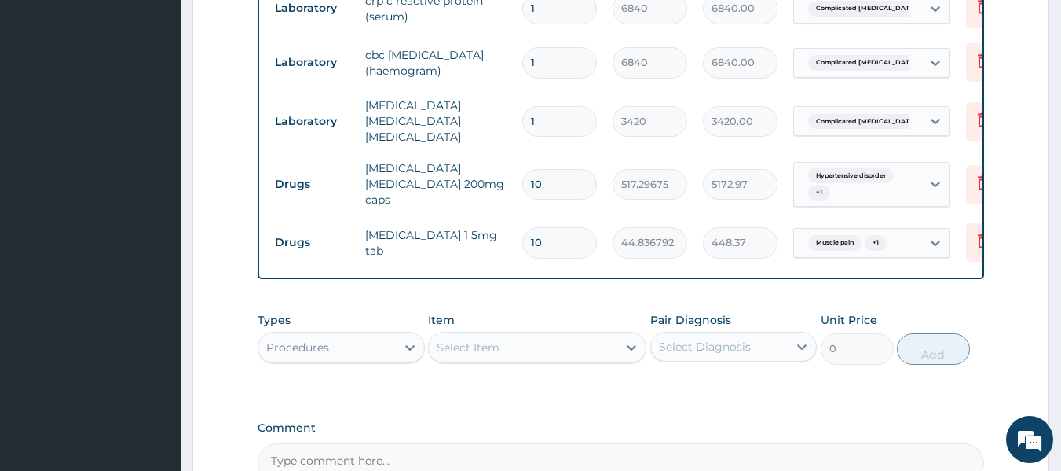
scroll to position [665, 0]
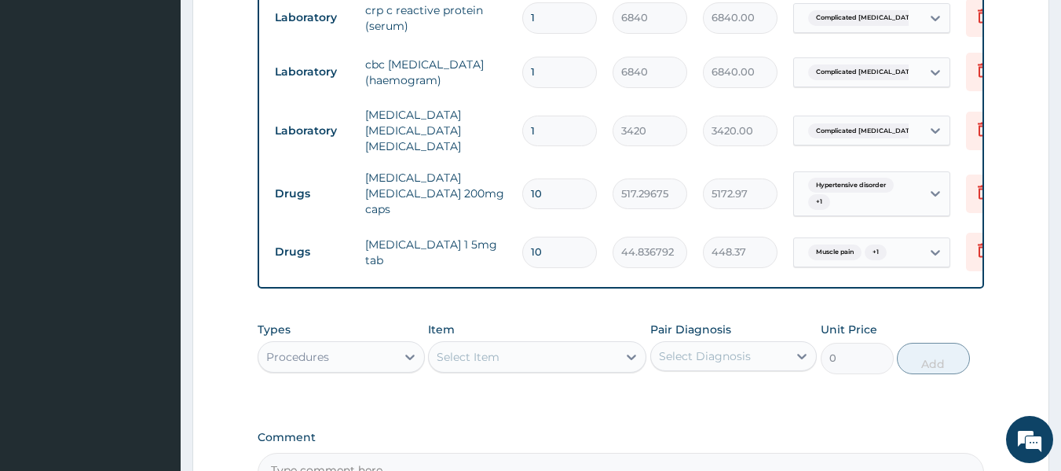
click at [858, 244] on span "Muscle pain" at bounding box center [834, 252] width 53 height 16
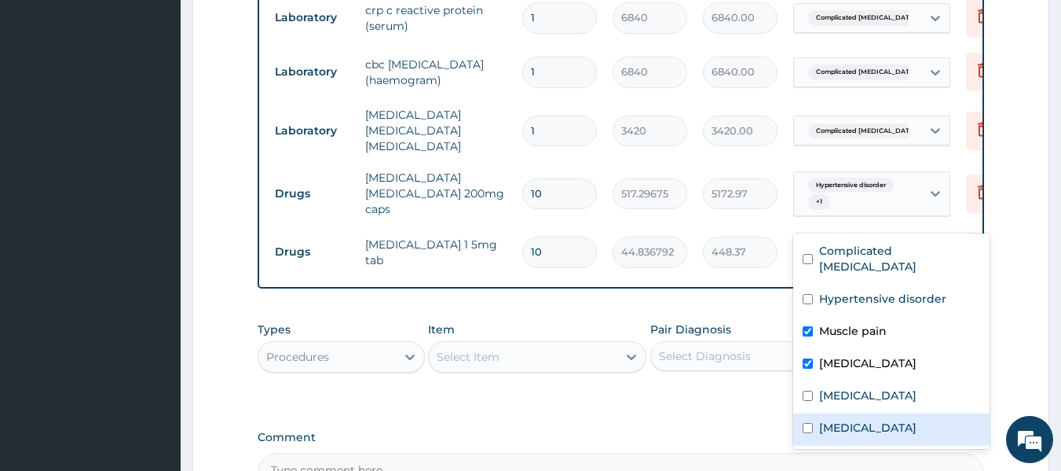
click at [829, 419] on label "Insomnia" at bounding box center [867, 427] width 97 height 16
checkbox input "true"
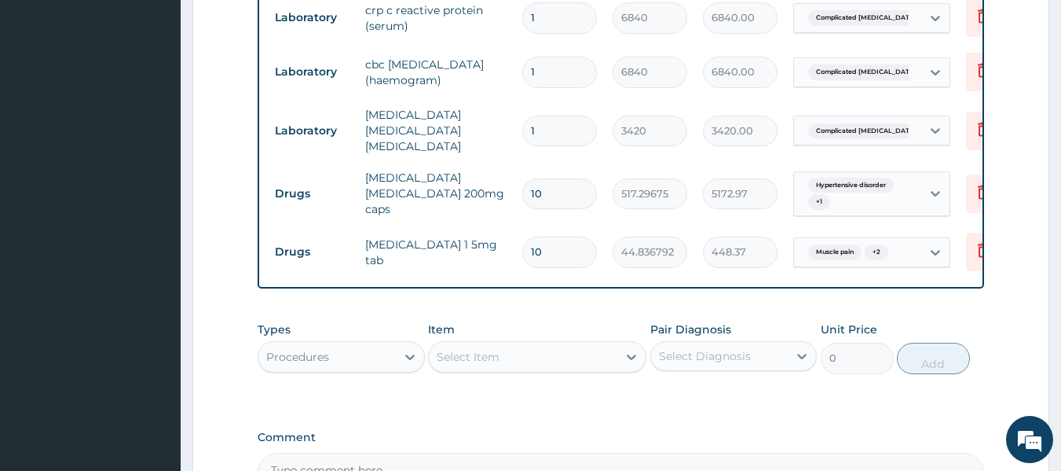
drag, startPoint x: 558, startPoint y: 211, endPoint x: 529, endPoint y: 205, distance: 30.4
click at [529, 236] on input "10" at bounding box center [559, 251] width 75 height 31
type input "5"
type input "224.18"
type input "5"
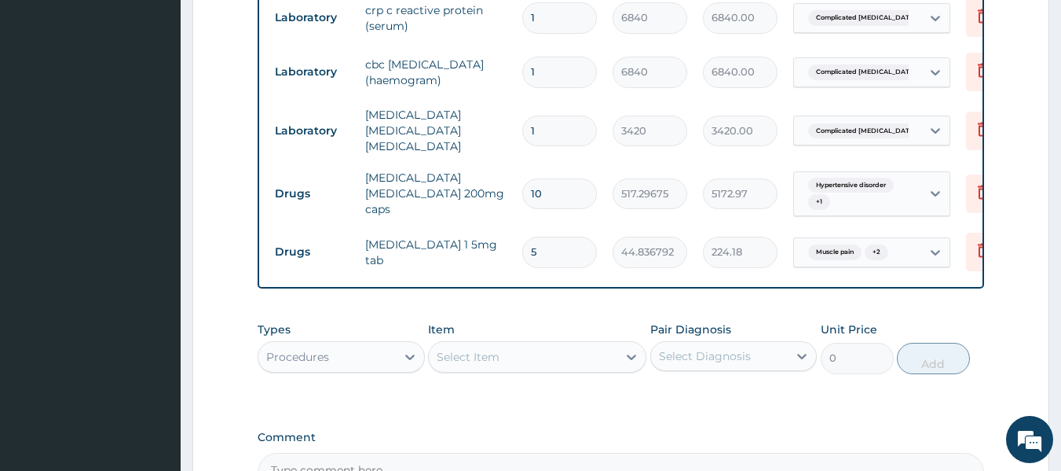
click at [503, 430] on label "Comment" at bounding box center [621, 436] width 727 height 13
click at [503, 452] on textarea "Comment" at bounding box center [621, 471] width 727 height 39
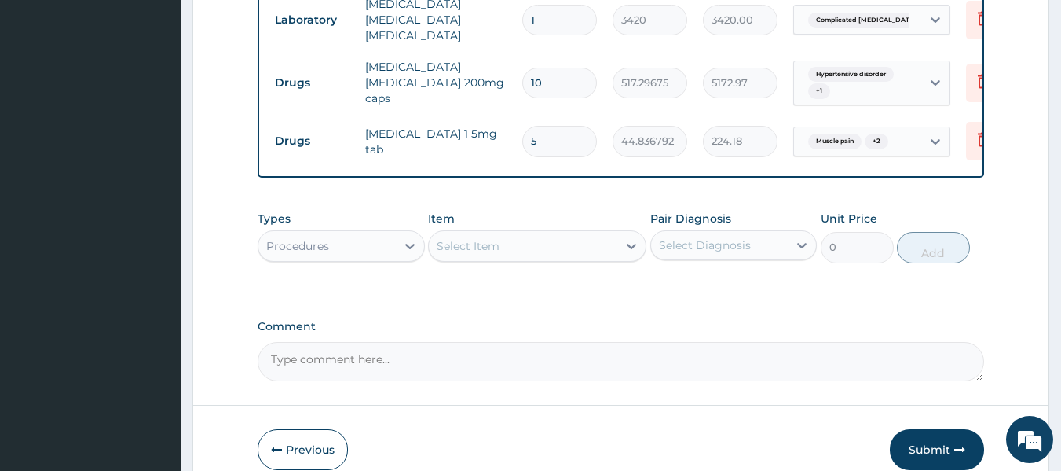
scroll to position [822, 0]
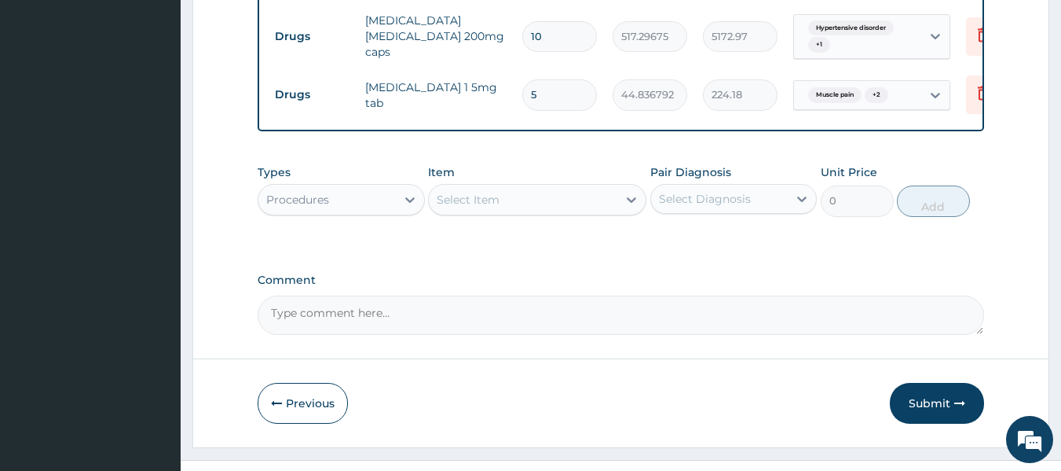
click at [528, 187] on div "Select Item" at bounding box center [523, 199] width 189 height 25
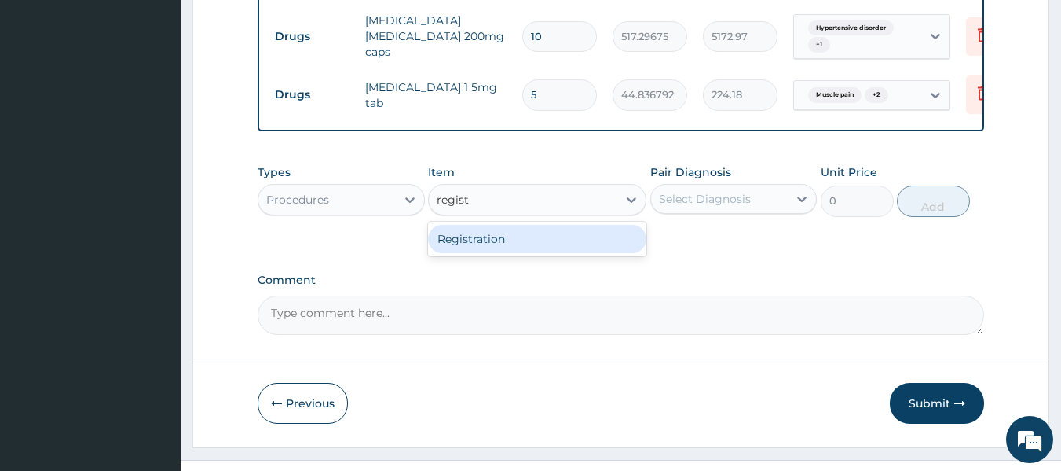
type input "registr"
click at [495, 225] on div "Registration" at bounding box center [537, 239] width 218 height 28
type input "3000"
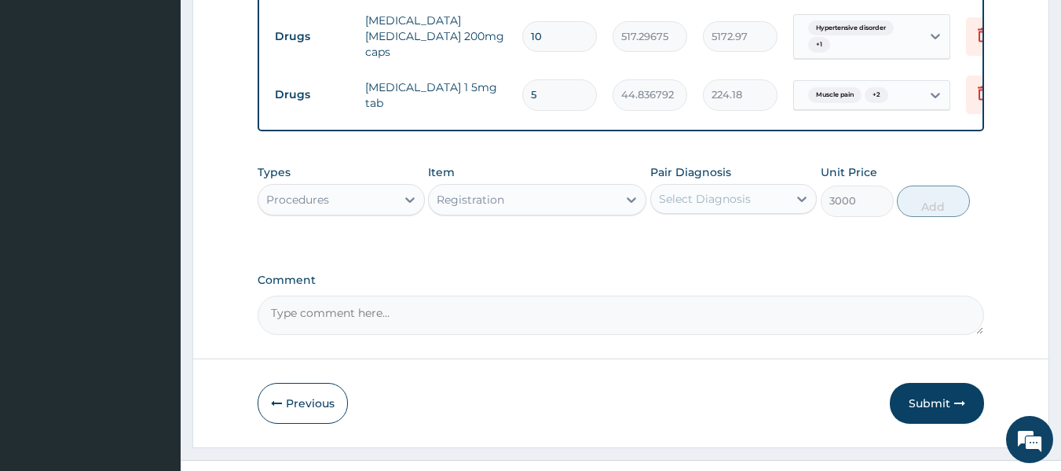
click at [768, 186] on div "Select Diagnosis" at bounding box center [719, 198] width 137 height 25
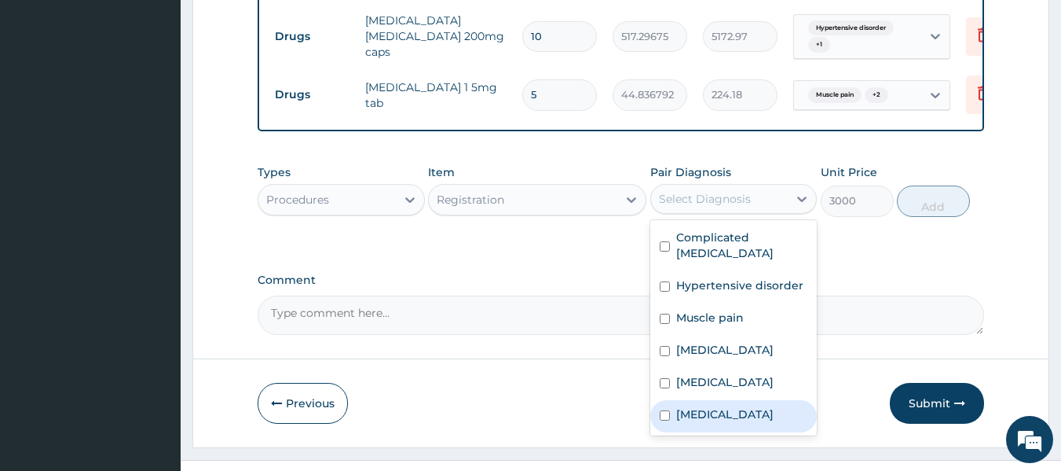
click at [688, 406] on label "Insomnia" at bounding box center [724, 414] width 97 height 16
checkbox input "true"
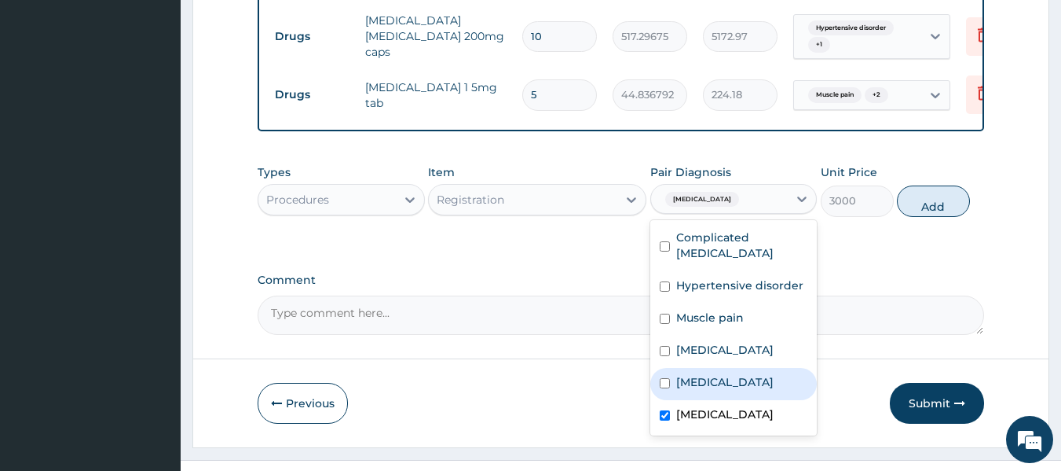
click at [705, 374] on label "Spondylosis" at bounding box center [724, 382] width 97 height 16
checkbox input "true"
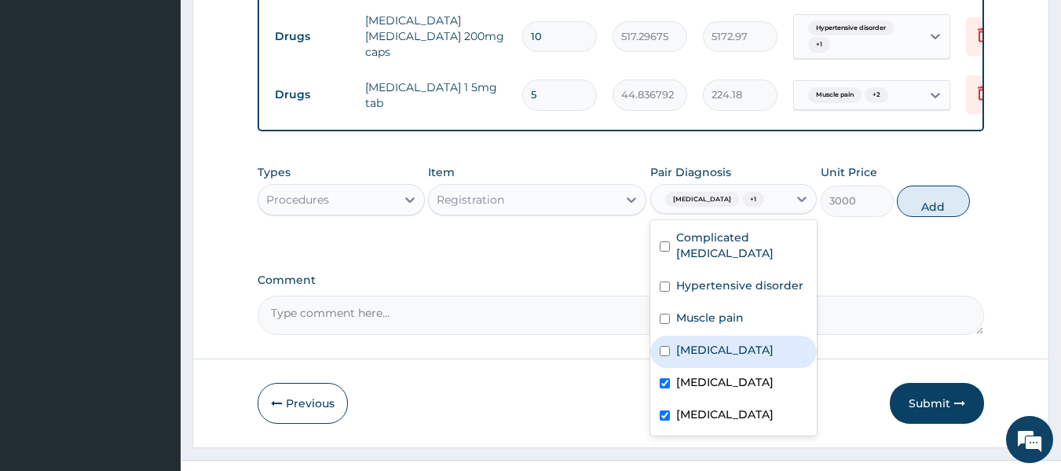
click at [727, 335] on div "Essential hypertension" at bounding box center [733, 351] width 167 height 32
checkbox input "true"
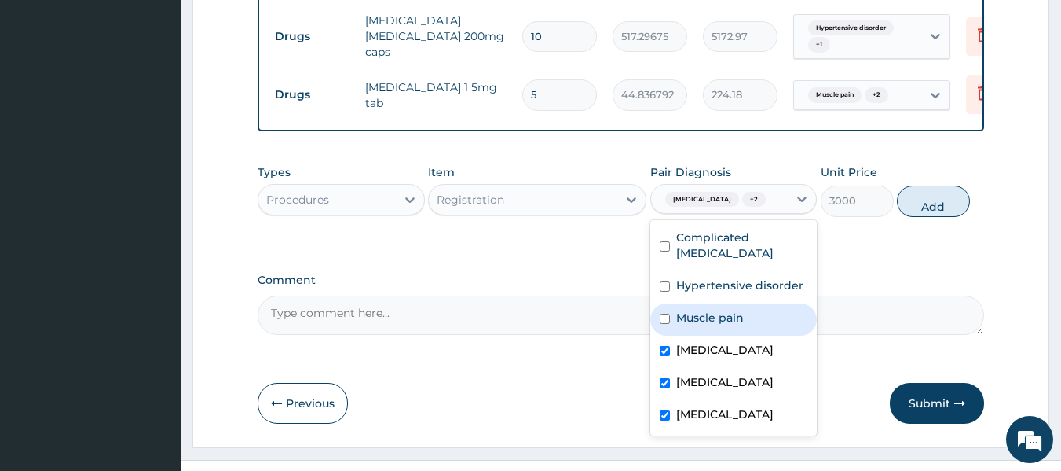
click at [742, 303] on div "Muscle pain" at bounding box center [733, 319] width 167 height 32
checkbox input "true"
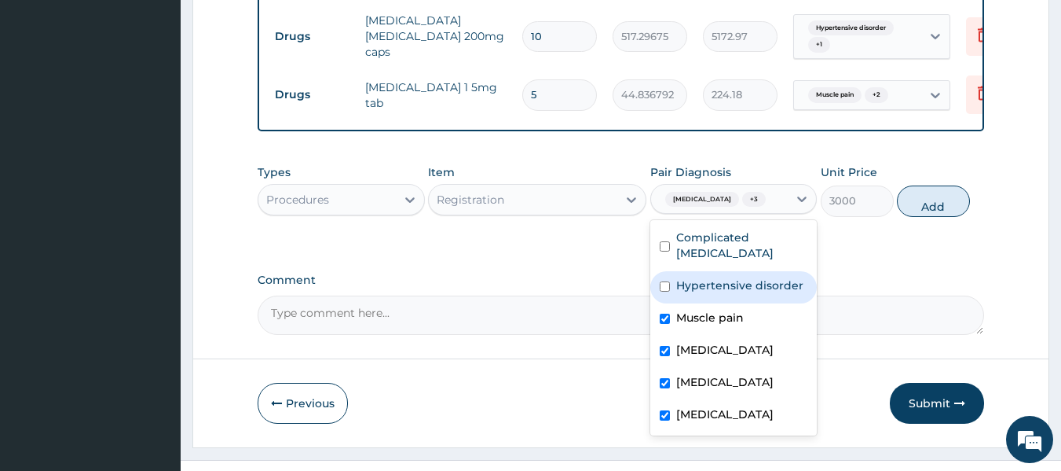
click at [760, 277] on label "Hypertensive disorder" at bounding box center [739, 285] width 127 height 16
checkbox input "true"
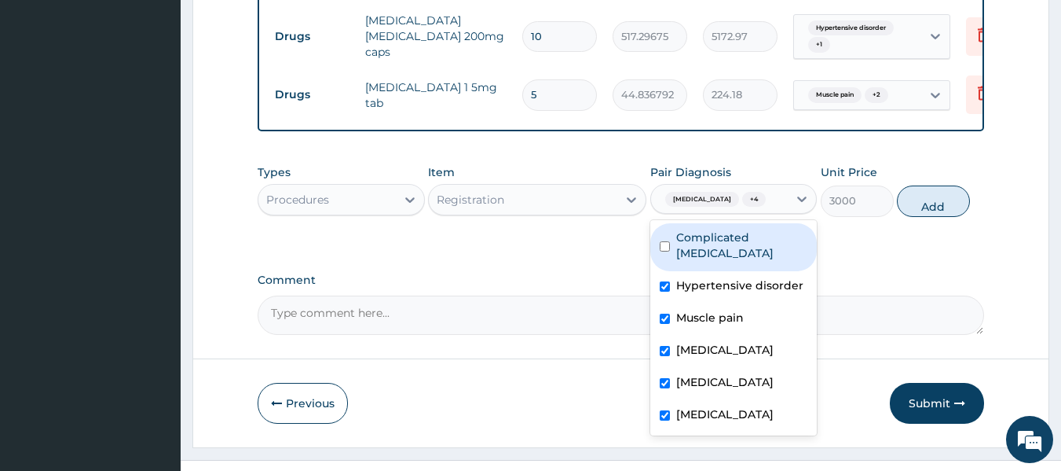
click at [766, 229] on label "Complicated malaria" at bounding box center [742, 244] width 132 height 31
checkbox input "true"
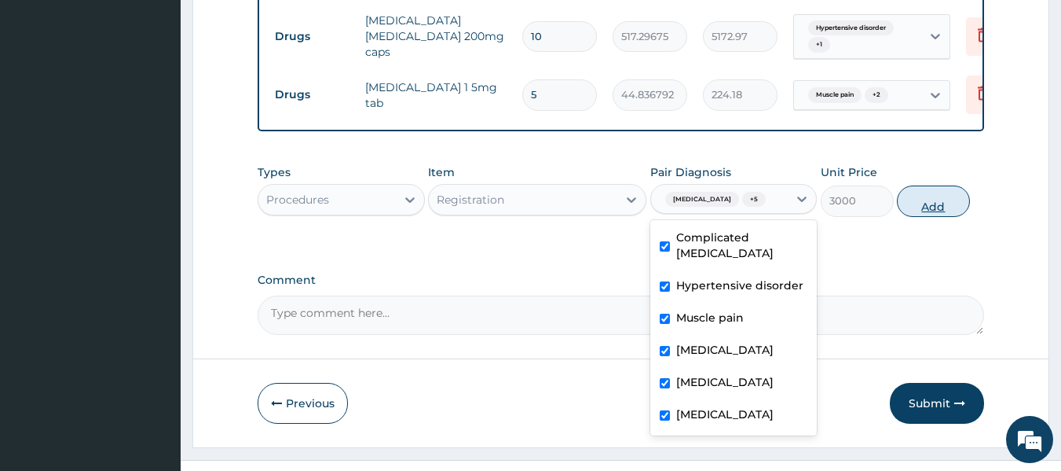
click at [929, 185] on button "Add" at bounding box center [933, 200] width 73 height 31
type input "0"
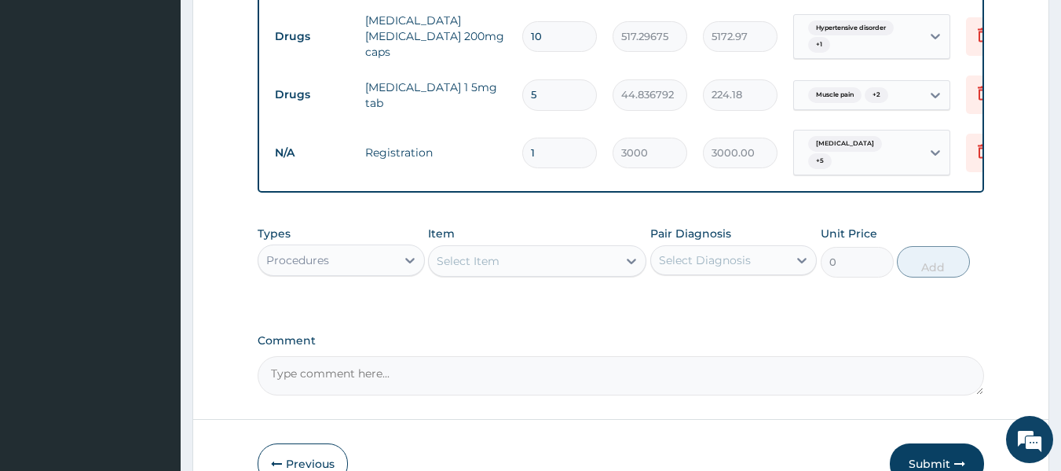
click at [335, 247] on div "Types Procedures Item Select Item Pair Diagnosis Select Diagnosis Unit Price 0 …" at bounding box center [621, 252] width 727 height 68
click at [498, 245] on div "Select Item" at bounding box center [537, 260] width 218 height 31
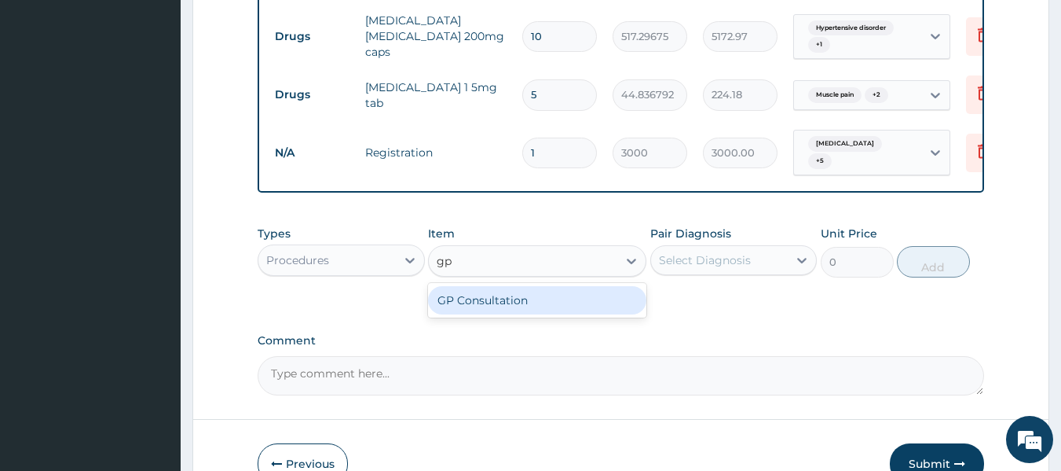
type input "gp"
click at [467, 286] on div "GP Consultation" at bounding box center [537, 300] width 218 height 28
type input "10000"
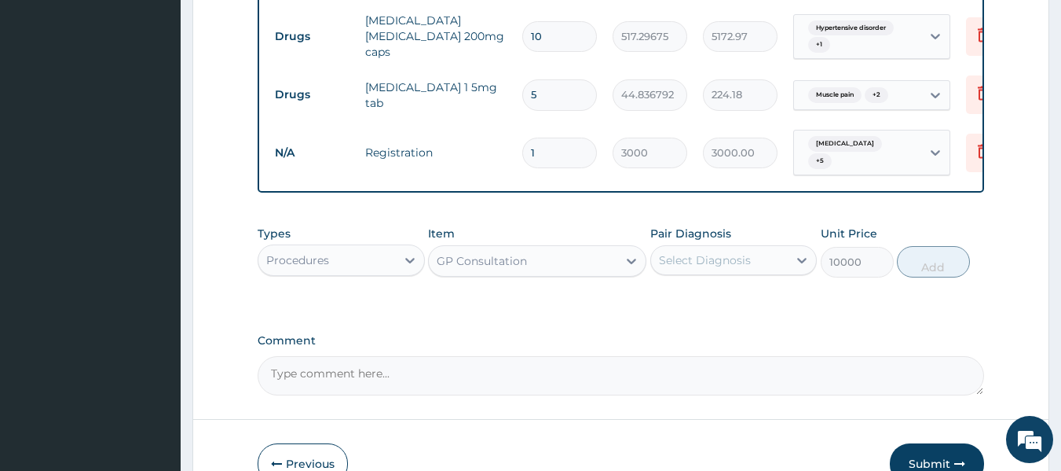
click at [703, 245] on div "Select Diagnosis" at bounding box center [733, 260] width 167 height 30
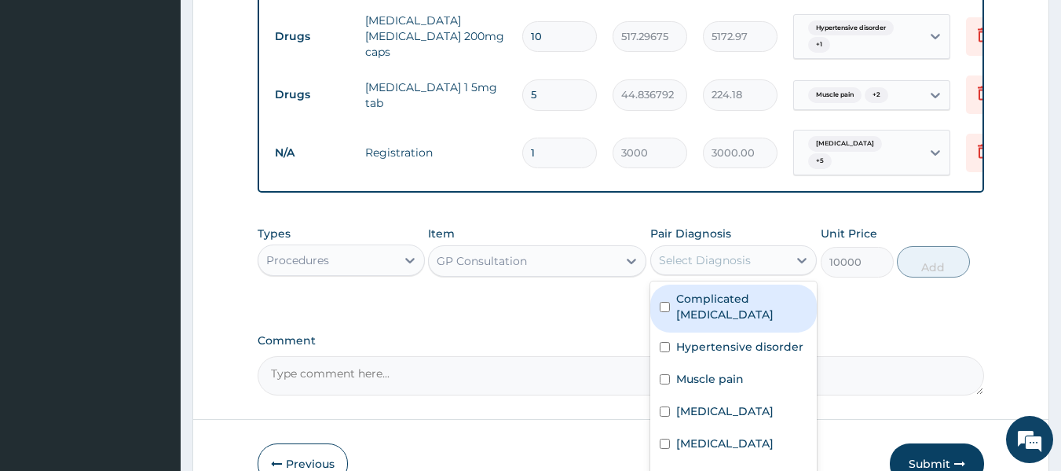
click at [718, 291] on label "Complicated malaria" at bounding box center [742, 306] width 132 height 31
checkbox input "true"
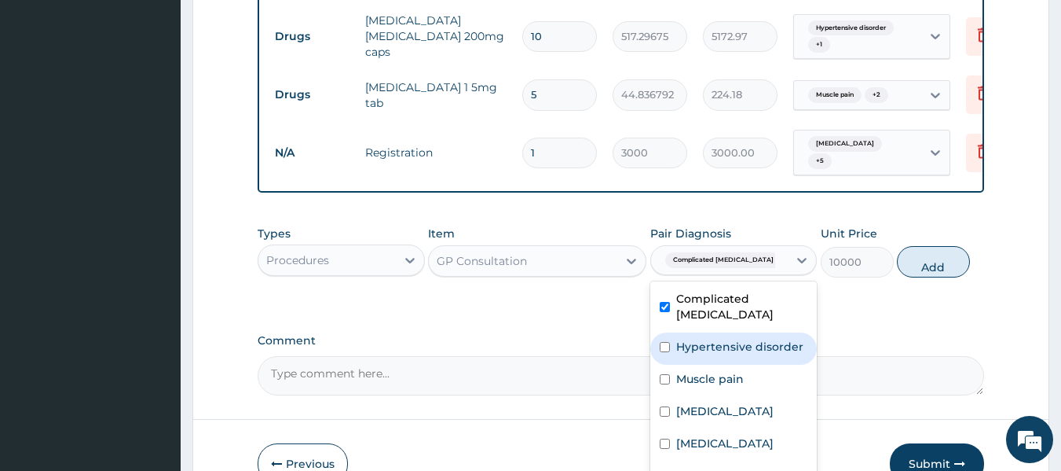
click at [724, 339] on label "Hypertensive disorder" at bounding box center [739, 347] width 127 height 16
checkbox input "true"
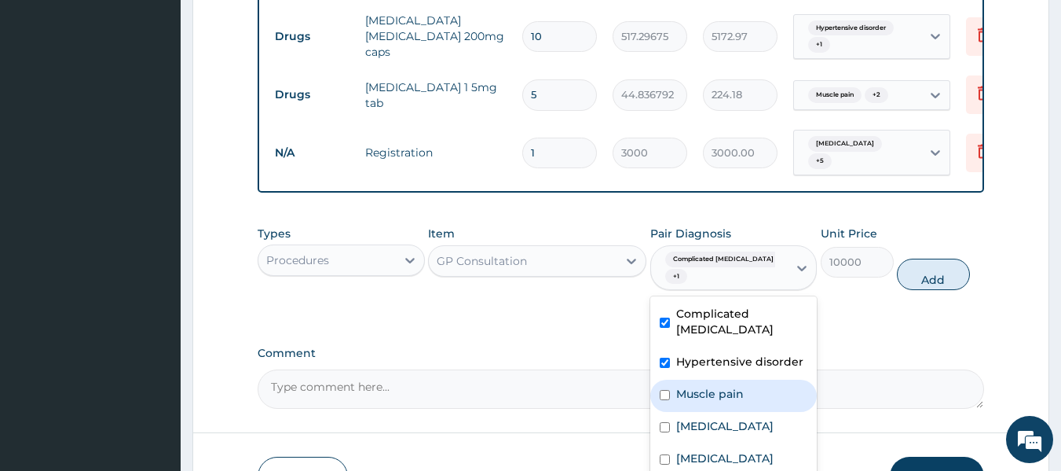
drag, startPoint x: 722, startPoint y: 335, endPoint x: 713, endPoint y: 369, distance: 34.9
click at [723, 386] on label "Muscle pain" at bounding box center [710, 394] width 68 height 16
checkbox input "true"
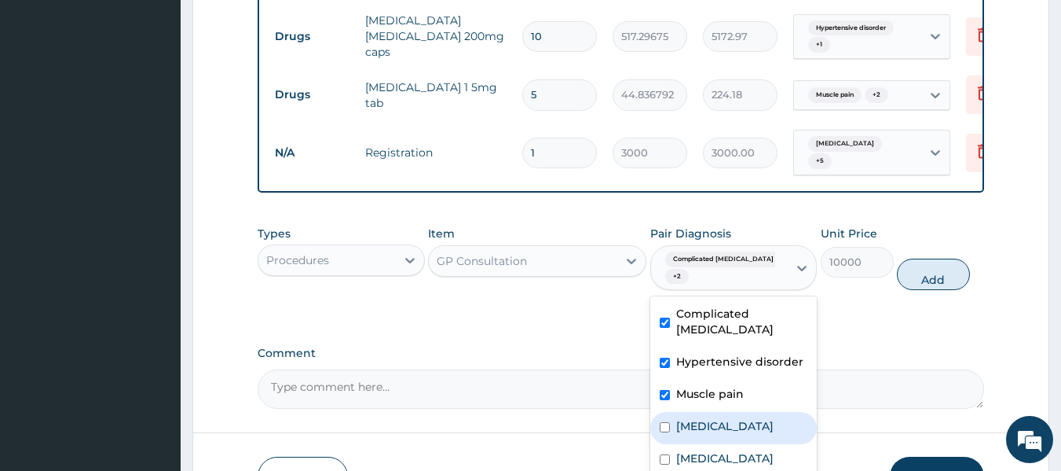
click at [709, 418] on label "Essential hypertension" at bounding box center [724, 426] width 97 height 16
checkbox input "true"
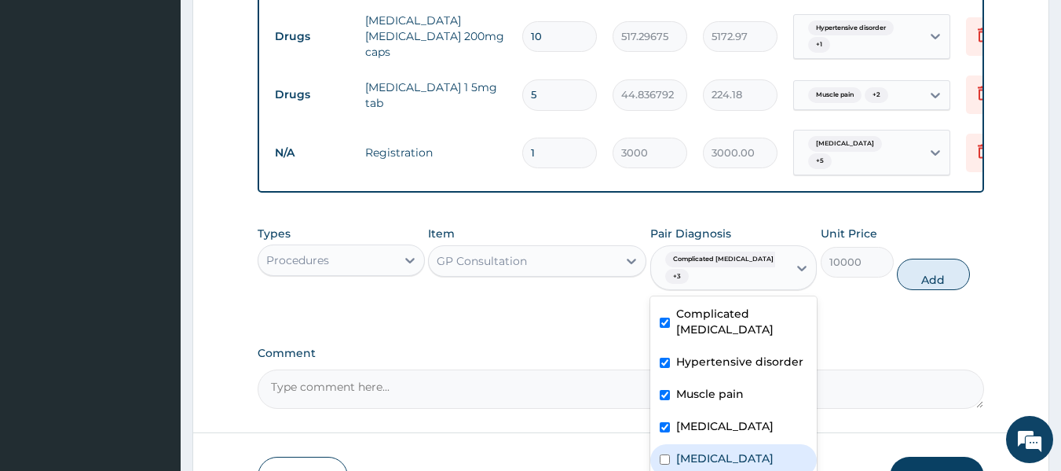
click at [701, 444] on div "Spondylosis" at bounding box center [733, 460] width 167 height 32
checkbox input "true"
click at [953, 258] on button "Add" at bounding box center [933, 273] width 73 height 31
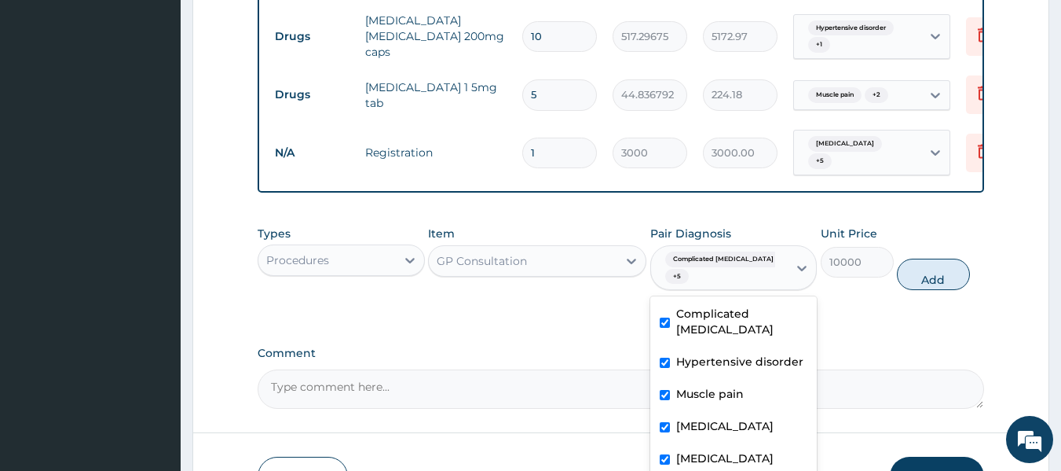
type input "0"
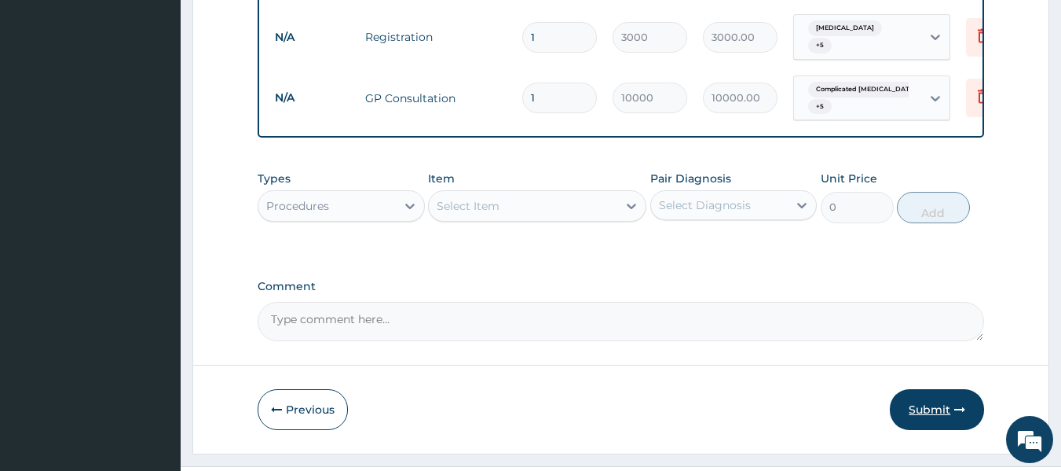
click at [925, 389] on button "Submit" at bounding box center [937, 409] width 94 height 41
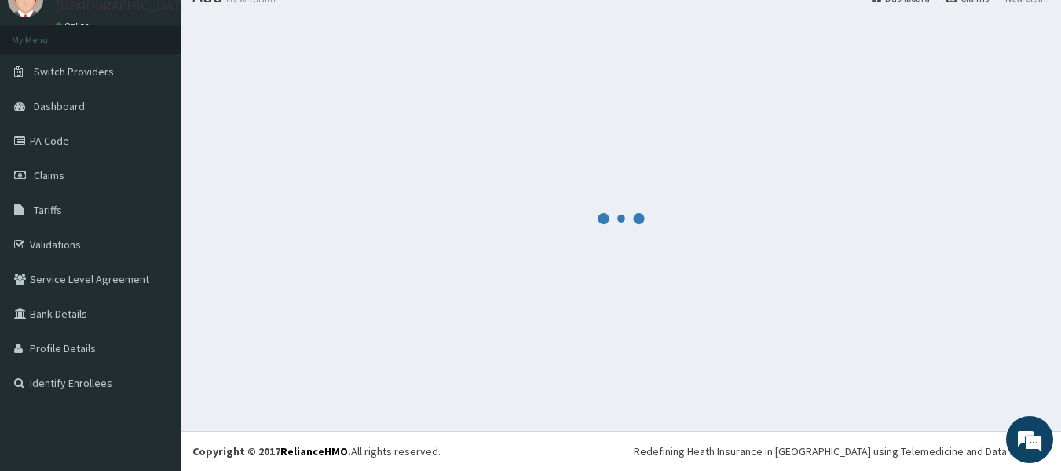
scroll to position [65, 0]
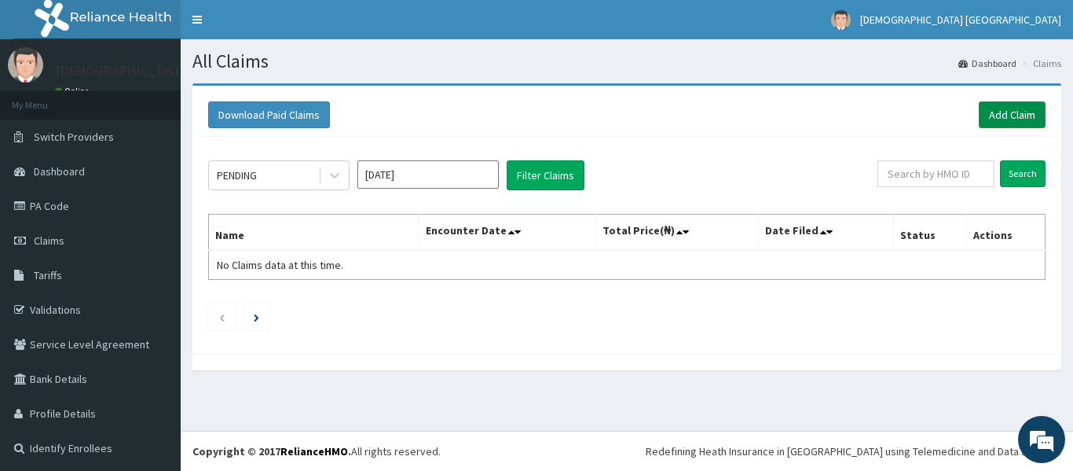
click at [1001, 122] on link "Add Claim" at bounding box center [1012, 114] width 67 height 27
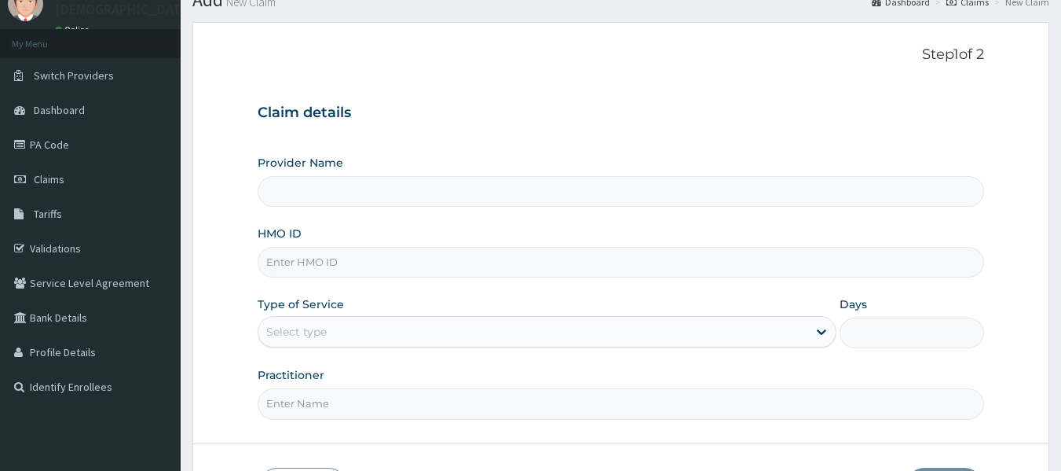
scroll to position [157, 0]
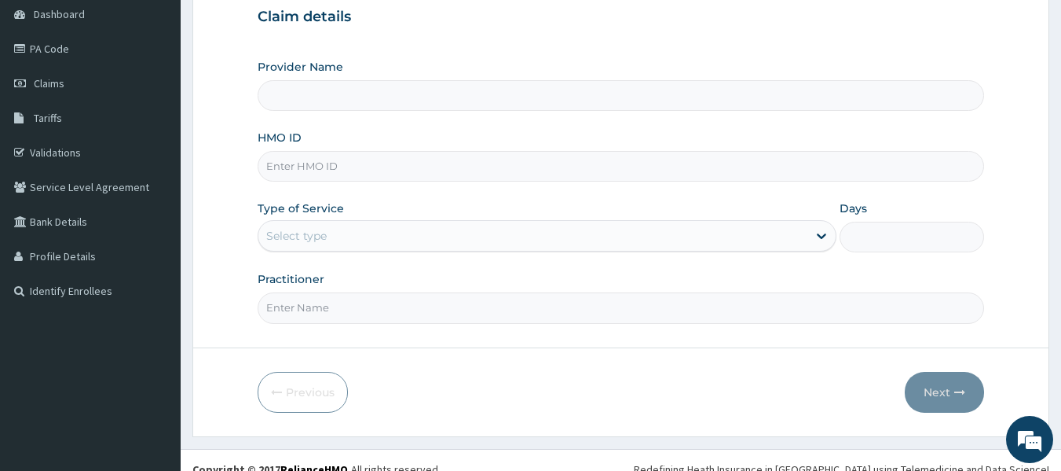
paste input "GTB/10199/A"
type input "GTB/10199/A"
type input "[DEMOGRAPHIC_DATA] Lifecare"
type input "GTB/10199/A"
click at [397, 218] on div "Type of Service Select type" at bounding box center [547, 226] width 579 height 52
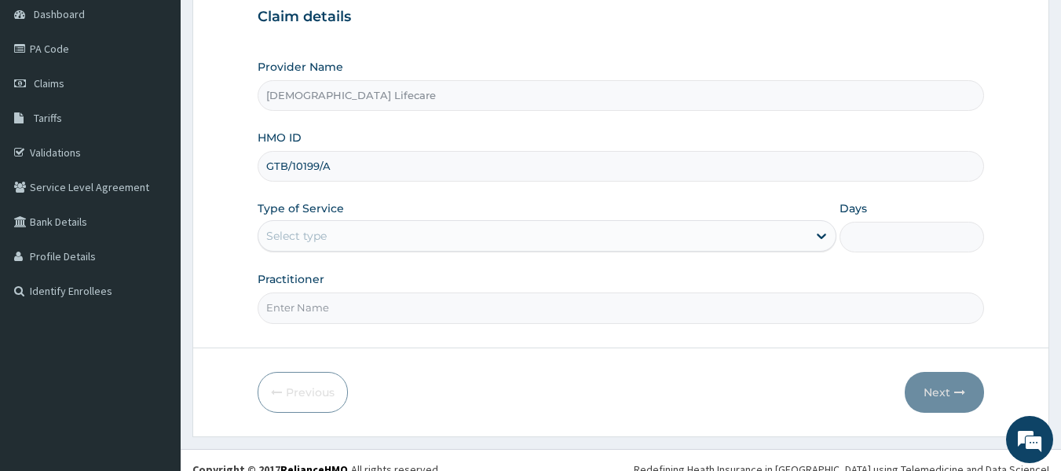
click at [383, 244] on div "Select type" at bounding box center [532, 235] width 549 height 25
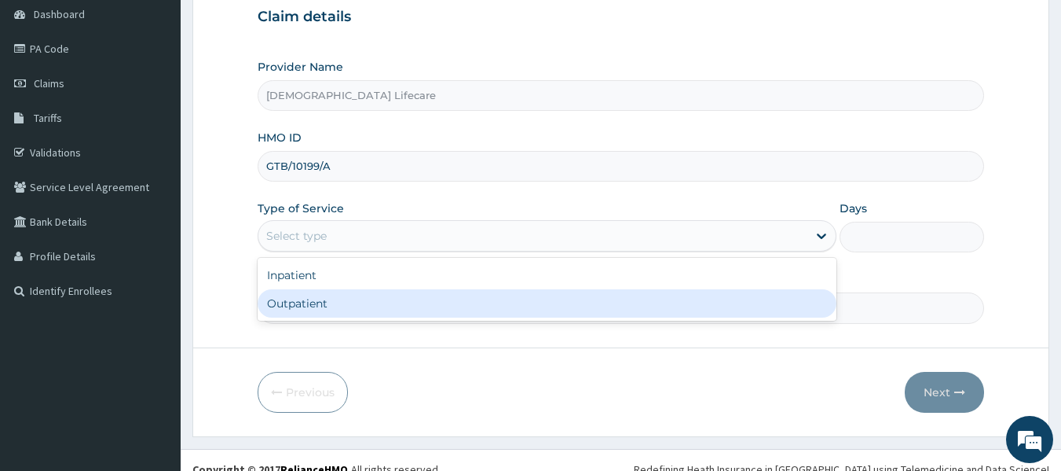
click at [366, 306] on div "Outpatient" at bounding box center [547, 303] width 579 height 28
type input "1"
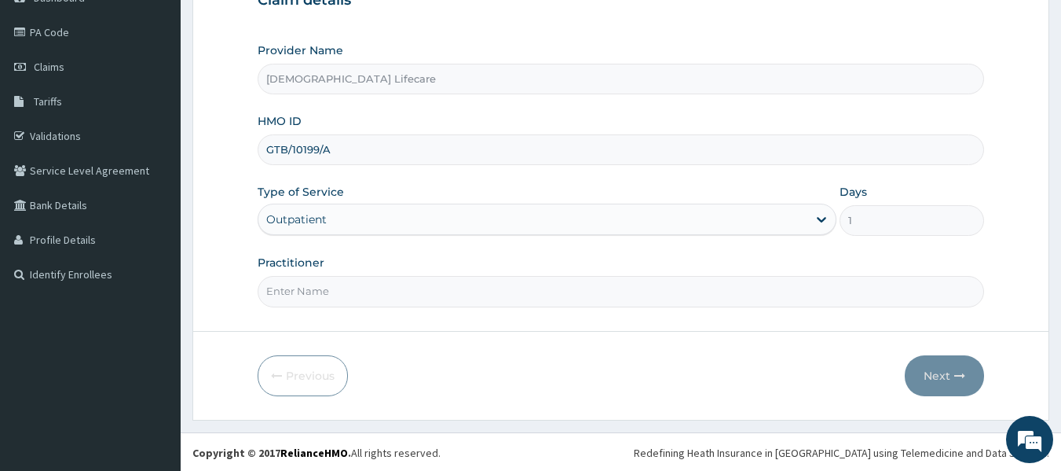
scroll to position [175, 0]
drag, startPoint x: 367, startPoint y: 276, endPoint x: 361, endPoint y: 291, distance: 16.6
click at [368, 276] on input "Practitioner" at bounding box center [621, 289] width 727 height 31
type input "[PERSON_NAME] [PERSON_NAME]"
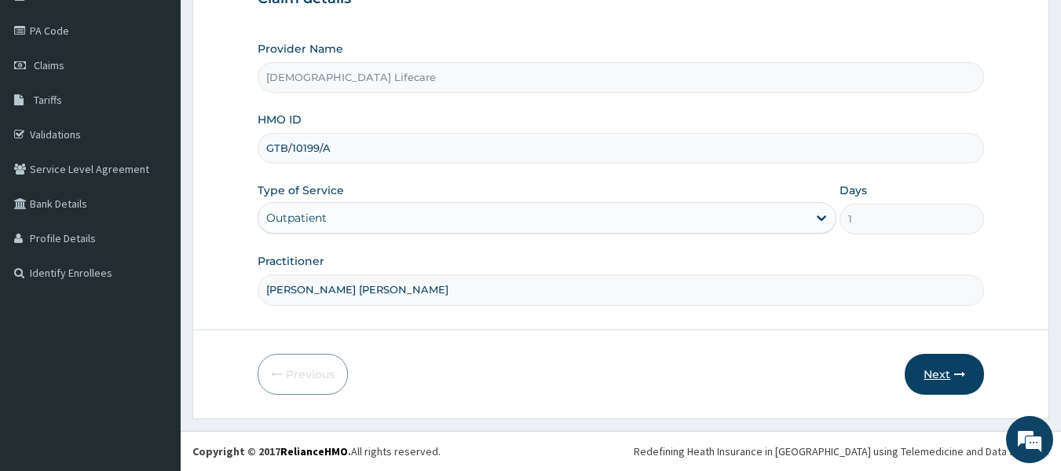
click at [936, 379] on button "Next" at bounding box center [944, 373] width 79 height 41
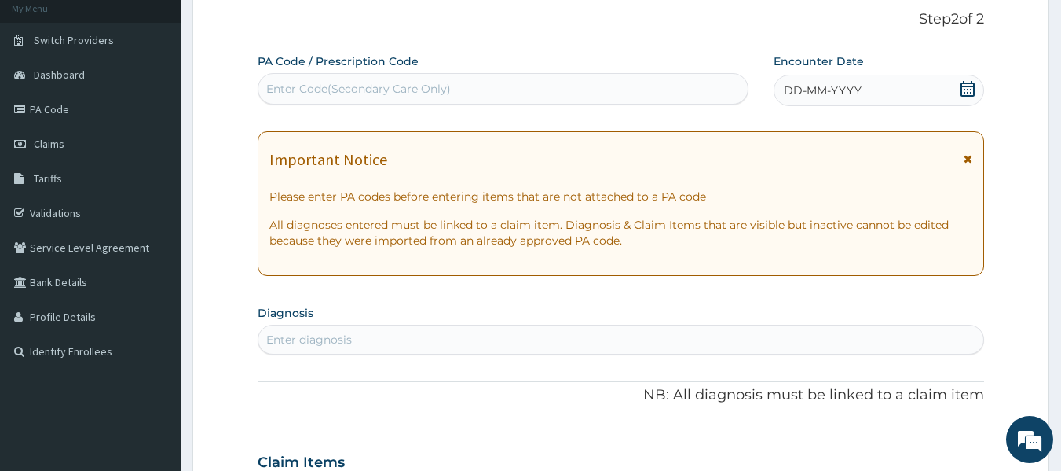
scroll to position [0, 0]
click at [418, 101] on div "Enter Code(Secondary Care Only)" at bounding box center [503, 88] width 490 height 25
paste input "PA/8B4280"
type input "PA/8B4280"
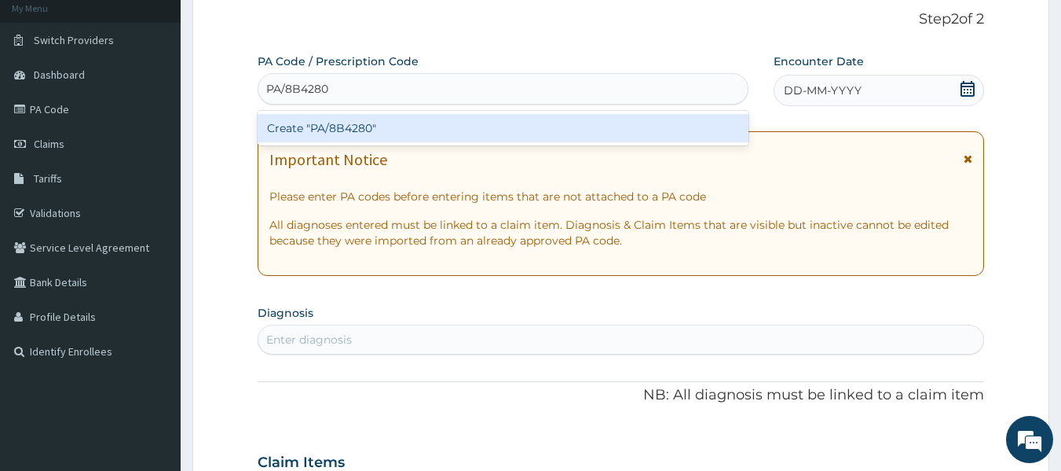
click at [442, 125] on div "Create "PA/8B4280"" at bounding box center [504, 128] width 492 height 28
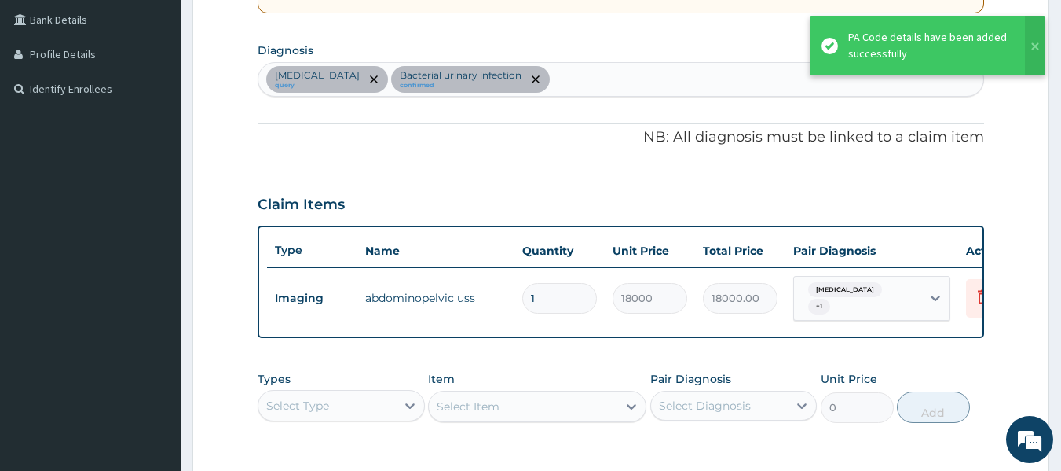
scroll to position [340, 0]
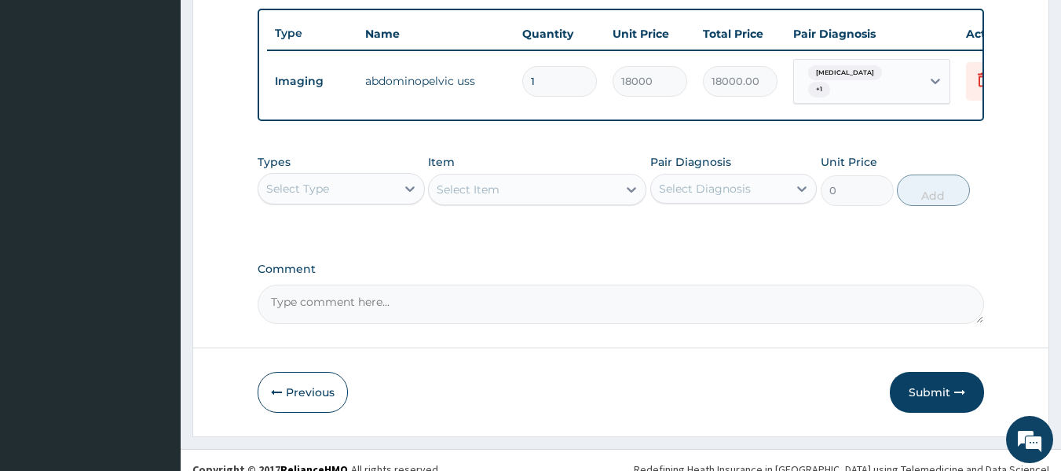
click at [324, 179] on div "Select Type" at bounding box center [341, 188] width 167 height 31
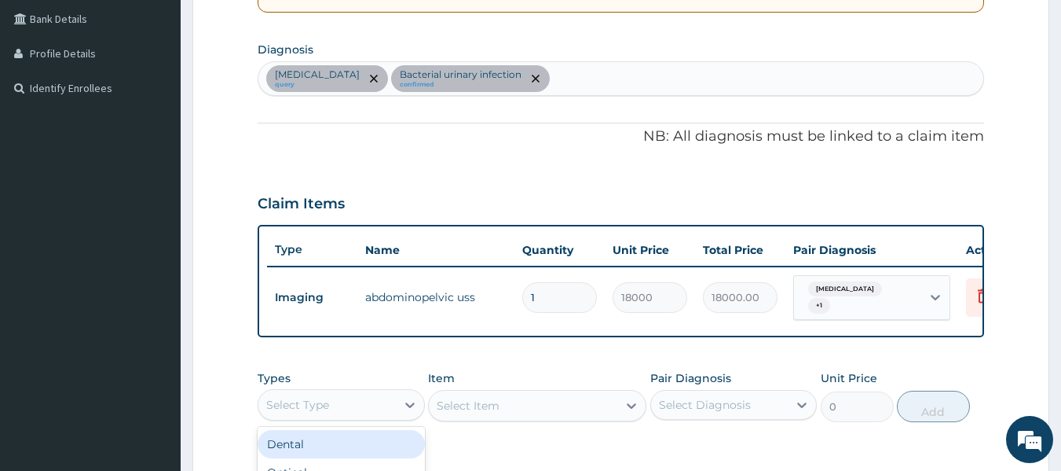
scroll to position [262, 0]
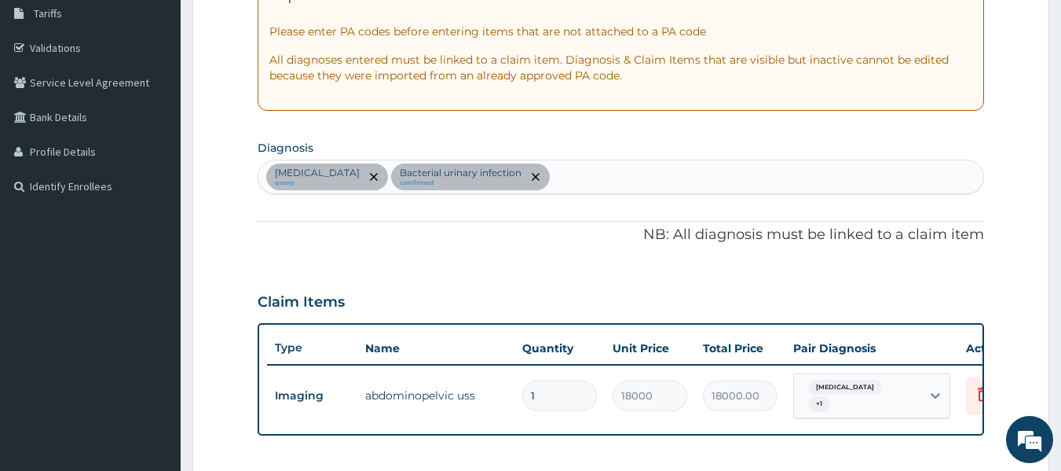
click at [566, 185] on div "[MEDICAL_DATA] query Bacterial urinary infection confirmed" at bounding box center [621, 176] width 726 height 33
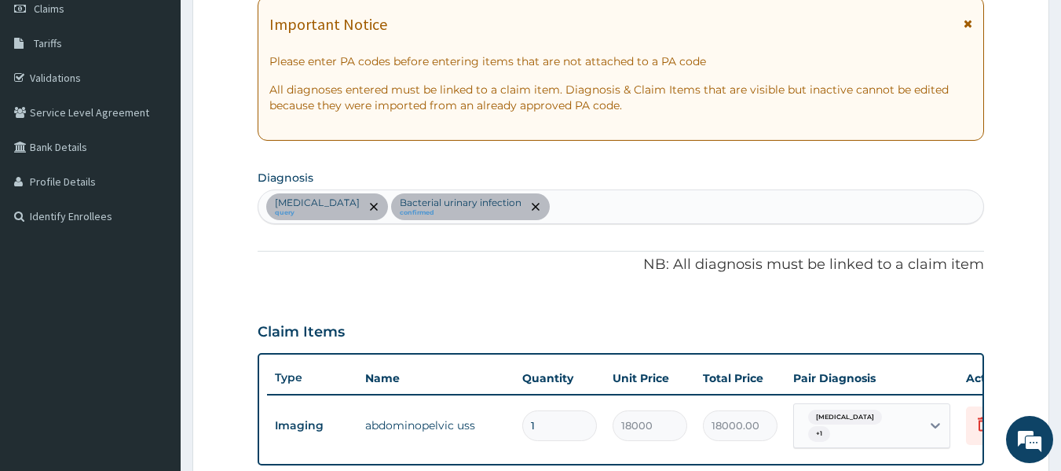
scroll to position [183, 0]
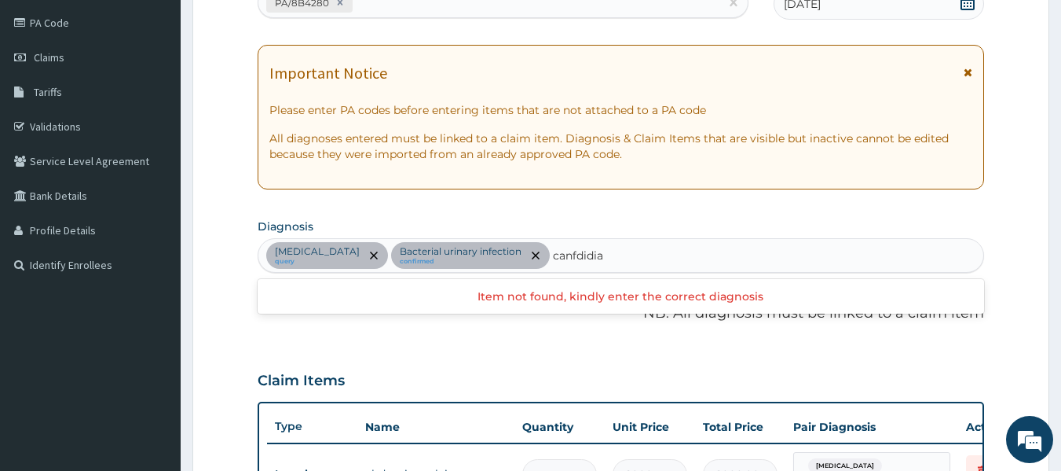
click at [555, 256] on input "canfdidia" at bounding box center [579, 255] width 53 height 16
type input "candidia"
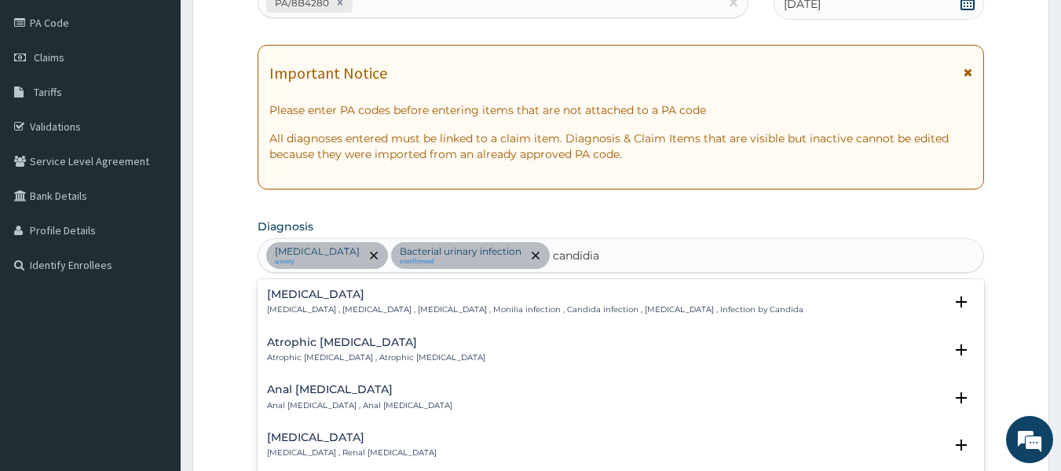
click at [372, 311] on p "[MEDICAL_DATA] , [MEDICAL_DATA] , [MEDICAL_DATA] , Monilia infection , Candida …" at bounding box center [535, 309] width 536 height 11
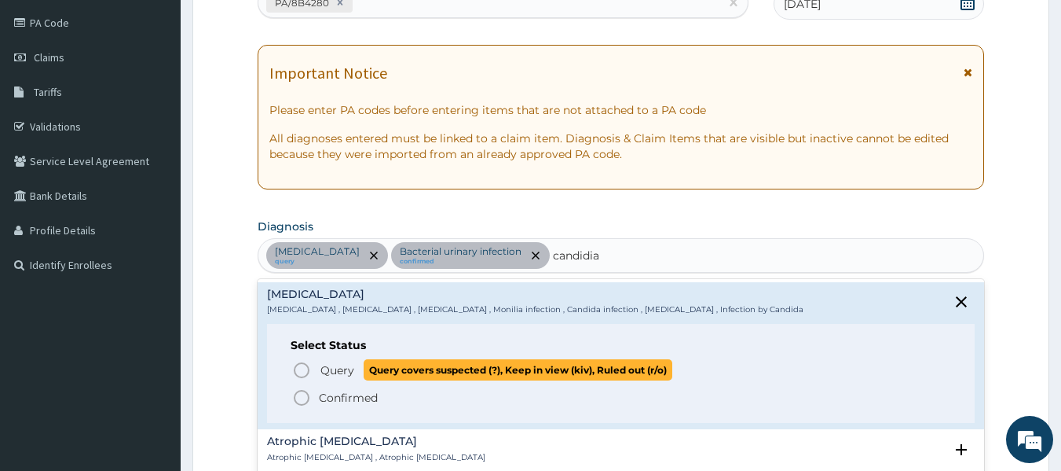
click at [301, 370] on icon "status option query" at bounding box center [301, 370] width 19 height 19
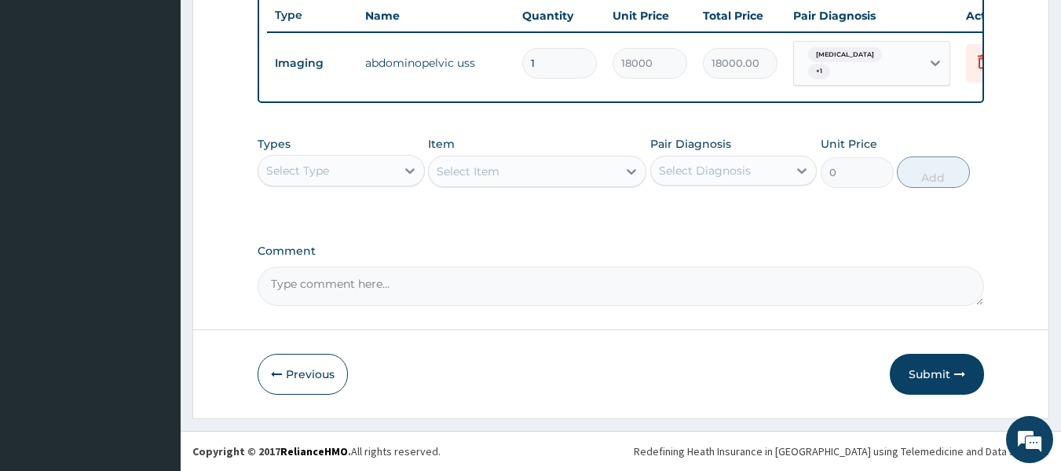
scroll to position [599, 0]
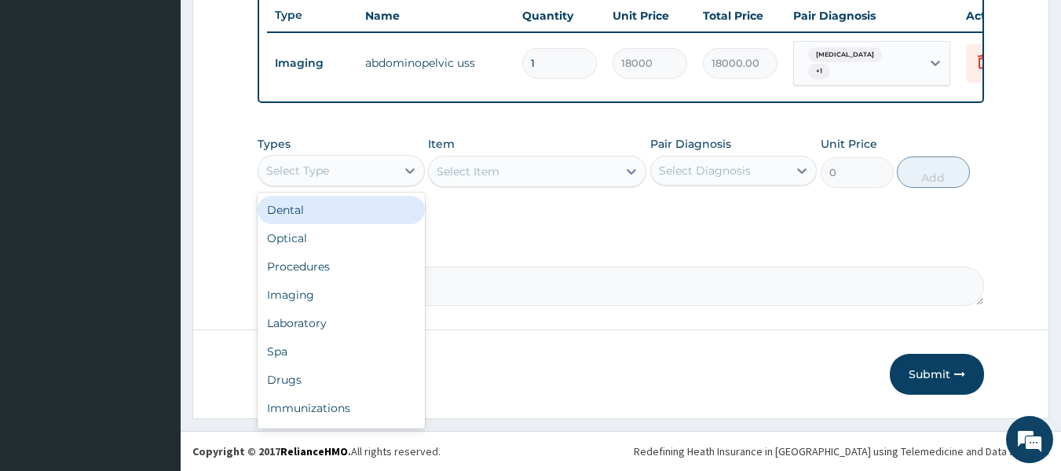
click at [341, 162] on div "Select Type" at bounding box center [326, 170] width 137 height 25
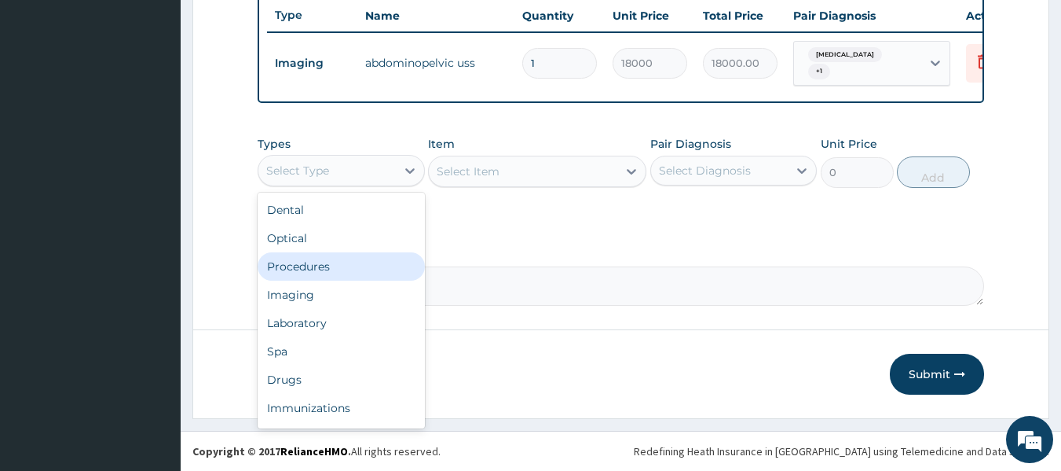
click at [330, 267] on div "Procedures" at bounding box center [341, 266] width 167 height 28
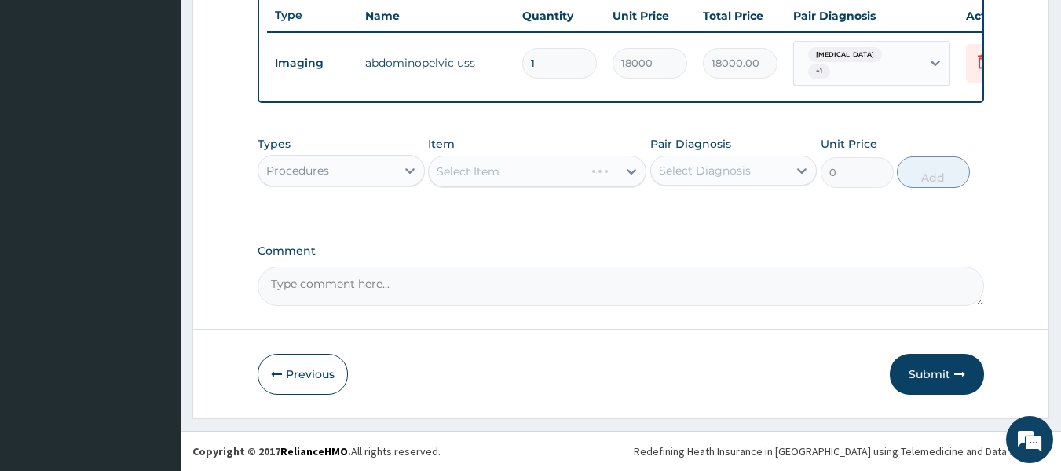
click at [511, 178] on div "Select Item" at bounding box center [537, 171] width 218 height 31
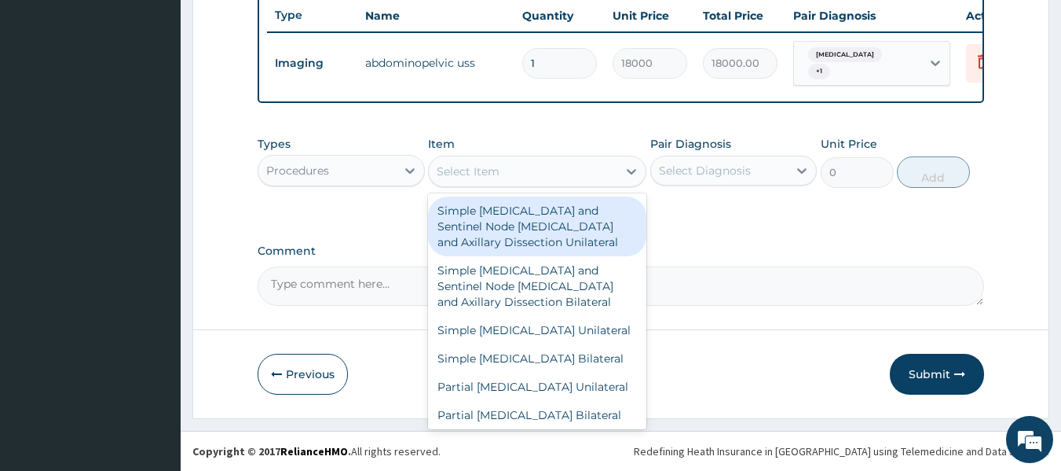
click at [507, 182] on div "Select Item" at bounding box center [523, 171] width 189 height 25
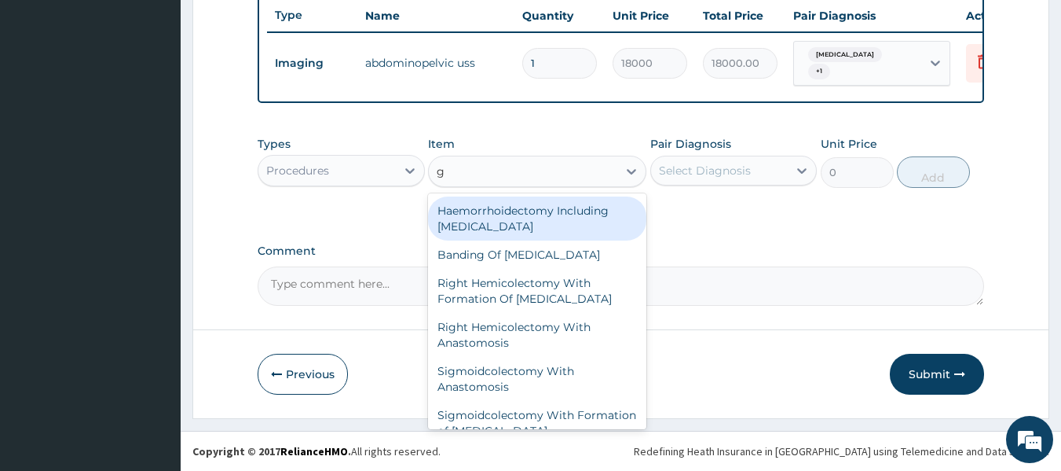
type input "gp"
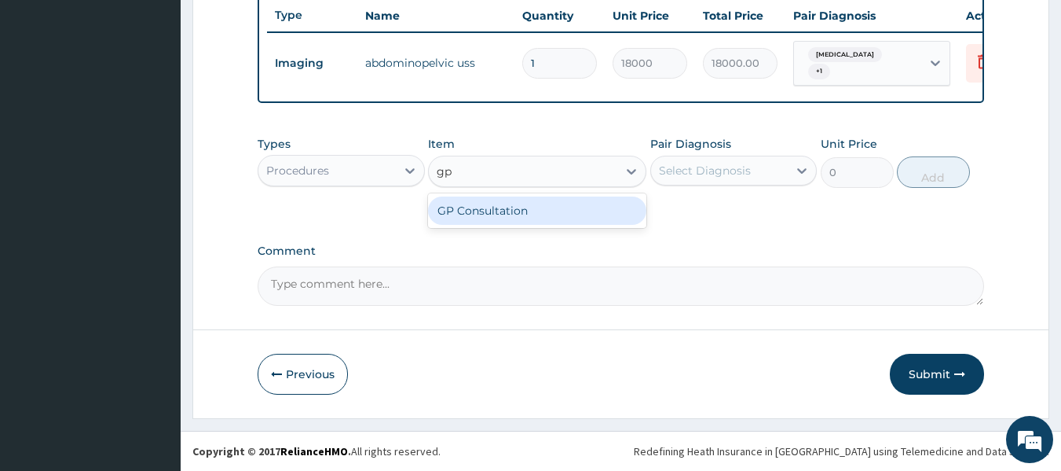
click at [578, 207] on div "GP Consultation" at bounding box center [537, 210] width 218 height 28
type input "10000"
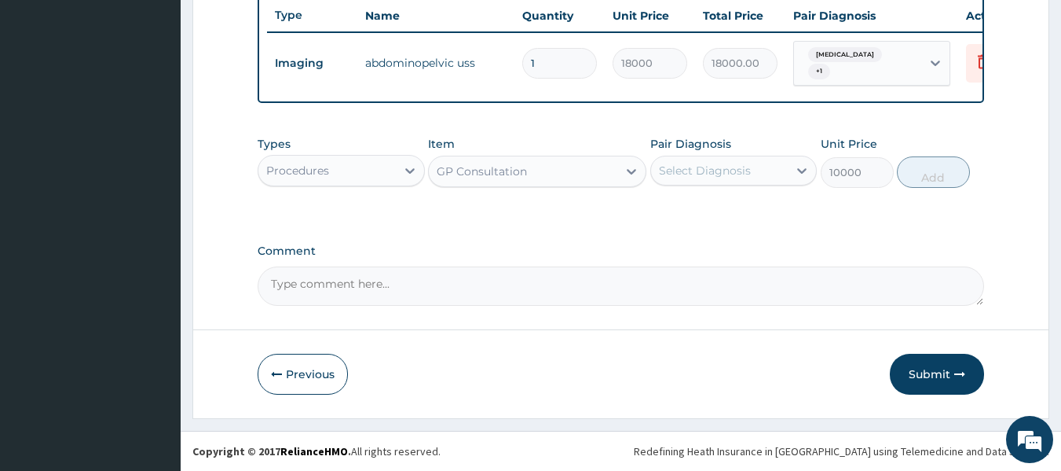
click at [698, 181] on div "Select Diagnosis" at bounding box center [719, 170] width 137 height 25
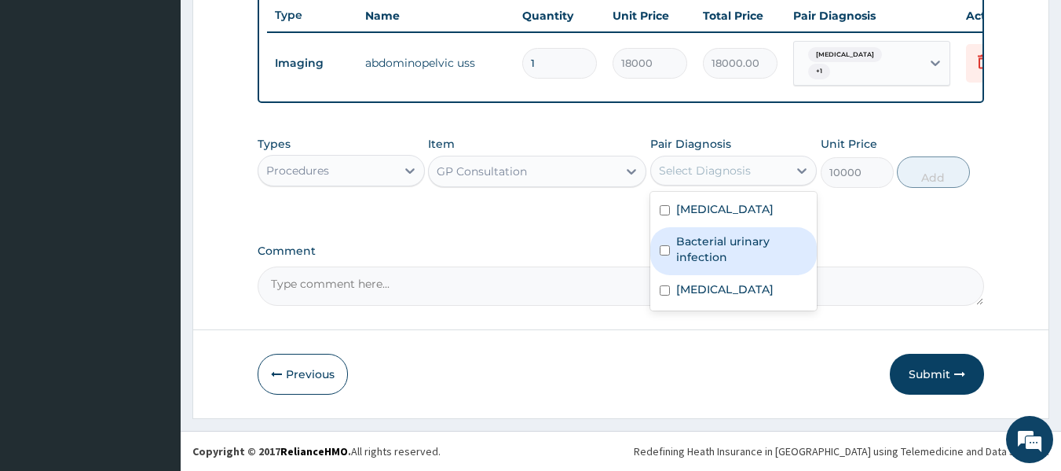
click at [707, 258] on label "Bacterial urinary infection" at bounding box center [742, 248] width 132 height 31
checkbox input "true"
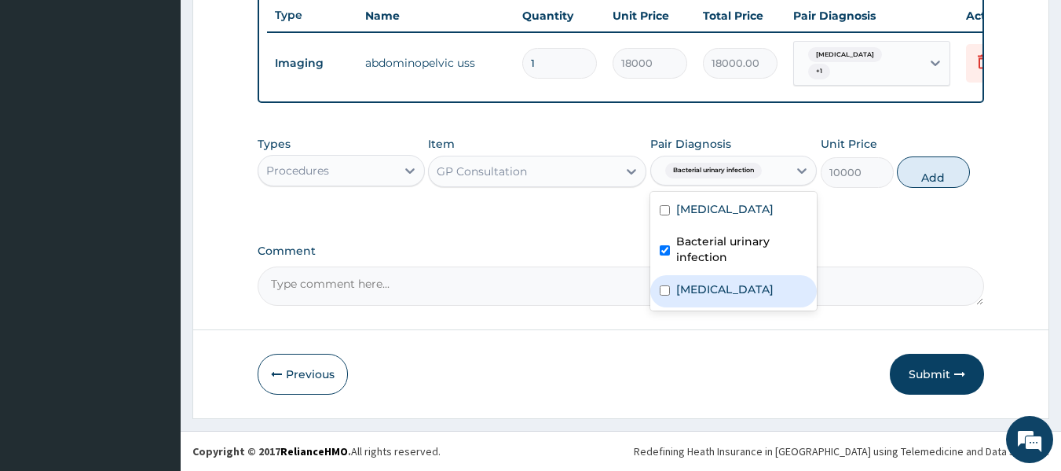
click at [704, 287] on label "[MEDICAL_DATA]" at bounding box center [724, 289] width 97 height 16
checkbox input "true"
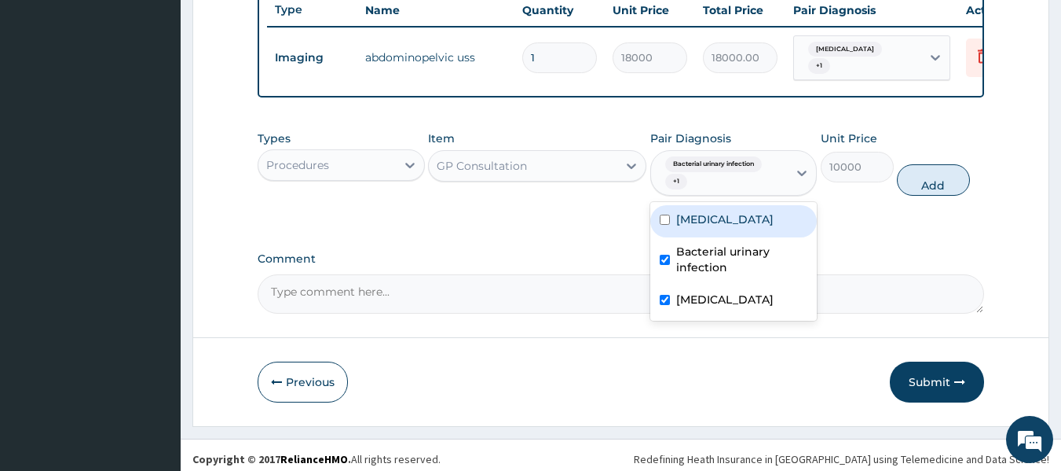
click at [735, 218] on label "[MEDICAL_DATA]" at bounding box center [724, 219] width 97 height 16
checkbox input "true"
drag, startPoint x: 936, startPoint y: 185, endPoint x: 925, endPoint y: 190, distance: 12.0
click at [937, 185] on button "Add" at bounding box center [933, 179] width 73 height 31
type input "0"
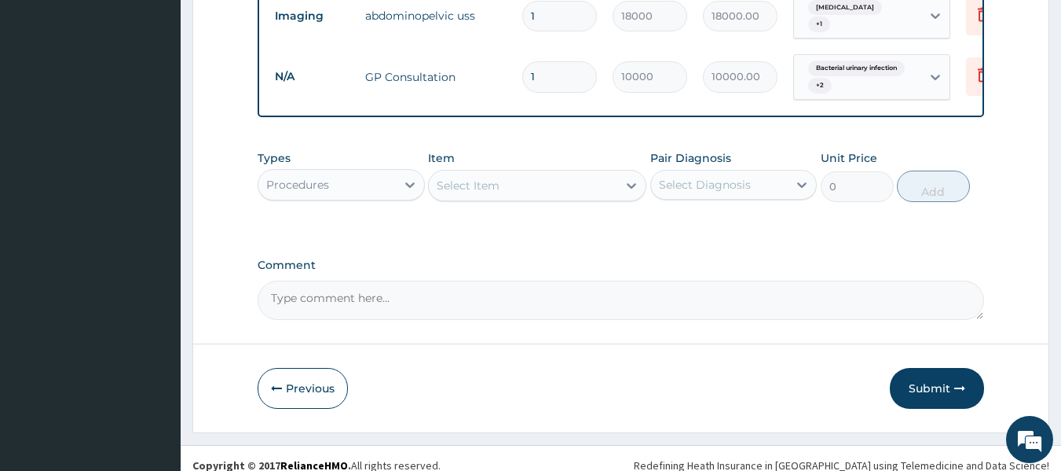
scroll to position [660, 0]
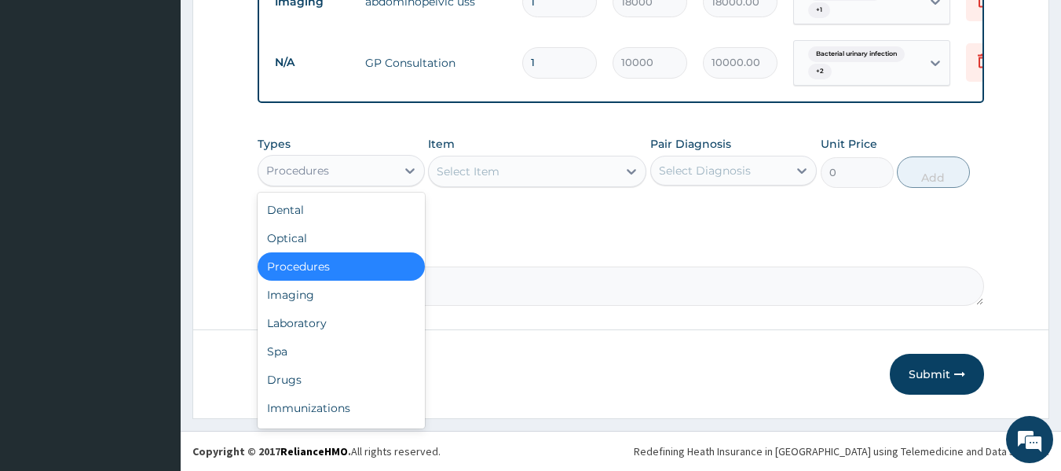
click at [337, 162] on div "Procedures" at bounding box center [326, 170] width 137 height 25
click at [378, 264] on div "Procedures" at bounding box center [341, 266] width 167 height 28
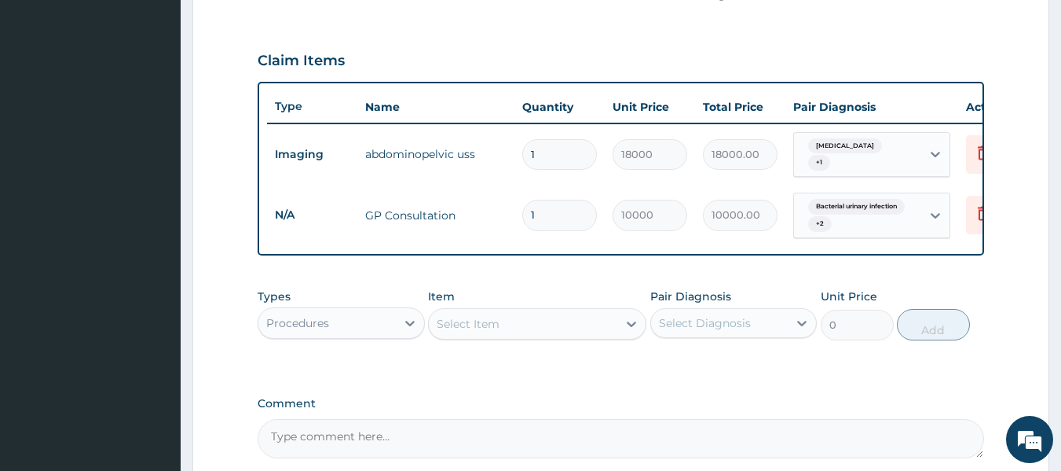
scroll to position [581, 0]
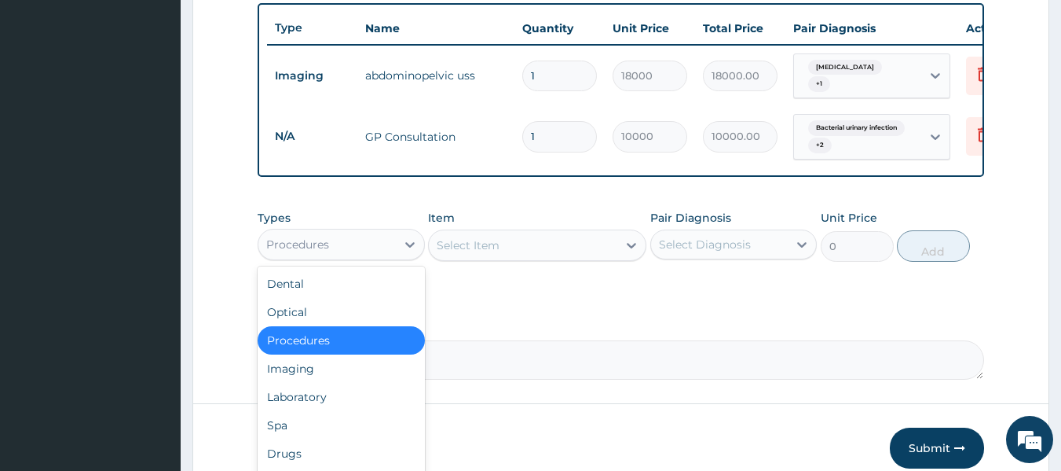
click at [383, 248] on div "Procedures" at bounding box center [326, 244] width 137 height 25
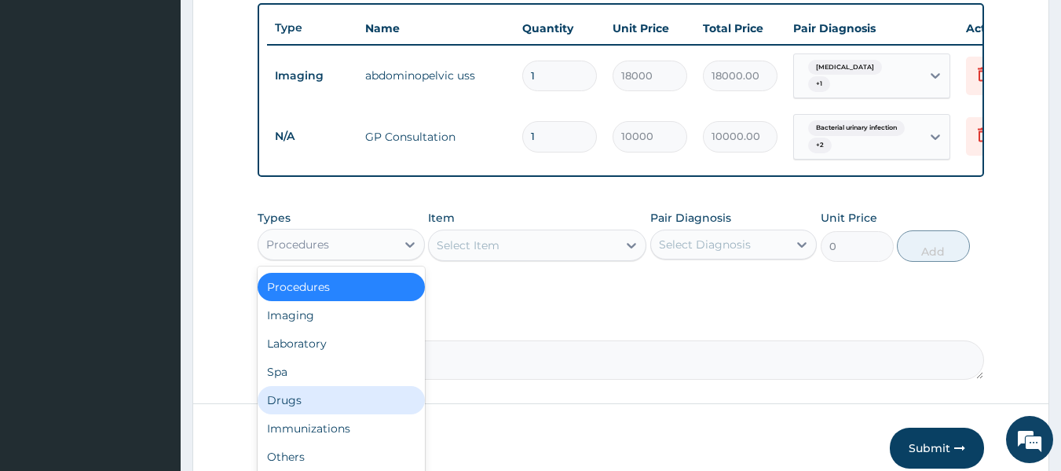
click at [304, 411] on div "Drugs" at bounding box center [341, 400] width 167 height 28
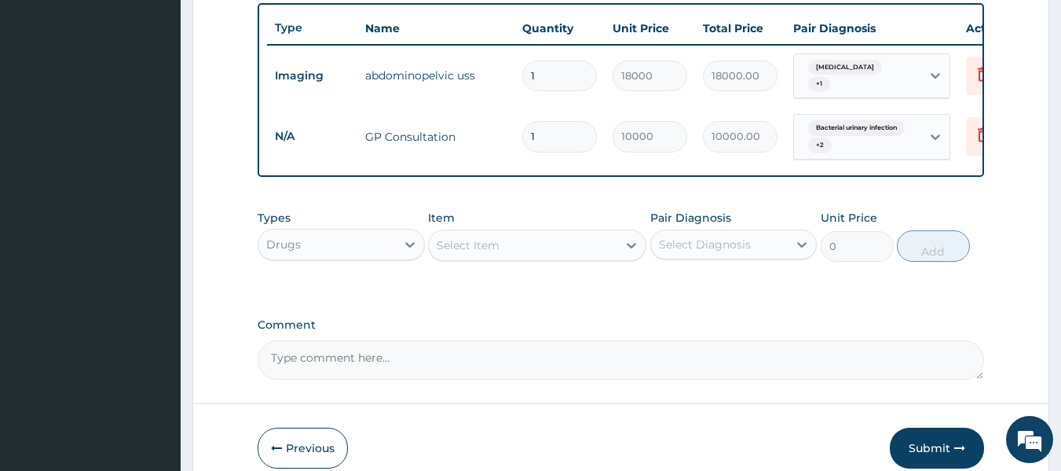
click at [464, 251] on div "Select Item" at bounding box center [468, 245] width 63 height 16
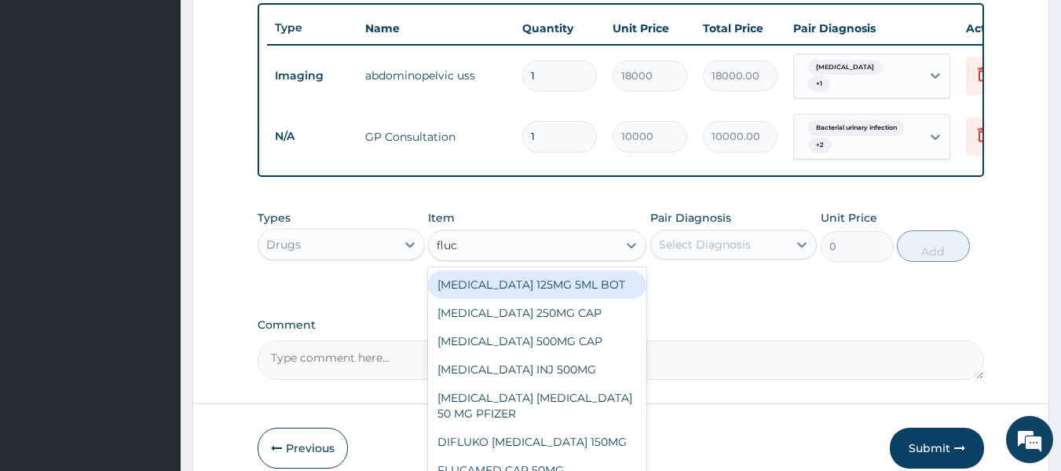
type input "fluco"
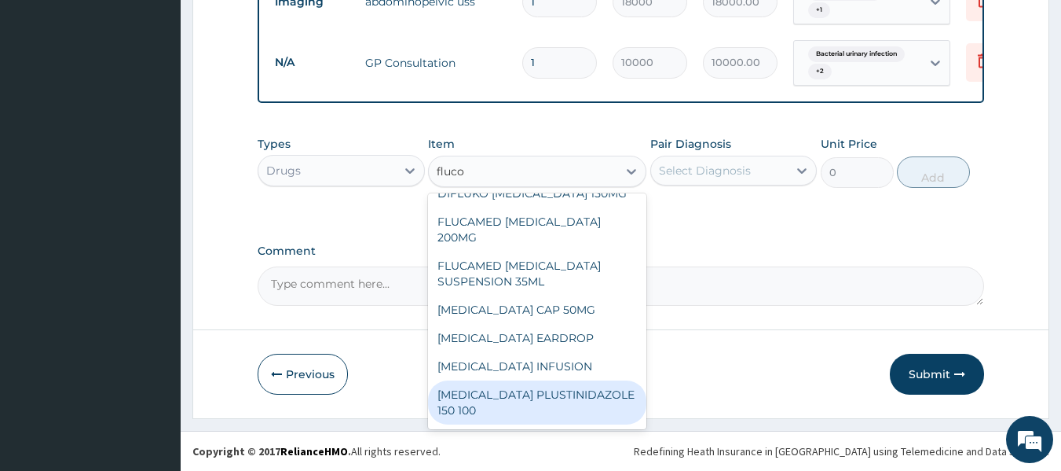
scroll to position [38, 0]
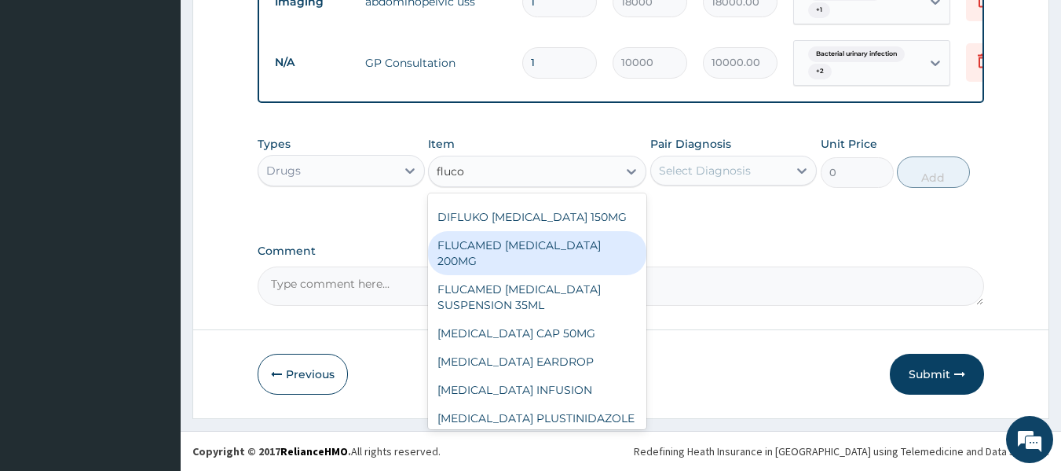
click at [464, 243] on div "FLUCAMED FLUCONAZOLE 200MG" at bounding box center [537, 253] width 218 height 44
type input "566.84625"
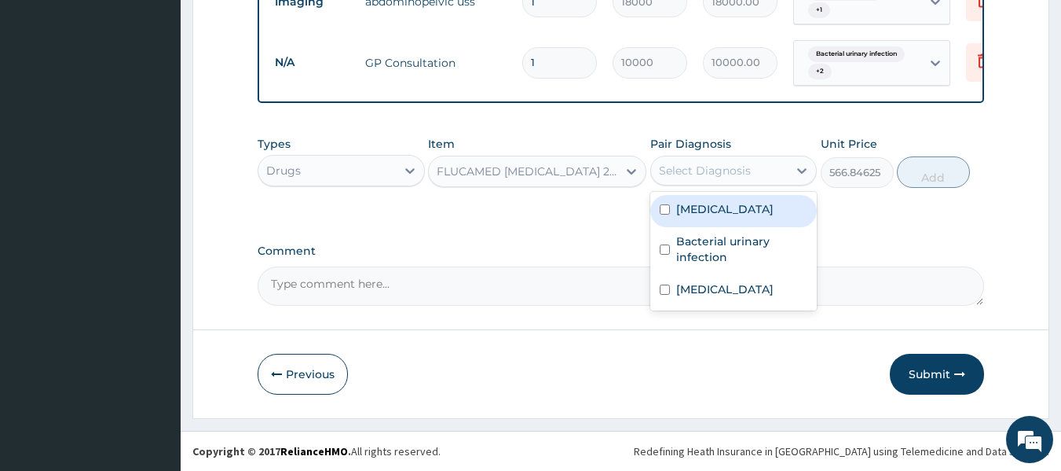
click at [689, 180] on div "Select Diagnosis" at bounding box center [719, 170] width 137 height 25
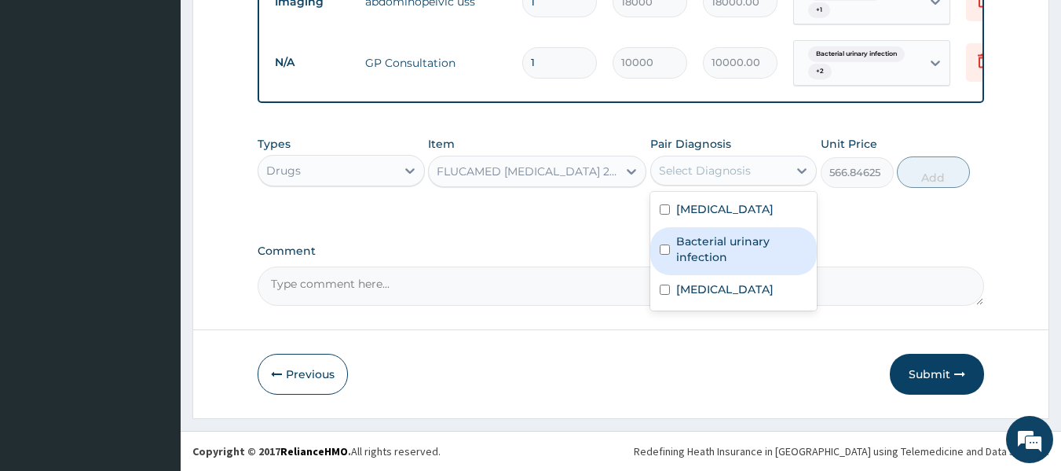
click at [704, 243] on label "Bacterial urinary infection" at bounding box center [742, 248] width 132 height 31
checkbox input "true"
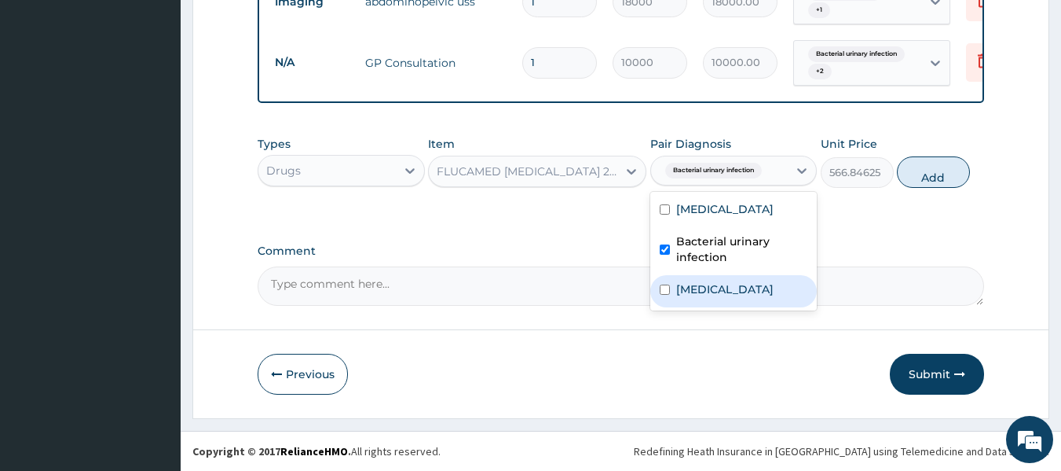
click at [704, 291] on label "Candidiasis" at bounding box center [724, 289] width 97 height 16
checkbox input "true"
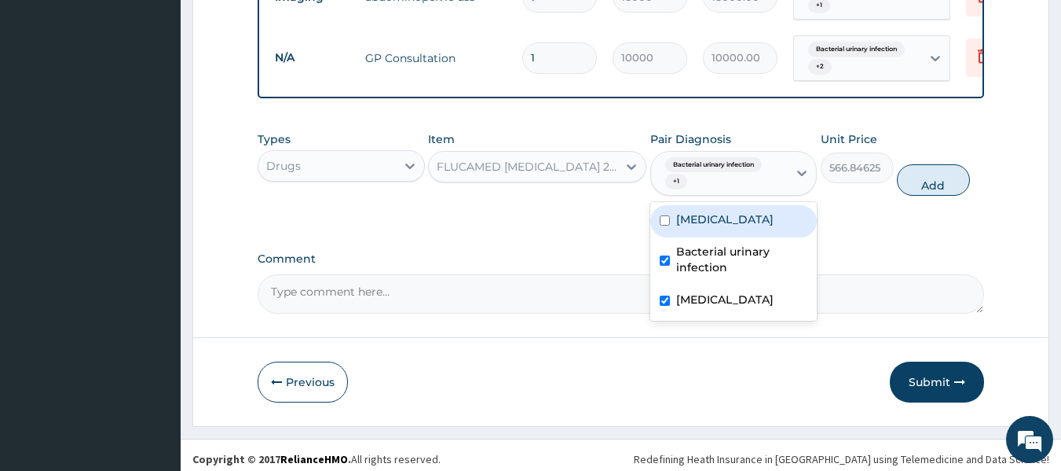
click at [917, 184] on button "Add" at bounding box center [933, 179] width 73 height 31
type input "0"
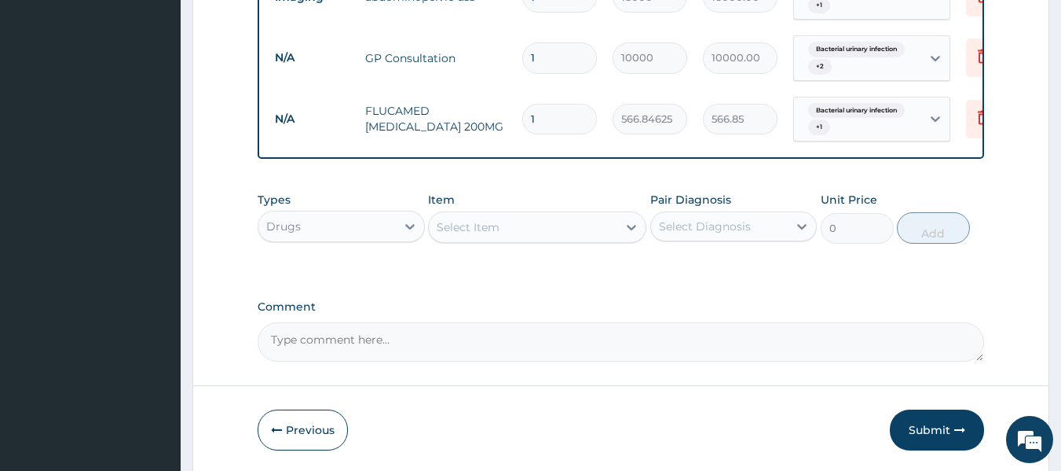
drag, startPoint x: 555, startPoint y: 101, endPoint x: 492, endPoint y: 108, distance: 64.0
click at [493, 108] on tr "N/A FLUCAMED FLUCONAZOLE 200MG 1 566.84625 566.85 Bacterial urinary infection +…" at bounding box center [652, 119] width 770 height 61
type input "5"
type input "2834.23"
type input "5"
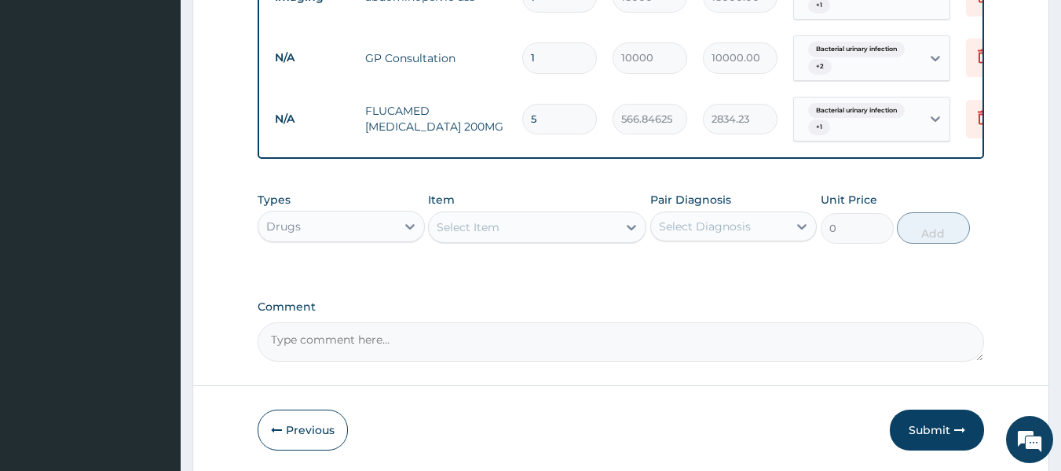
drag, startPoint x: 763, startPoint y: 445, endPoint x: 762, endPoint y: 434, distance: 11.1
click at [764, 445] on div "Previous Submit" at bounding box center [621, 429] width 727 height 41
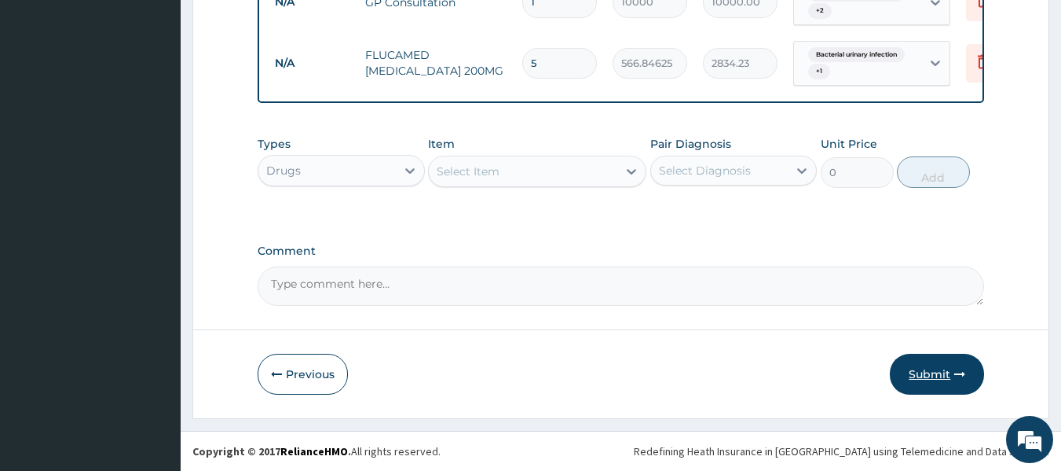
click at [942, 367] on button "Submit" at bounding box center [937, 373] width 94 height 41
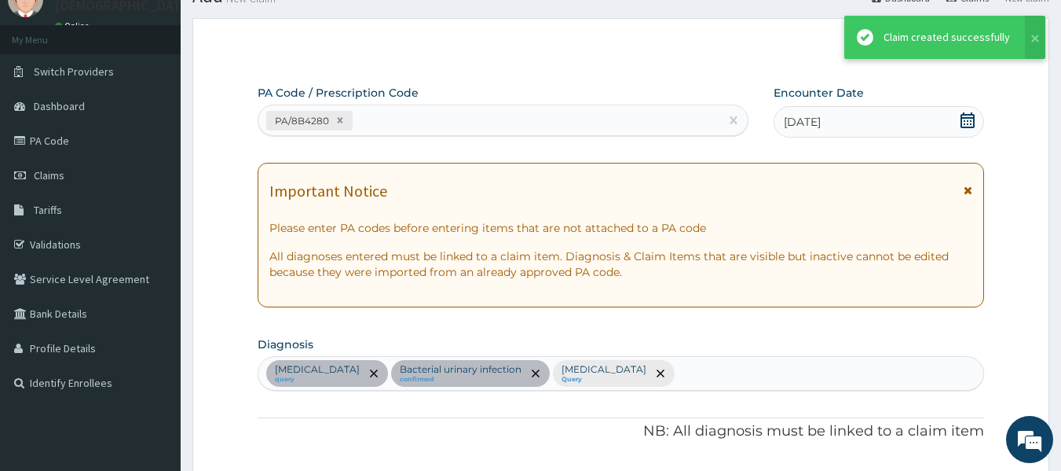
scroll to position [721, 0]
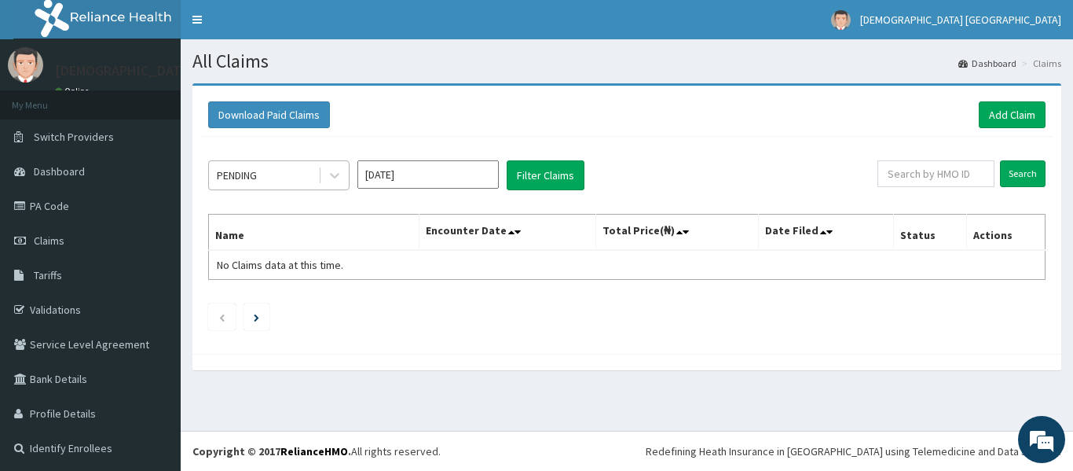
click at [273, 161] on div "PENDING" at bounding box center [278, 175] width 141 height 30
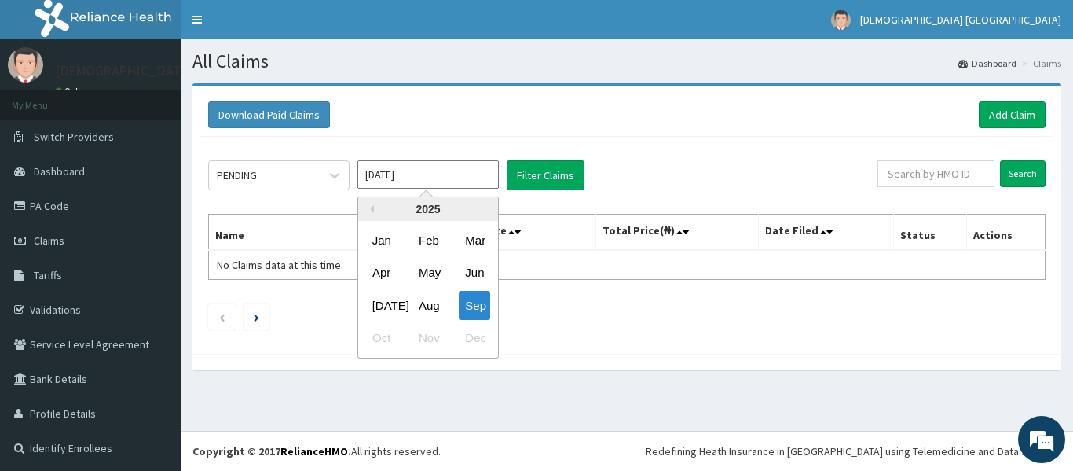
click at [401, 170] on input "[DATE]" at bounding box center [427, 174] width 141 height 28
click at [437, 298] on div "Aug" at bounding box center [427, 305] width 31 height 29
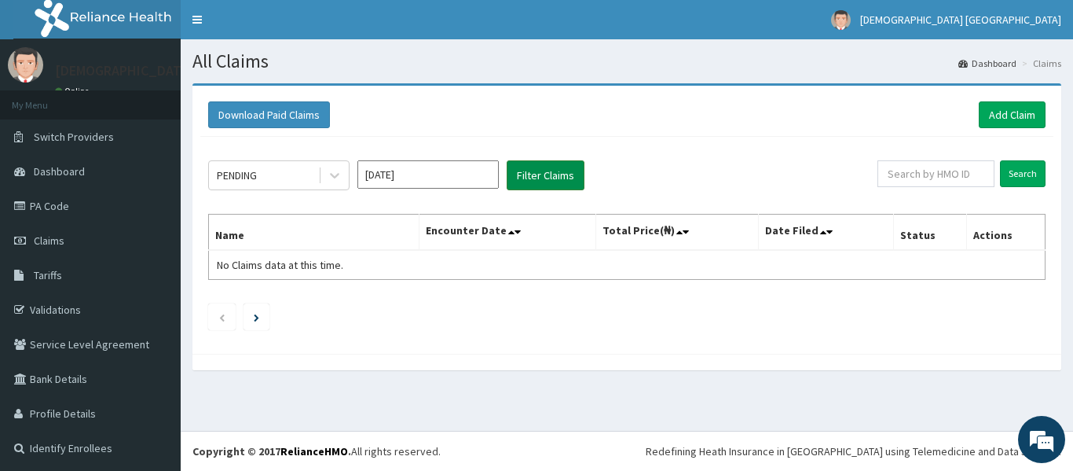
click at [536, 164] on button "Filter Claims" at bounding box center [546, 175] width 78 height 30
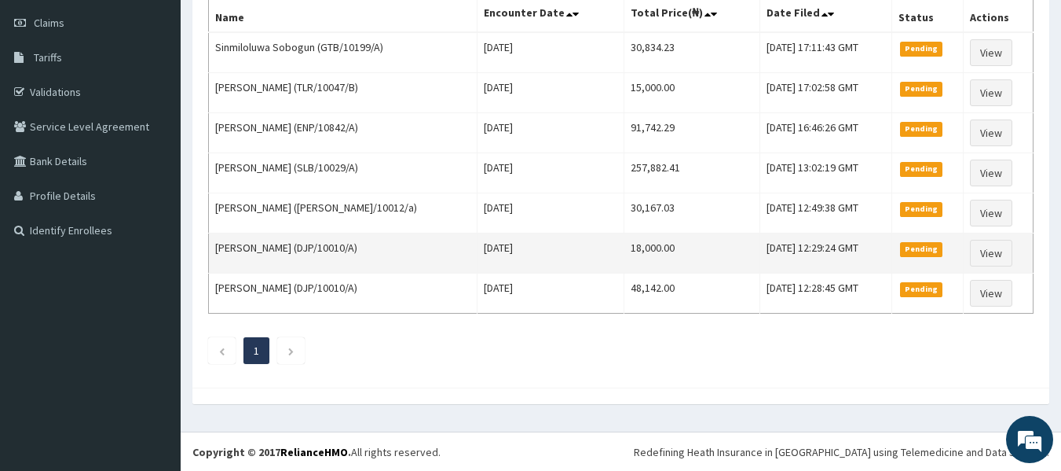
scroll to position [140, 0]
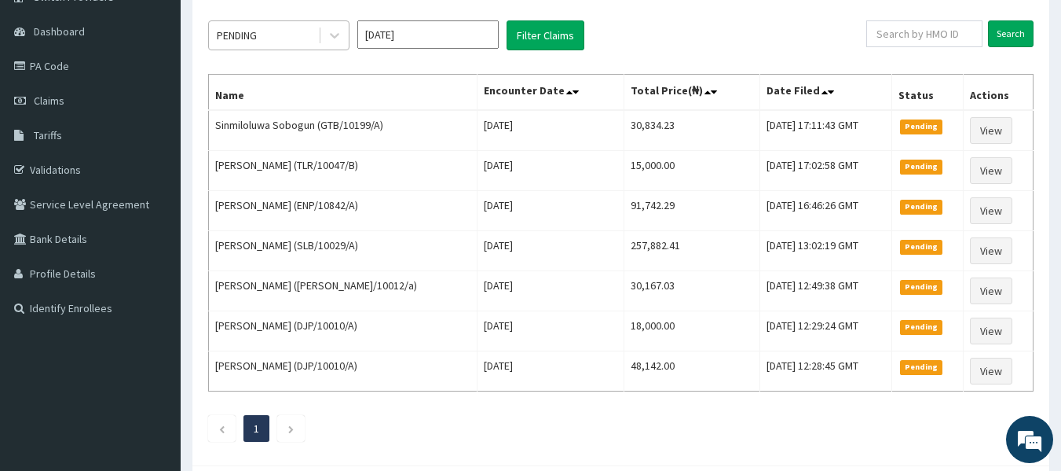
click at [282, 39] on div "PENDING" at bounding box center [263, 35] width 109 height 25
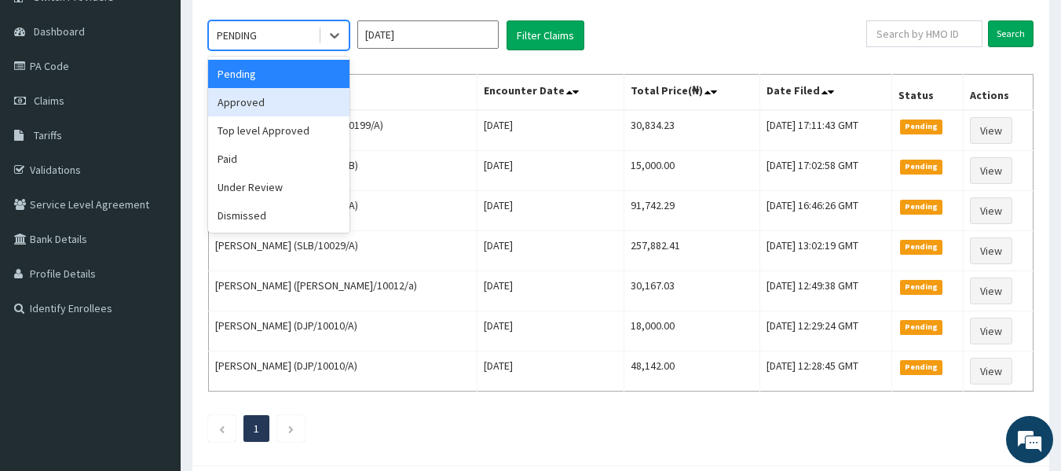
click at [276, 110] on div "Approved" at bounding box center [278, 102] width 141 height 28
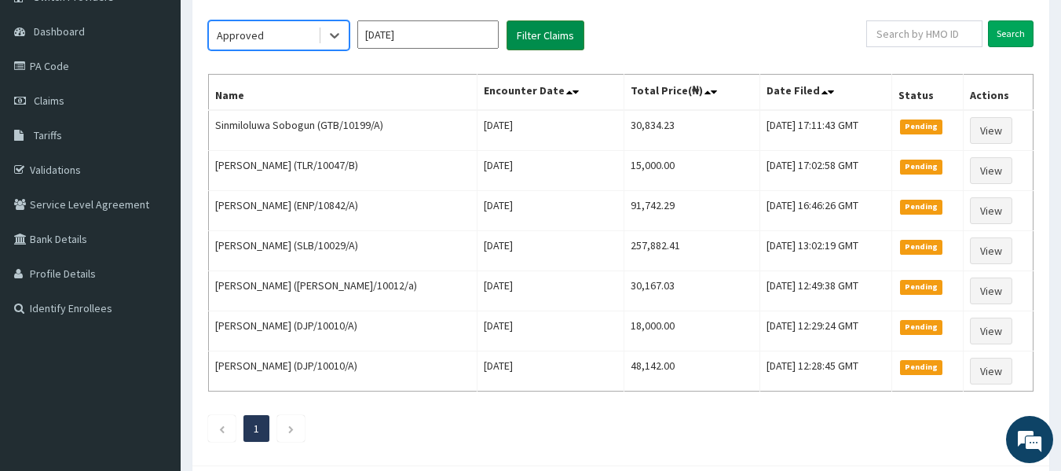
click at [546, 37] on button "Filter Claims" at bounding box center [546, 35] width 78 height 30
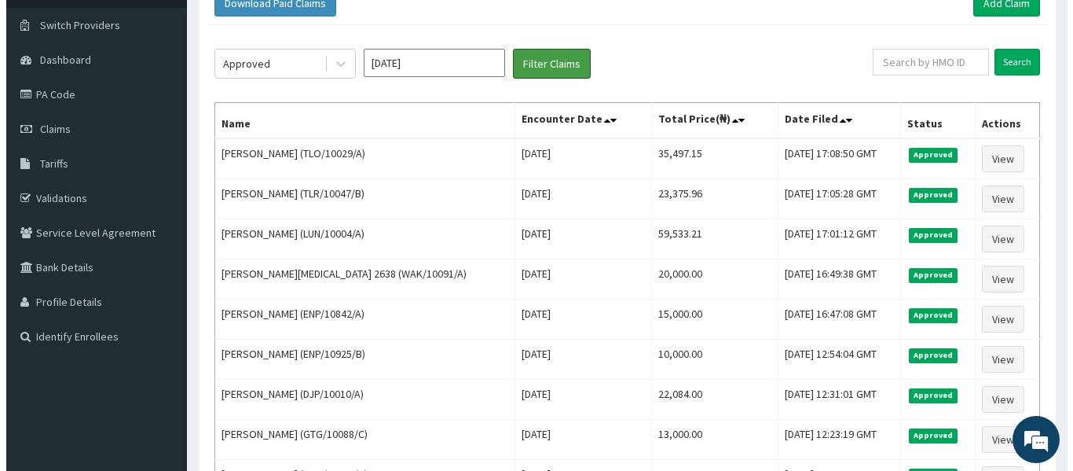
scroll to position [0, 0]
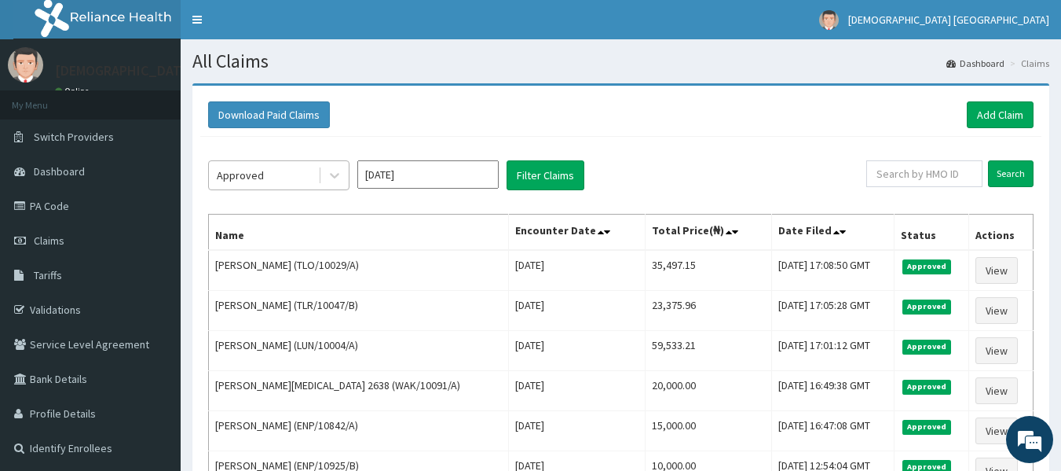
click at [304, 181] on div "Approved" at bounding box center [263, 175] width 109 height 25
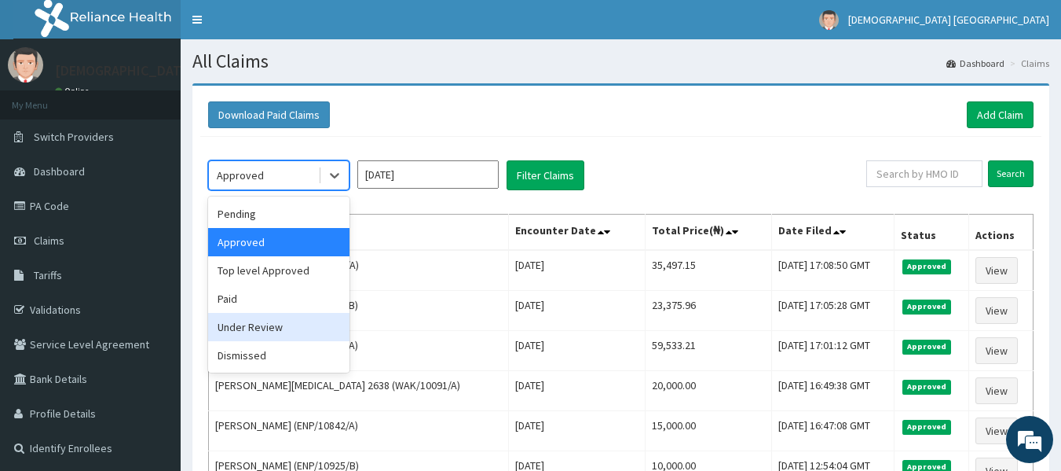
click at [280, 325] on div "Under Review" at bounding box center [278, 327] width 141 height 28
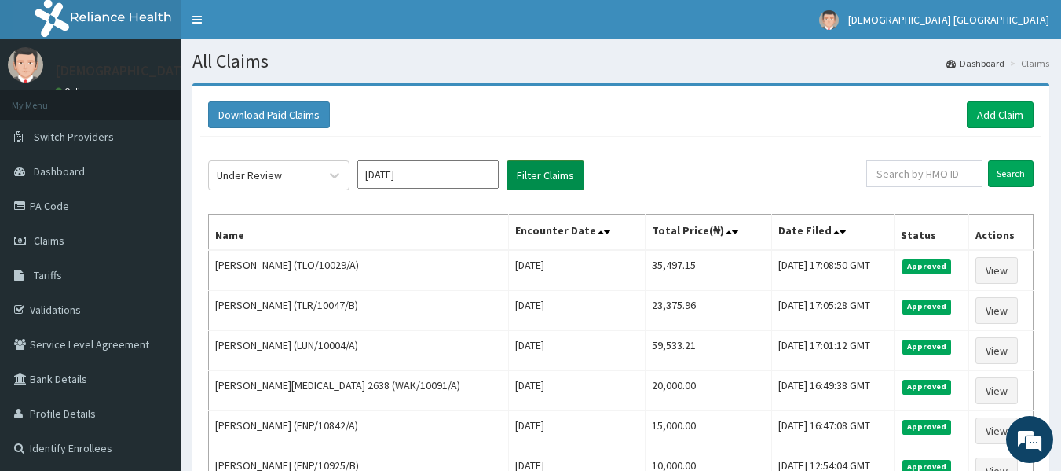
click at [570, 165] on button "Filter Claims" at bounding box center [546, 175] width 78 height 30
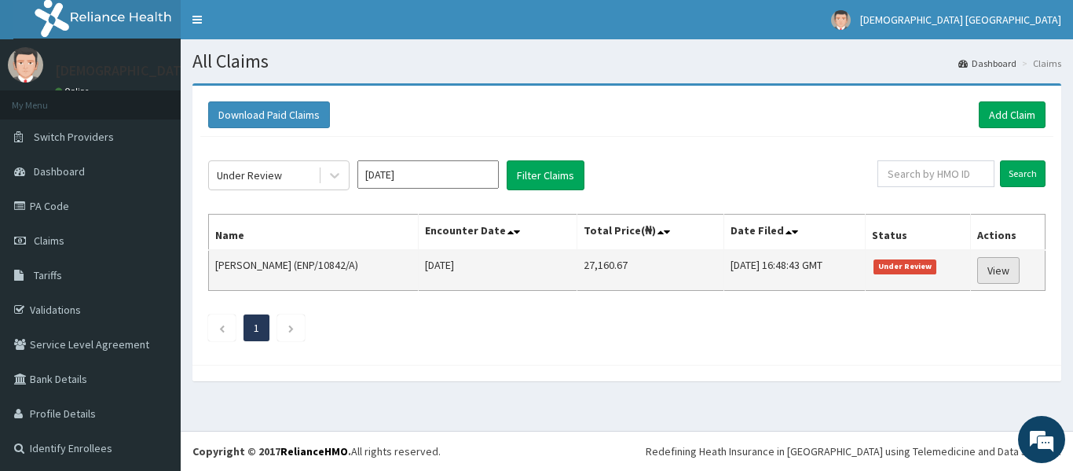
drag, startPoint x: 991, startPoint y: 262, endPoint x: 1015, endPoint y: 275, distance: 26.7
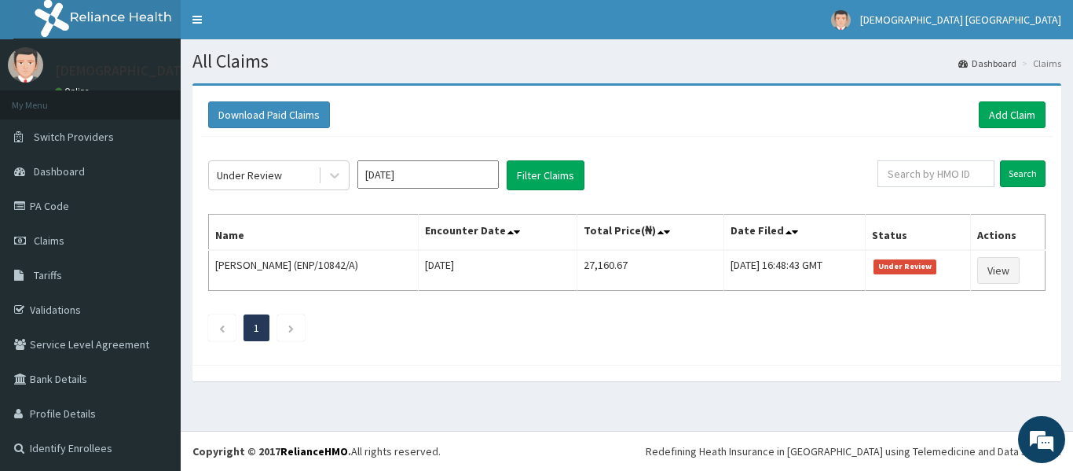
click at [402, 171] on input "Aug 2025" at bounding box center [427, 174] width 141 height 28
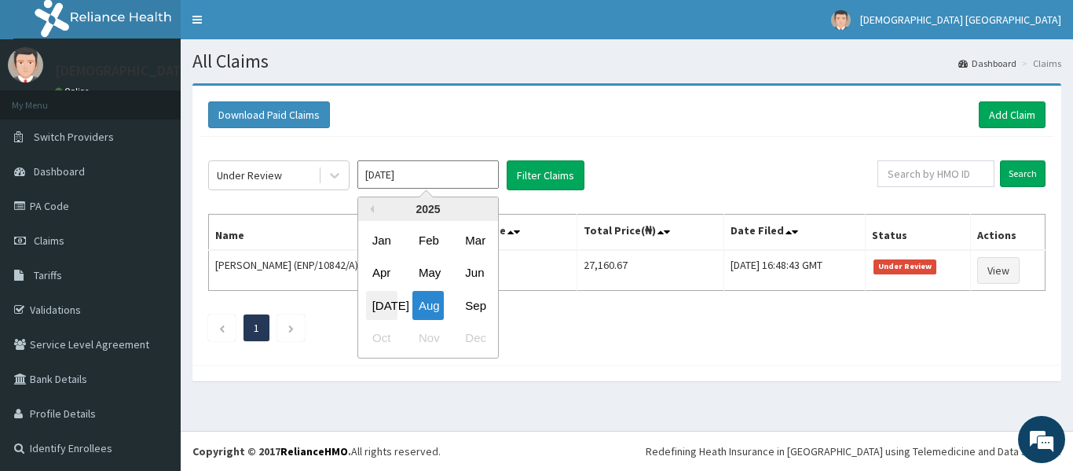
click at [386, 307] on div "Jul" at bounding box center [381, 305] width 31 height 29
type input "Jul 2025"
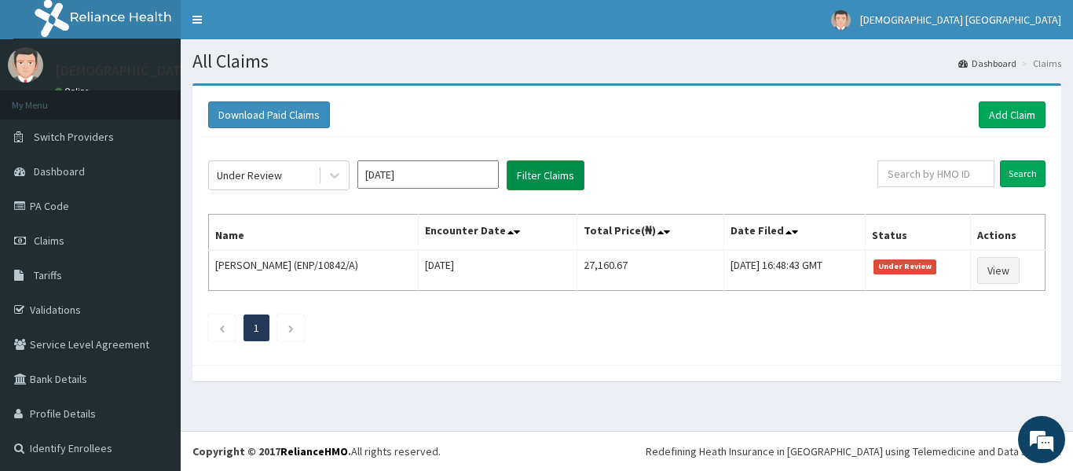
click at [547, 180] on button "Filter Claims" at bounding box center [546, 175] width 78 height 30
